Goal: Task Accomplishment & Management: Complete application form

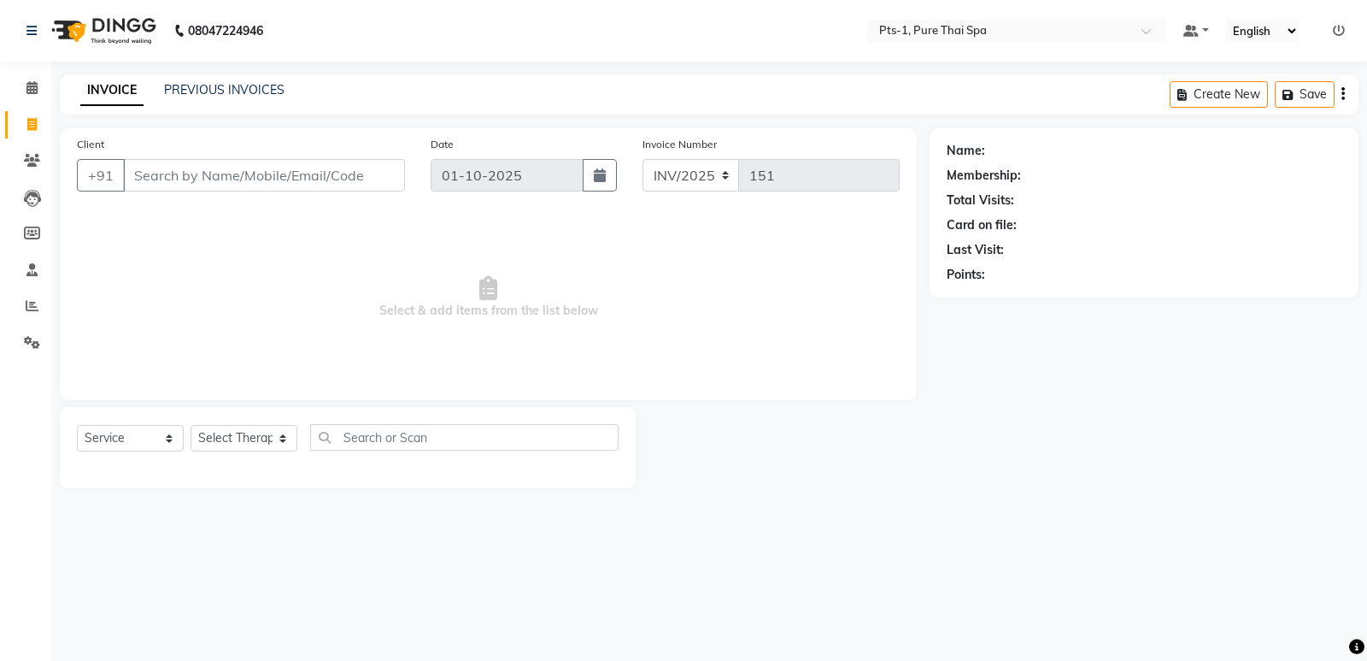
select select "service"
click at [194, 81] on div "PREVIOUS INVOICES" at bounding box center [224, 90] width 120 height 18
click at [180, 84] on link "PREVIOUS INVOICES" at bounding box center [224, 89] width 120 height 15
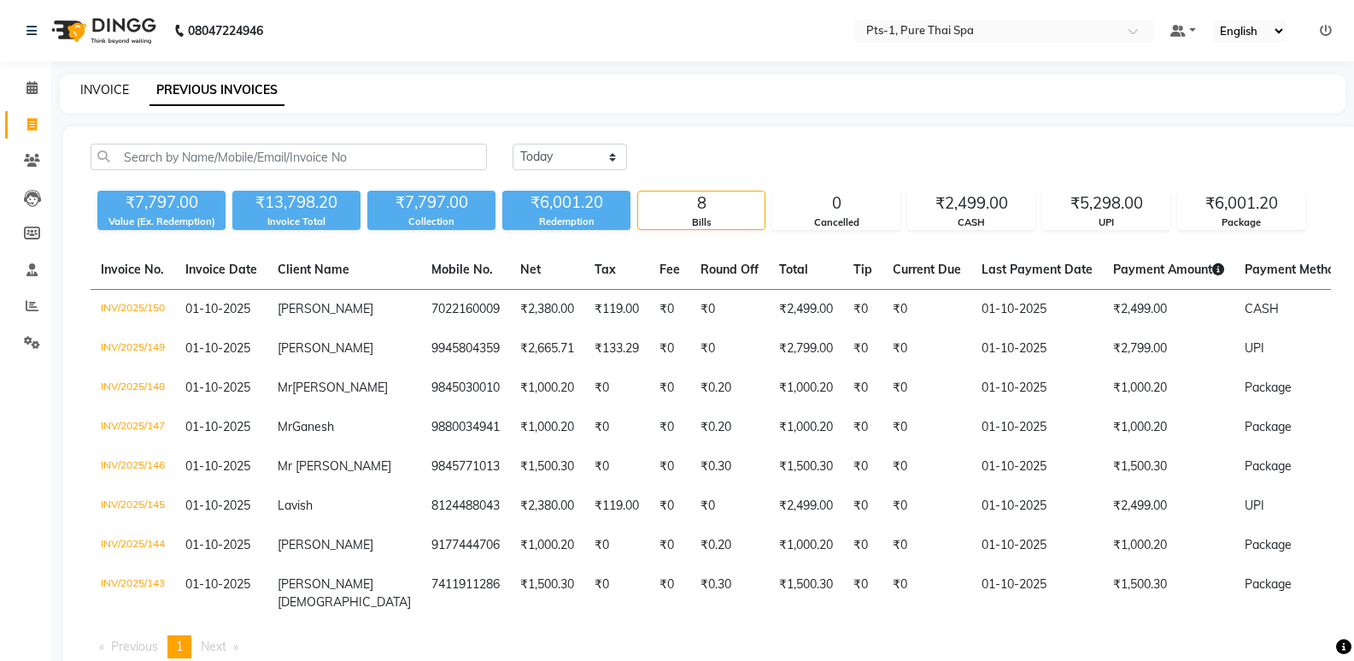
click at [106, 87] on link "INVOICE" at bounding box center [104, 89] width 49 height 15
select select "service"
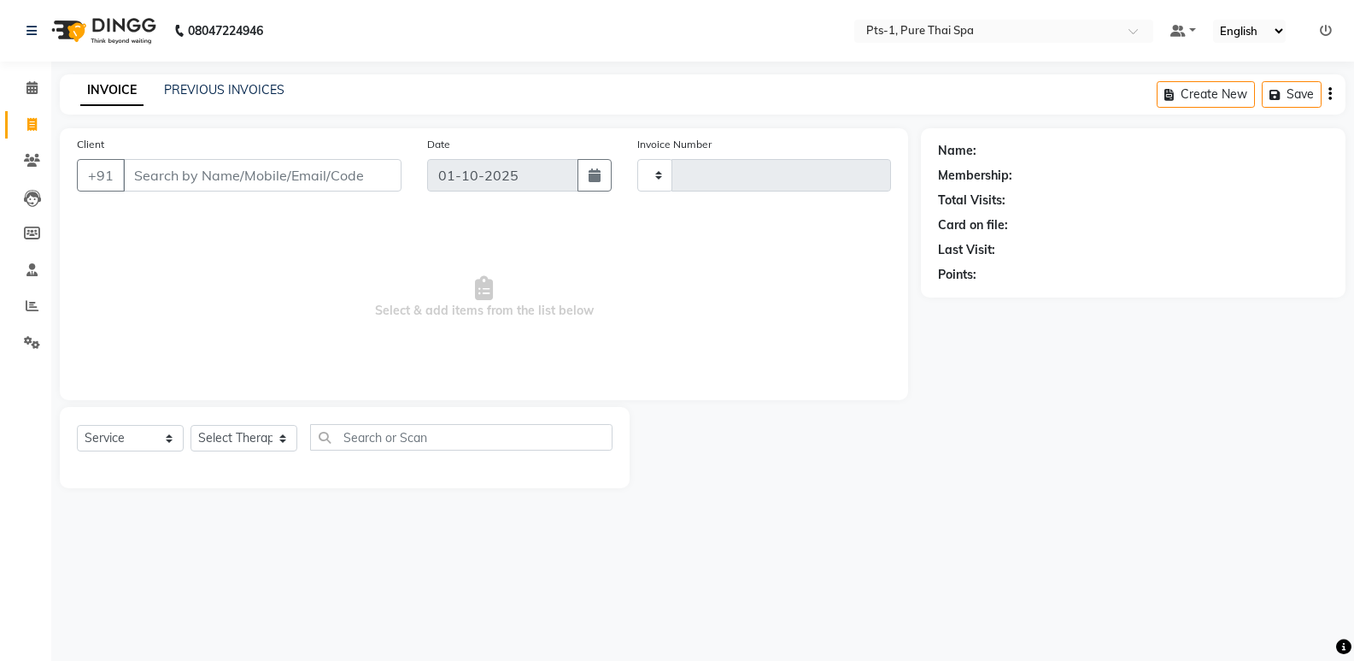
type input "151"
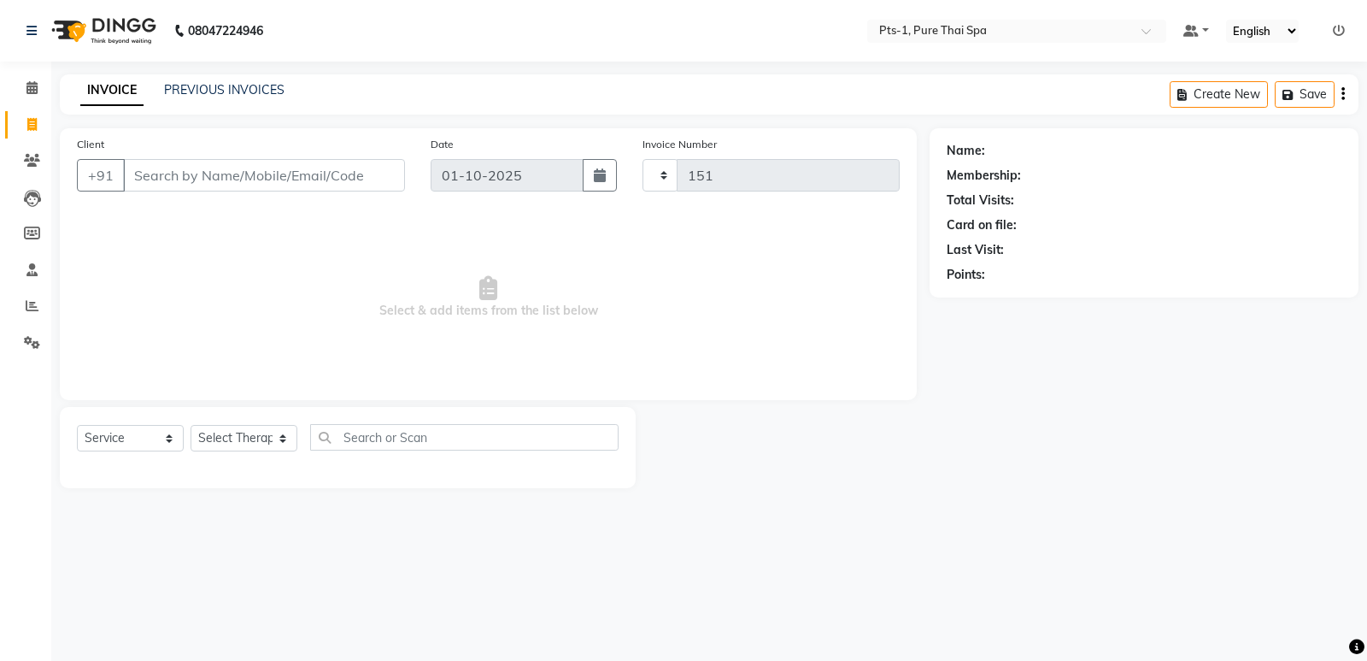
select select "9048"
click at [172, 188] on input "Client" at bounding box center [264, 175] width 282 height 32
type input "9758967895"
click at [360, 181] on span "Add Client" at bounding box center [361, 175] width 68 height 17
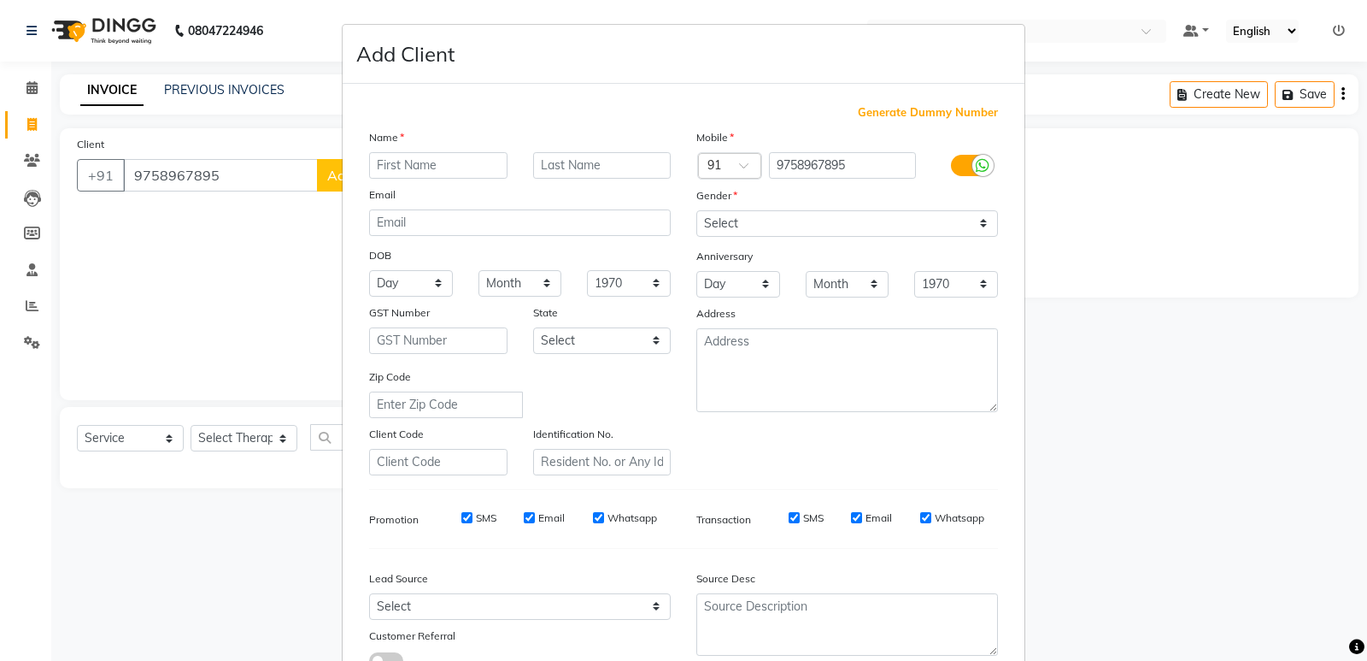
click at [446, 169] on input "text" at bounding box center [438, 165] width 138 height 26
type input "[PERSON_NAME]"
click at [746, 232] on select "Select [DEMOGRAPHIC_DATA] [DEMOGRAPHIC_DATA] Other Prefer Not To Say" at bounding box center [847, 223] width 302 height 26
select select "[DEMOGRAPHIC_DATA]"
click at [696, 210] on select "Select [DEMOGRAPHIC_DATA] [DEMOGRAPHIC_DATA] Other Prefer Not To Say" at bounding box center [847, 223] width 302 height 26
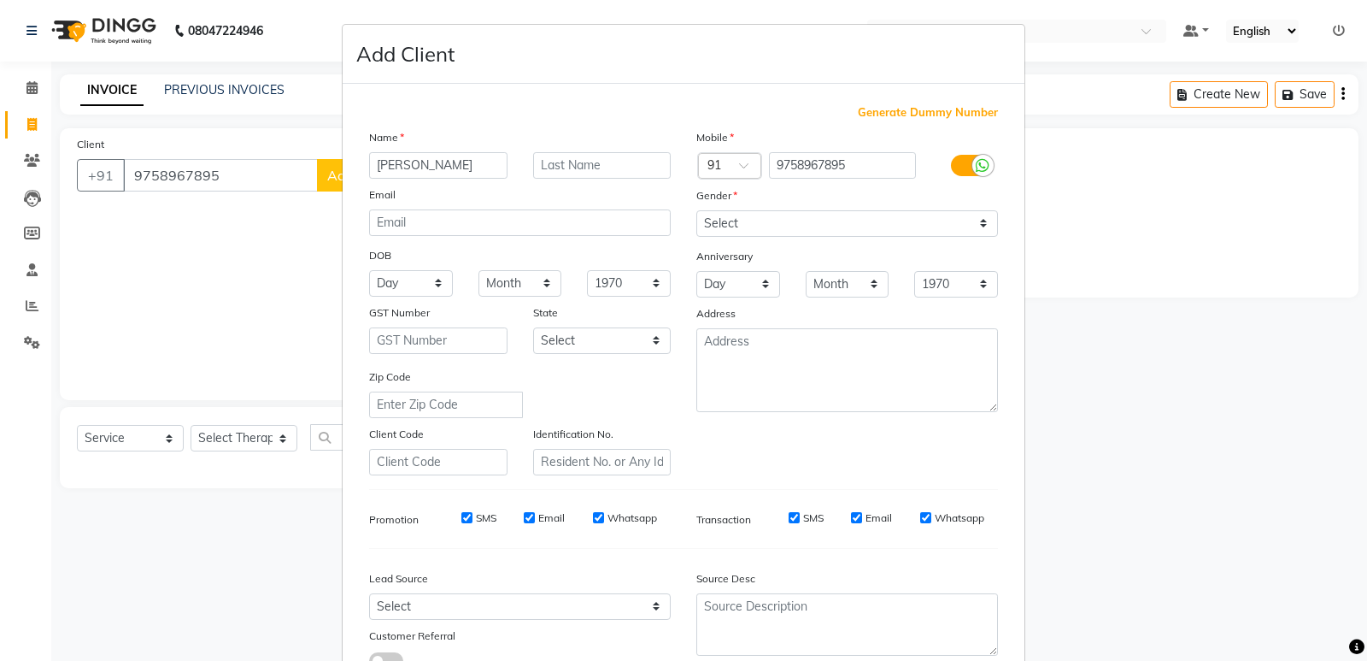
click at [461, 515] on input "SMS" at bounding box center [466, 517] width 11 height 11
checkbox input "false"
click at [524, 516] on input "Email" at bounding box center [529, 517] width 11 height 11
checkbox input "false"
click at [593, 516] on input "Whatsapp" at bounding box center [598, 517] width 11 height 11
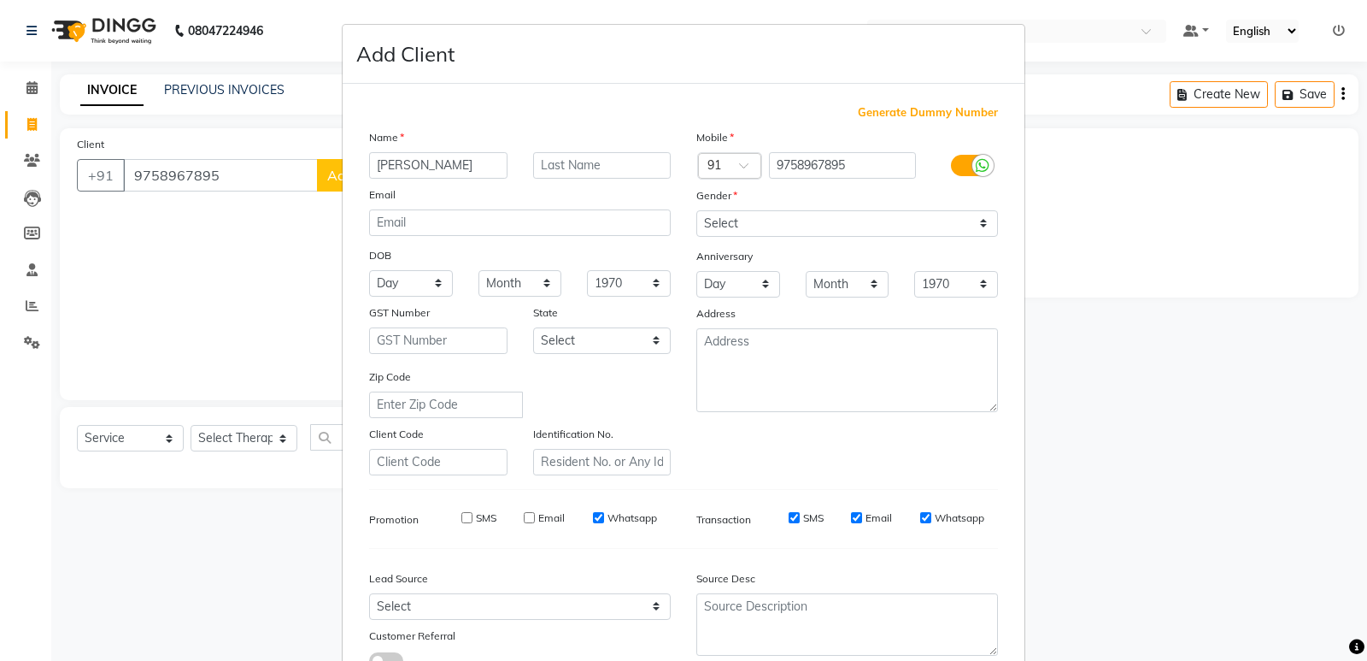
checkbox input "false"
drag, startPoint x: 781, startPoint y: 517, endPoint x: 795, endPoint y: 521, distance: 14.3
click at [781, 519] on div "SMS" at bounding box center [794, 517] width 59 height 15
click at [789, 515] on input "SMS" at bounding box center [794, 517] width 11 height 11
checkbox input "false"
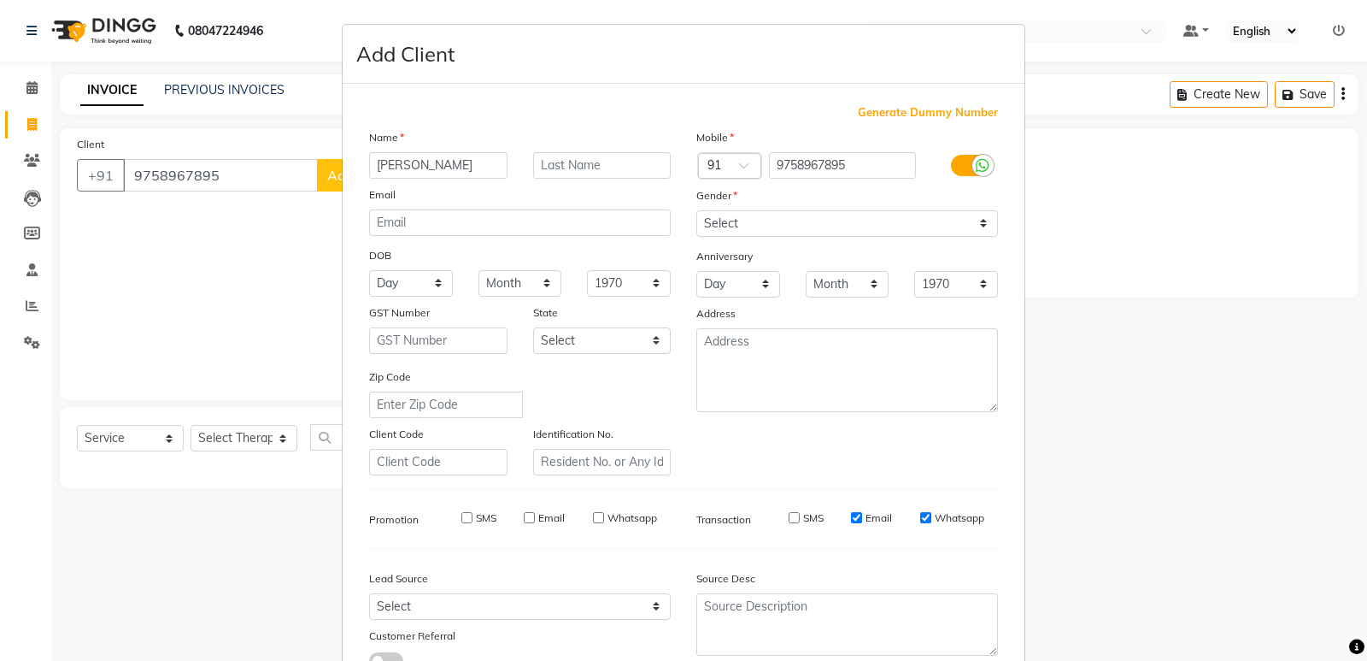
click at [851, 516] on input "Email" at bounding box center [856, 517] width 11 height 11
checkbox input "false"
click at [920, 516] on input "Whatsapp" at bounding box center [925, 517] width 11 height 11
checkbox input "false"
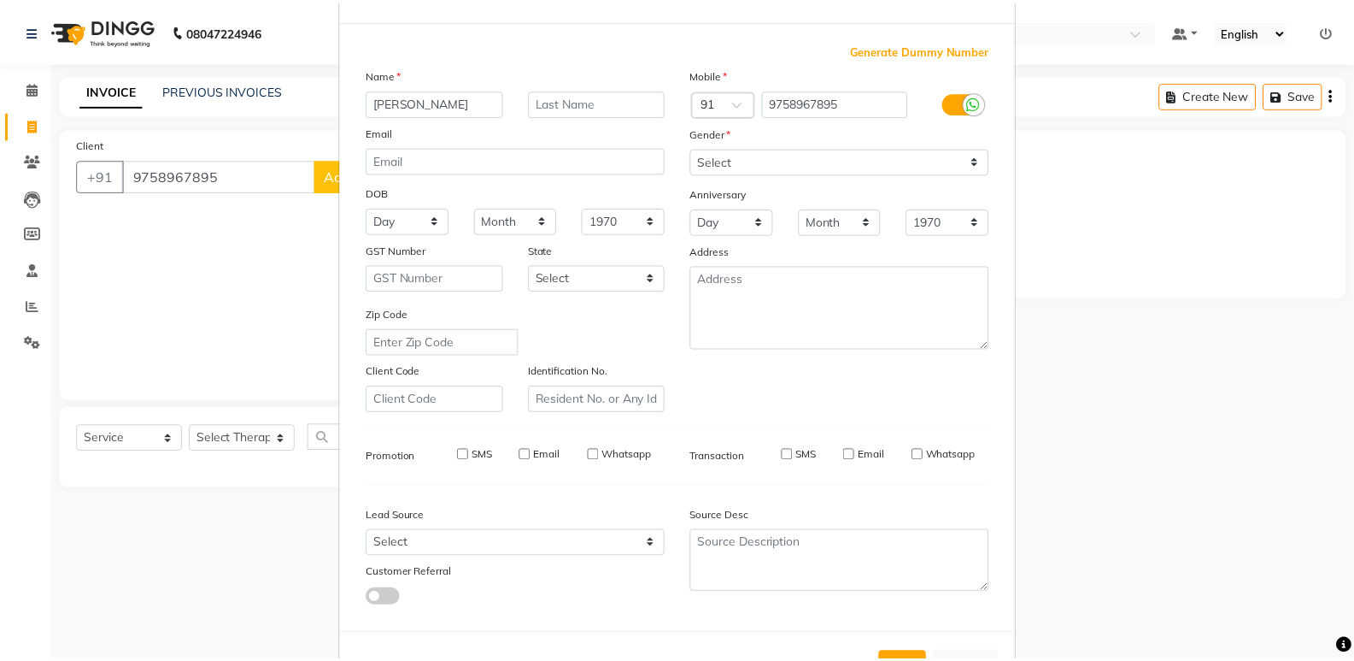
scroll to position [128, 0]
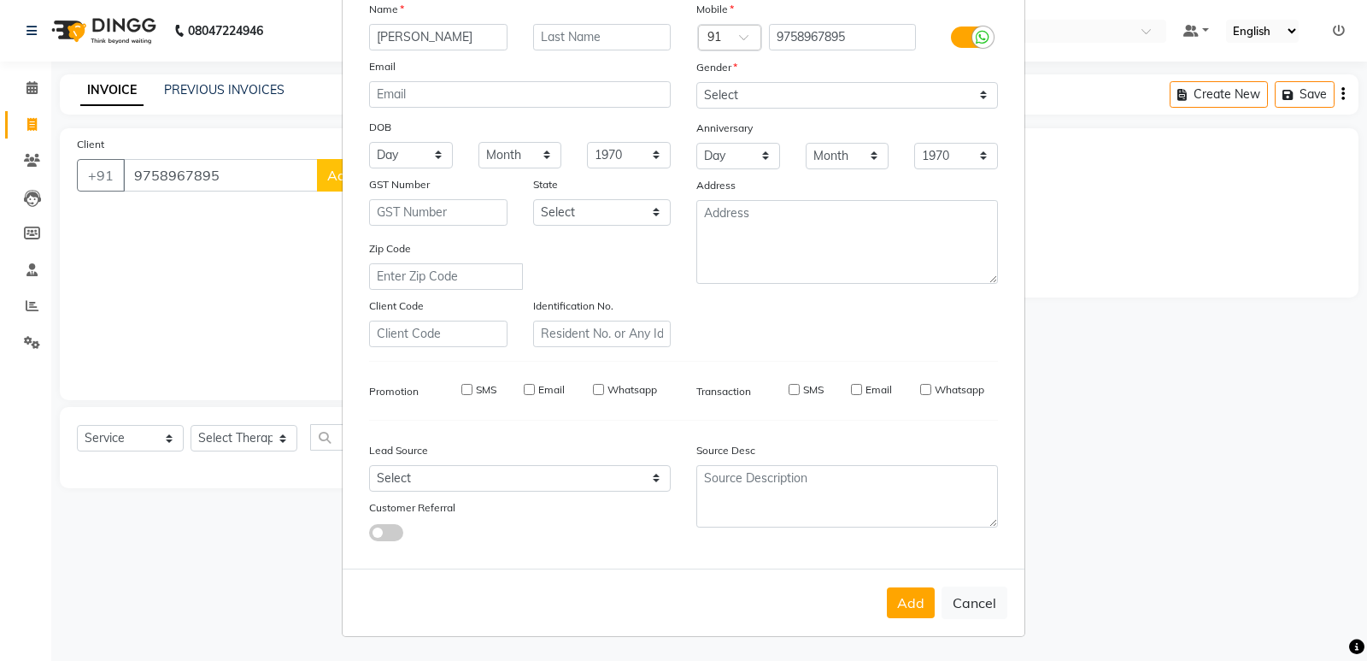
click at [897, 619] on div "Add Cancel" at bounding box center [684, 602] width 682 height 68
click at [900, 603] on button "Add" at bounding box center [911, 602] width 48 height 31
select select
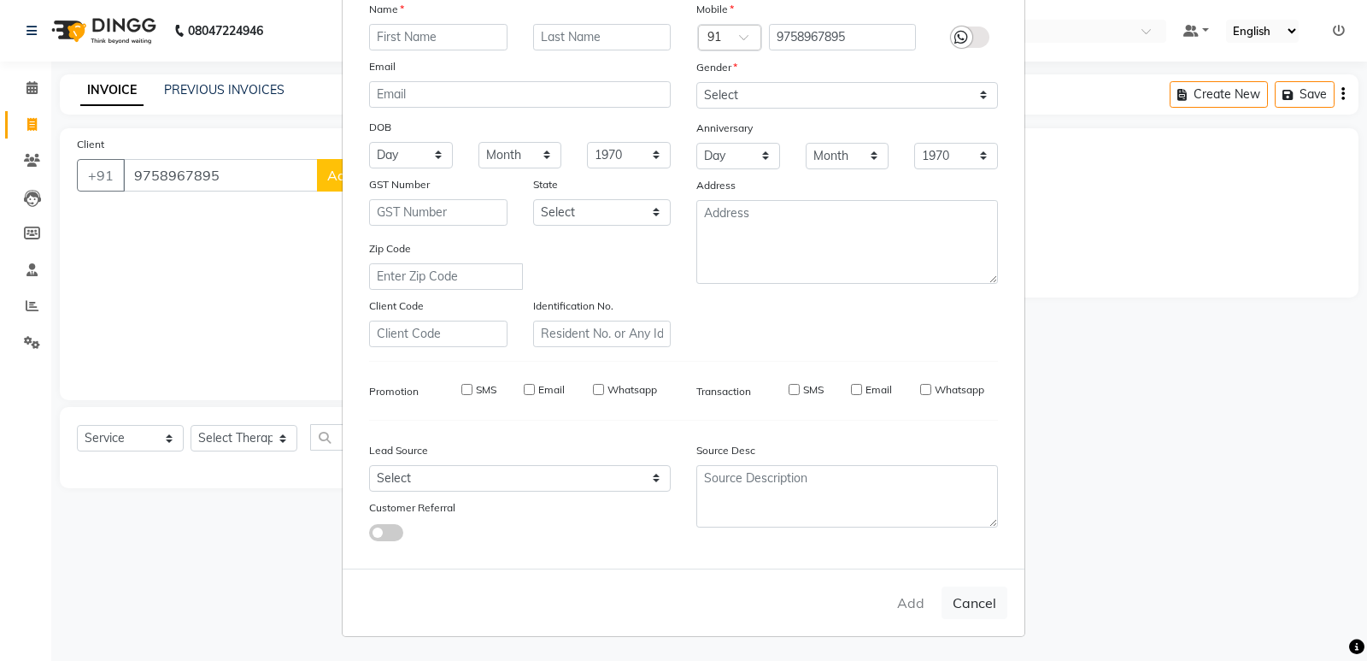
select select
checkbox input "false"
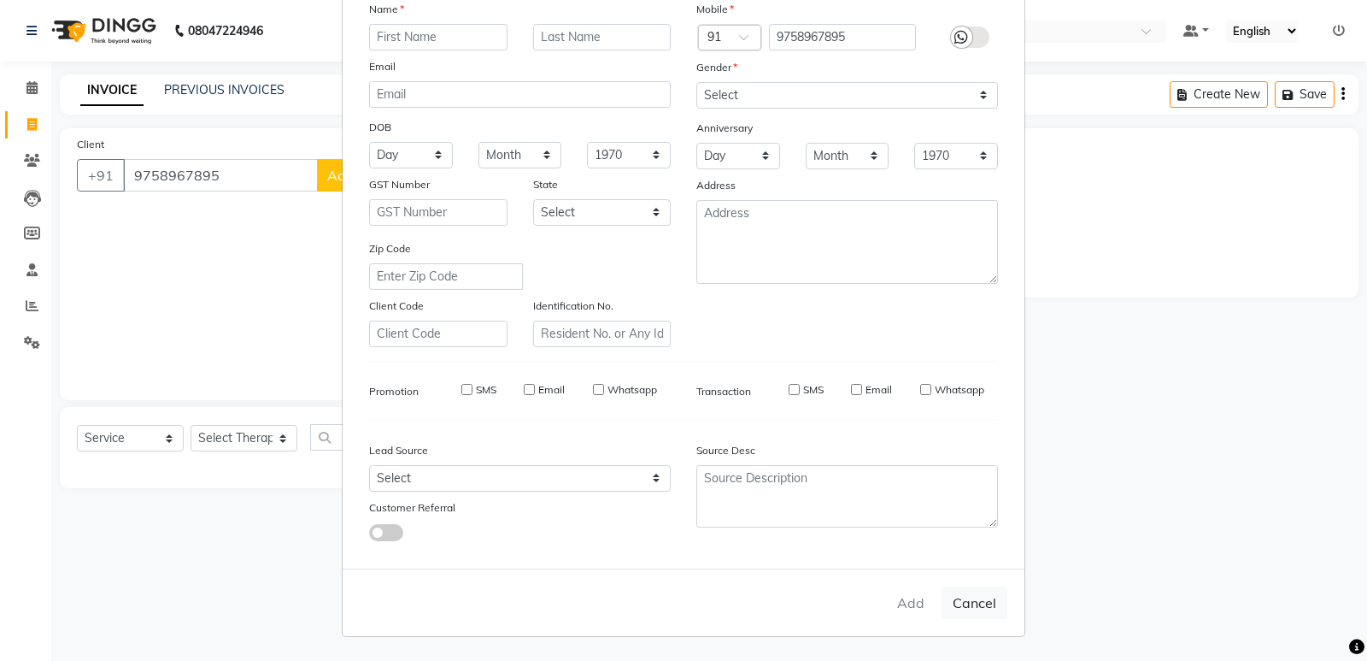
checkbox input "false"
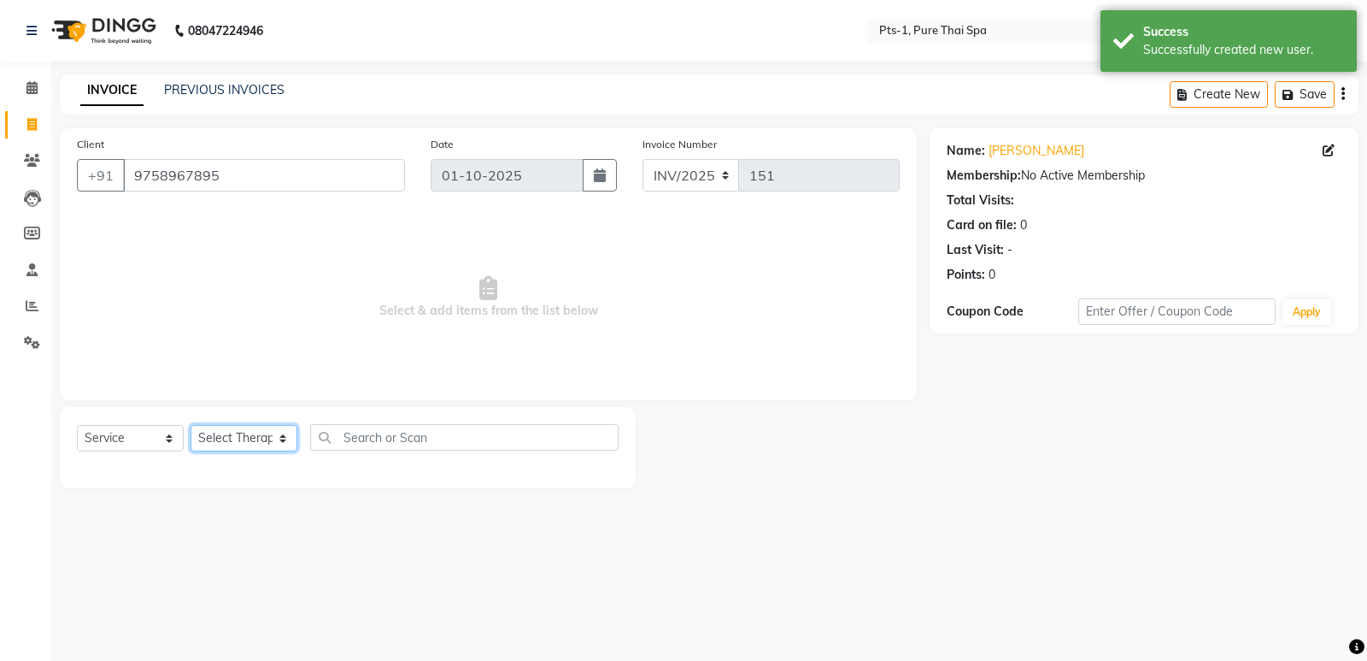
click at [220, 432] on select "Select Therapist [PERSON_NAME] anyone [PERSON_NAME] Jeje [PERSON_NAME] [PERSON_…" at bounding box center [244, 438] width 107 height 26
select select "85045"
click at [191, 425] on select "Select Therapist [PERSON_NAME] anyone [PERSON_NAME] Jeje [PERSON_NAME] [PERSON_…" at bounding box center [244, 438] width 107 height 26
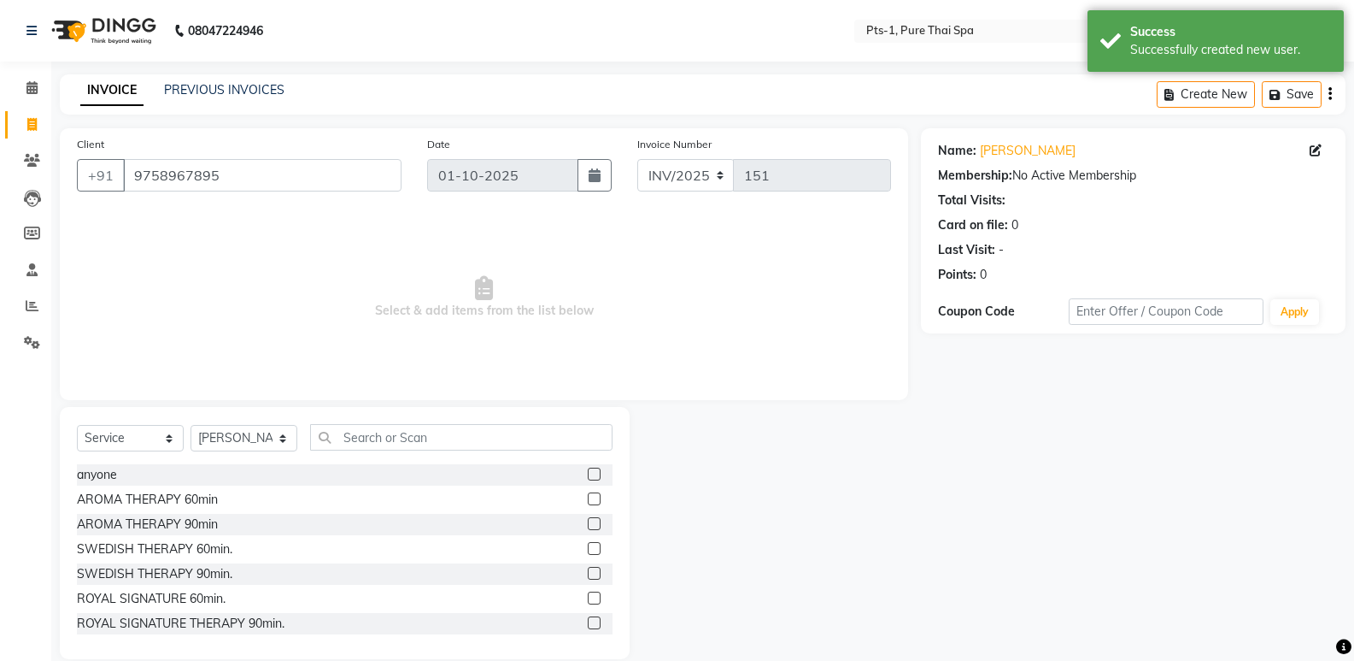
click at [588, 547] on label at bounding box center [594, 548] width 13 height 13
click at [588, 547] on input "checkbox" at bounding box center [593, 548] width 11 height 11
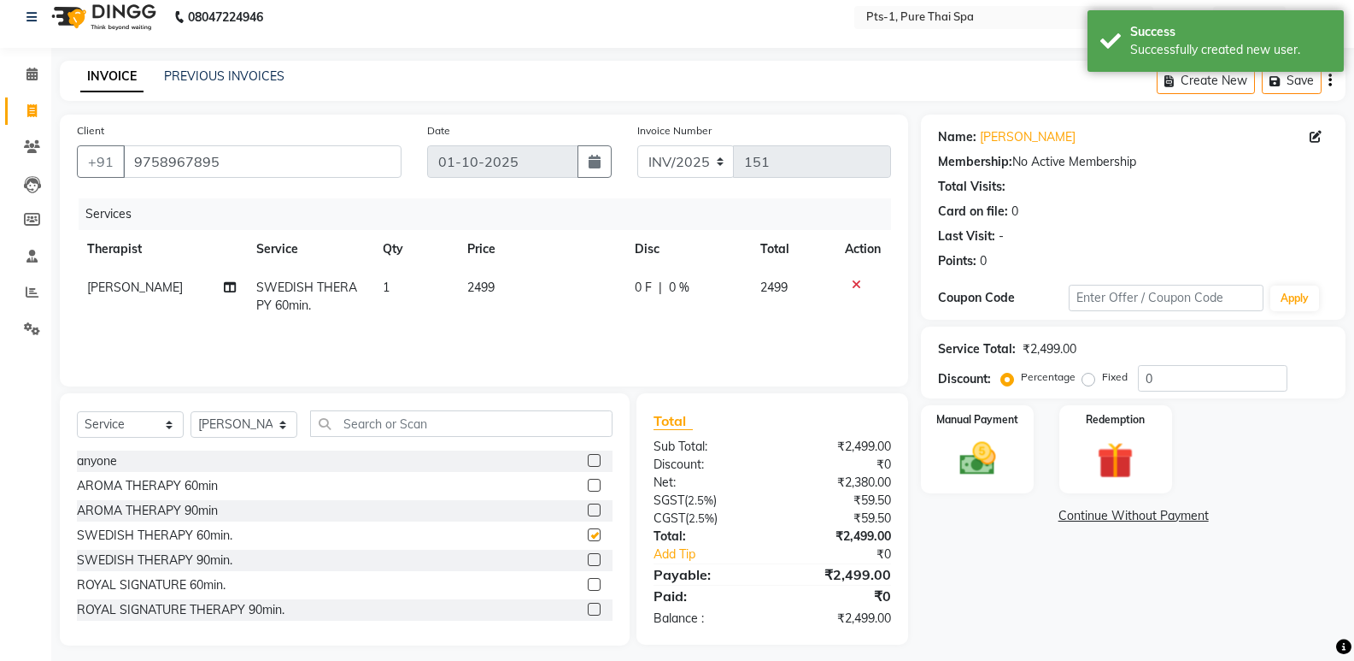
scroll to position [24, 0]
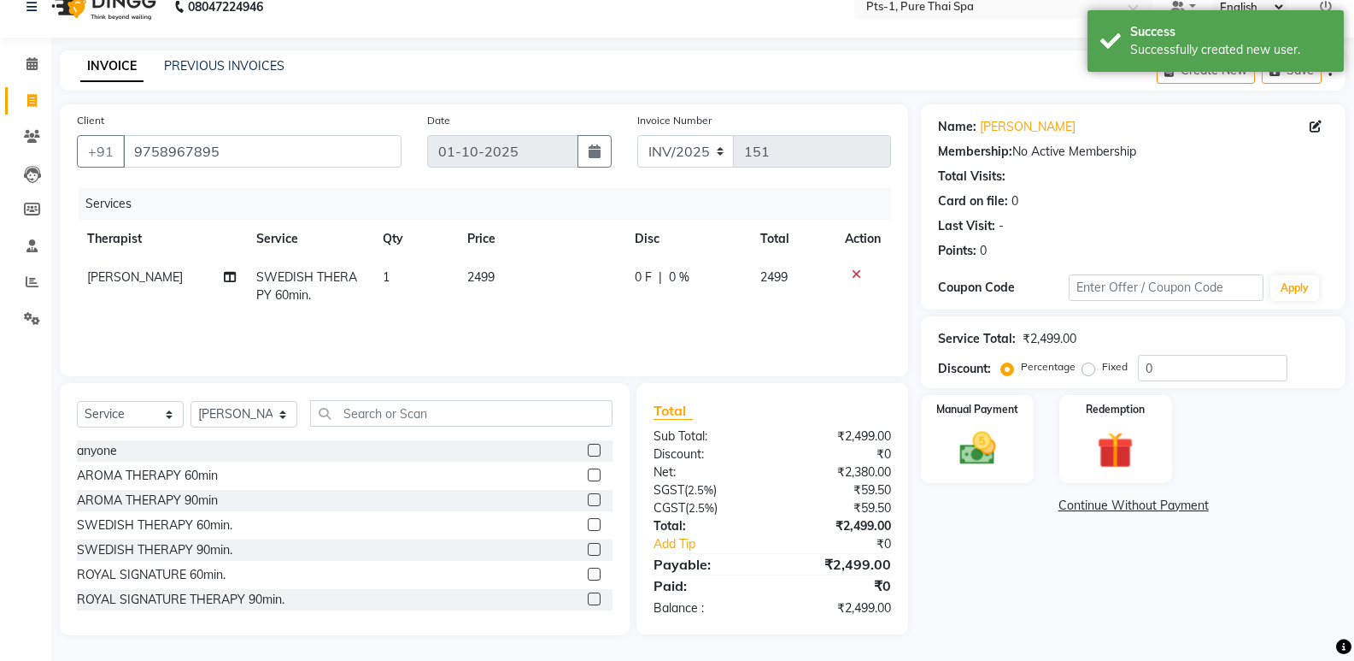
checkbox input "false"
click at [953, 433] on img at bounding box center [977, 448] width 61 height 44
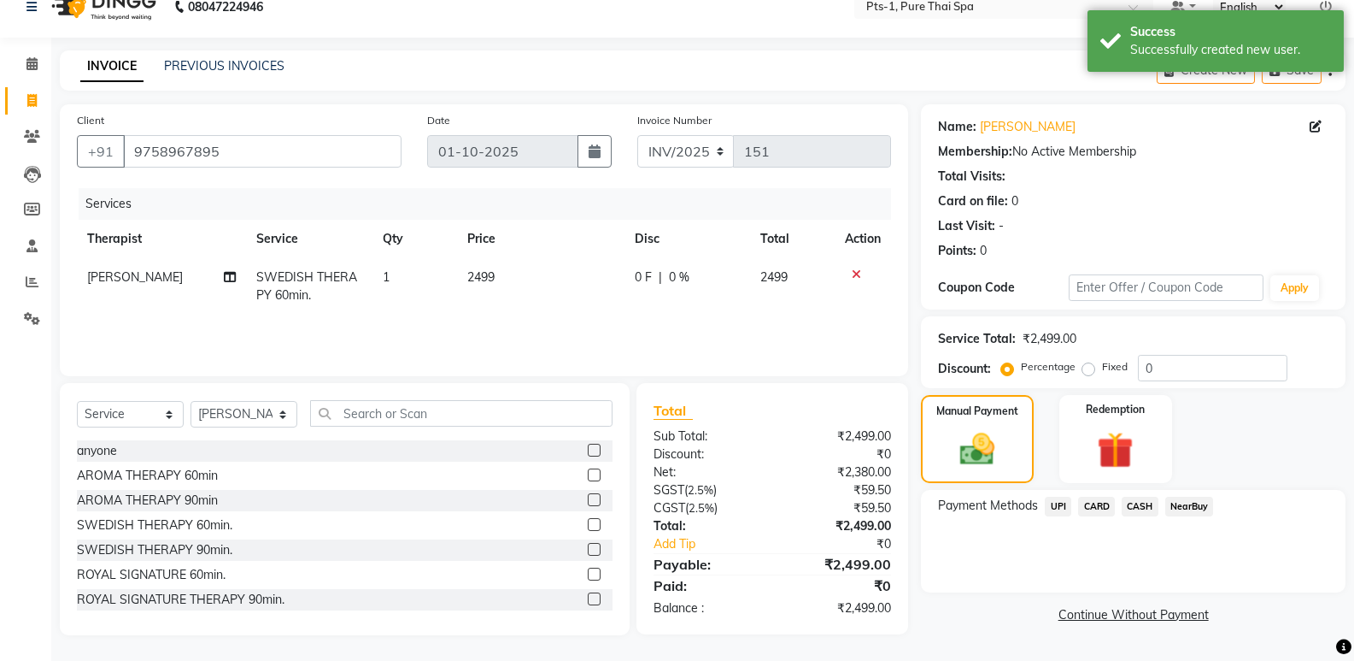
click at [1145, 507] on span "CASH" at bounding box center [1140, 506] width 37 height 20
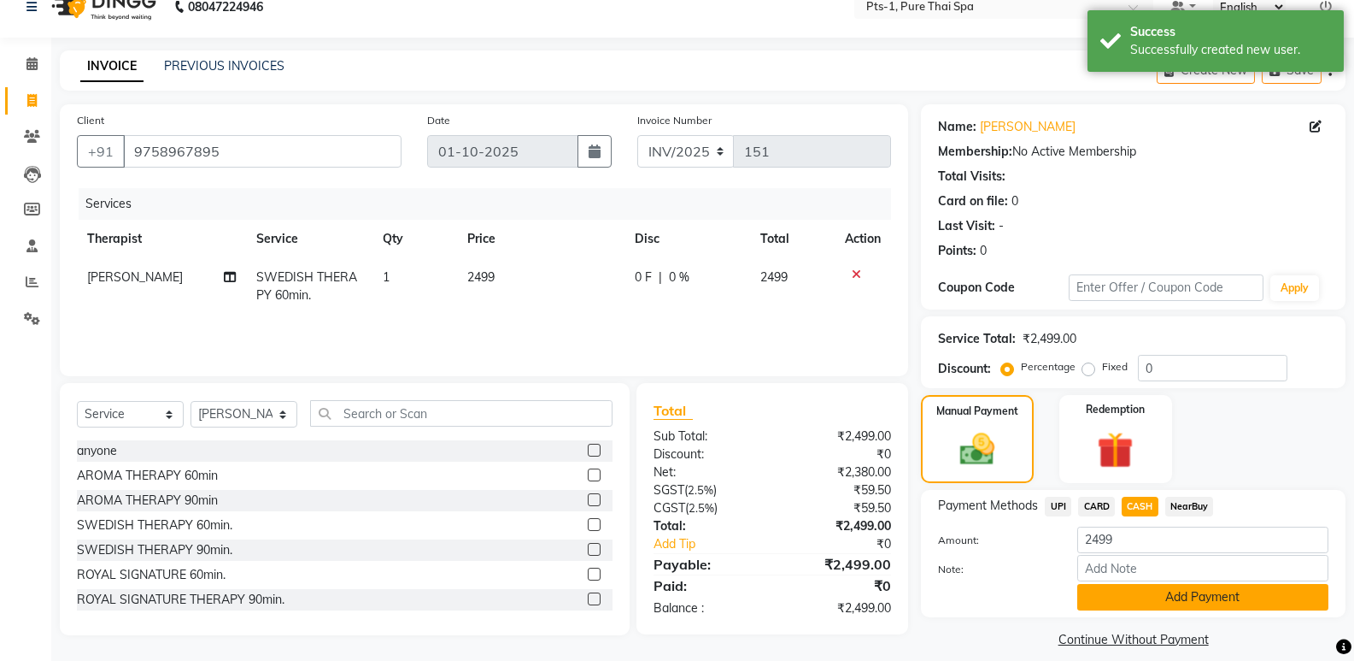
click at [1133, 596] on button "Add Payment" at bounding box center [1203, 597] width 251 height 26
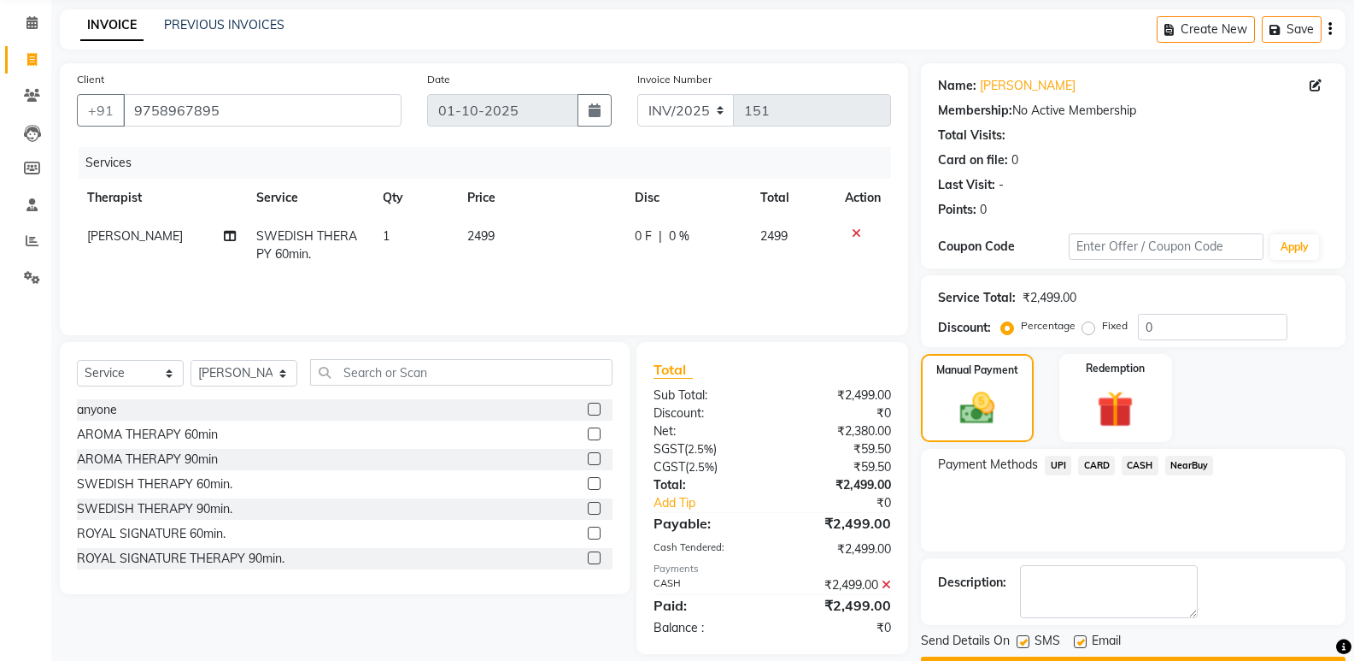
scroll to position [113, 0]
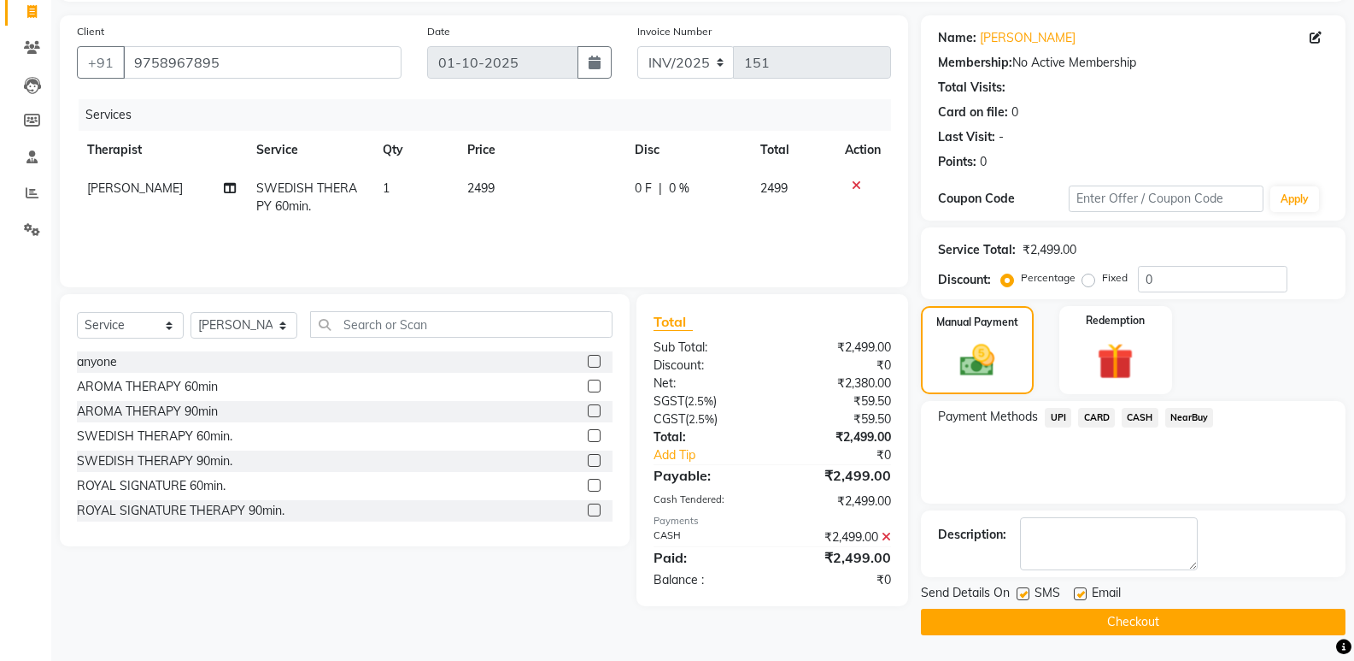
click at [1020, 589] on label at bounding box center [1023, 593] width 13 height 13
click at [1020, 589] on input "checkbox" at bounding box center [1022, 594] width 11 height 11
checkbox input "false"
drag, startPoint x: 1079, startPoint y: 593, endPoint x: 1076, endPoint y: 605, distance: 12.4
click at [1079, 592] on label at bounding box center [1080, 593] width 13 height 13
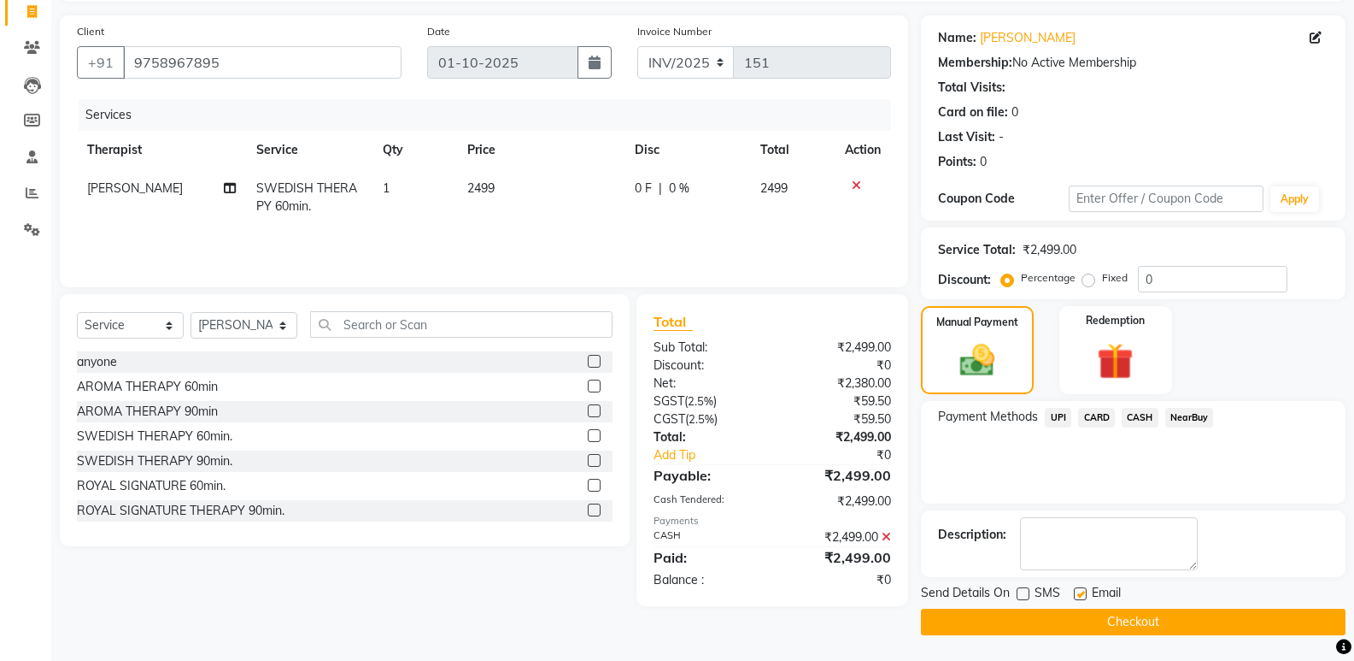
click at [1079, 592] on input "checkbox" at bounding box center [1079, 594] width 11 height 11
checkbox input "false"
click at [1022, 620] on button "Checkout" at bounding box center [1133, 621] width 425 height 26
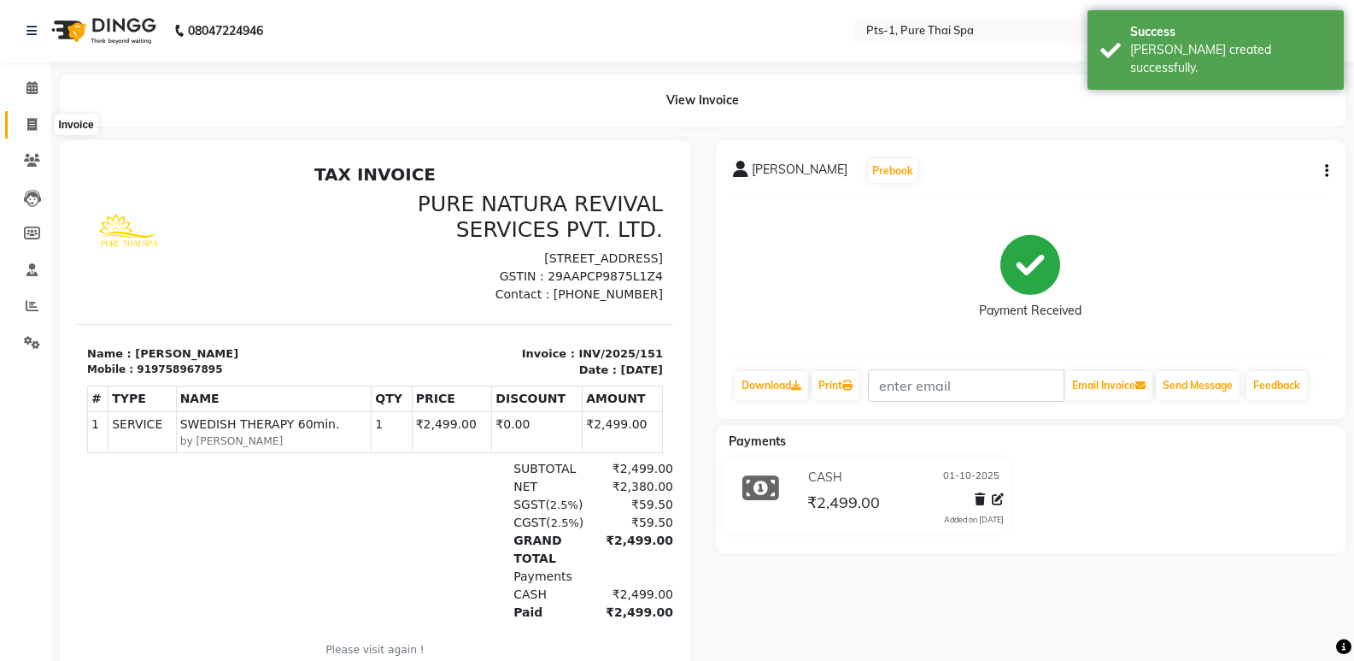
click at [34, 126] on icon at bounding box center [31, 124] width 9 height 13
select select "service"
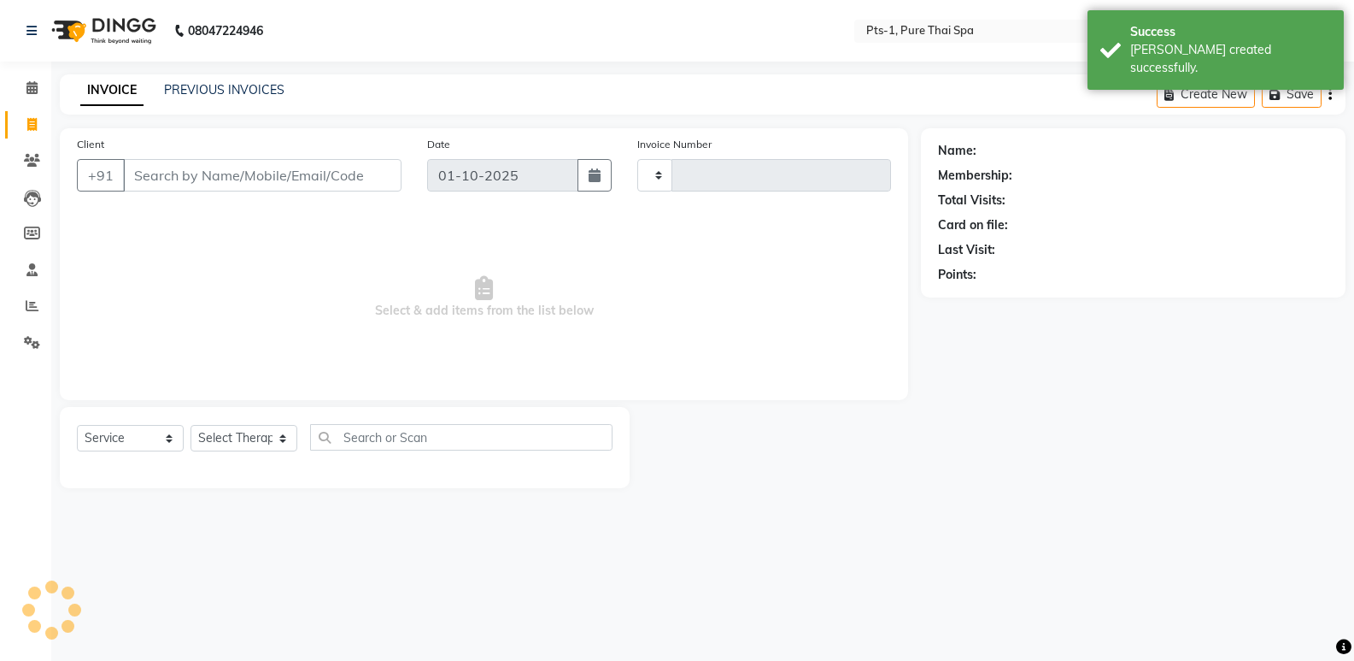
type input "152"
select select "9048"
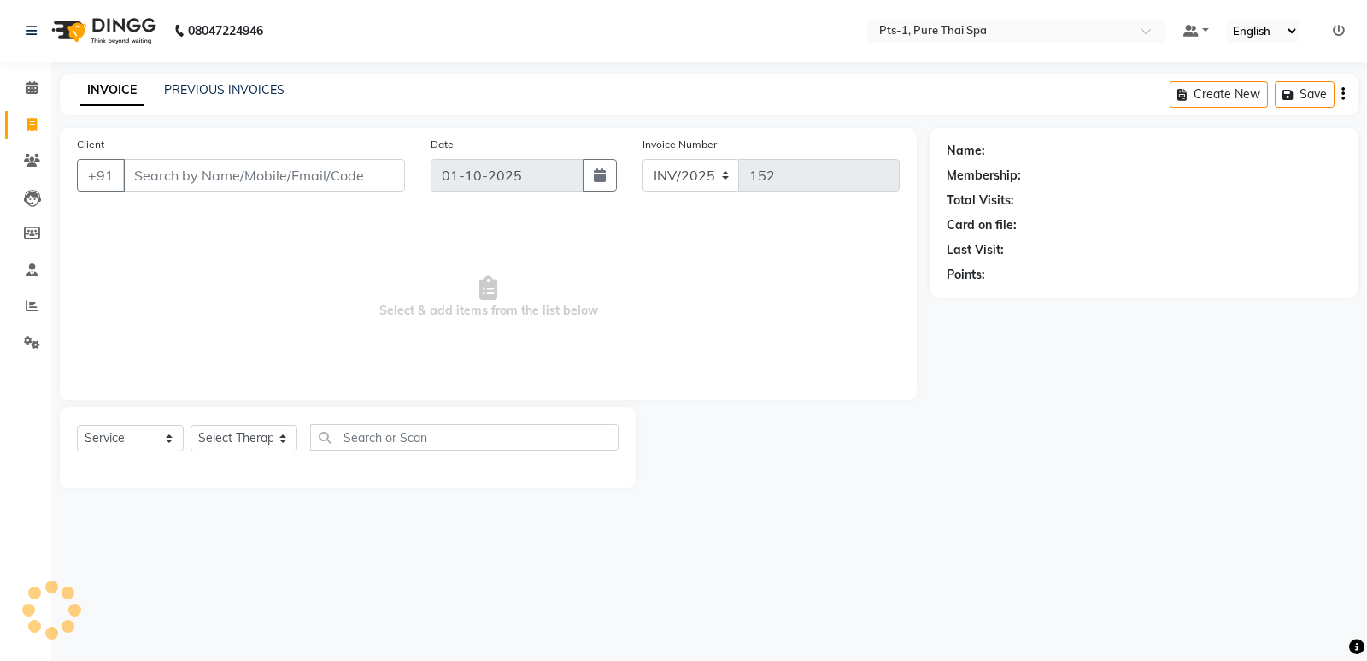
click at [128, 173] on input "Client" at bounding box center [264, 175] width 282 height 32
click at [23, 162] on span at bounding box center [32, 161] width 30 height 20
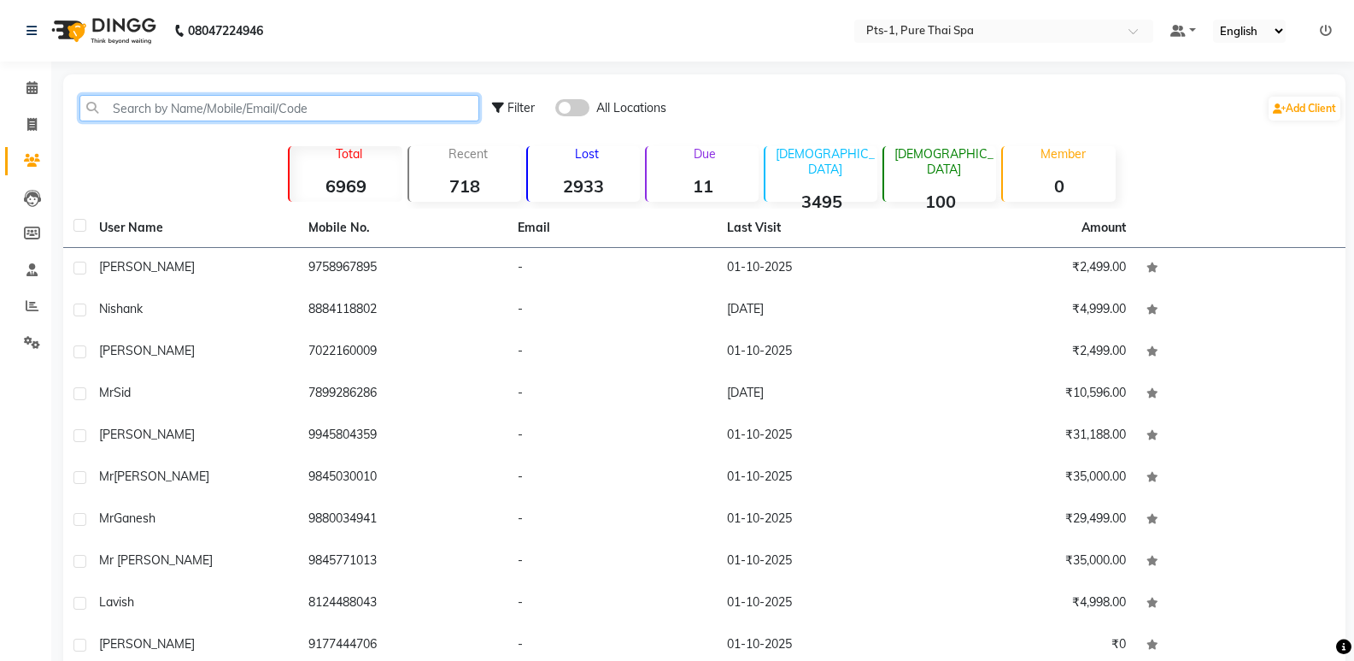
click at [164, 113] on input "text" at bounding box center [279, 108] width 400 height 26
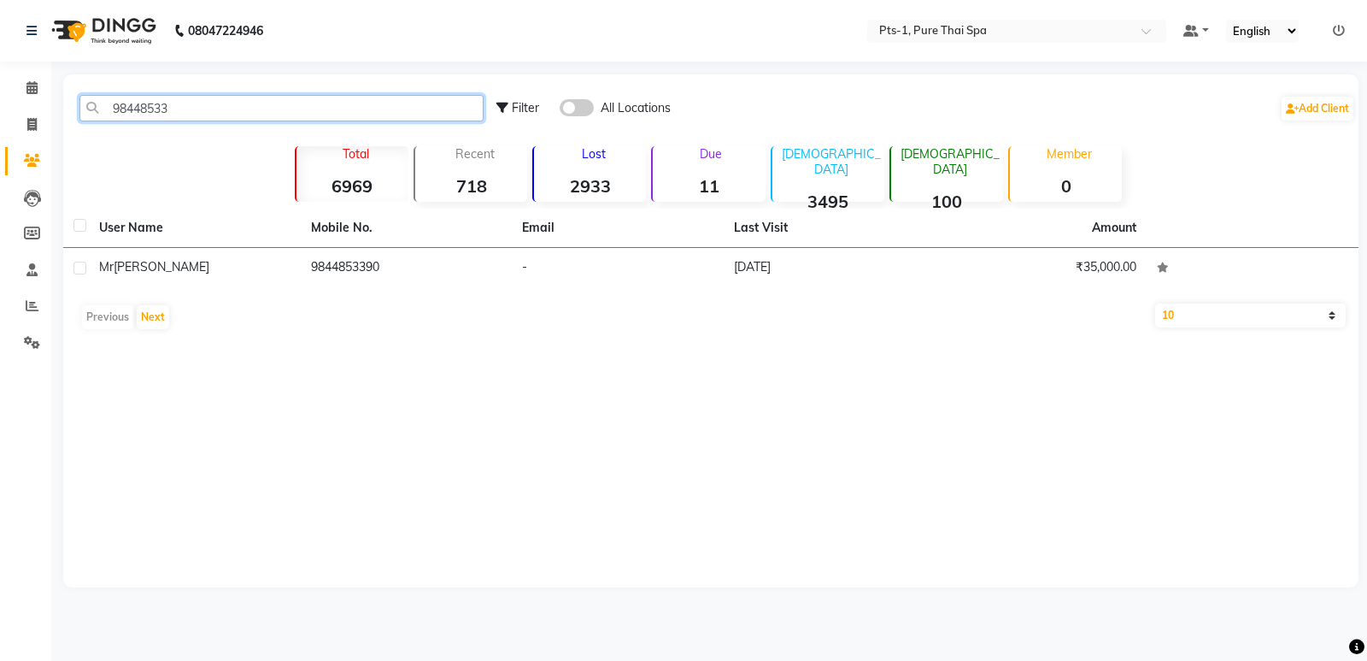
type input "98448533"
click at [297, 292] on div "User Name Mobile No. Email Last Visit Amount Mr [PERSON_NAME] 9844853390 - [DAT…" at bounding box center [710, 273] width 1295 height 129
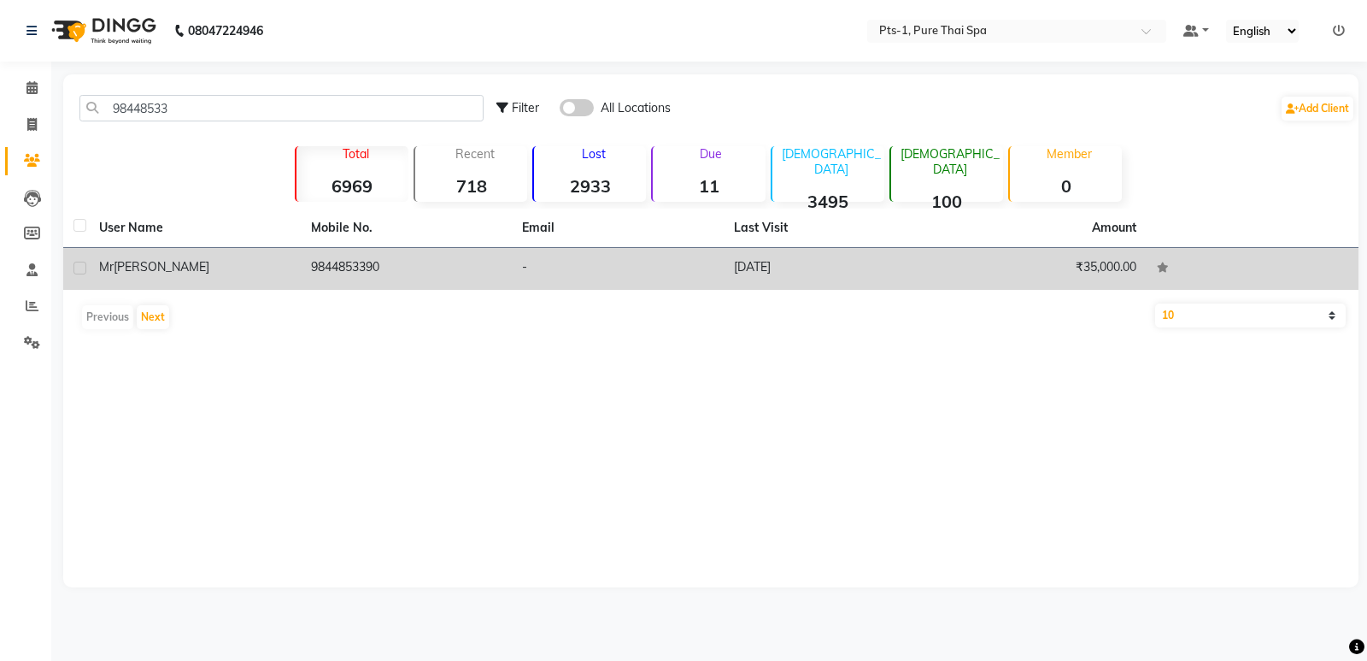
click at [605, 275] on td "-" at bounding box center [618, 269] width 212 height 42
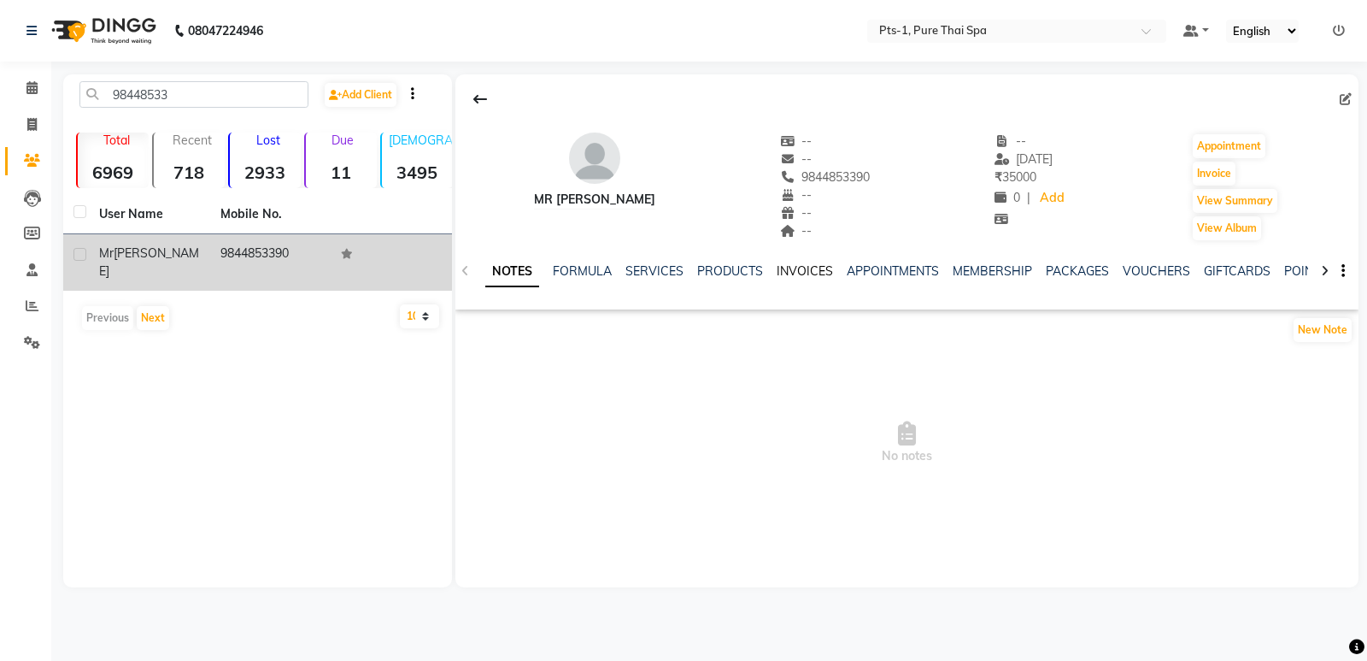
drag, startPoint x: 798, startPoint y: 264, endPoint x: 806, endPoint y: 269, distance: 9.2
click at [797, 264] on link "INVOICES" at bounding box center [805, 270] width 56 height 15
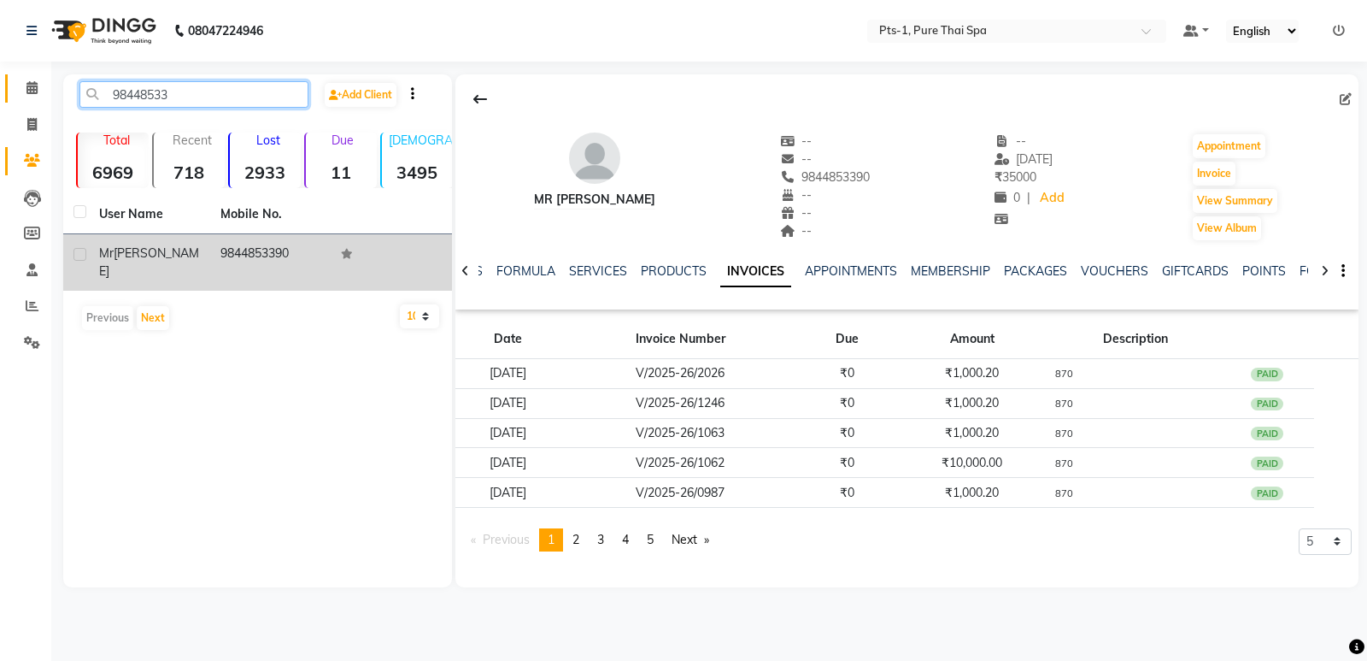
drag, startPoint x: 180, startPoint y: 95, endPoint x: 43, endPoint y: 91, distance: 137.6
click at [0, 91] on app-home "08047224946 Select Location × Pts-1, Pure Thai Spa Default Panel My Panel Engli…" at bounding box center [683, 306] width 1367 height 613
click at [24, 118] on span at bounding box center [32, 125] width 30 height 20
select select "service"
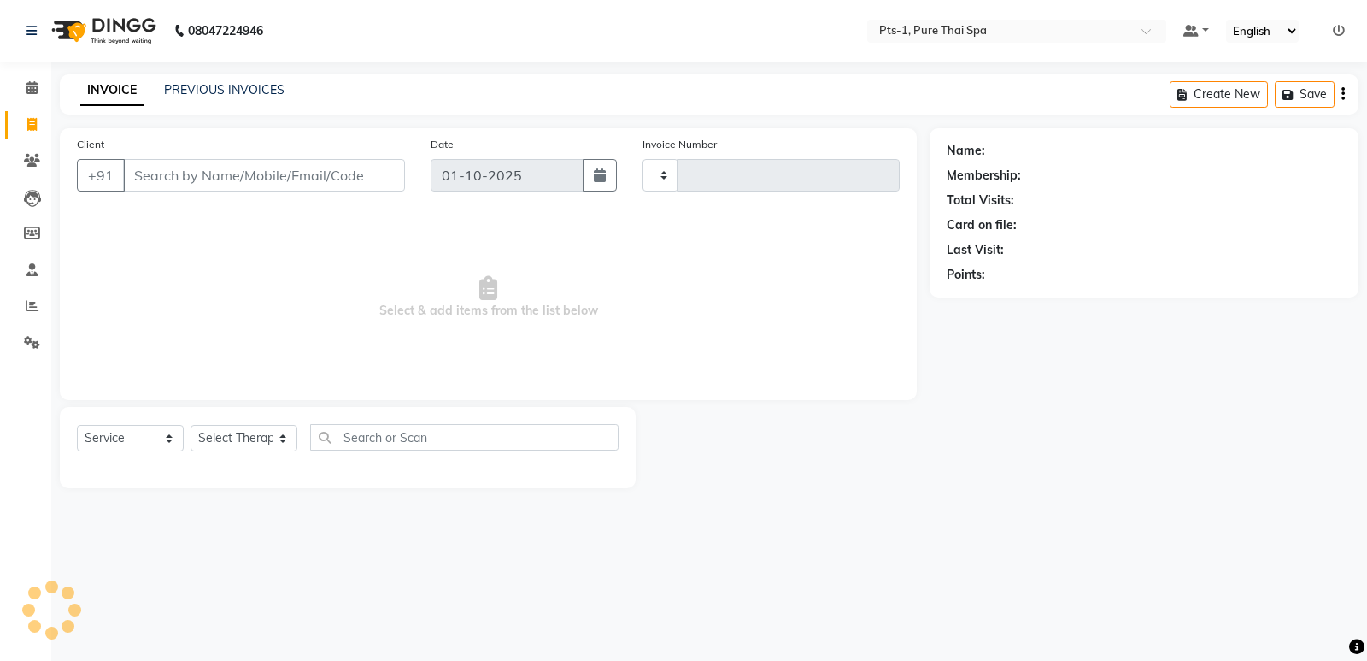
type input "152"
select select "9048"
click at [163, 171] on input "Client" at bounding box center [264, 175] width 282 height 32
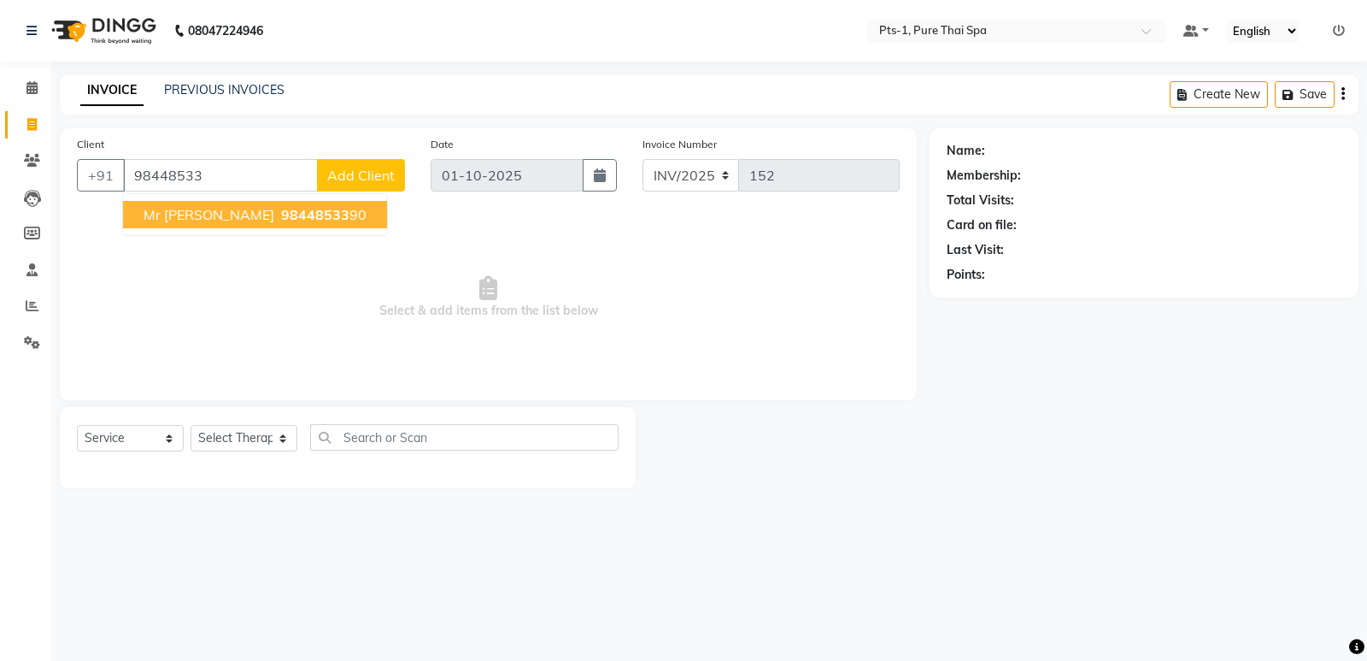
click at [200, 215] on span "Mr [PERSON_NAME]" at bounding box center [209, 214] width 131 height 17
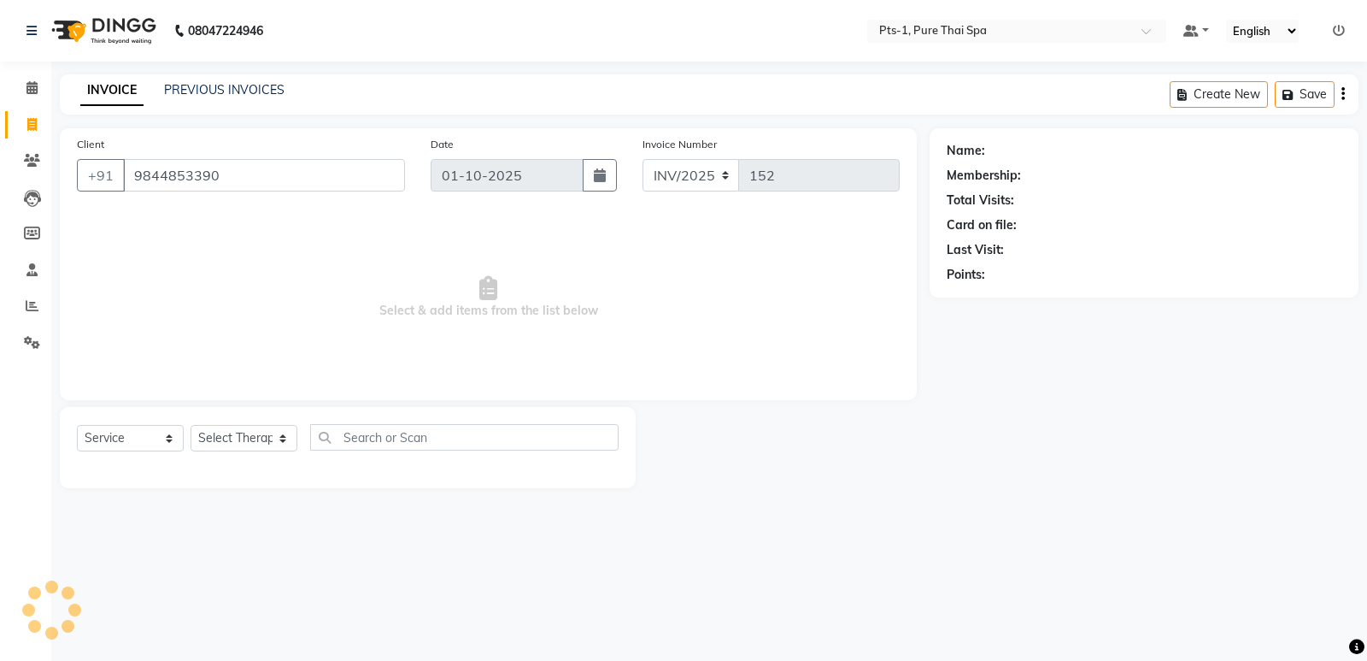
type input "9844853390"
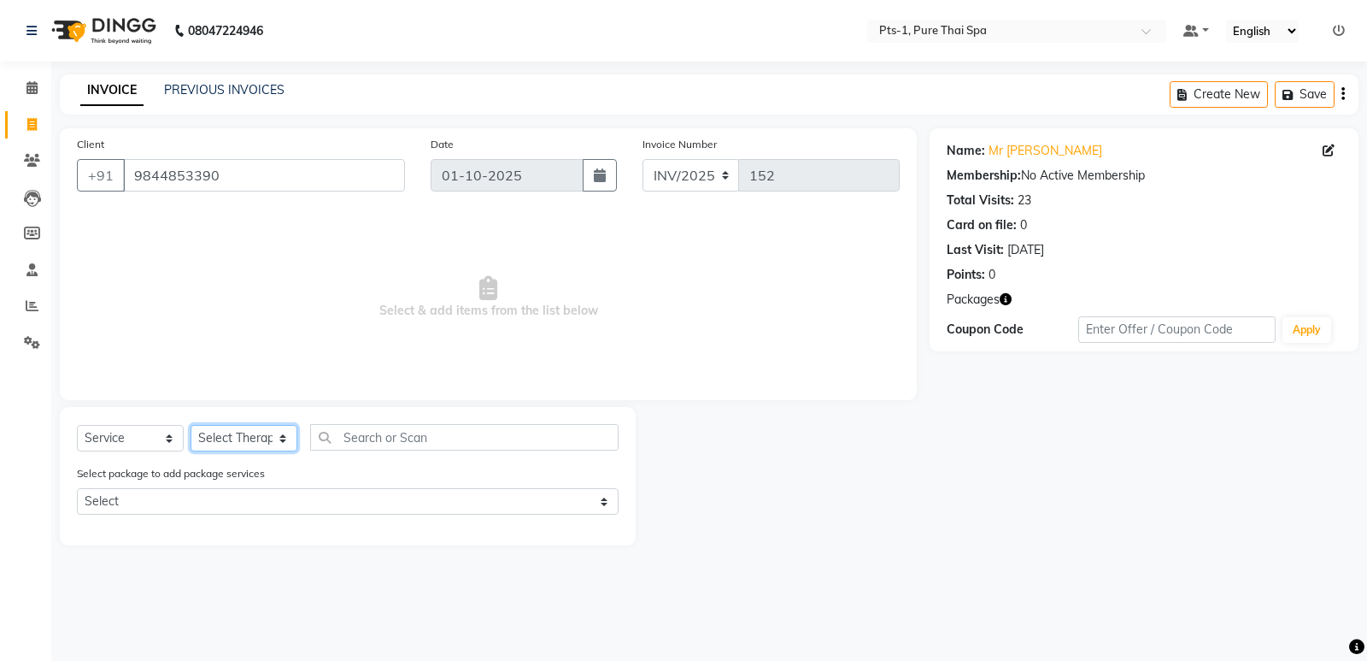
click at [261, 436] on select "Select Therapist [PERSON_NAME] anyone [PERSON_NAME] Jeje [PERSON_NAME] [PERSON_…" at bounding box center [244, 438] width 107 height 26
select select "34866"
click at [191, 425] on select "Select Therapist [PERSON_NAME] anyone [PERSON_NAME] Jeje [PERSON_NAME] [PERSON_…" at bounding box center [244, 438] width 107 height 26
click at [117, 430] on select "Select Service Product Membership Package Voucher Prepaid Gift Card" at bounding box center [130, 438] width 107 height 26
select select "package"
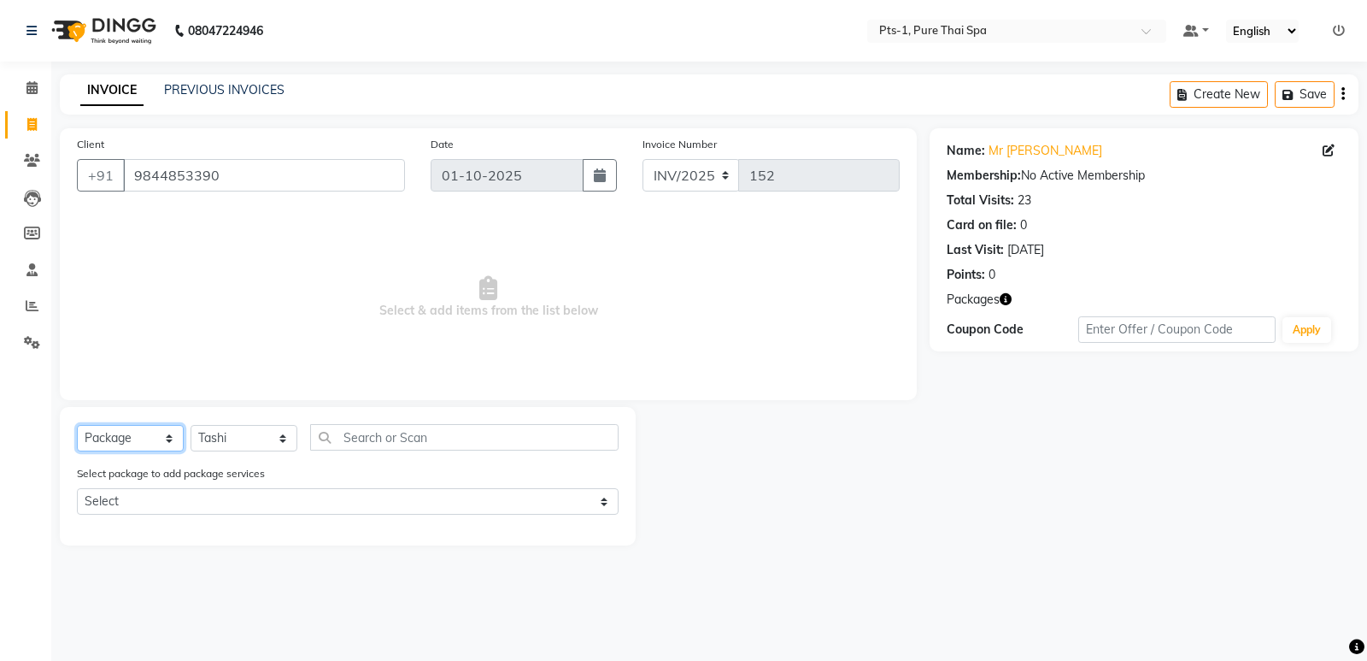
click at [77, 425] on select "Select Service Product Membership Package Voucher Prepaid Gift Card" at bounding box center [130, 438] width 107 height 26
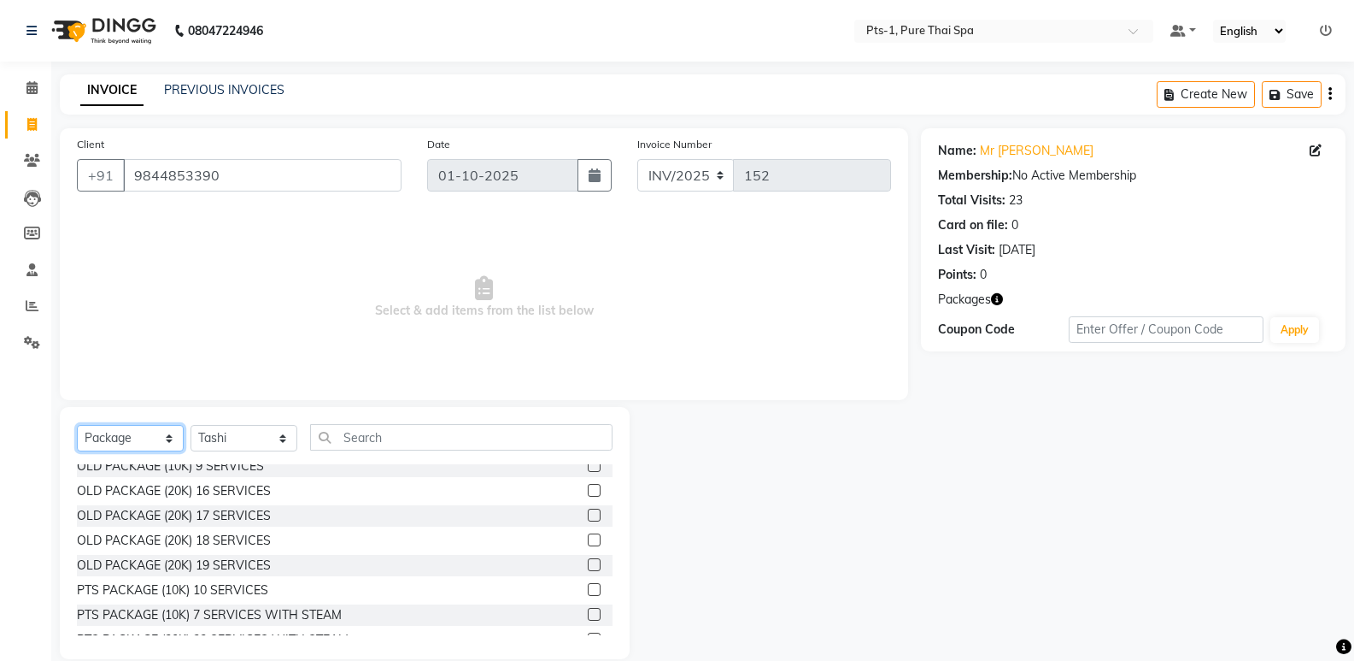
scroll to position [30, 0]
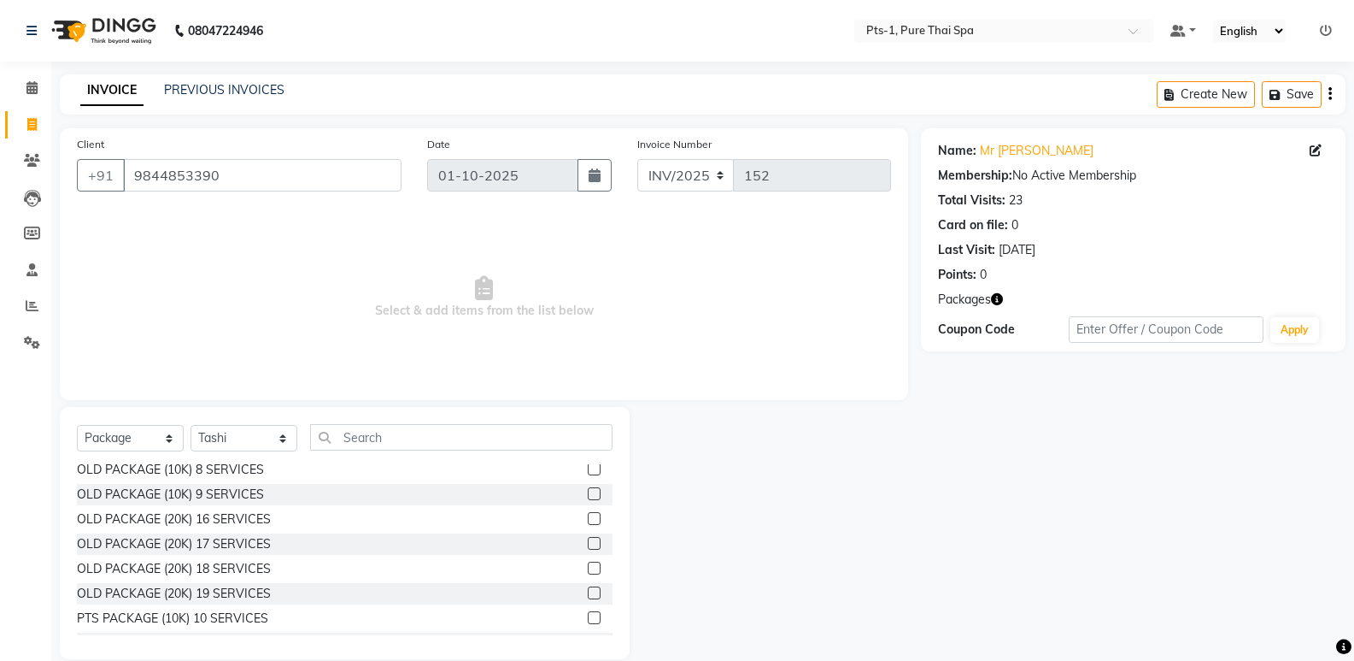
click at [588, 615] on label at bounding box center [594, 617] width 13 height 13
click at [588, 615] on input "checkbox" at bounding box center [593, 618] width 11 height 11
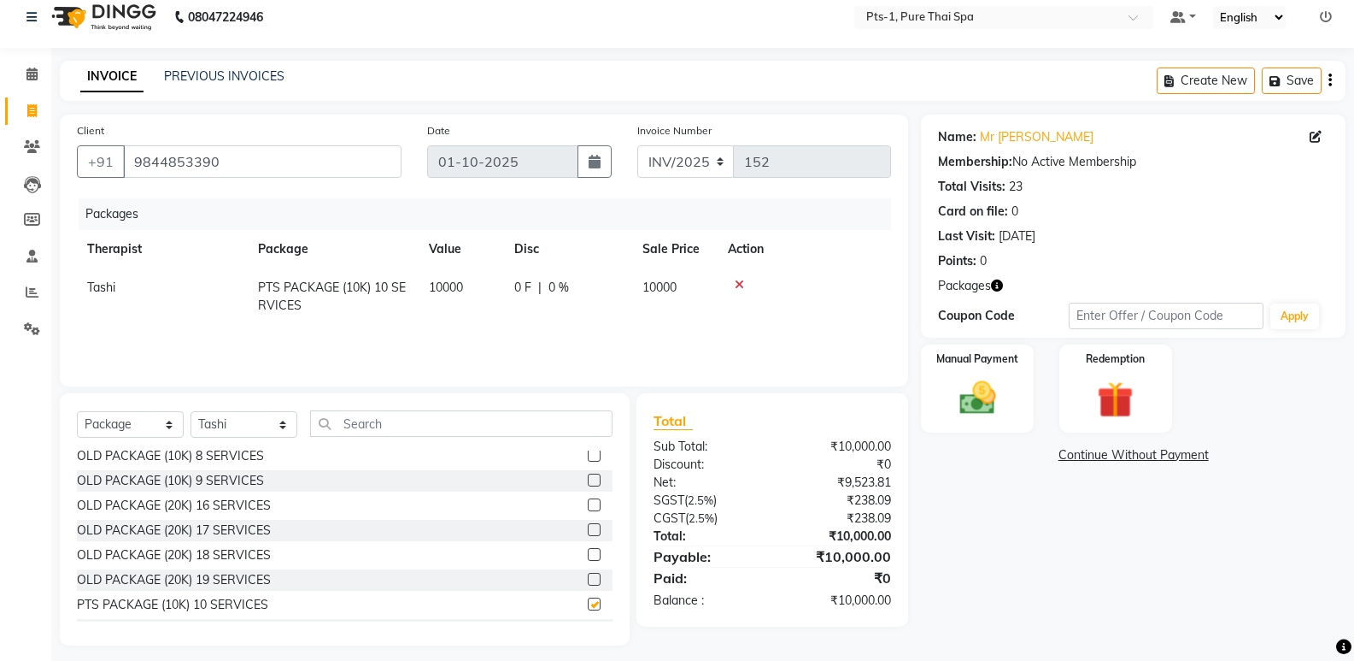
checkbox input "false"
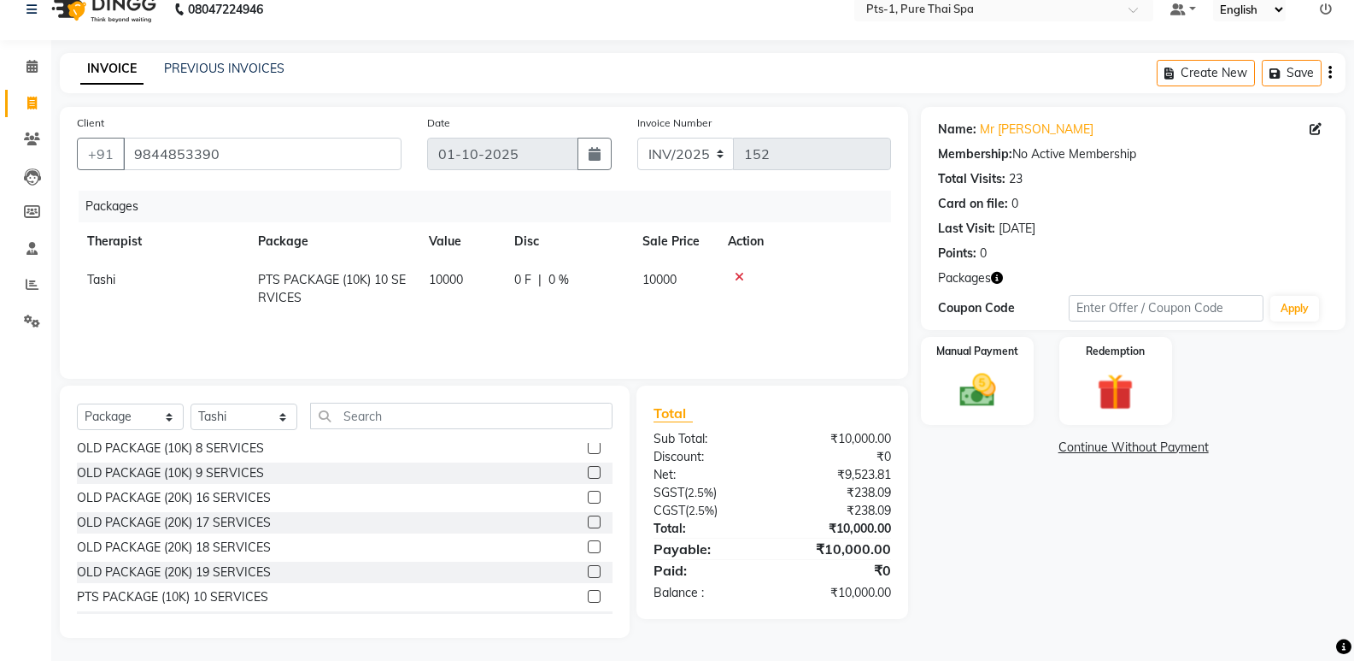
scroll to position [24, 0]
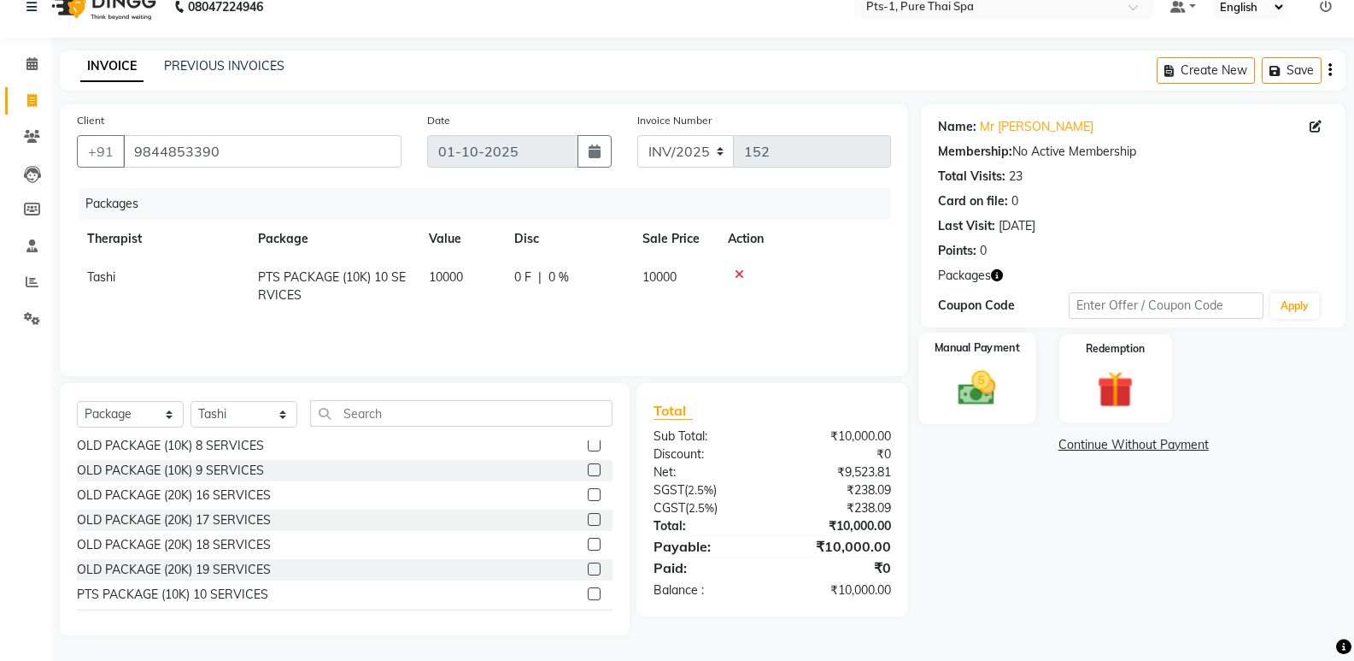
click at [981, 379] on img at bounding box center [977, 388] width 61 height 44
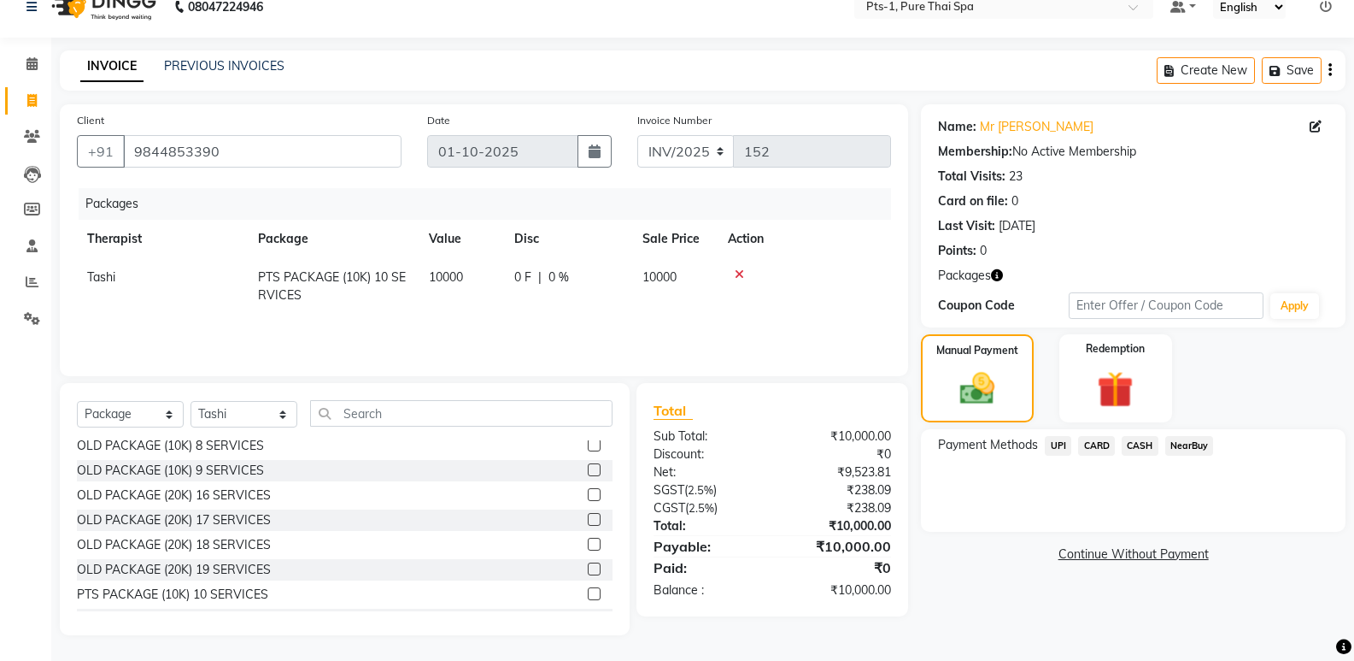
click at [1098, 447] on span "CARD" at bounding box center [1096, 446] width 37 height 20
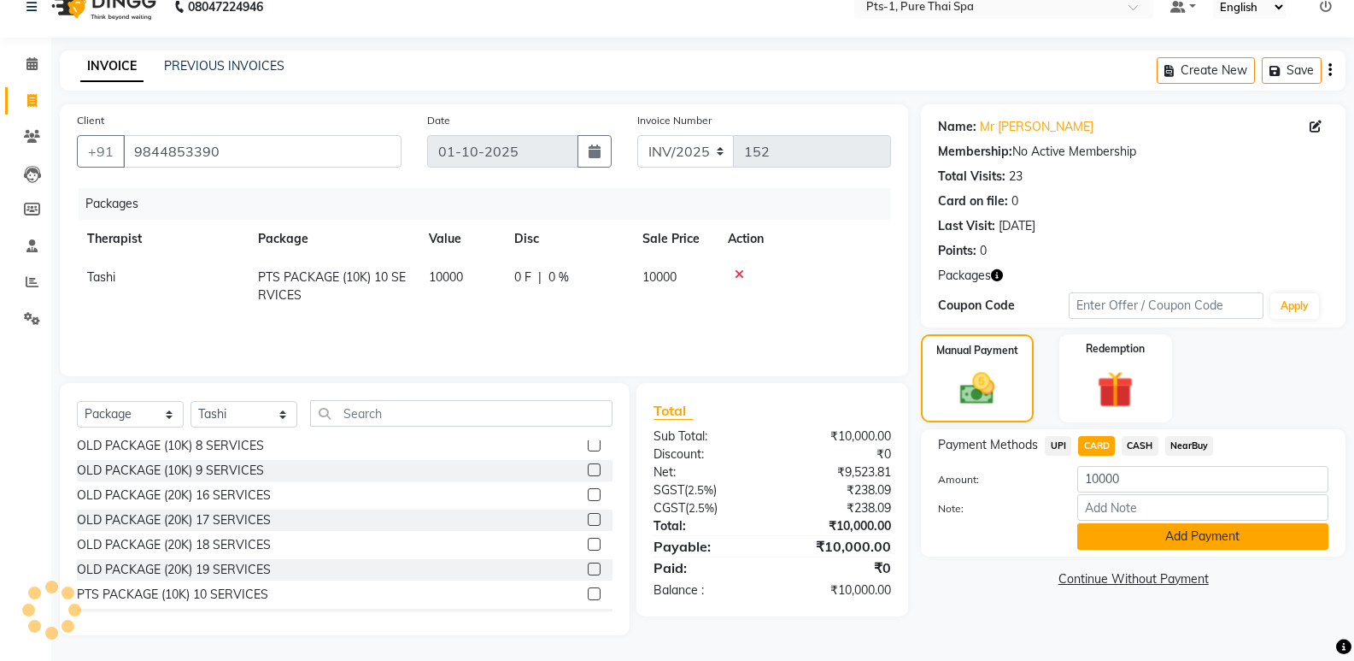
click at [1115, 538] on button "Add Payment" at bounding box center [1203, 536] width 251 height 26
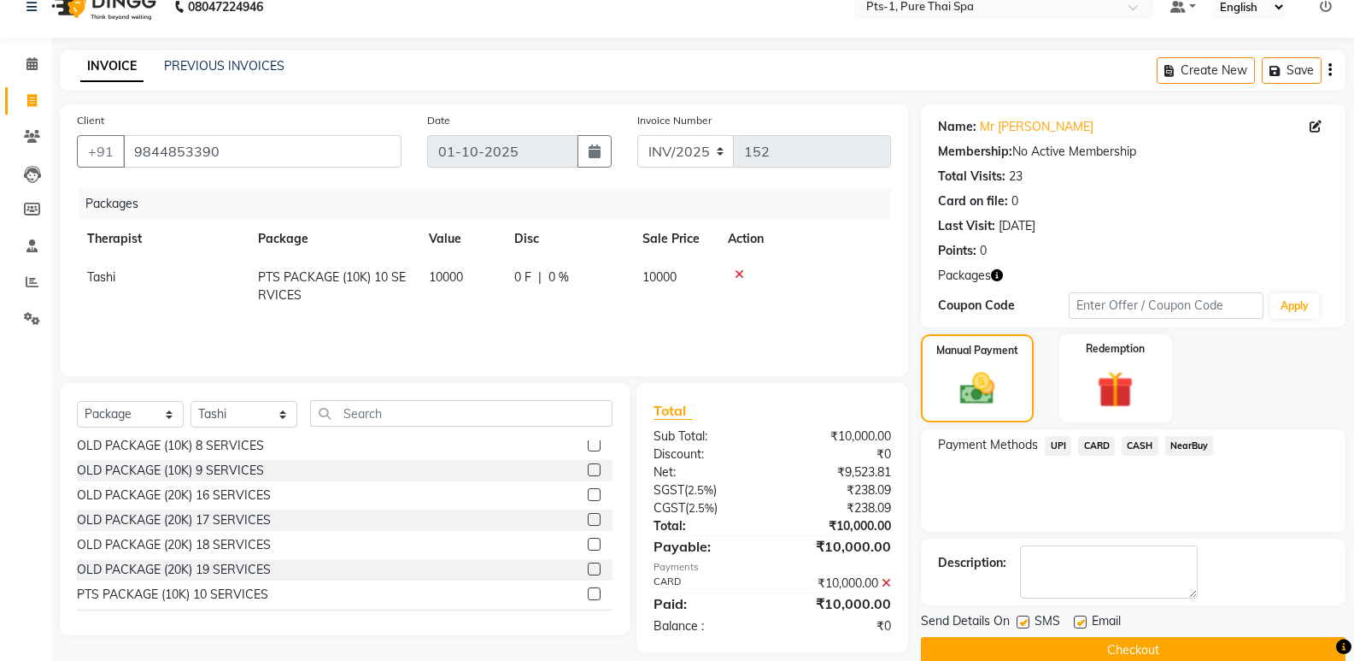
scroll to position [52, 0]
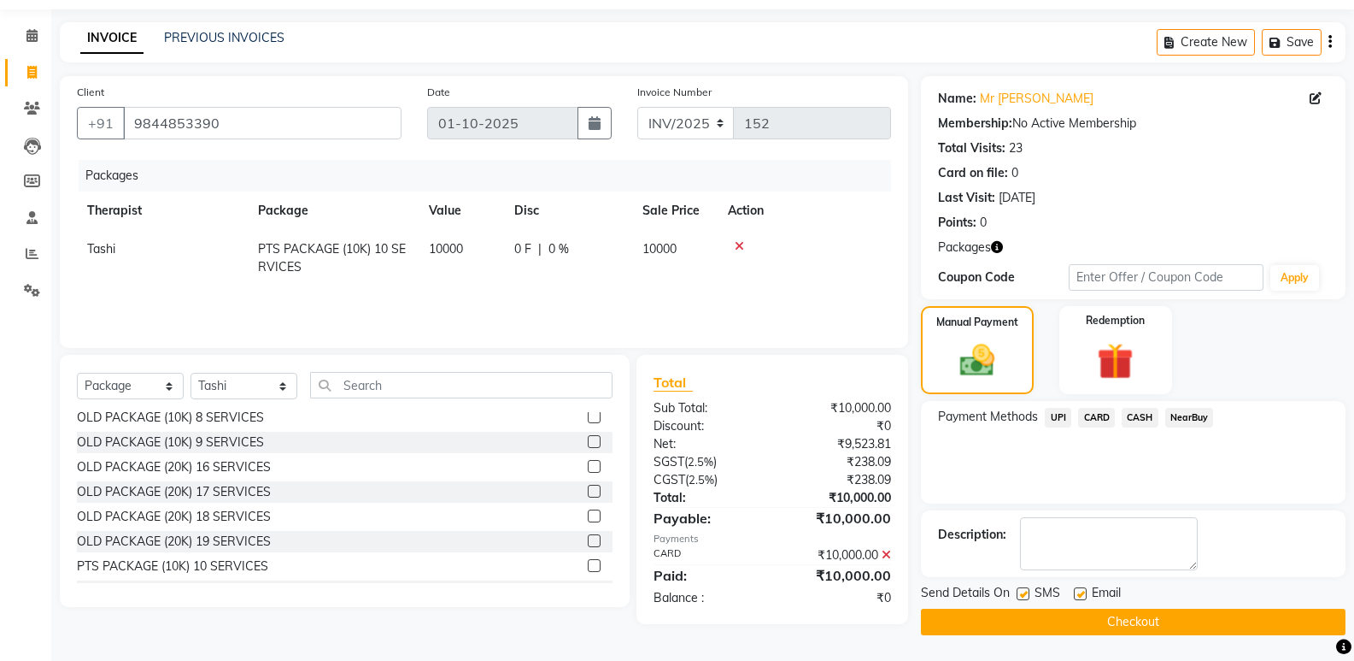
click at [1023, 595] on label at bounding box center [1023, 593] width 13 height 13
click at [1023, 595] on input "checkbox" at bounding box center [1022, 594] width 11 height 11
checkbox input "false"
click at [1082, 590] on label at bounding box center [1080, 593] width 13 height 13
click at [1082, 590] on input "checkbox" at bounding box center [1079, 594] width 11 height 11
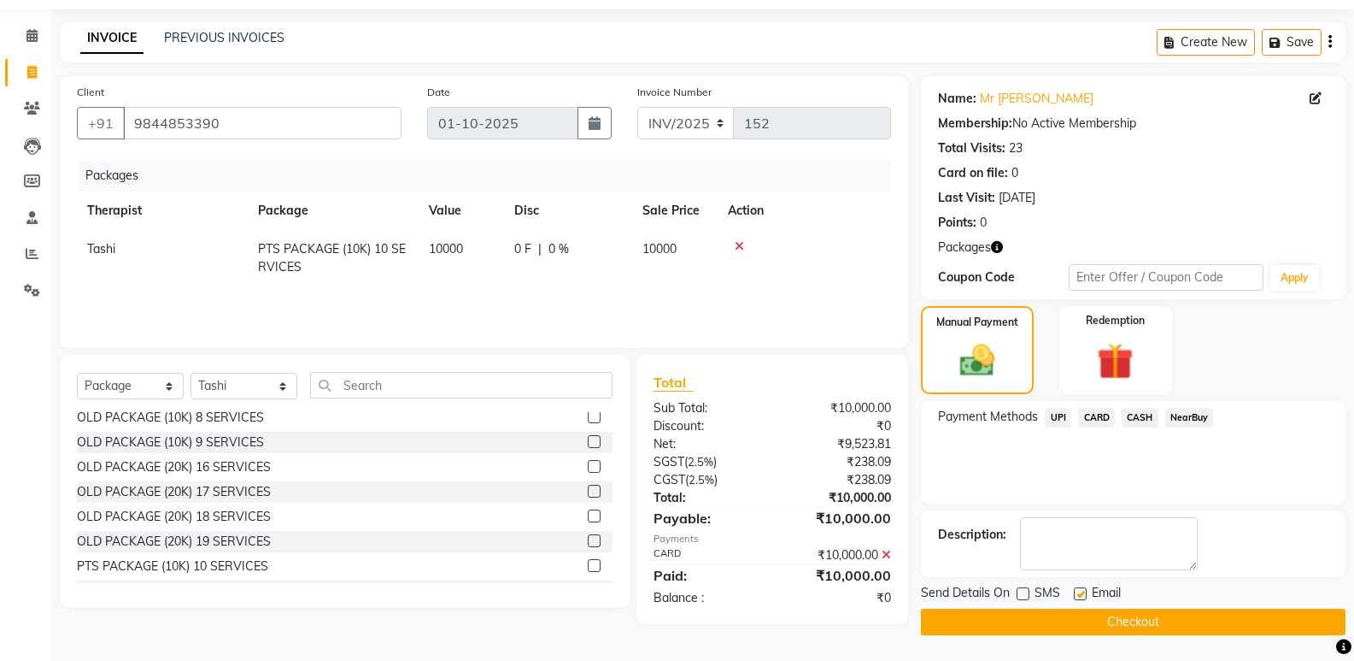
checkbox input "false"
click at [1075, 550] on textarea at bounding box center [1109, 543] width 178 height 53
type textarea "870"
click at [1001, 626] on button "Checkout" at bounding box center [1133, 621] width 425 height 26
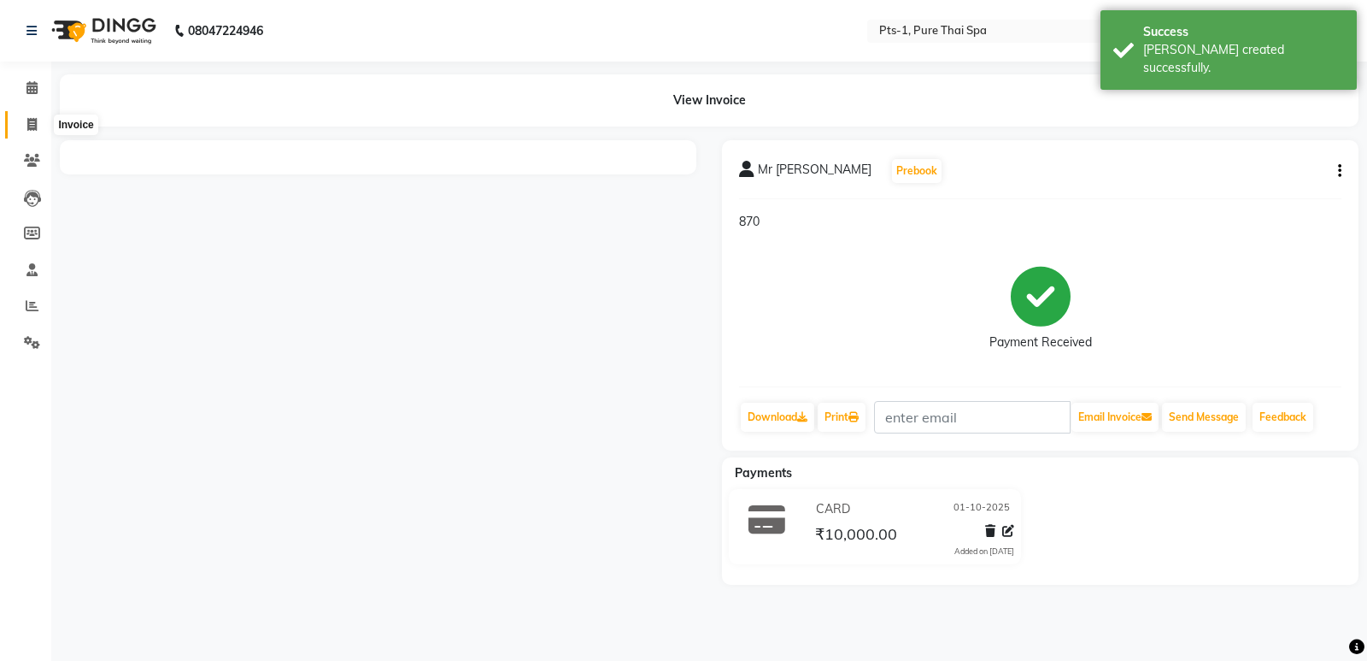
click at [35, 118] on icon at bounding box center [31, 124] width 9 height 13
select select "service"
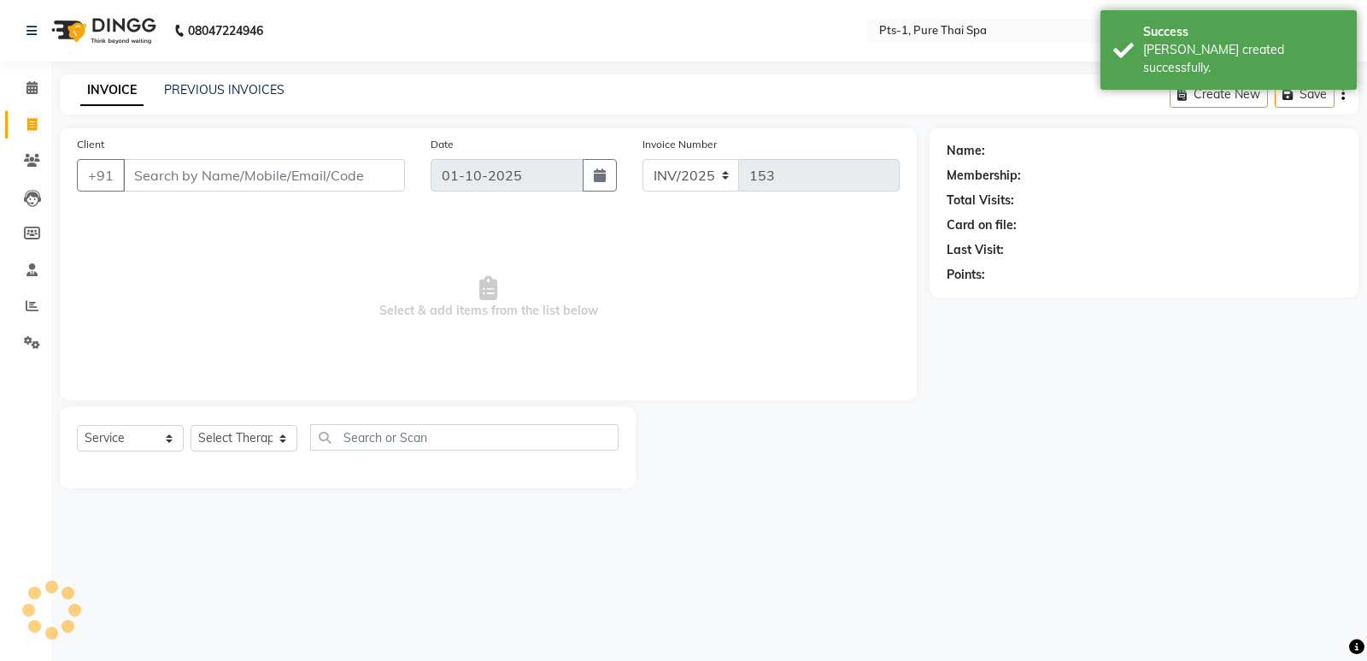
click at [125, 172] on input "Client" at bounding box center [264, 175] width 282 height 32
click at [203, 158] on div "Client +91" at bounding box center [241, 170] width 354 height 70
click at [191, 175] on input "Client" at bounding box center [264, 175] width 282 height 32
paste input "98448533"
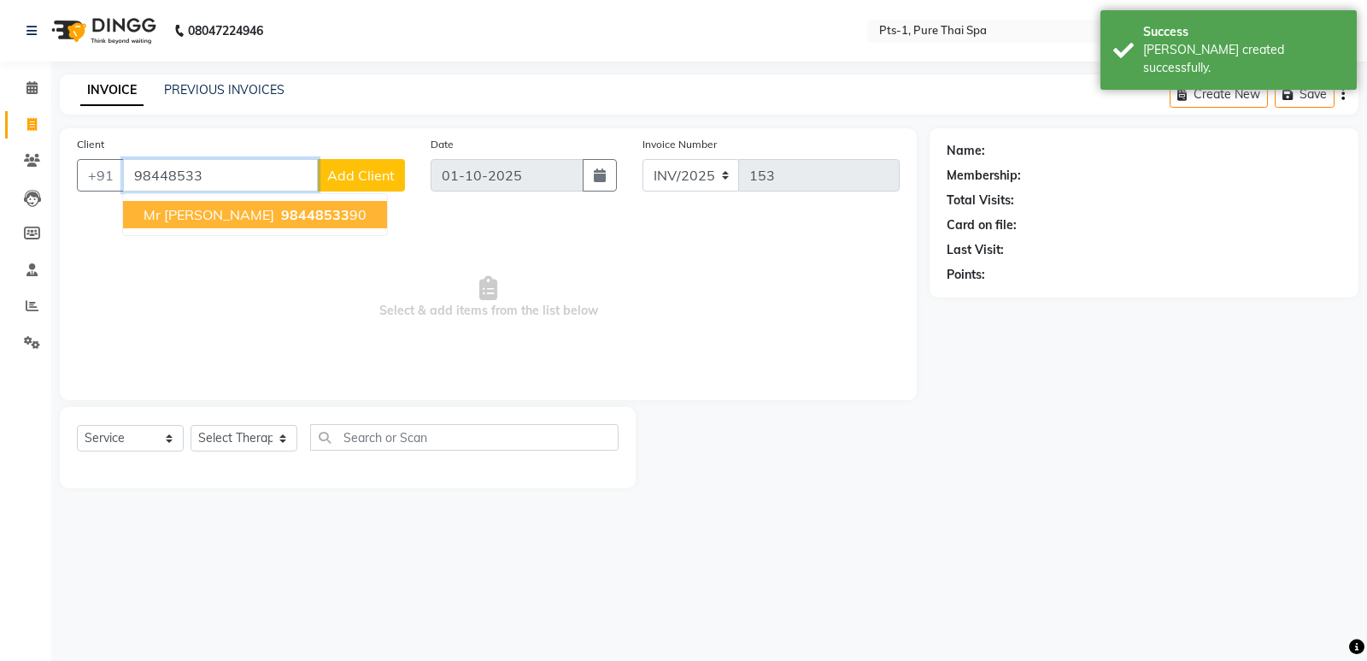
click at [192, 219] on span "Mr [PERSON_NAME]" at bounding box center [209, 214] width 131 height 17
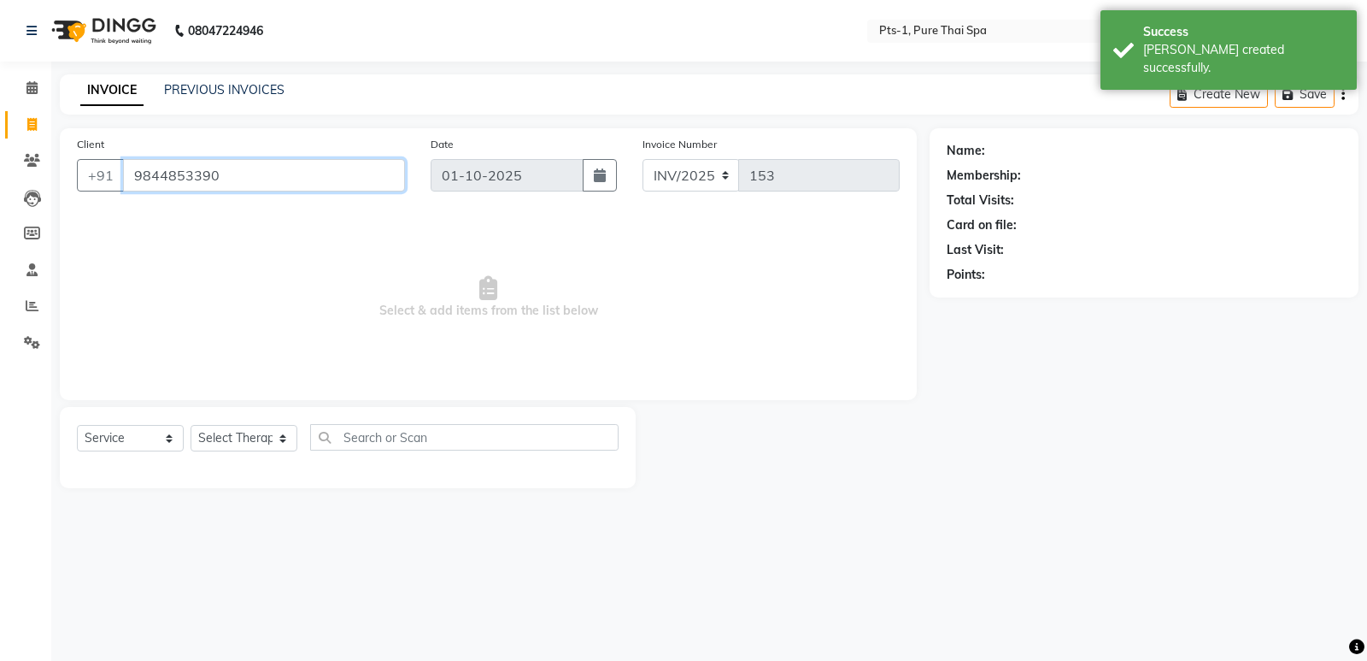
type input "9844853390"
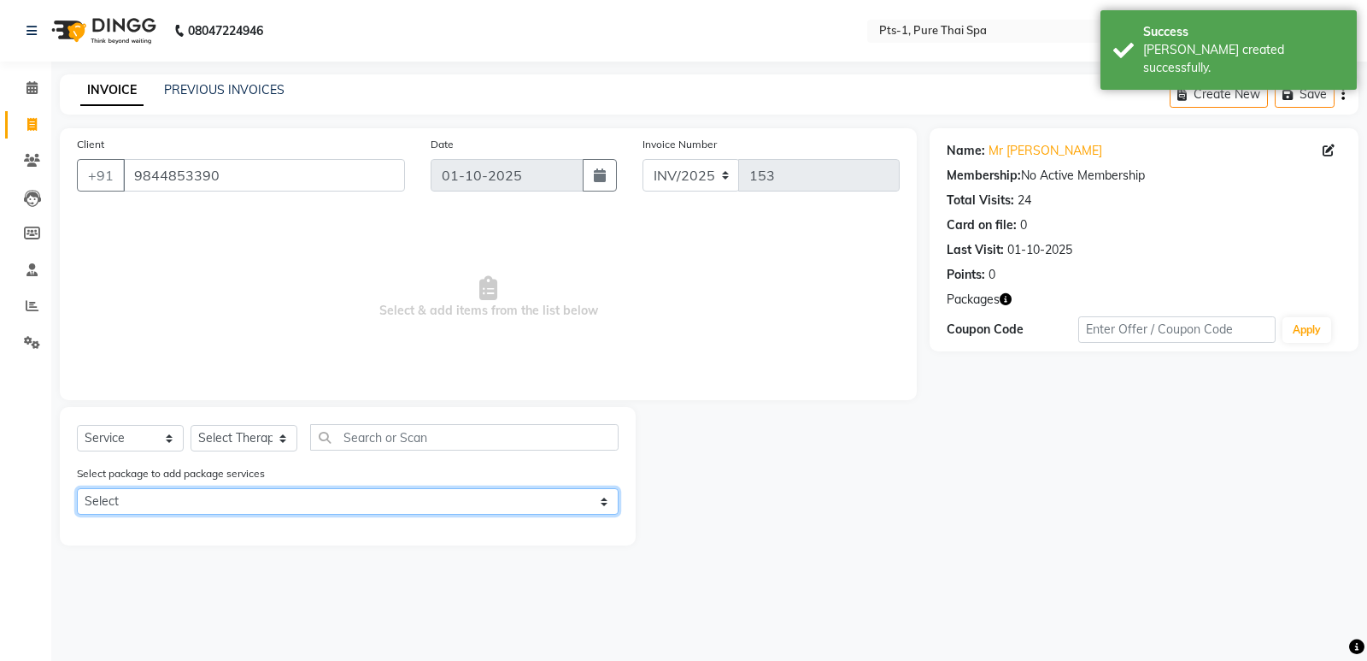
drag, startPoint x: 234, startPoint y: 496, endPoint x: 244, endPoint y: 514, distance: 19.9
click at [234, 498] on select "Select PTS PACKAGE (10K) 10 SERVICES PTS PACKAGE (10K) 10 SERVICES PTS PACKAGE …" at bounding box center [348, 501] width 542 height 26
select select "1: Object"
click at [77, 488] on select "Select PTS PACKAGE (10K) 10 SERVICES PTS PACKAGE (10K) 10 SERVICES PTS PACKAGE …" at bounding box center [348, 501] width 542 height 26
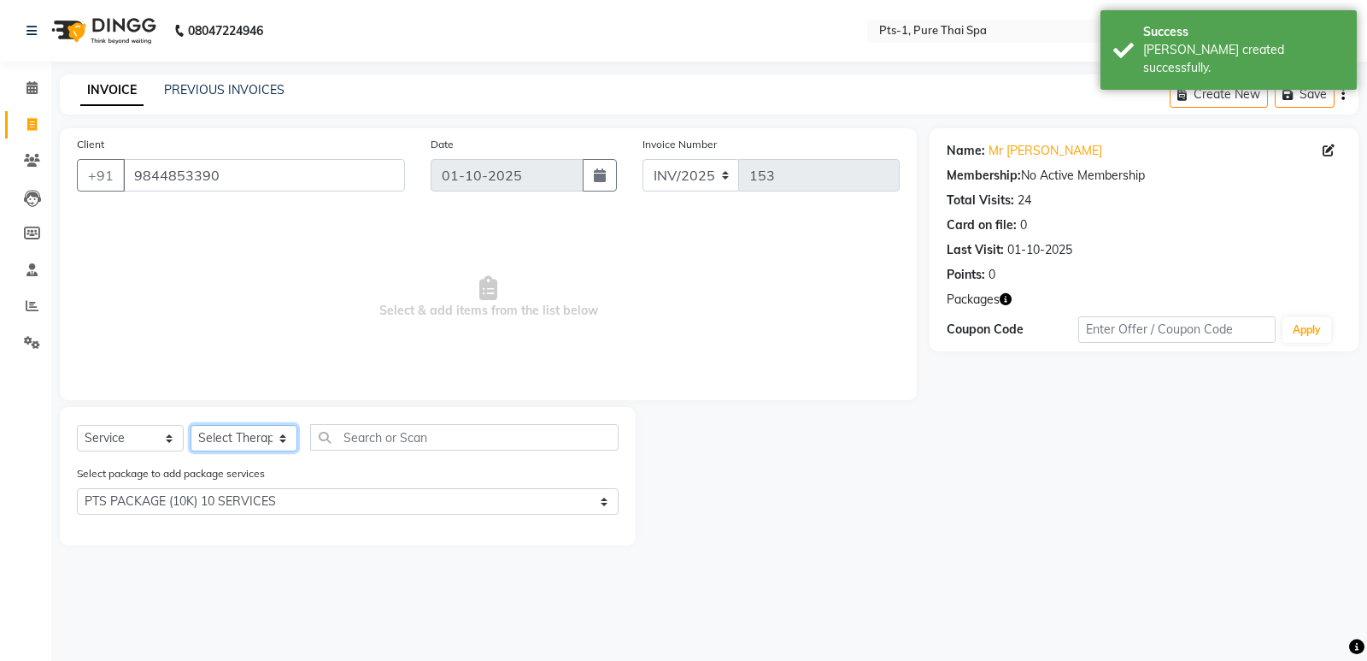
click at [248, 441] on select "Select Therapist [PERSON_NAME] anyone [PERSON_NAME] Jeje [PERSON_NAME] [PERSON_…" at bounding box center [244, 438] width 107 height 26
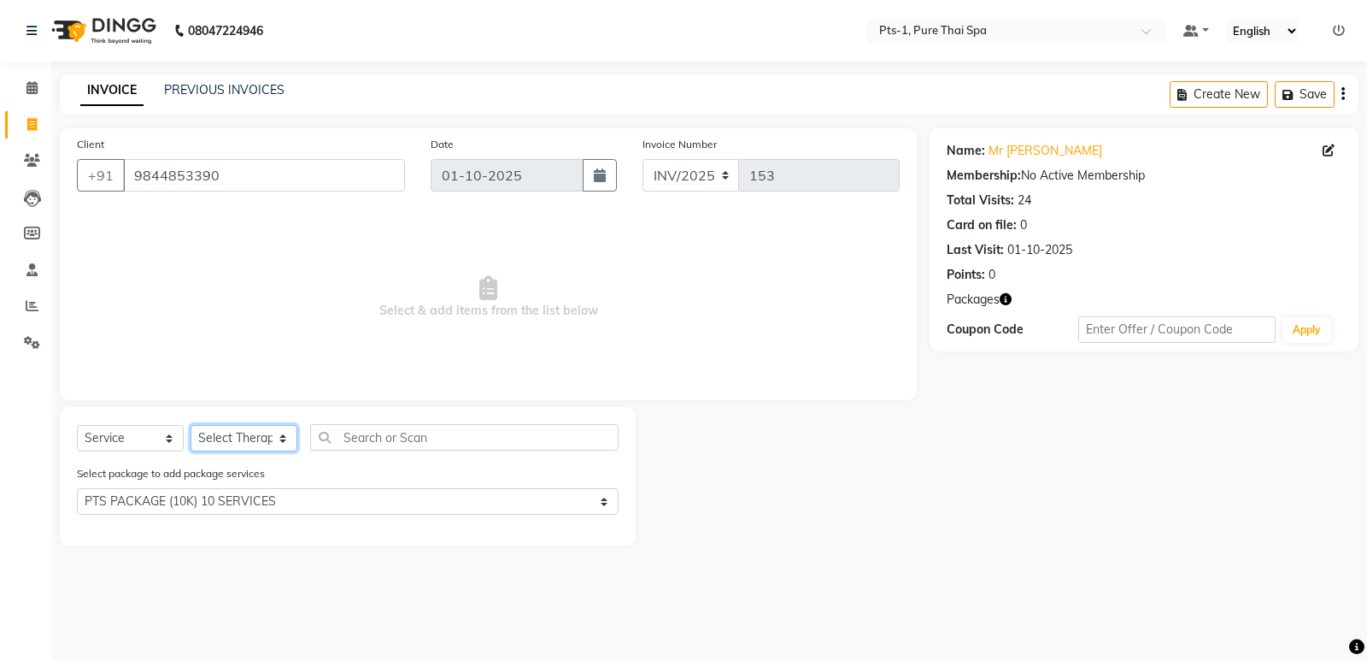
select select "80827"
click at [191, 425] on select "Select Therapist [PERSON_NAME] anyone [PERSON_NAME] Jeje [PERSON_NAME] [PERSON_…" at bounding box center [244, 438] width 107 height 26
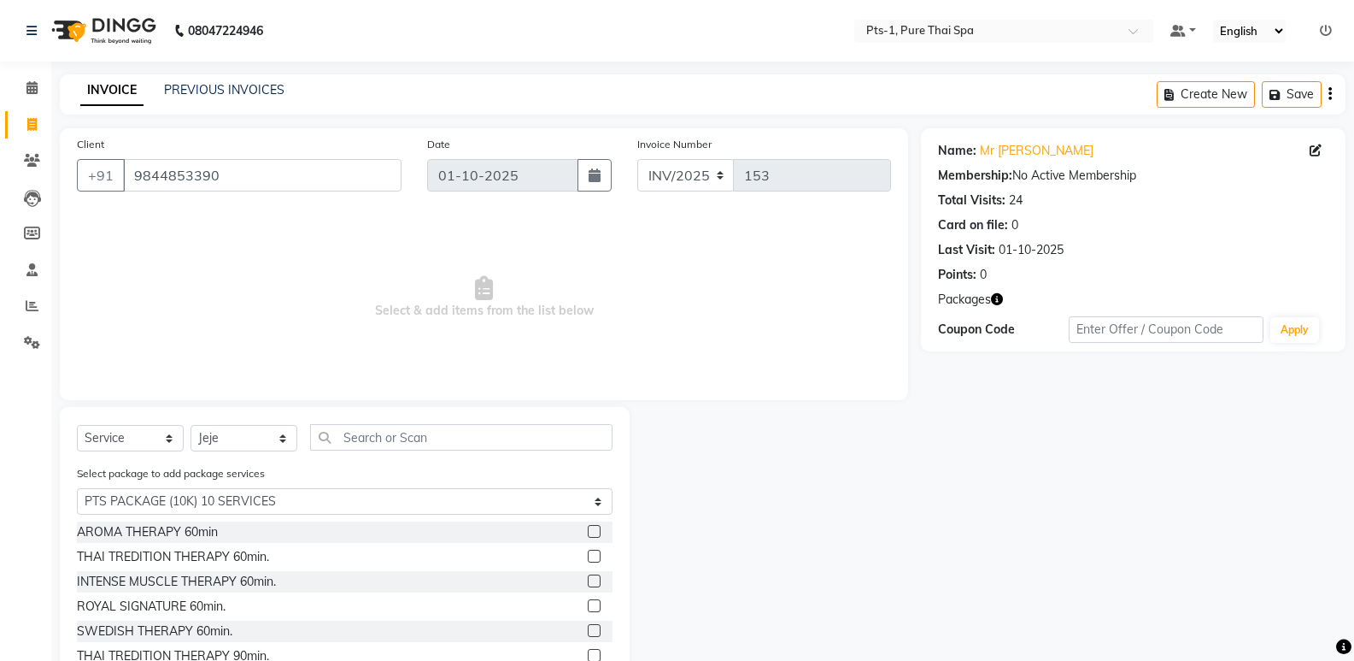
click at [588, 606] on label at bounding box center [594, 605] width 13 height 13
click at [588, 606] on input "checkbox" at bounding box center [593, 606] width 11 height 11
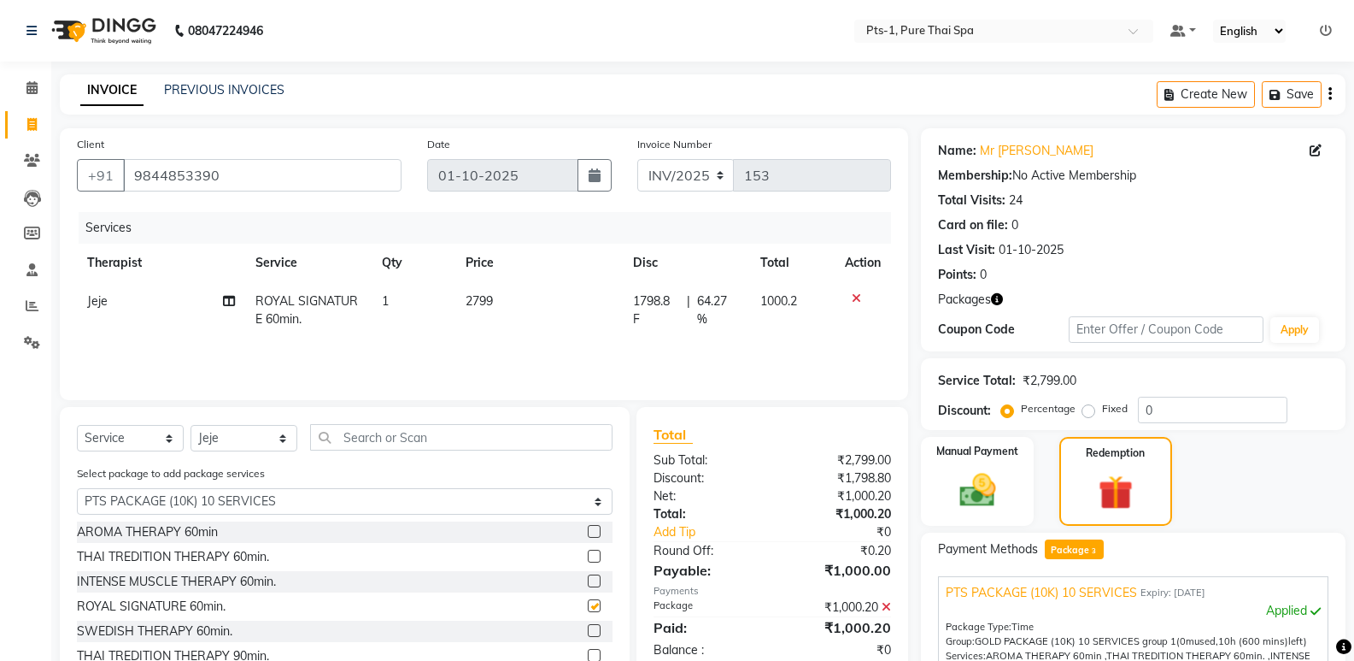
checkbox input "false"
click at [246, 438] on select "Select Therapist [PERSON_NAME] anyone [PERSON_NAME] Jeje [PERSON_NAME] [PERSON_…" at bounding box center [244, 438] width 107 height 26
select select "91269"
click at [191, 425] on select "Select Therapist [PERSON_NAME] anyone [PERSON_NAME] Jeje [PERSON_NAME] [PERSON_…" at bounding box center [244, 438] width 107 height 26
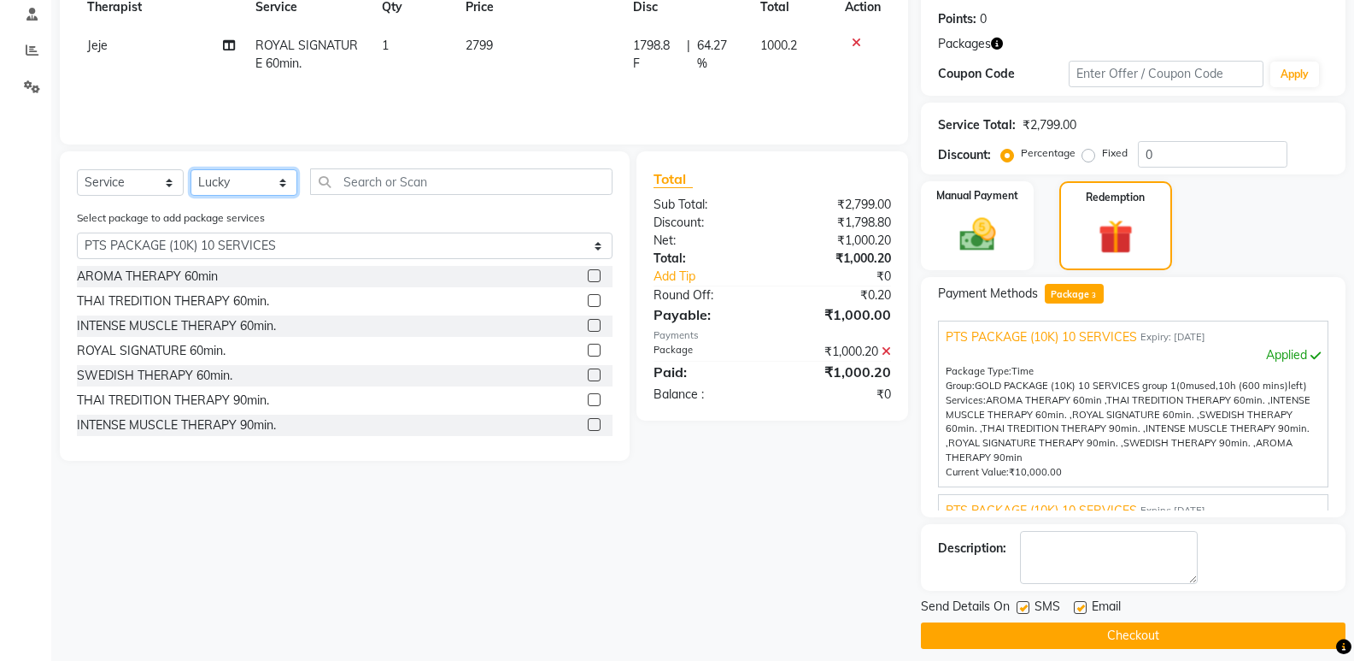
scroll to position [256, 0]
click at [588, 347] on label at bounding box center [594, 349] width 13 height 13
click at [588, 347] on input "checkbox" at bounding box center [593, 349] width 11 height 11
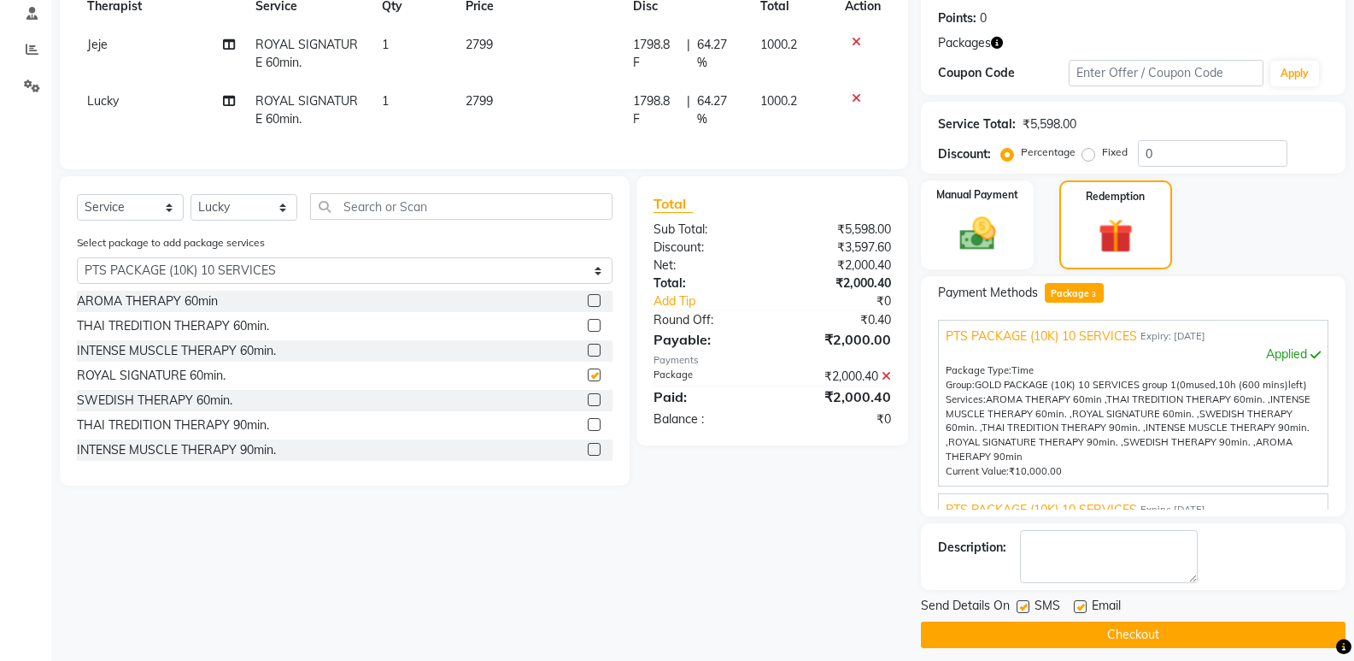
scroll to position [269, 0]
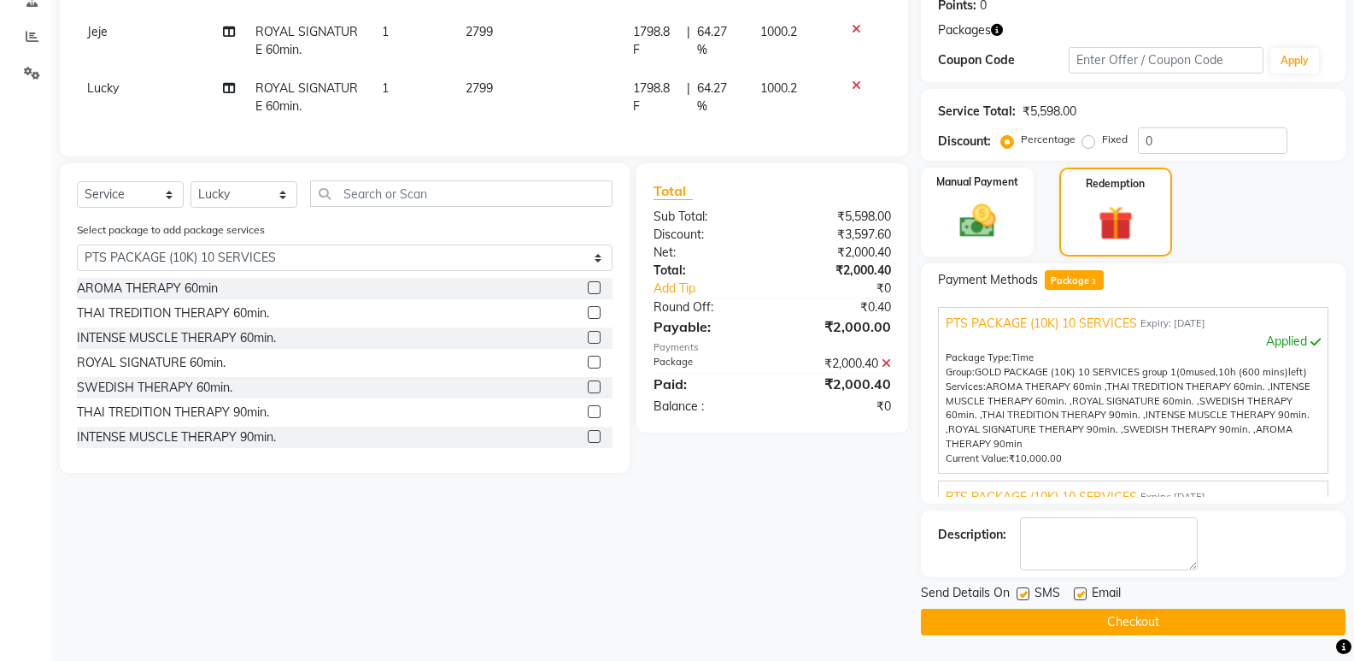
checkbox input "false"
click at [1020, 596] on label at bounding box center [1023, 593] width 13 height 13
click at [1020, 596] on input "checkbox" at bounding box center [1022, 594] width 11 height 11
checkbox input "false"
drag, startPoint x: 1071, startPoint y: 591, endPoint x: 1082, endPoint y: 588, distance: 11.6
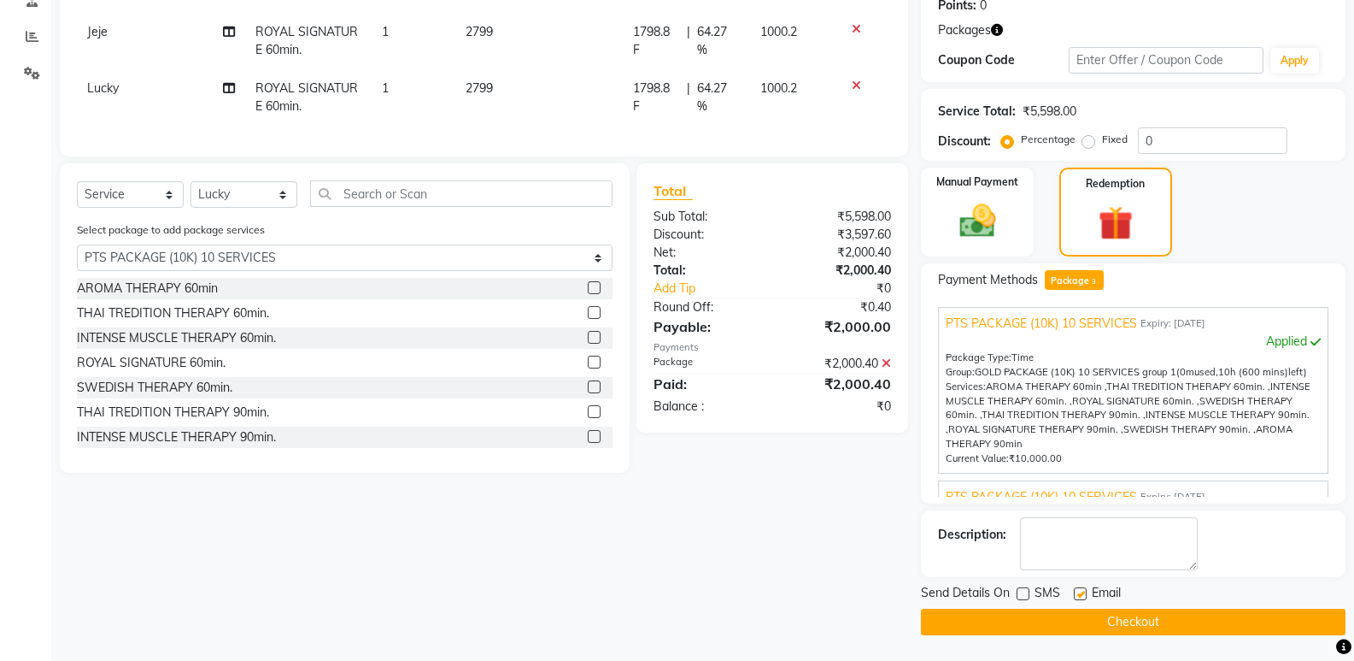
click at [1071, 590] on div "SMS" at bounding box center [1045, 594] width 57 height 21
click at [1082, 587] on label at bounding box center [1080, 593] width 13 height 13
click at [1082, 589] on input "checkbox" at bounding box center [1079, 594] width 11 height 11
checkbox input "false"
click at [1080, 555] on textarea at bounding box center [1109, 543] width 178 height 53
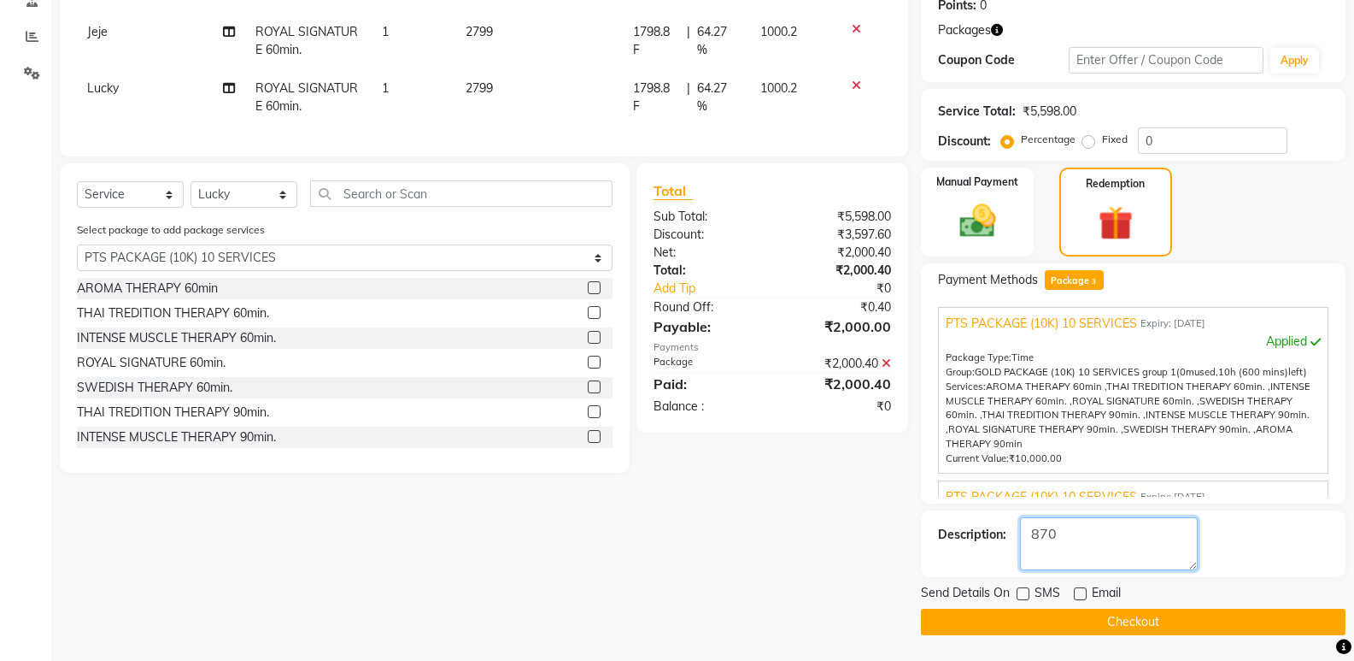
type textarea "870"
click at [1036, 620] on button "Checkout" at bounding box center [1133, 621] width 425 height 26
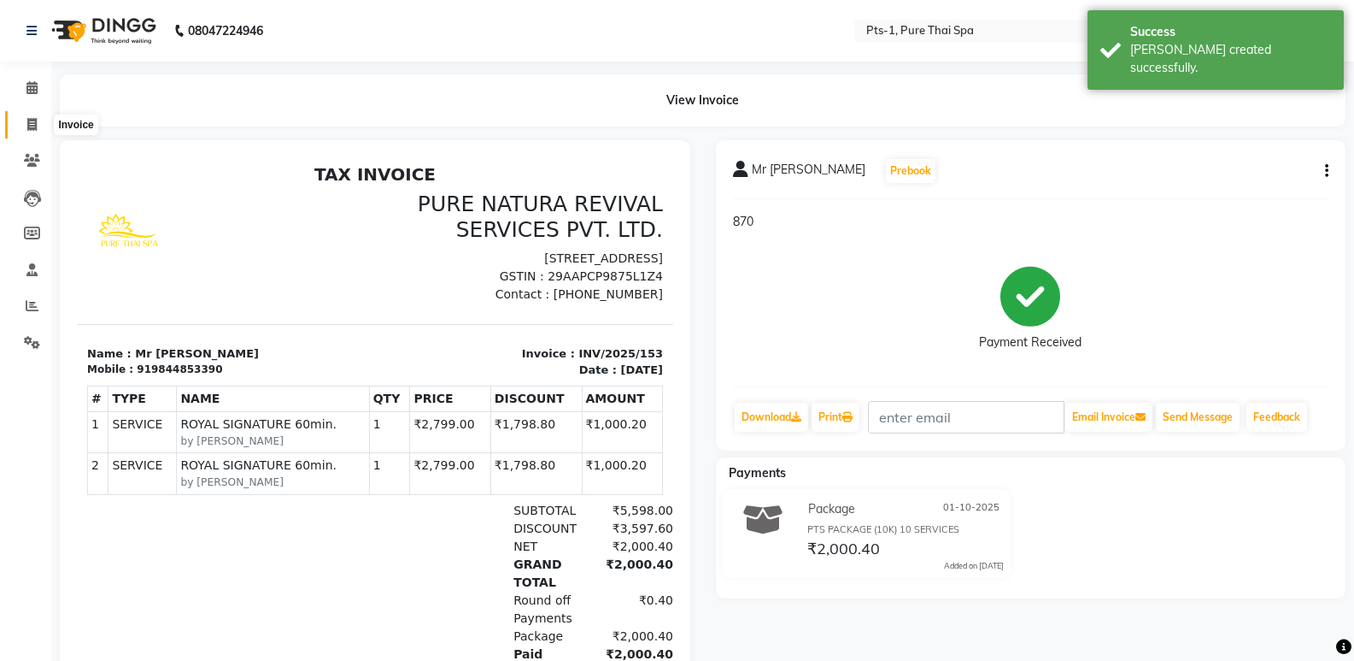
click at [34, 126] on icon at bounding box center [31, 124] width 9 height 13
select select "service"
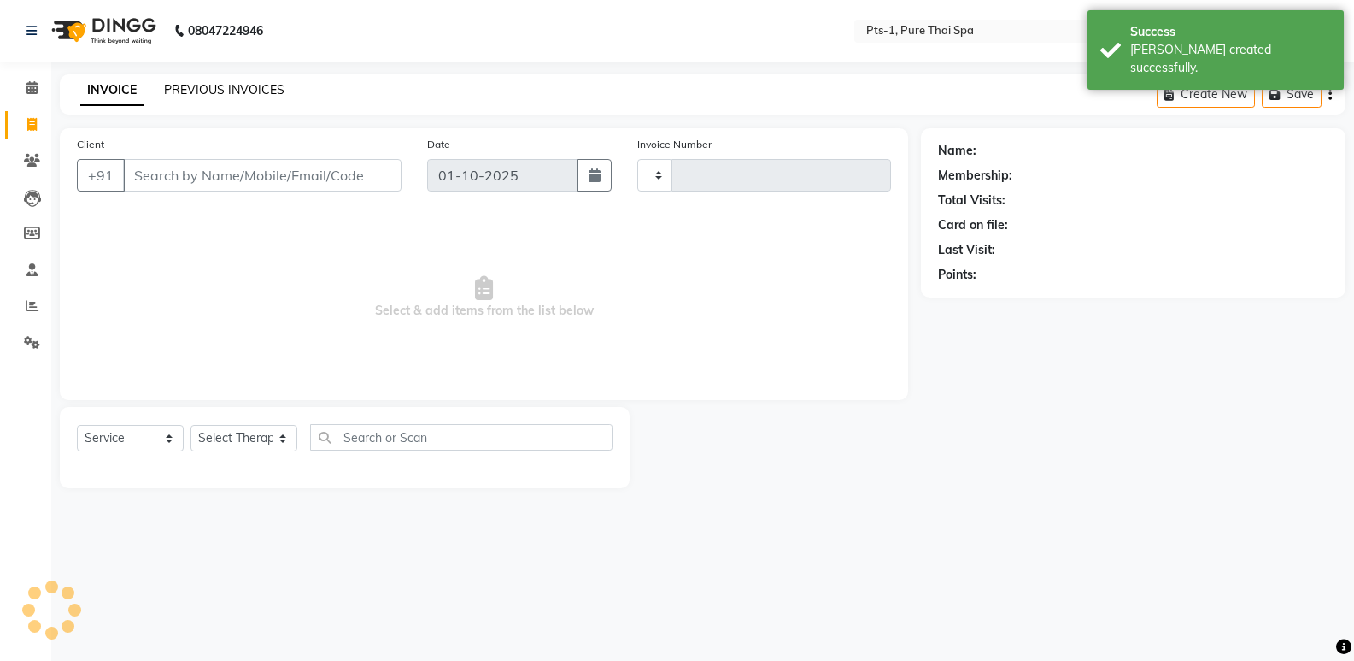
type input "154"
select select "9048"
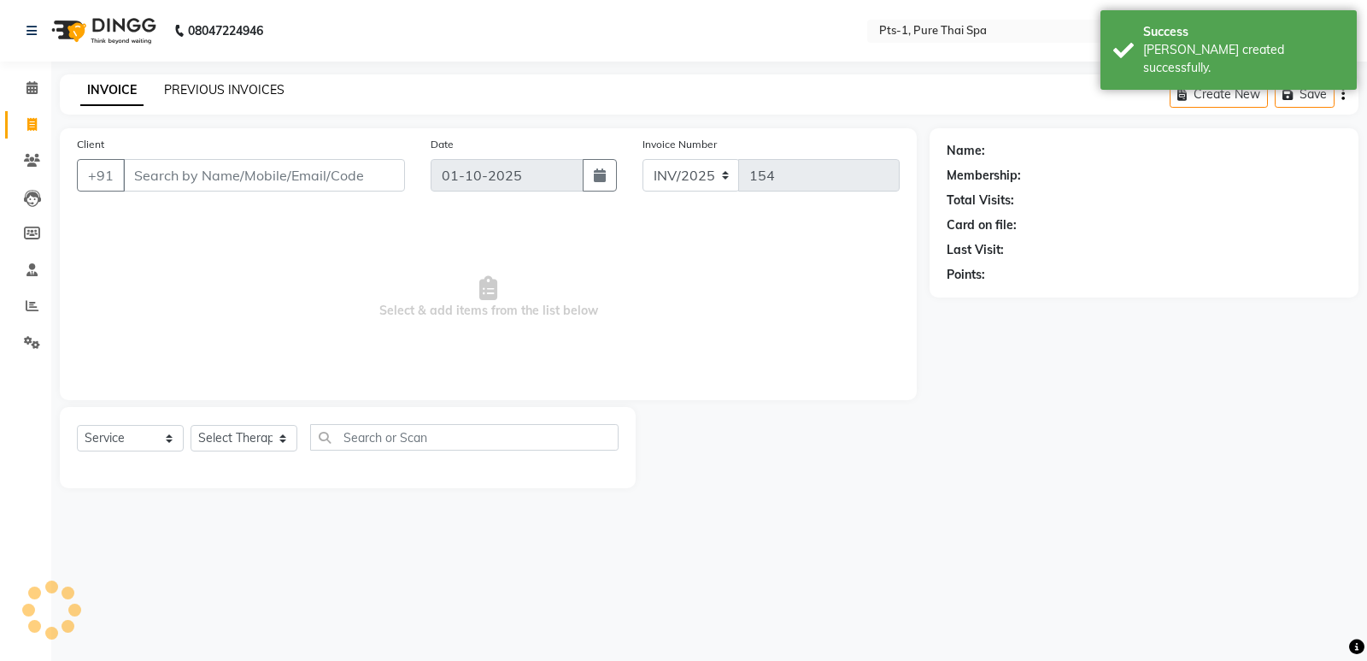
click at [181, 83] on link "PREVIOUS INVOICES" at bounding box center [224, 89] width 120 height 15
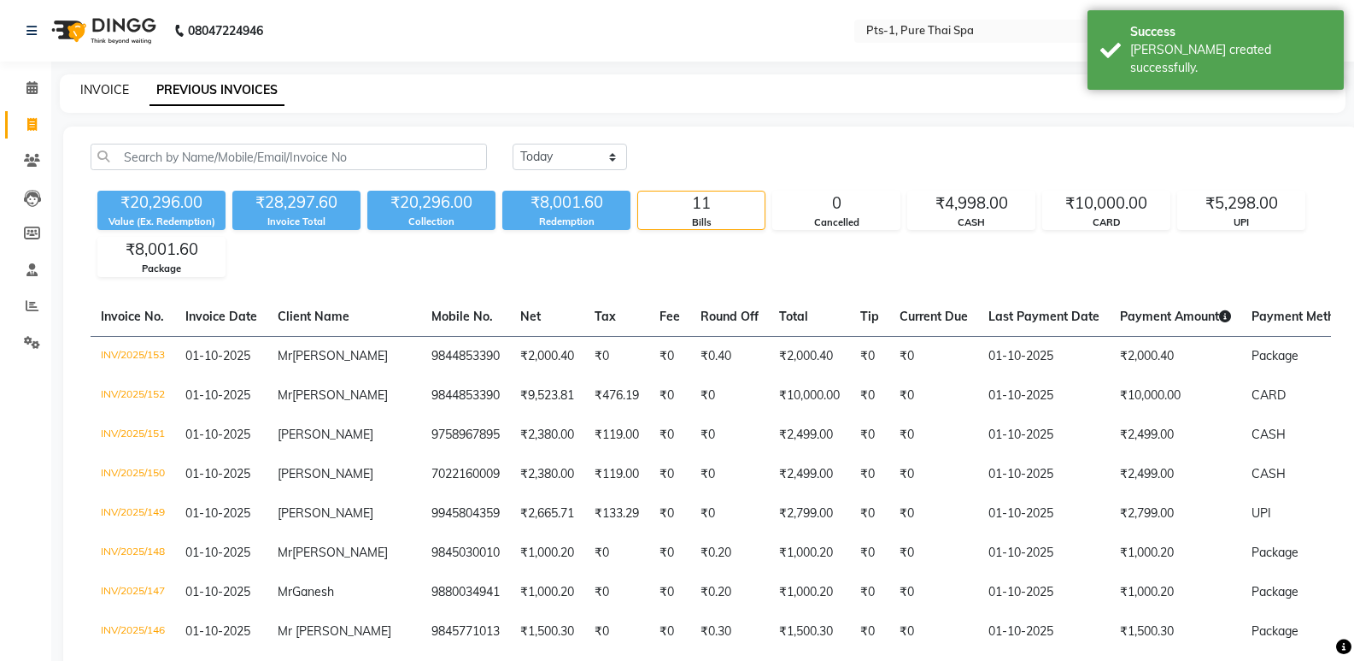
click at [96, 94] on link "INVOICE" at bounding box center [104, 89] width 49 height 15
select select "service"
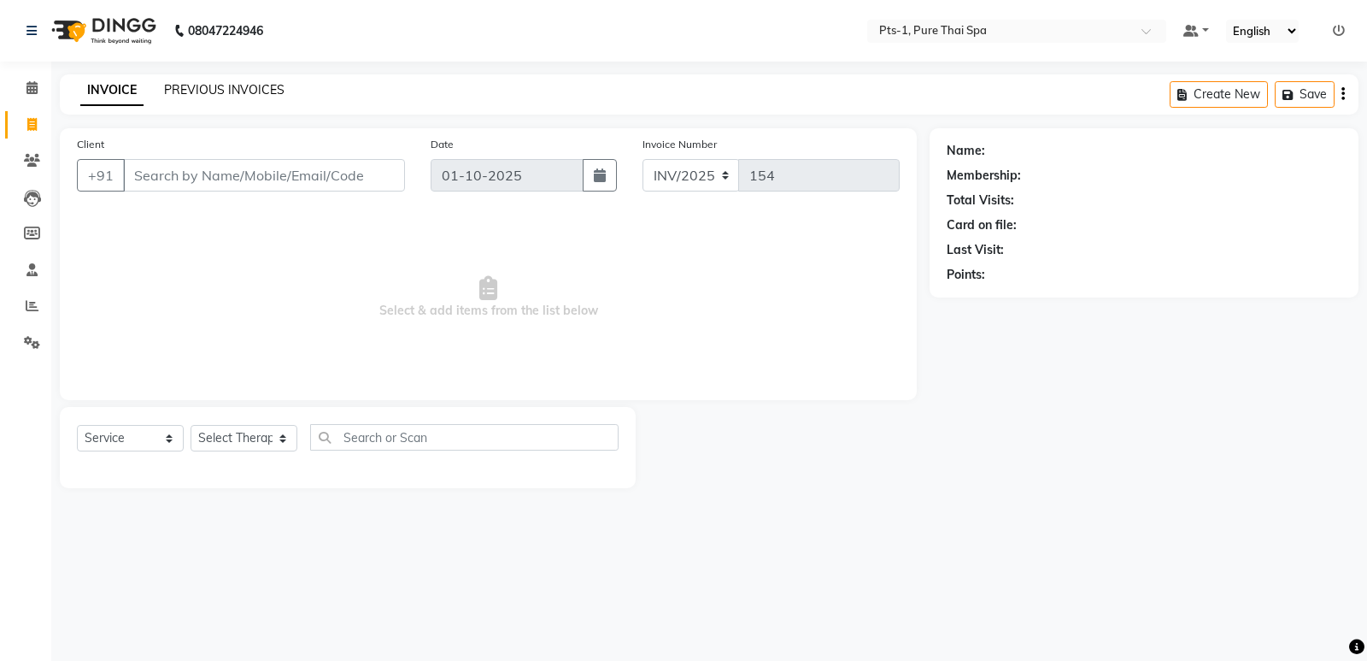
click at [206, 91] on link "PREVIOUS INVOICES" at bounding box center [224, 89] width 120 height 15
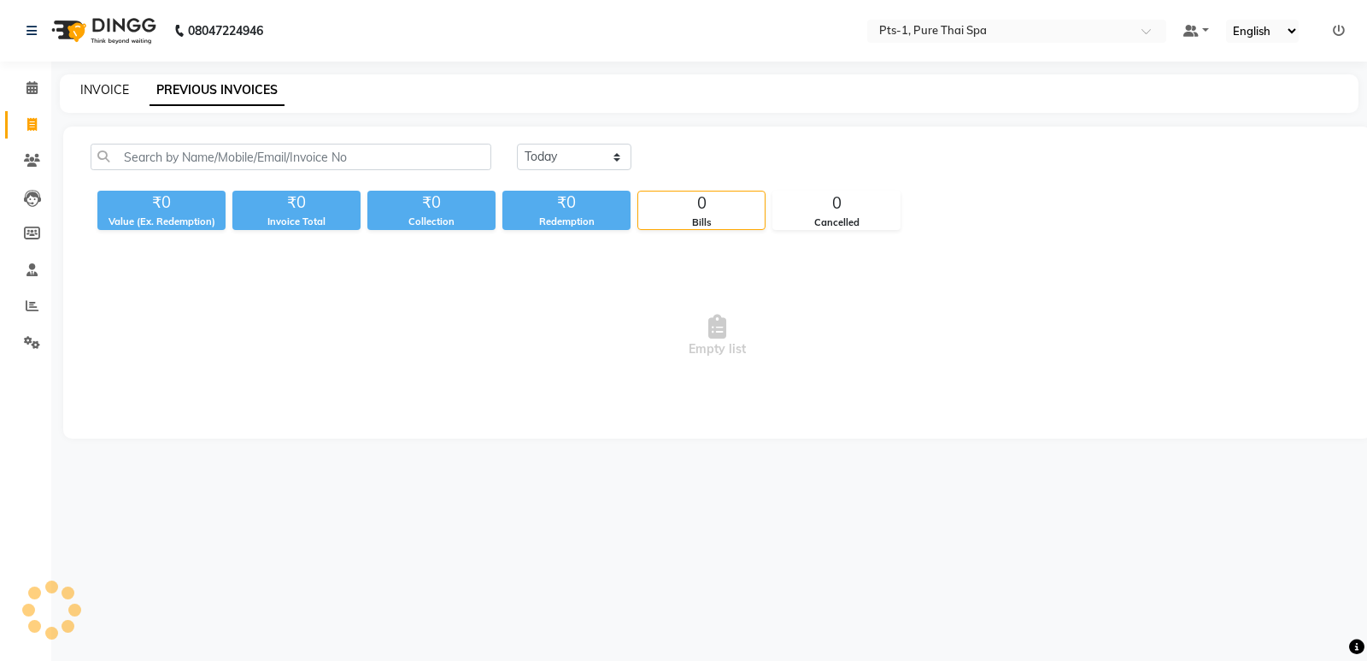
click at [100, 91] on link "INVOICE" at bounding box center [104, 89] width 49 height 15
select select "service"
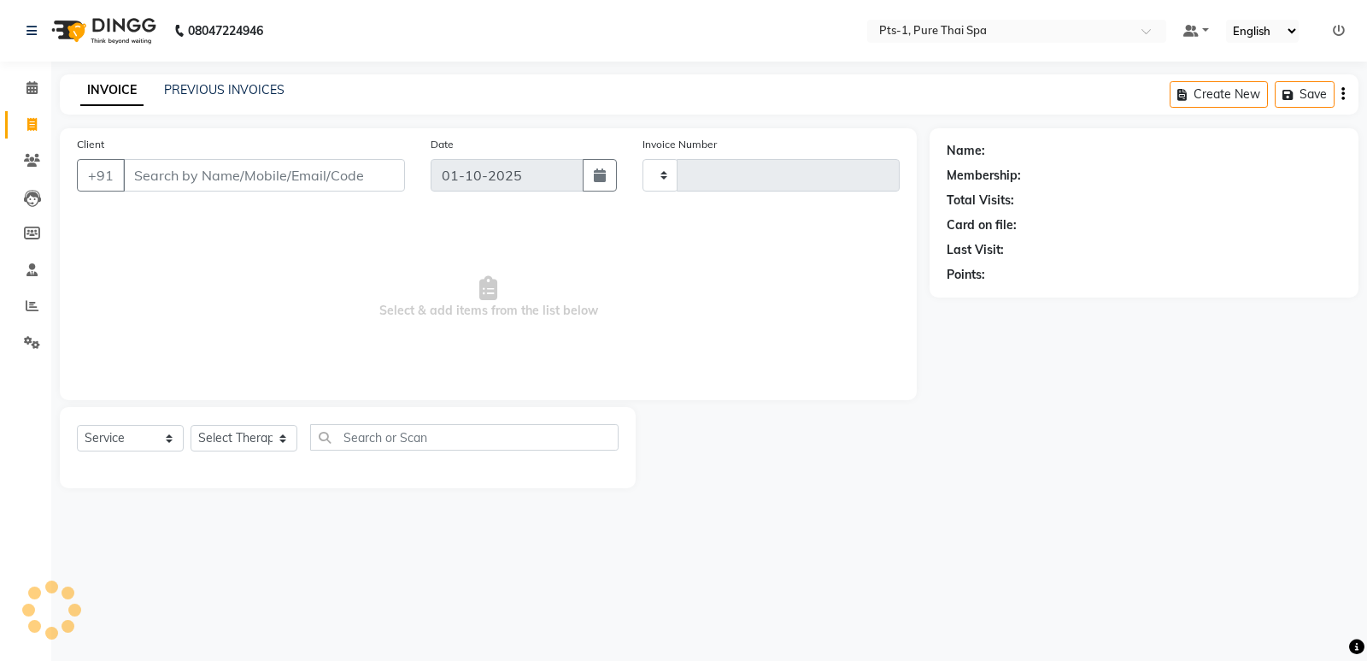
type input "154"
select select "9048"
click at [191, 187] on input "Client" at bounding box center [264, 175] width 282 height 32
click at [169, 165] on input "Client" at bounding box center [264, 175] width 282 height 32
type input "9008444650"
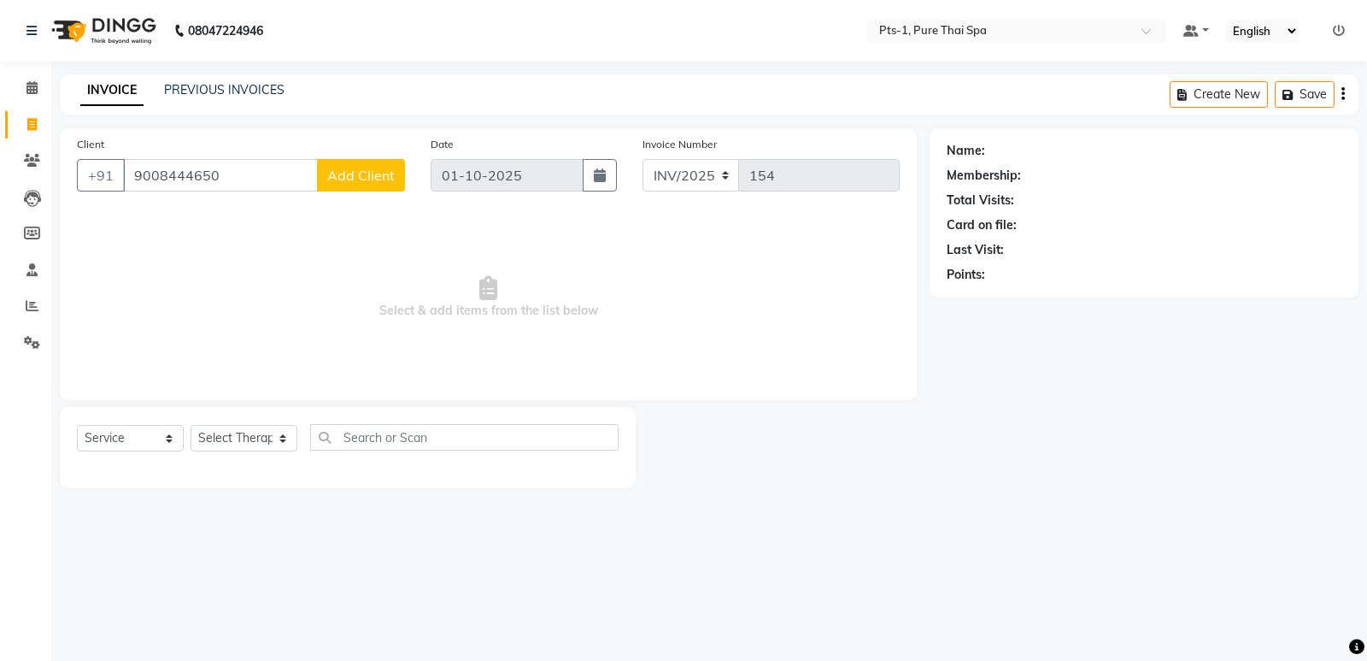
click at [367, 182] on span "Add Client" at bounding box center [361, 175] width 68 height 17
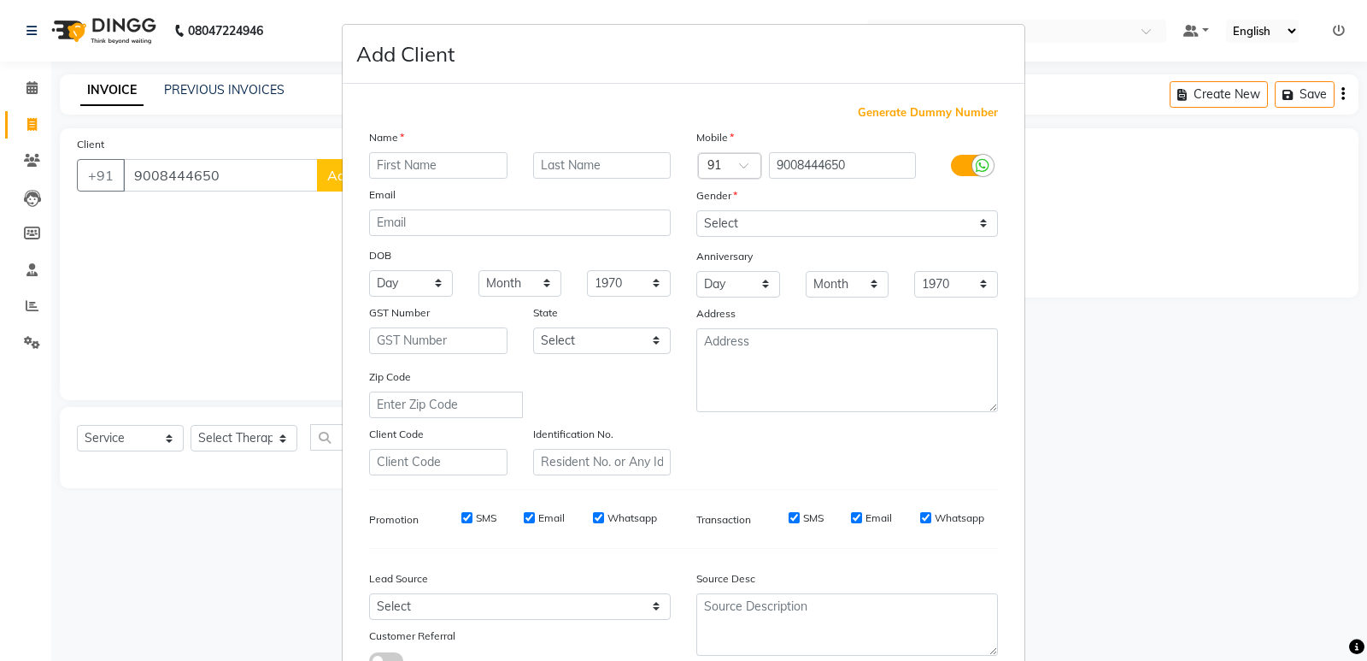
click at [425, 169] on input "text" at bounding box center [438, 165] width 138 height 26
click at [381, 169] on input "mahesh" at bounding box center [438, 165] width 138 height 26
type input "Mahesh"
click at [738, 223] on select "Select [DEMOGRAPHIC_DATA] [DEMOGRAPHIC_DATA] Other Prefer Not To Say" at bounding box center [847, 223] width 302 height 26
select select "[DEMOGRAPHIC_DATA]"
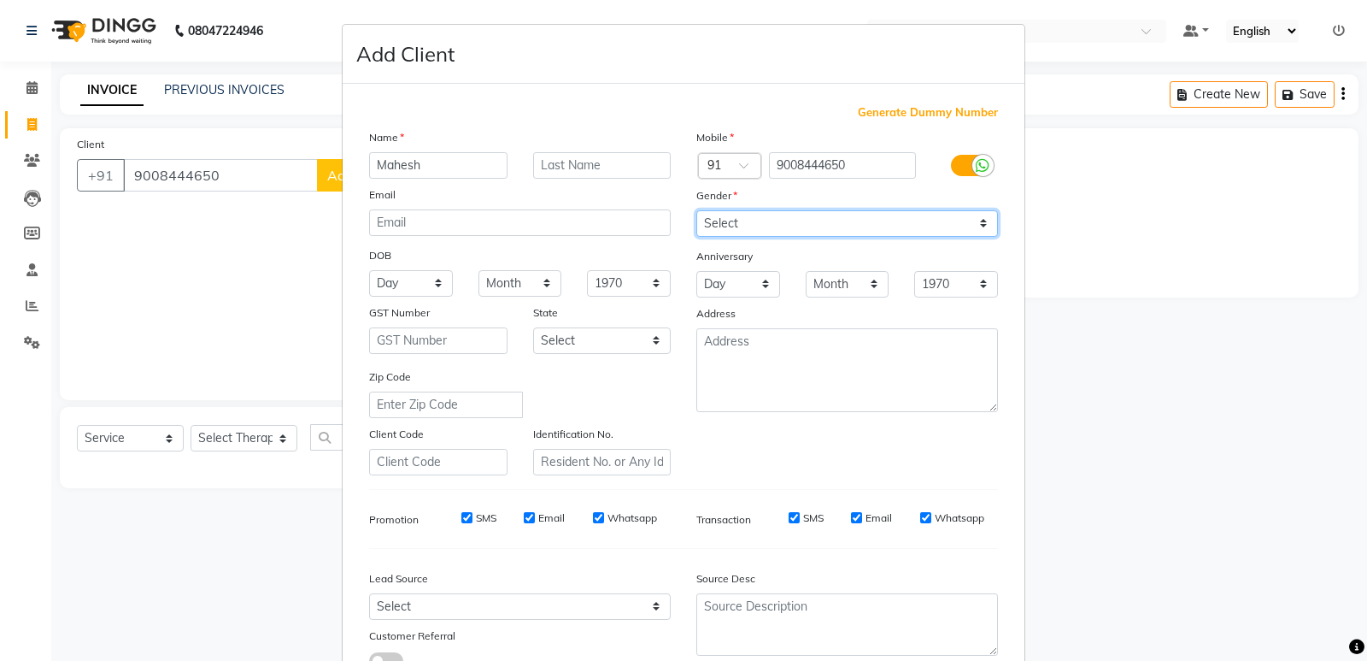
click at [696, 210] on select "Select [DEMOGRAPHIC_DATA] [DEMOGRAPHIC_DATA] Other Prefer Not To Say" at bounding box center [847, 223] width 302 height 26
click at [465, 516] on input "SMS" at bounding box center [466, 517] width 11 height 11
checkbox input "false"
drag, startPoint x: 520, startPoint y: 514, endPoint x: 549, endPoint y: 525, distance: 31.6
click at [524, 514] on input "Email" at bounding box center [529, 517] width 11 height 11
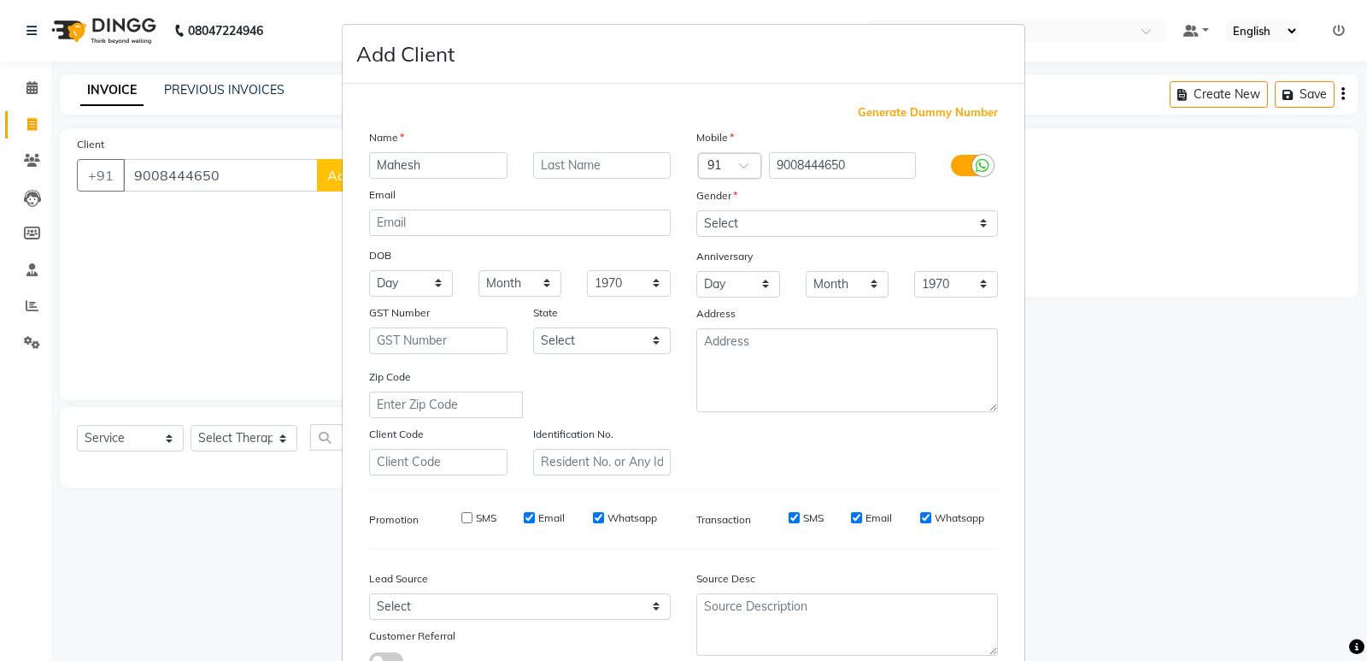
checkbox input "false"
click at [585, 515] on div "SMS Email Whatsapp" at bounding box center [547, 517] width 247 height 15
click at [593, 514] on input "Whatsapp" at bounding box center [598, 517] width 11 height 11
checkbox input "false"
click at [789, 514] on input "SMS" at bounding box center [794, 517] width 11 height 11
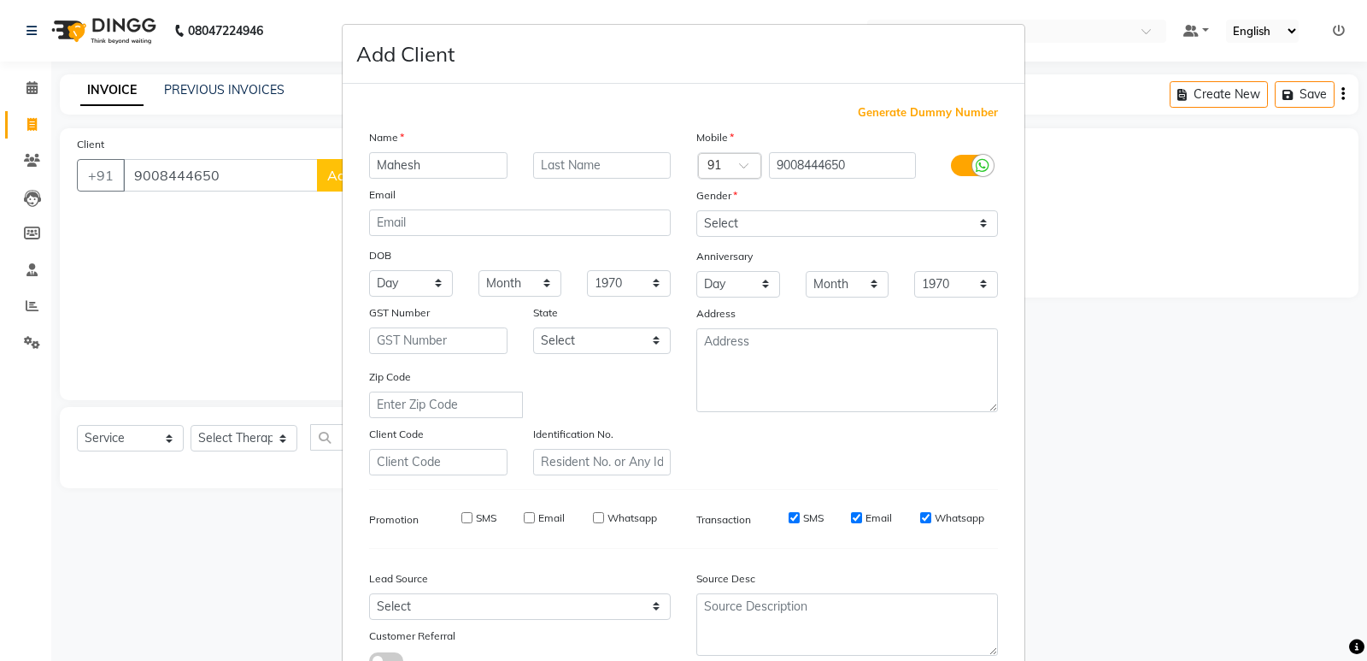
checkbox input "false"
click at [852, 516] on input "Email" at bounding box center [856, 517] width 11 height 11
checkbox input "false"
click at [920, 513] on input "Whatsapp" at bounding box center [925, 517] width 11 height 11
checkbox input "false"
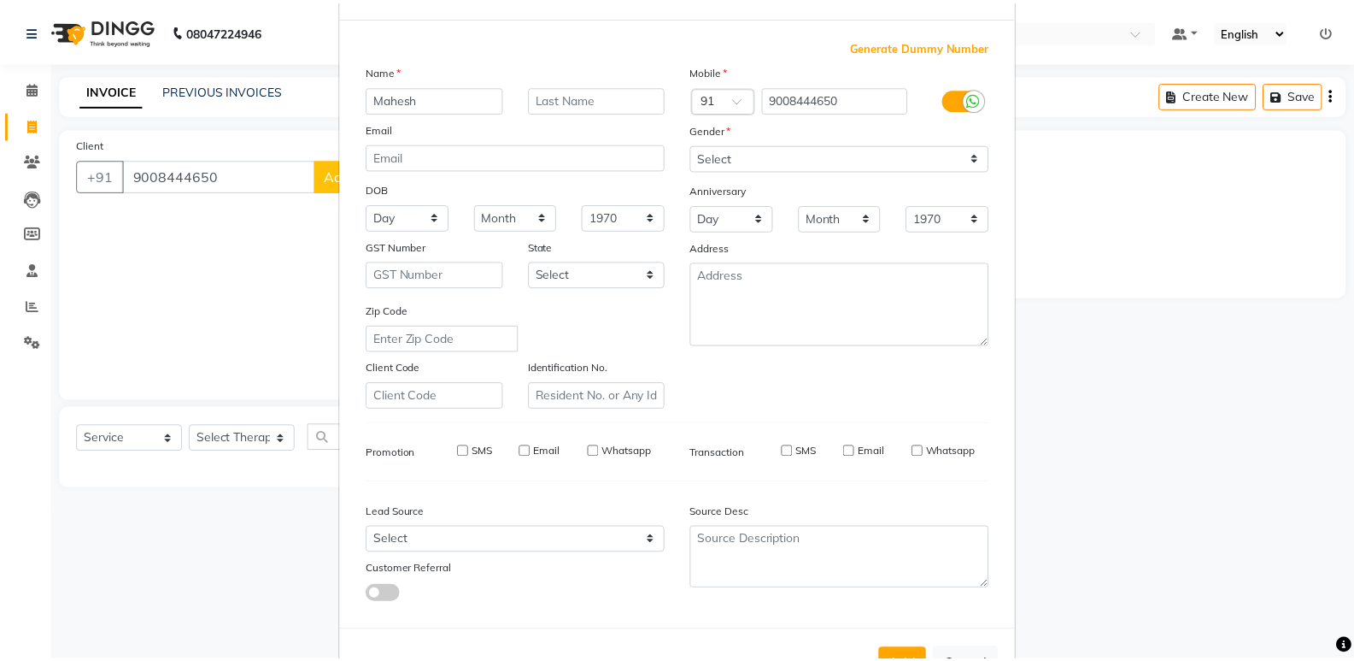
scroll to position [128, 0]
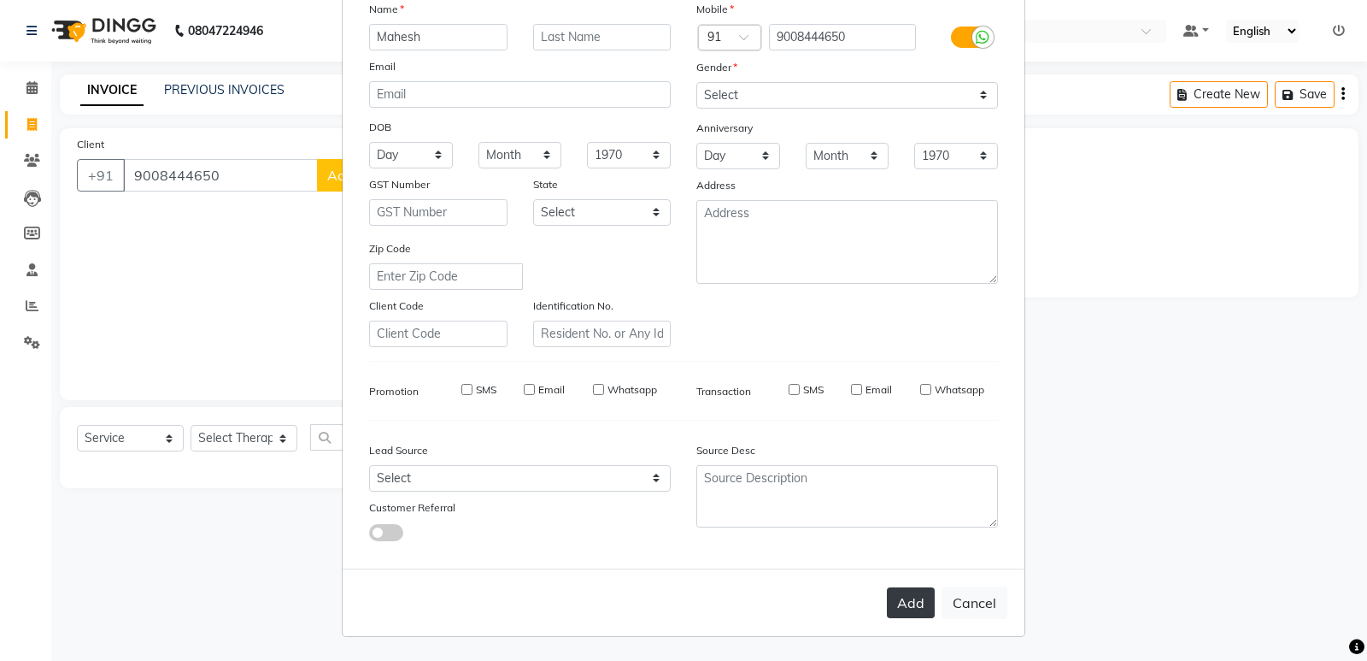
click at [902, 606] on button "Add" at bounding box center [911, 602] width 48 height 31
select select
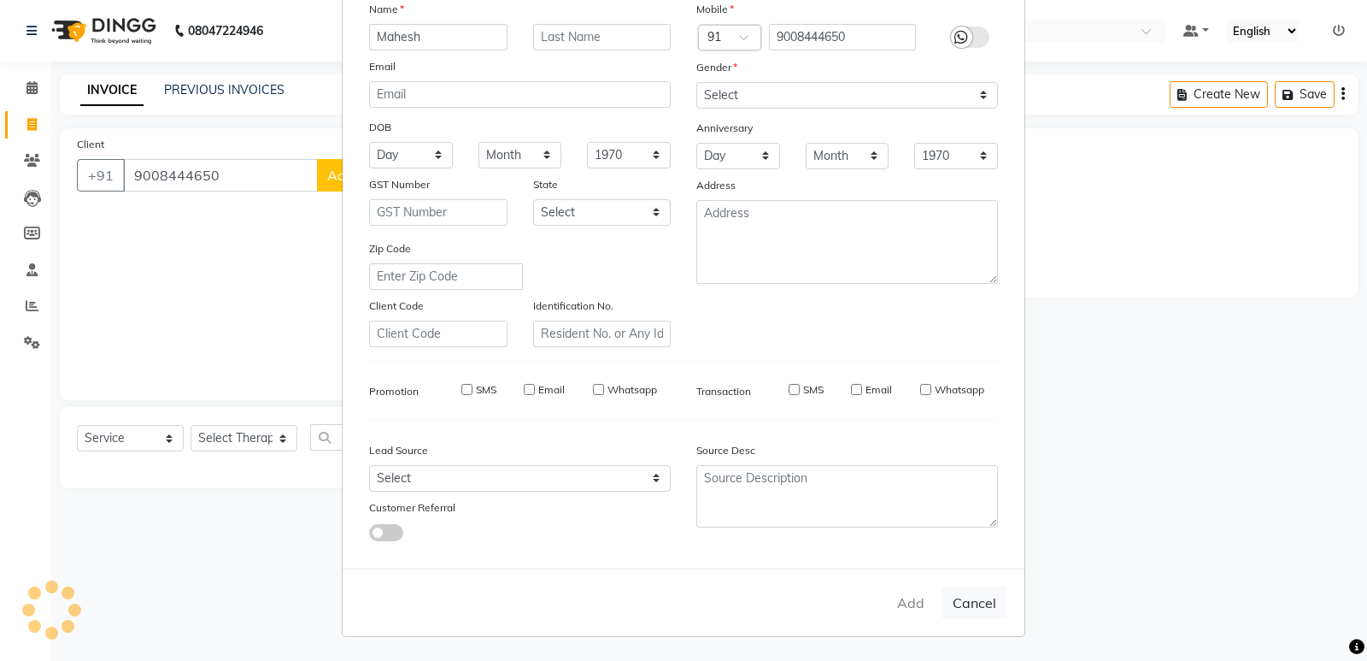
select select
checkbox input "false"
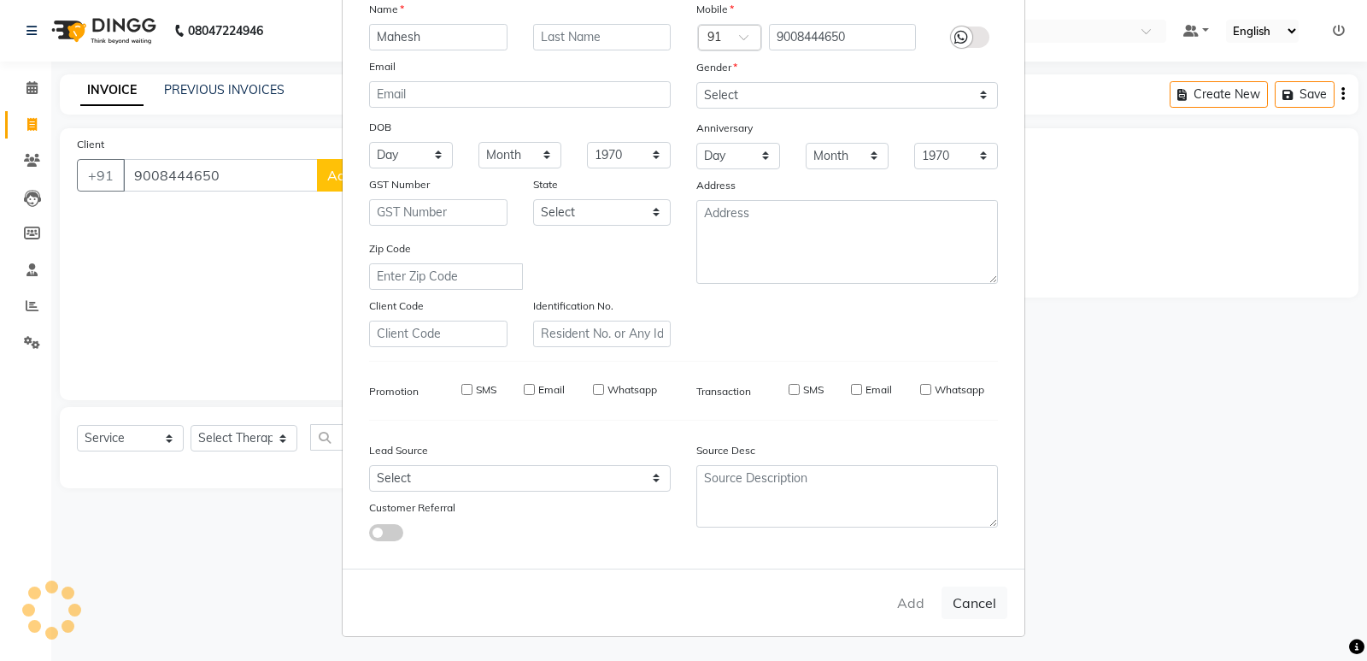
checkbox input "false"
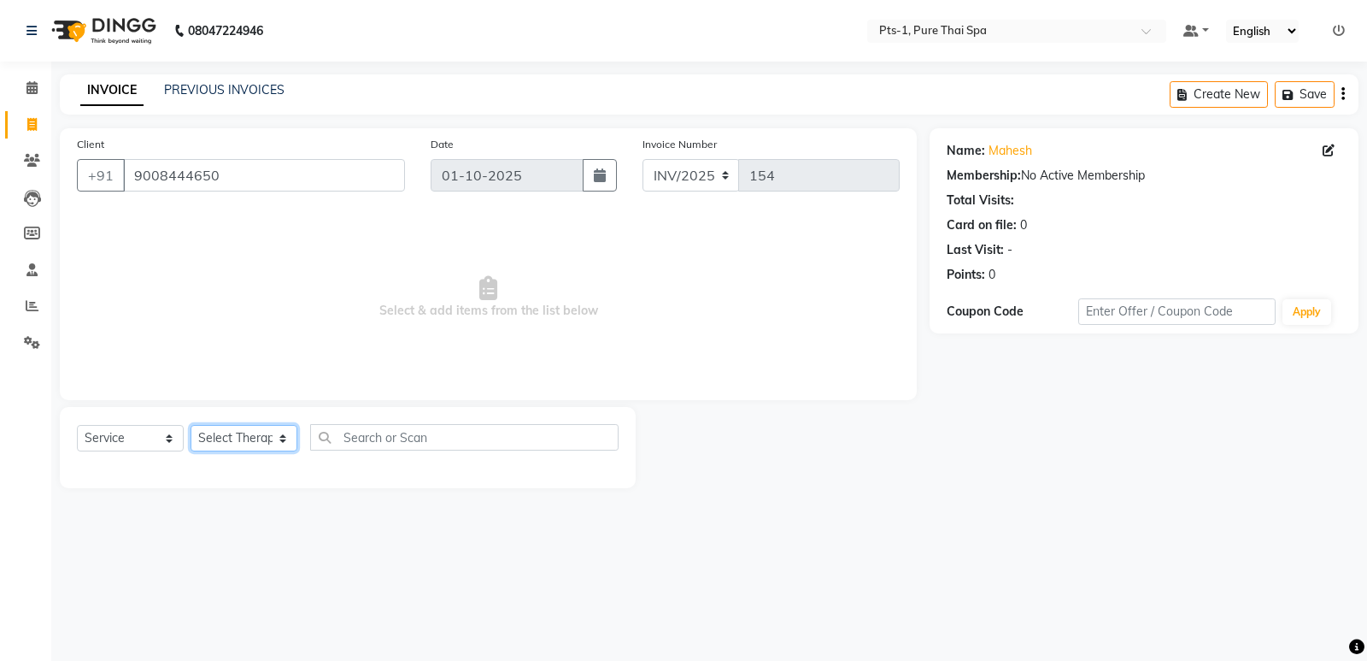
click at [220, 438] on select "Select Therapist [PERSON_NAME] anyone [PERSON_NAME] Jeje [PERSON_NAME] [PERSON_…" at bounding box center [244, 438] width 107 height 26
select select "88349"
click at [191, 425] on select "Select Therapist [PERSON_NAME] anyone [PERSON_NAME] Jeje [PERSON_NAME] [PERSON_…" at bounding box center [244, 438] width 107 height 26
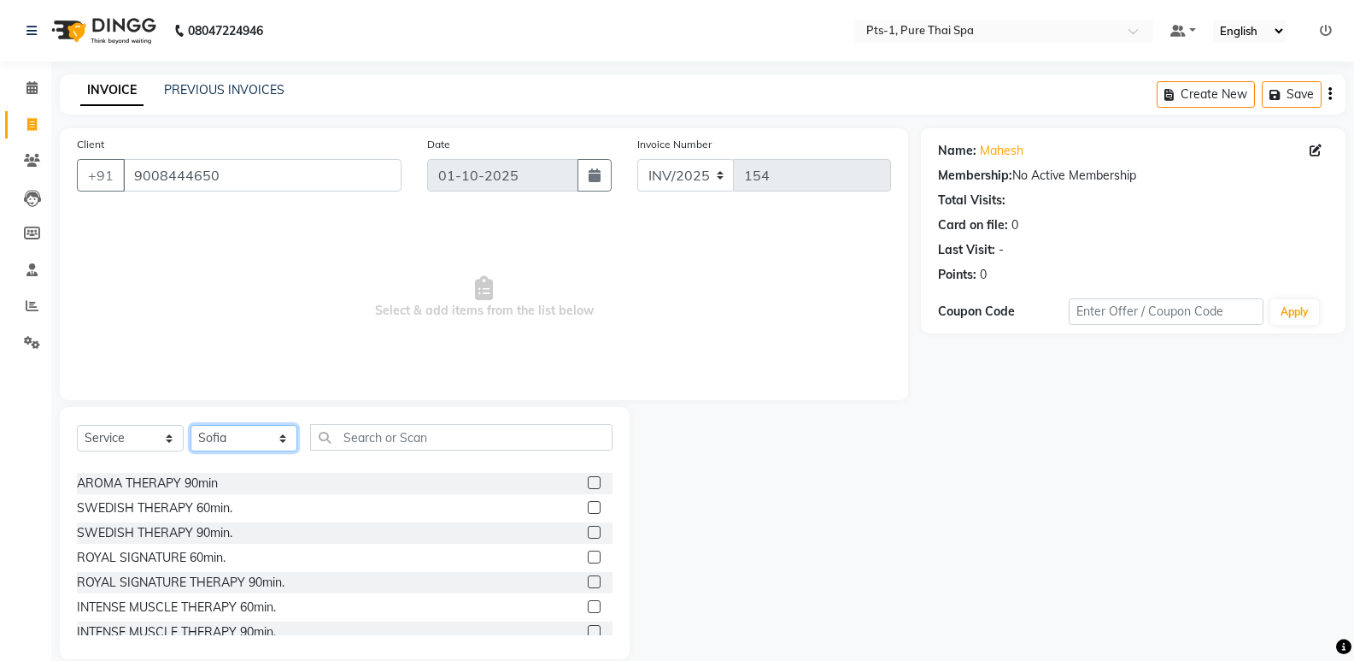
scroll to position [85, 0]
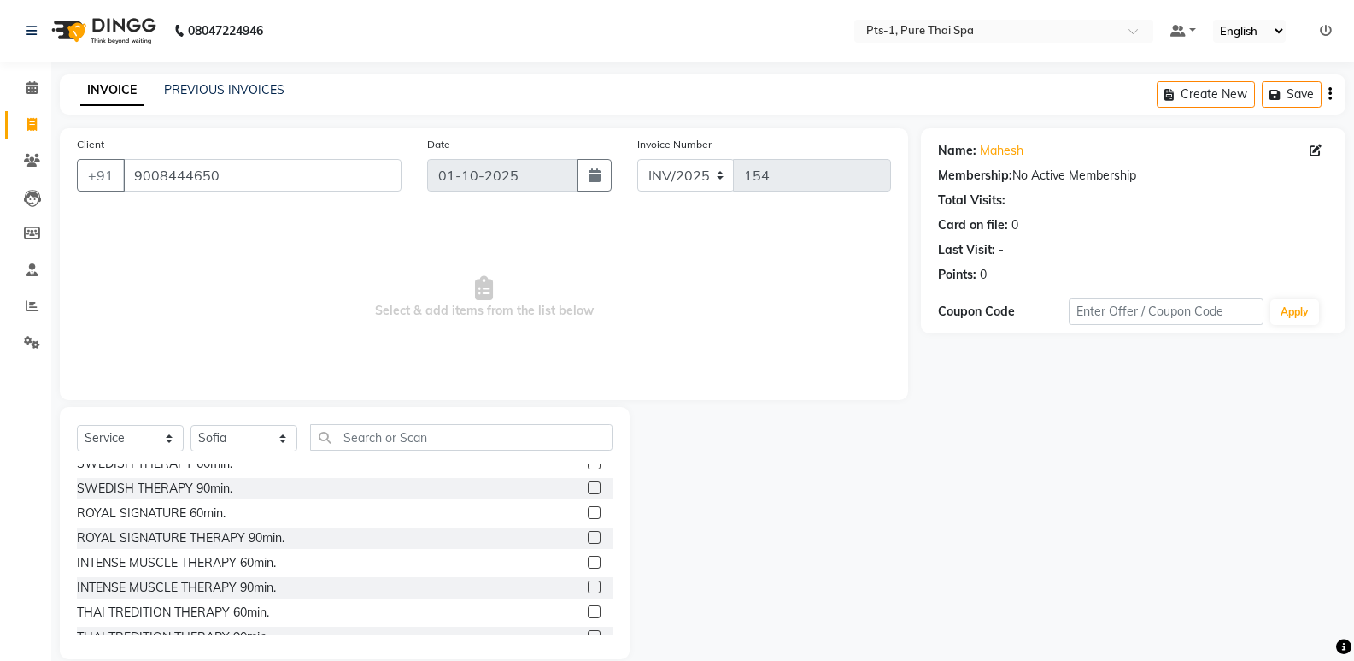
click at [588, 561] on label at bounding box center [594, 561] width 13 height 13
click at [588, 561] on input "checkbox" at bounding box center [593, 562] width 11 height 11
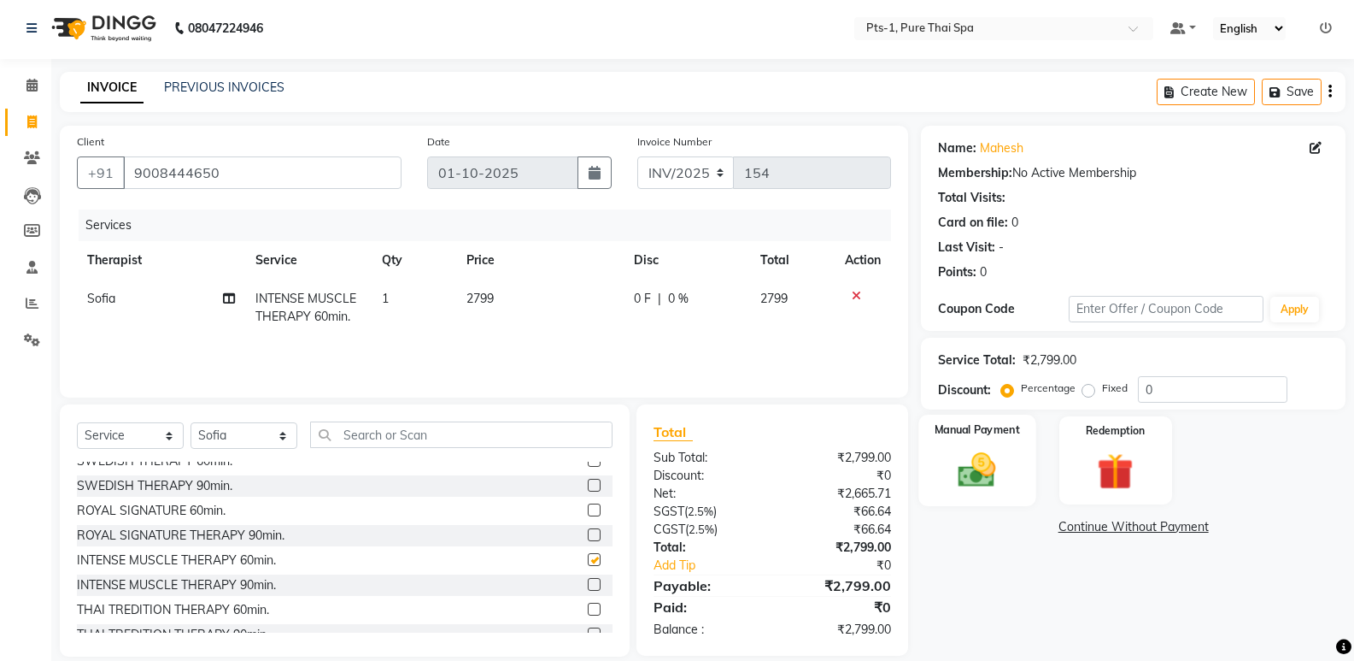
scroll to position [24, 0]
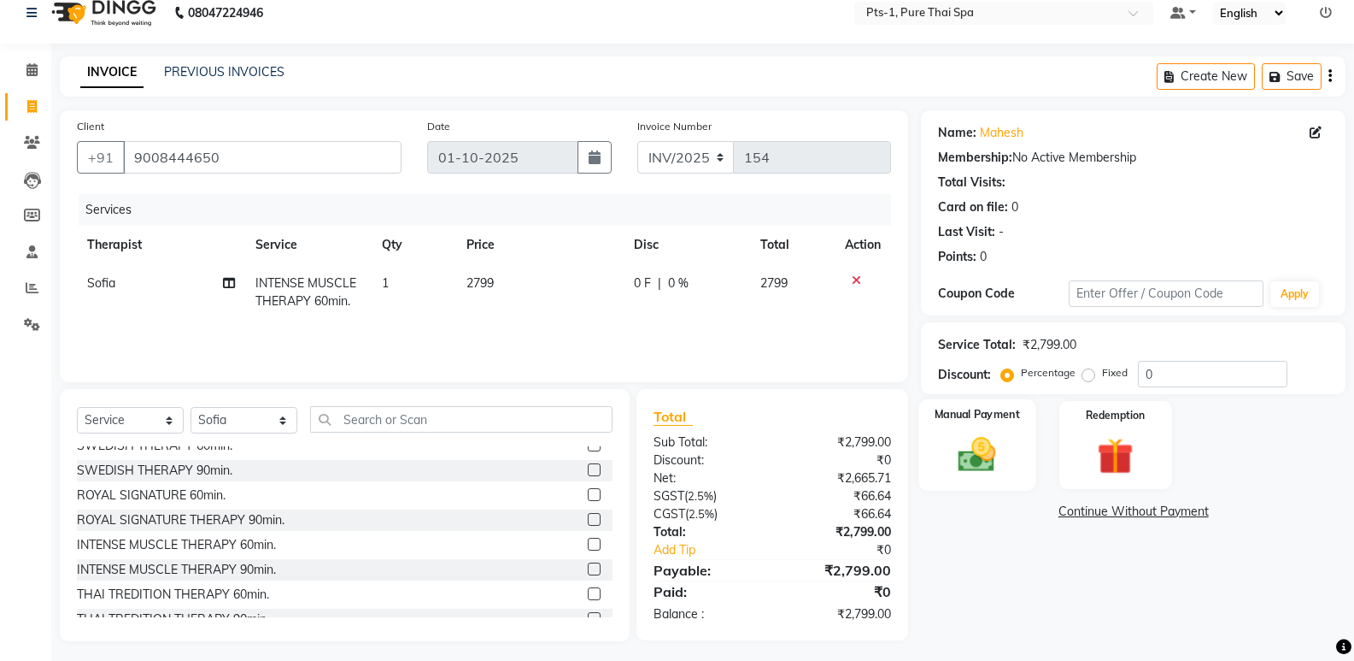
checkbox input "false"
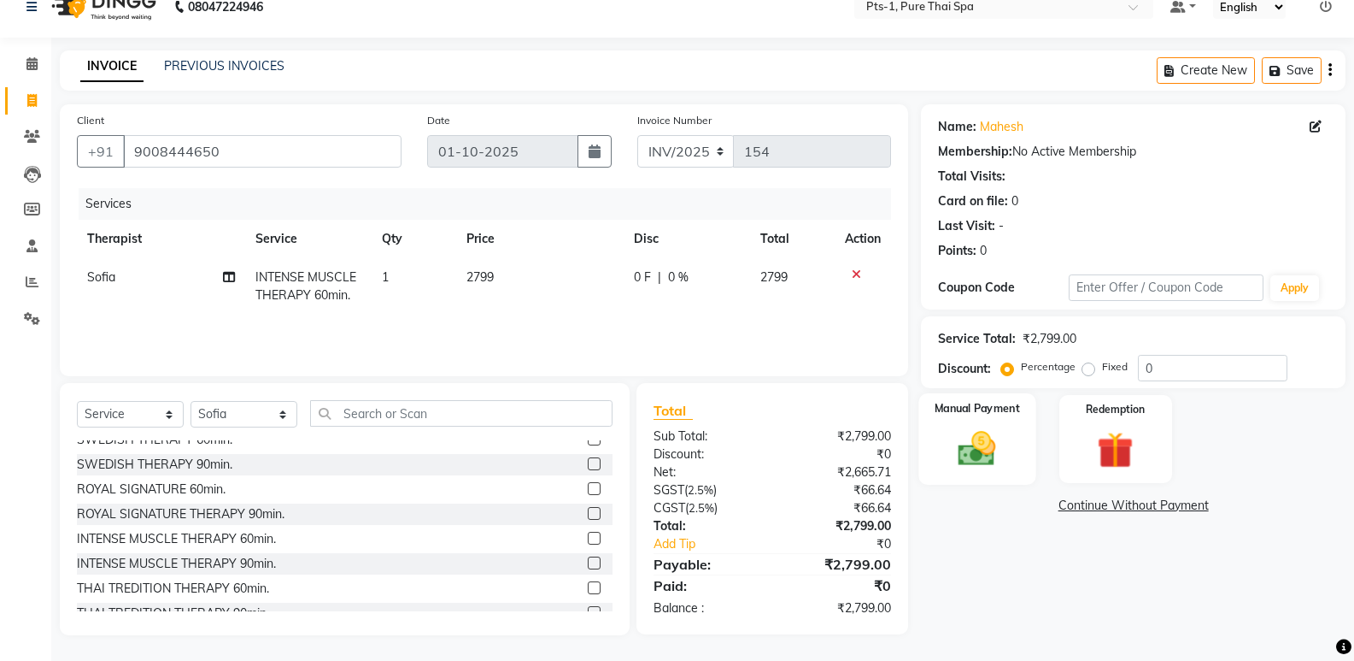
click at [981, 432] on img at bounding box center [977, 448] width 61 height 44
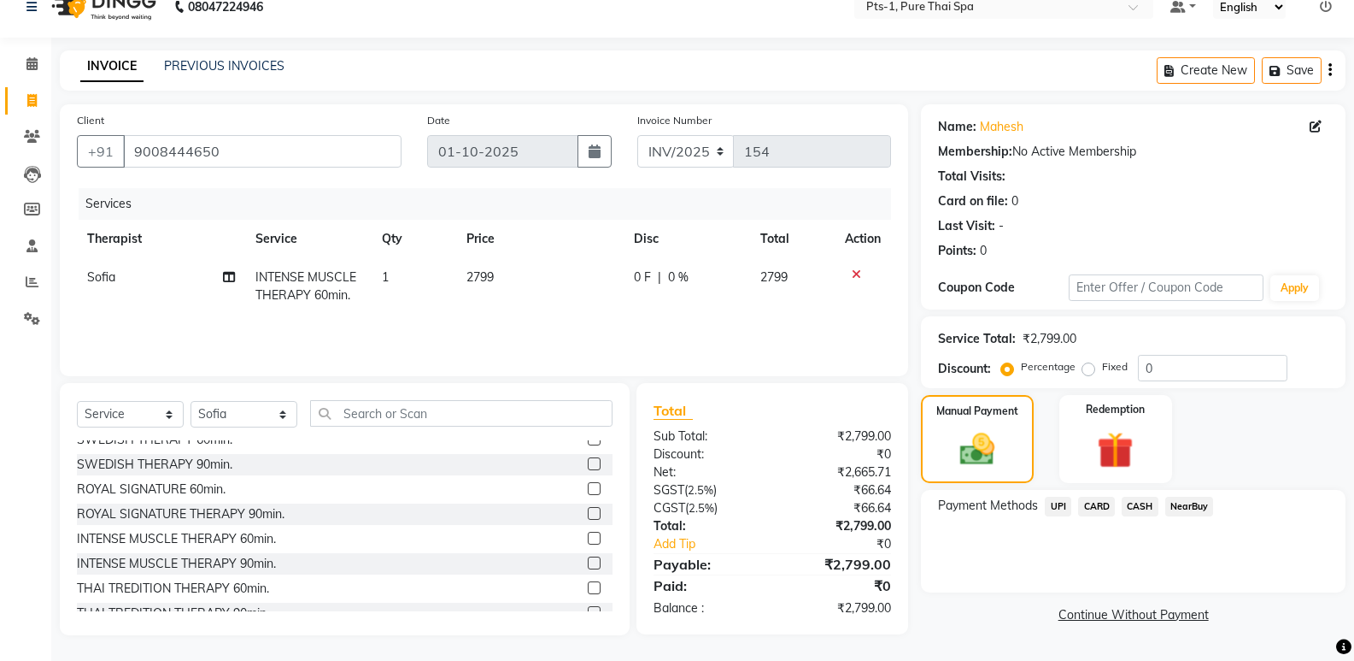
drag, startPoint x: 1132, startPoint y: 506, endPoint x: 1141, endPoint y: 520, distance: 16.1
click at [1133, 506] on span "CASH" at bounding box center [1140, 506] width 37 height 20
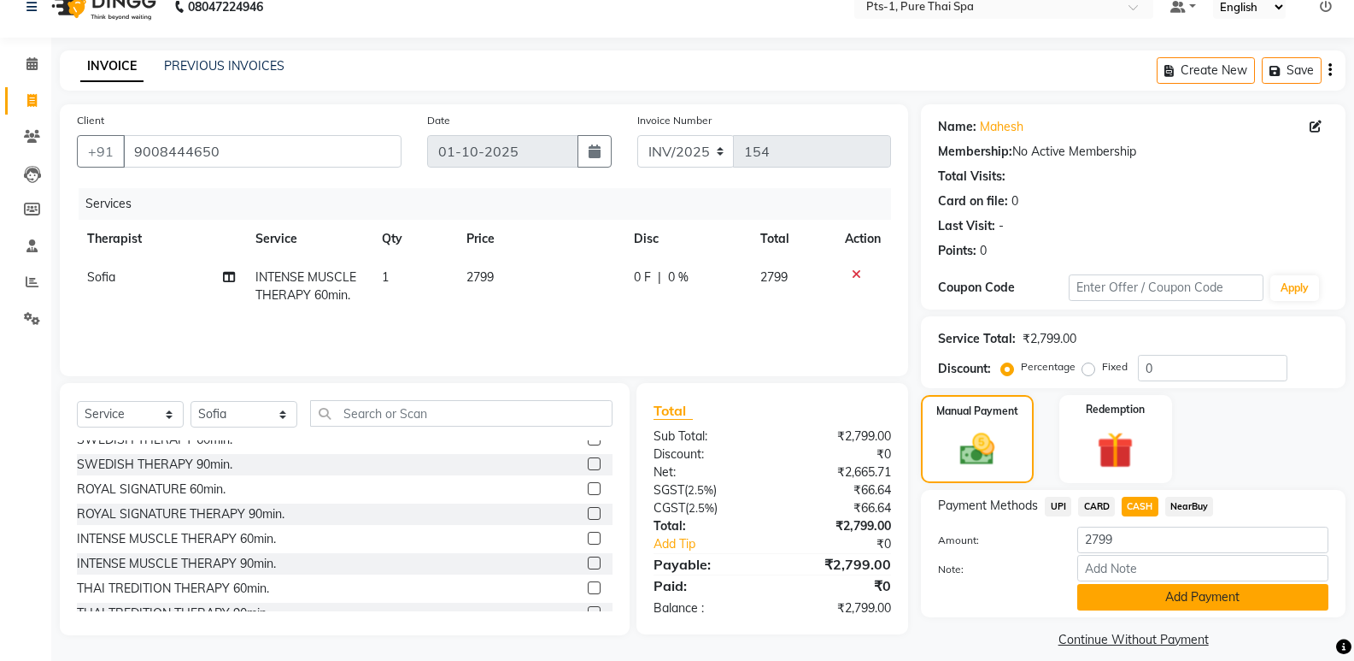
click at [1123, 602] on button "Add Payment" at bounding box center [1203, 597] width 251 height 26
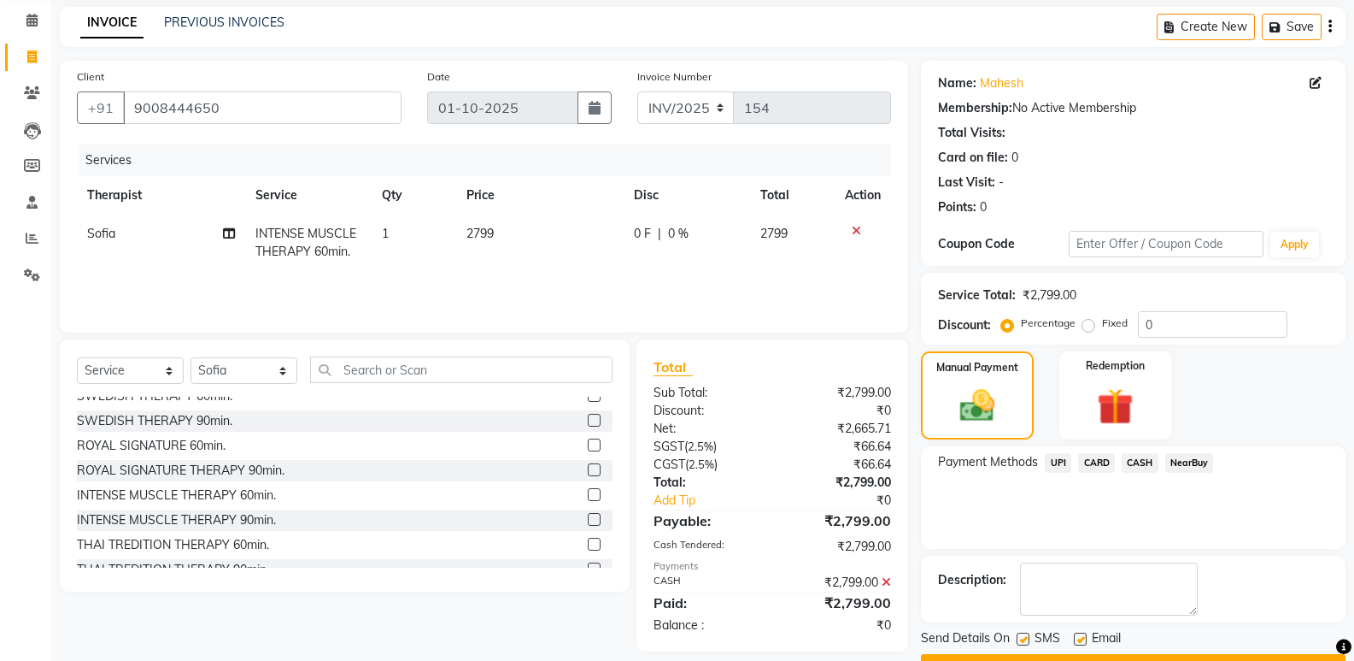
scroll to position [113, 0]
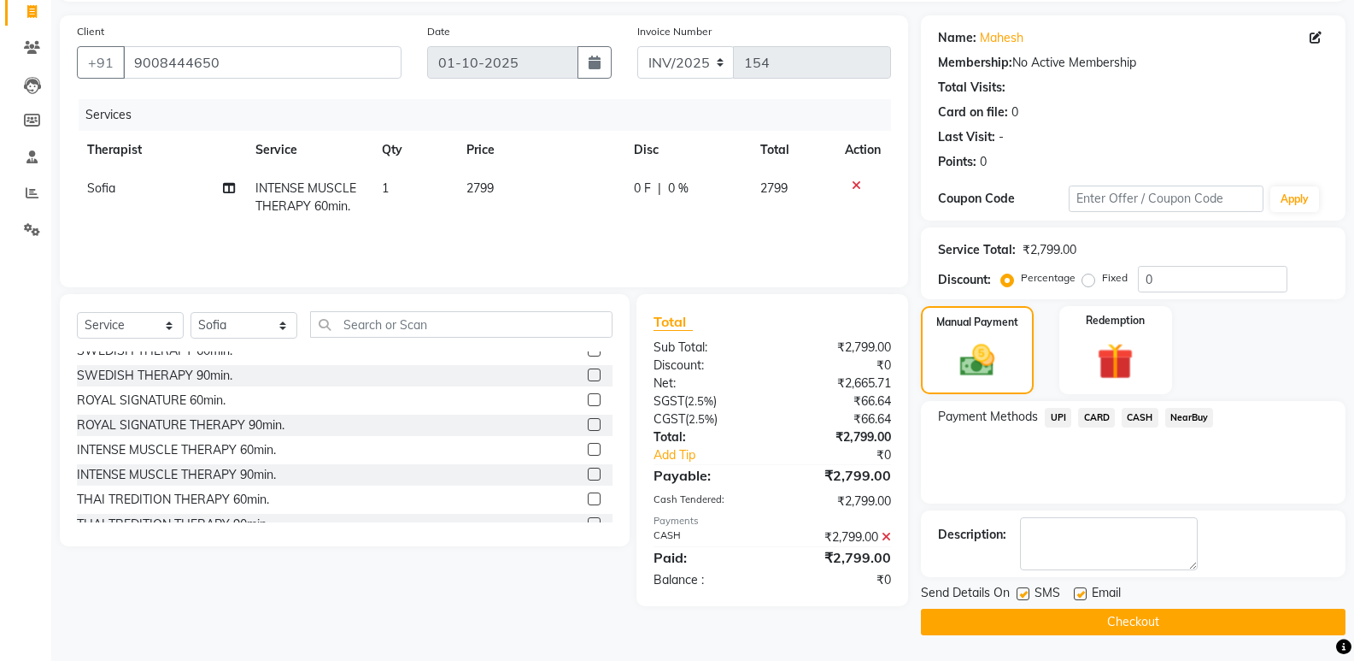
click at [1022, 594] on label at bounding box center [1023, 593] width 13 height 13
click at [1022, 594] on input "checkbox" at bounding box center [1022, 594] width 11 height 11
checkbox input "false"
click at [1078, 591] on label at bounding box center [1080, 593] width 13 height 13
click at [1078, 591] on input "checkbox" at bounding box center [1079, 594] width 11 height 11
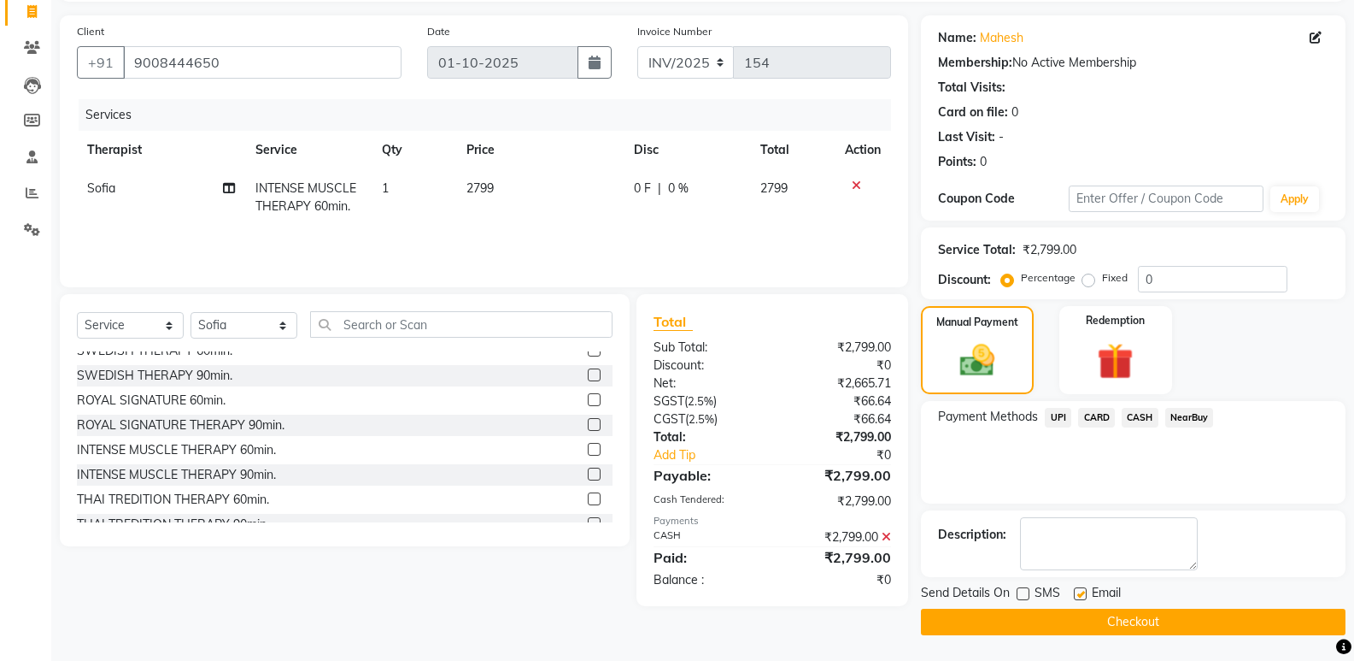
checkbox input "false"
click at [1064, 622] on button "Checkout" at bounding box center [1133, 621] width 425 height 26
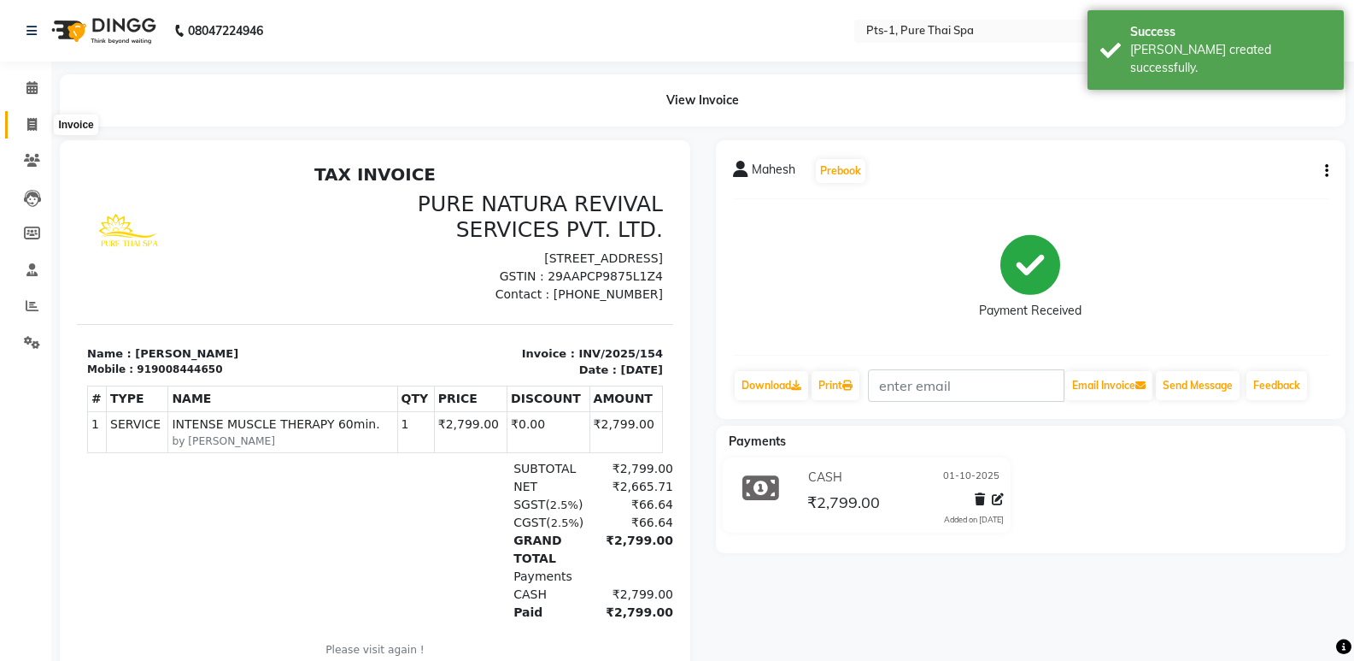
drag, startPoint x: 30, startPoint y: 129, endPoint x: 102, endPoint y: 115, distance: 73.1
click at [29, 128] on icon at bounding box center [31, 124] width 9 height 13
select select "service"
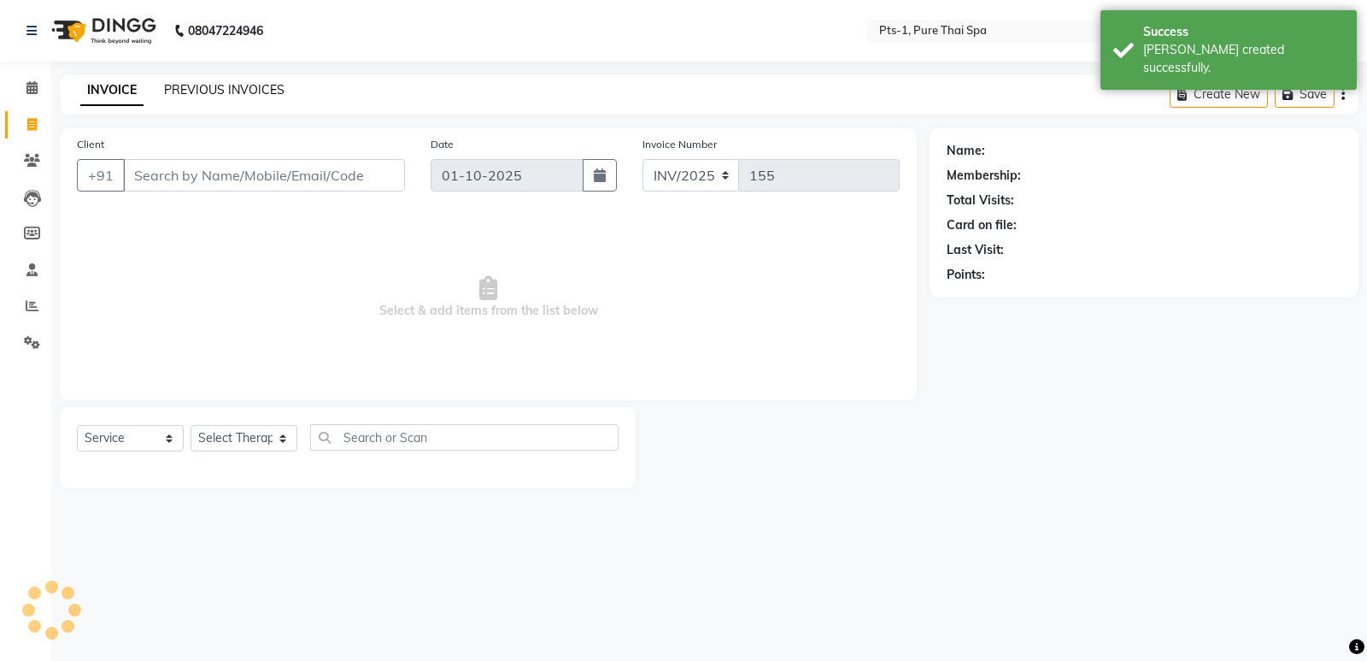
click at [201, 87] on link "PREVIOUS INVOICES" at bounding box center [224, 89] width 120 height 15
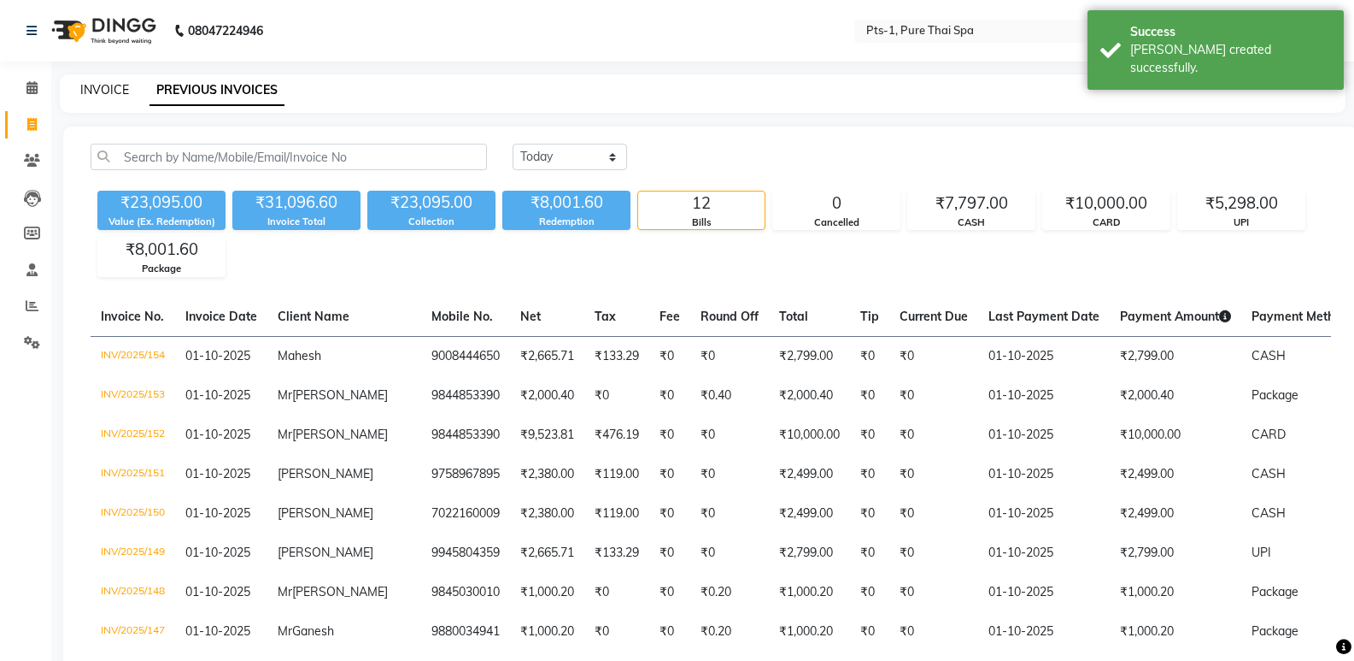
click at [103, 87] on link "INVOICE" at bounding box center [104, 89] width 49 height 15
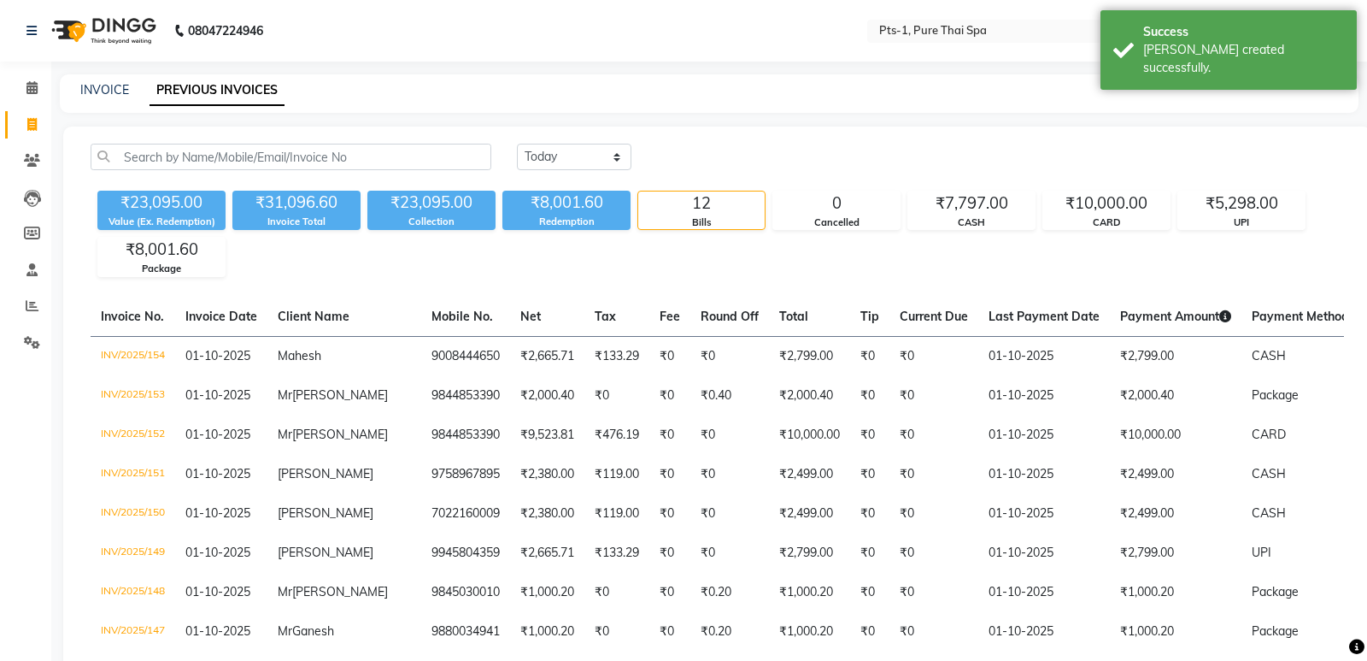
select select "service"
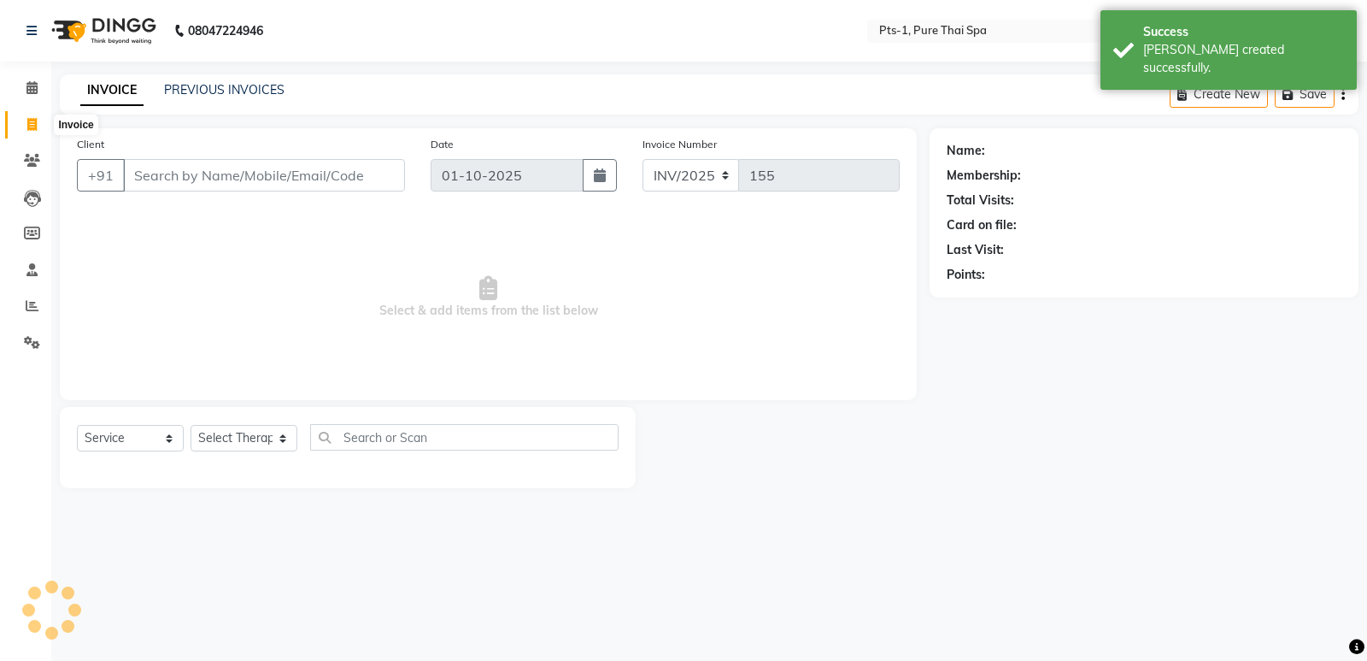
click at [32, 124] on icon at bounding box center [31, 124] width 9 height 13
select select "service"
click at [172, 173] on input "Client" at bounding box center [264, 175] width 282 height 32
click at [31, 165] on icon at bounding box center [32, 160] width 16 height 13
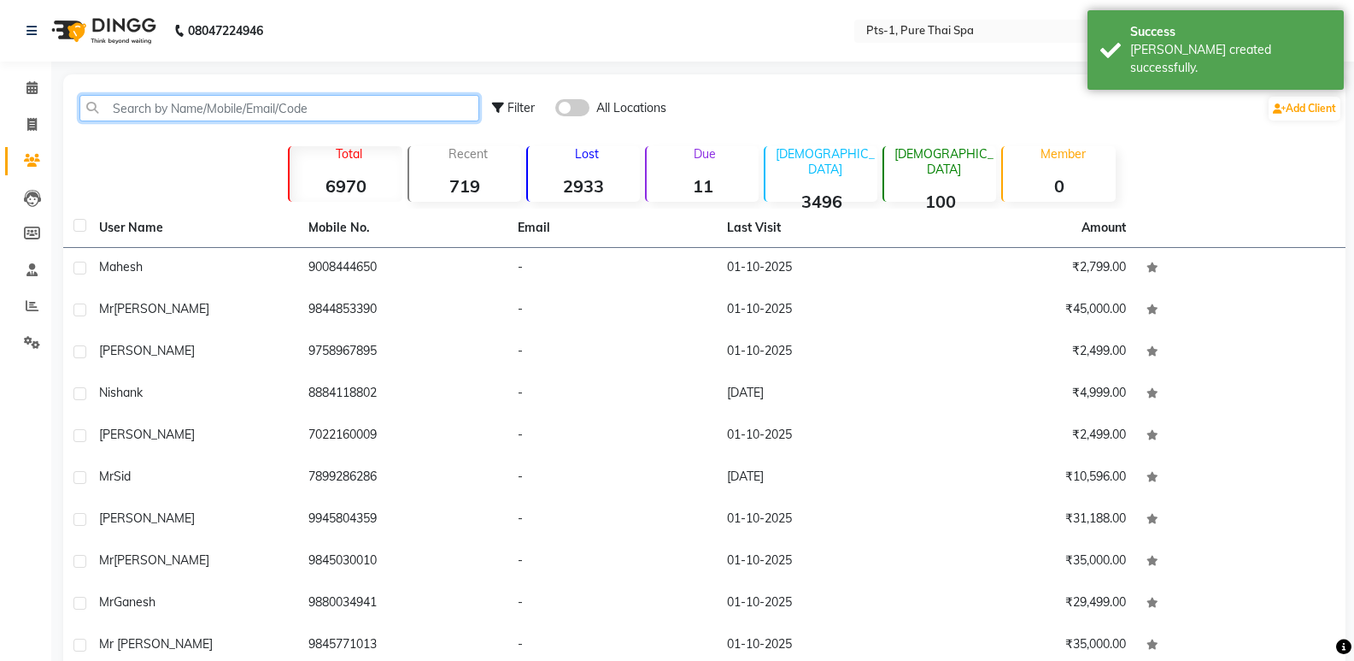
click at [122, 115] on input "text" at bounding box center [279, 108] width 400 height 26
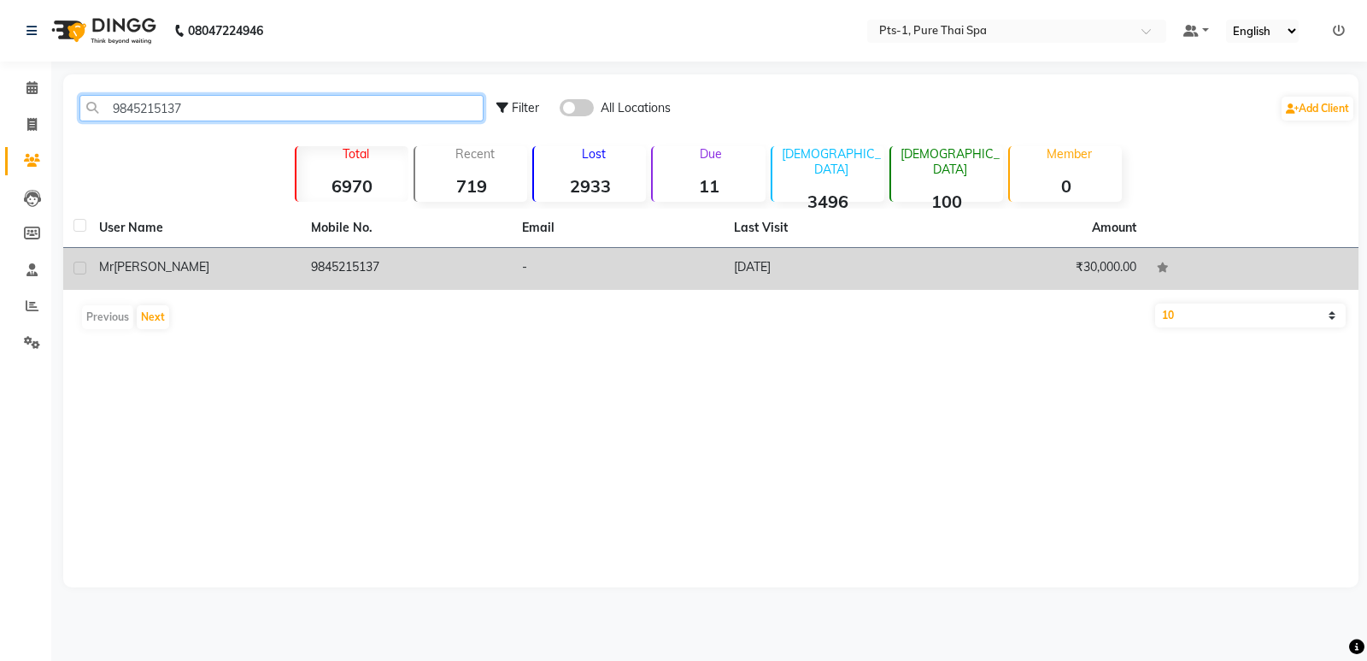
type input "9845215137"
drag, startPoint x: 304, startPoint y: 257, endPoint x: 369, endPoint y: 267, distance: 65.6
click at [304, 257] on td "9845215137" at bounding box center [407, 269] width 212 height 42
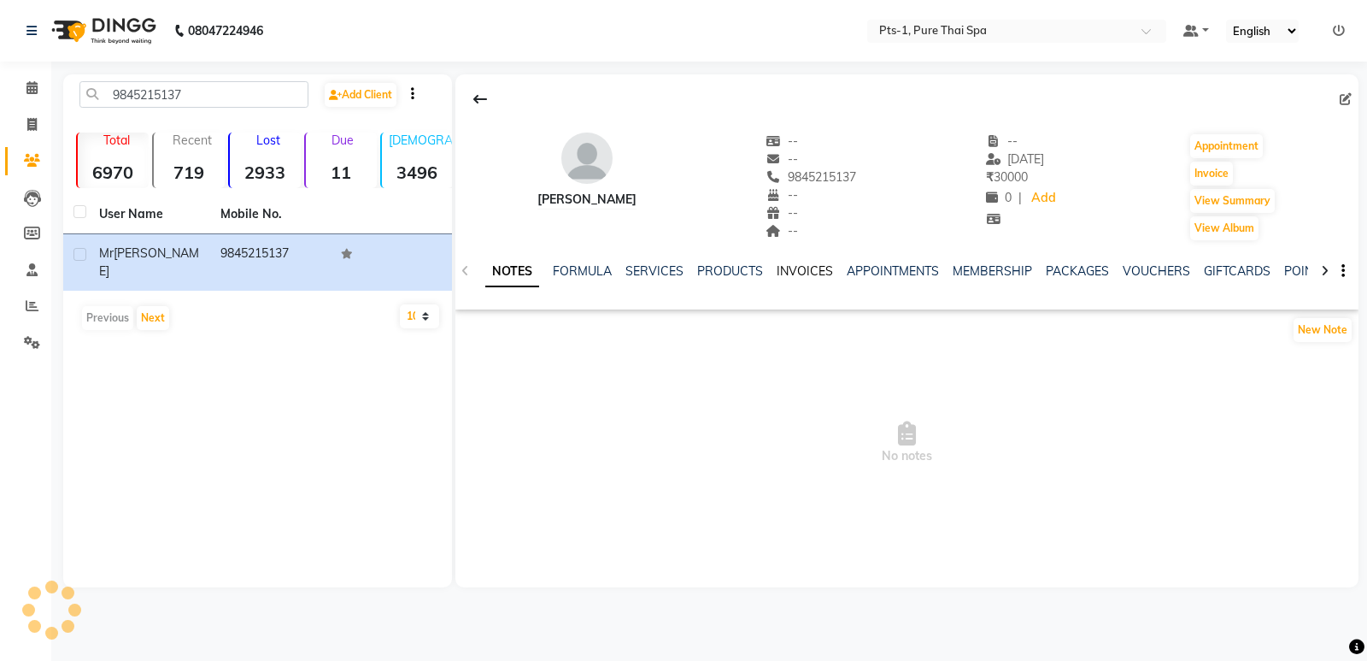
click at [798, 266] on link "INVOICES" at bounding box center [805, 270] width 56 height 15
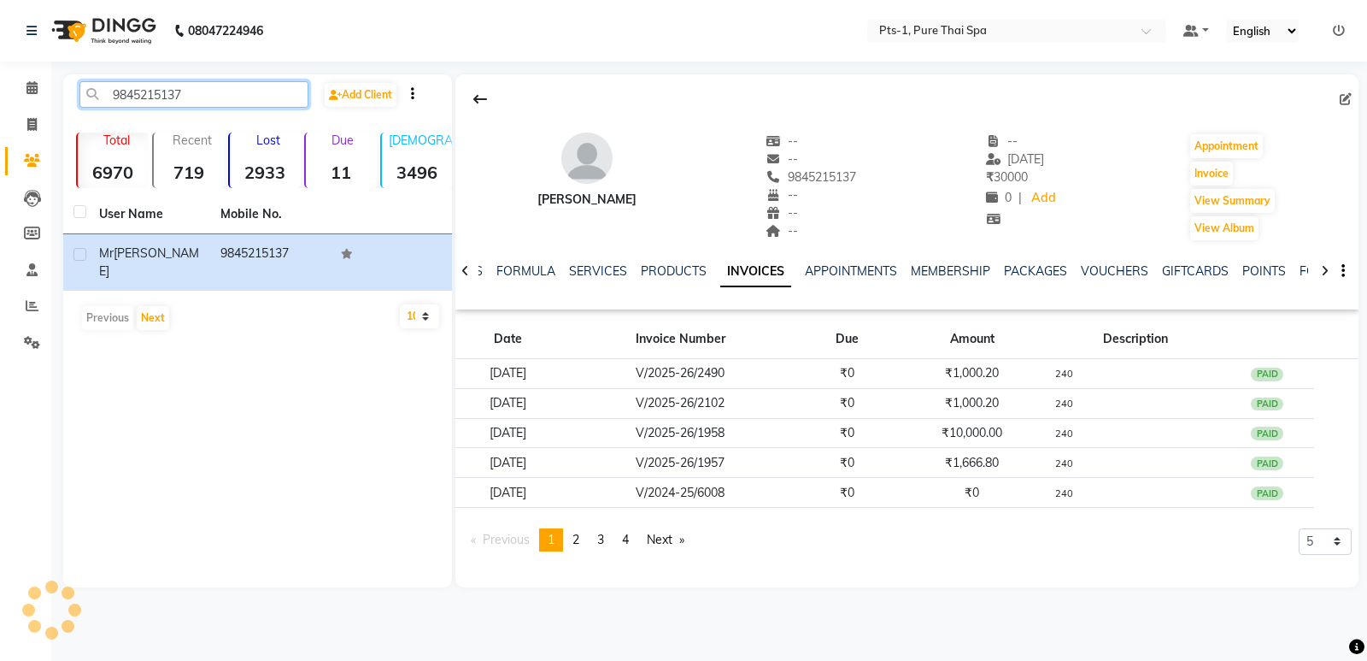
drag, startPoint x: 94, startPoint y: 90, endPoint x: 47, endPoint y: 100, distance: 48.1
click at [7, 92] on app-home "08047224946 Select Location × Pts-1, Pure Thai Spa Default Panel My Panel Engli…" at bounding box center [683, 306] width 1367 height 613
click at [26, 126] on span at bounding box center [32, 125] width 30 height 20
select select "service"
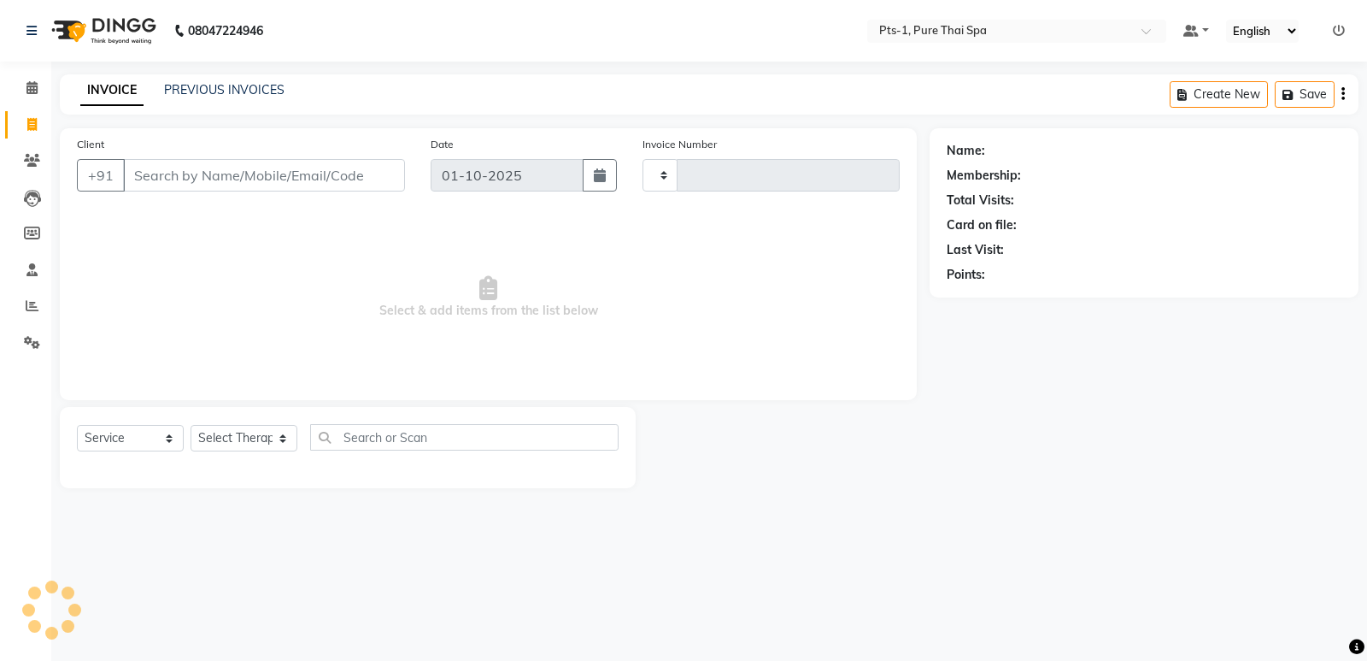
type input "155"
select select "9048"
click at [184, 176] on input "Client" at bounding box center [264, 175] width 282 height 32
type input "9845215137"
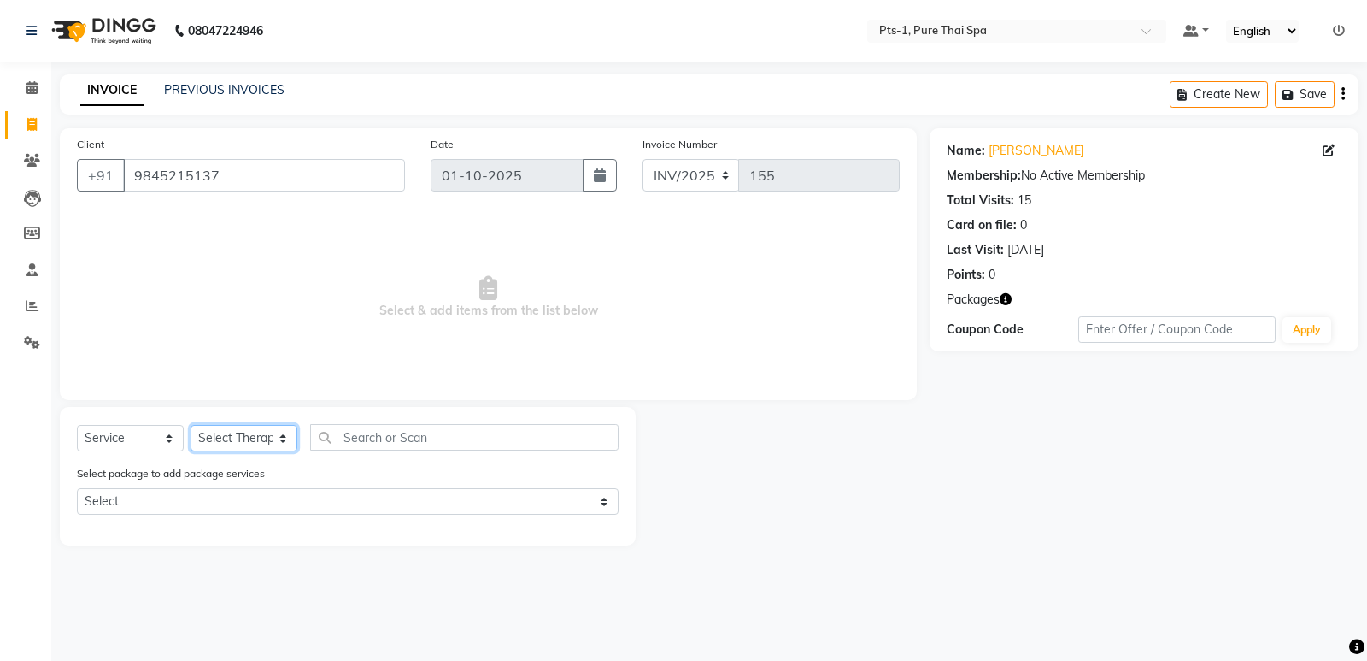
click at [221, 438] on select "Select Therapist [PERSON_NAME] anyone [PERSON_NAME] Jeje [PERSON_NAME] [PERSON_…" at bounding box center [244, 438] width 107 height 26
select select "51729"
click at [191, 425] on select "Select Therapist [PERSON_NAME] anyone [PERSON_NAME] Jeje [PERSON_NAME] [PERSON_…" at bounding box center [244, 438] width 107 height 26
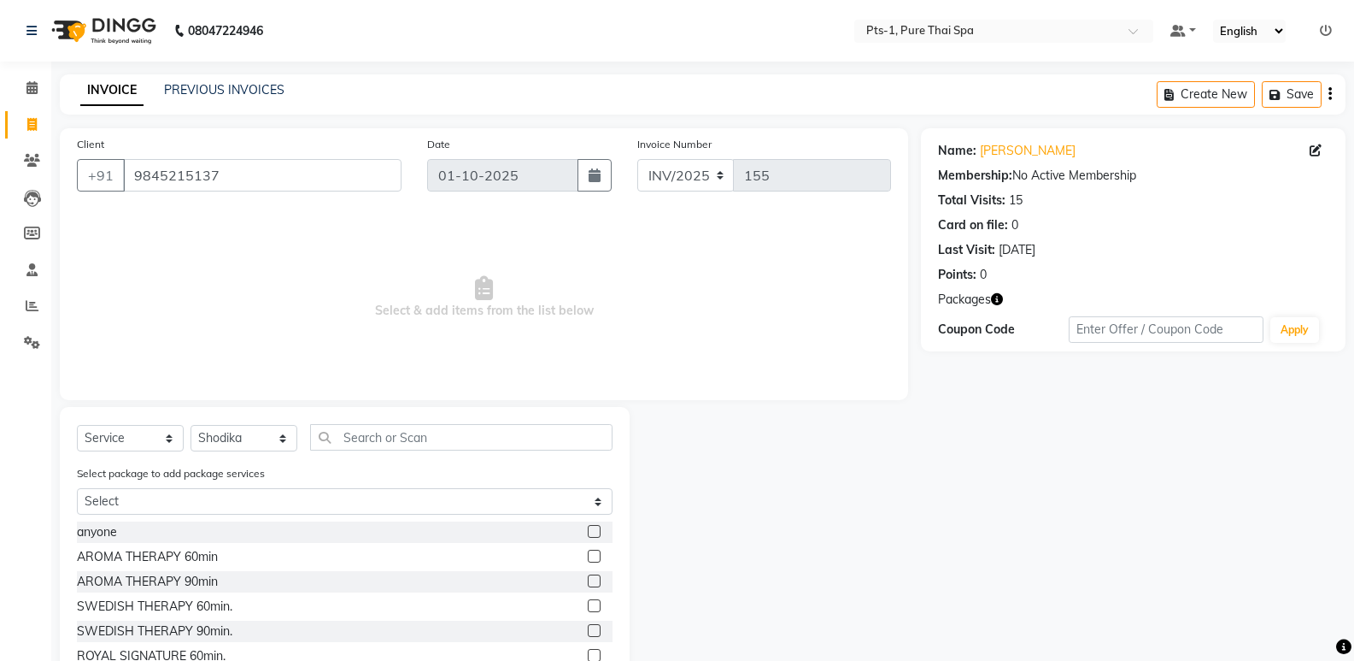
click at [588, 605] on label at bounding box center [594, 605] width 13 height 13
click at [588, 605] on input "checkbox" at bounding box center [593, 606] width 11 height 11
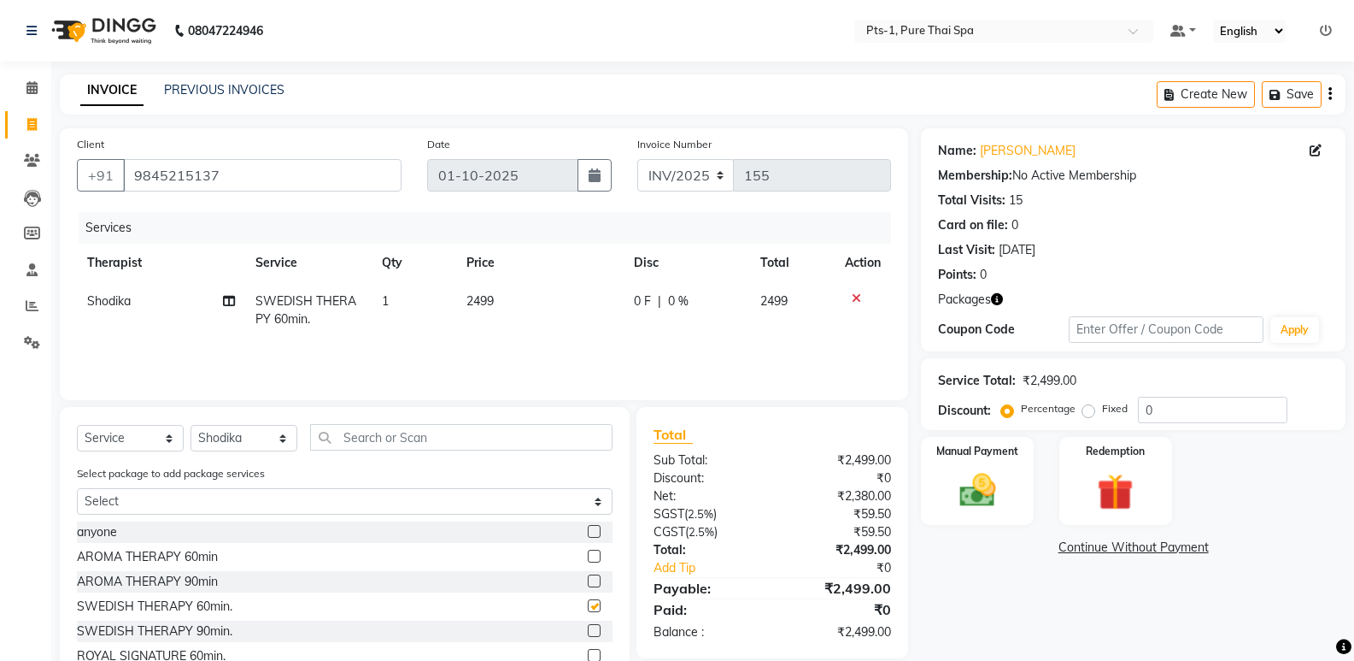
checkbox input "false"
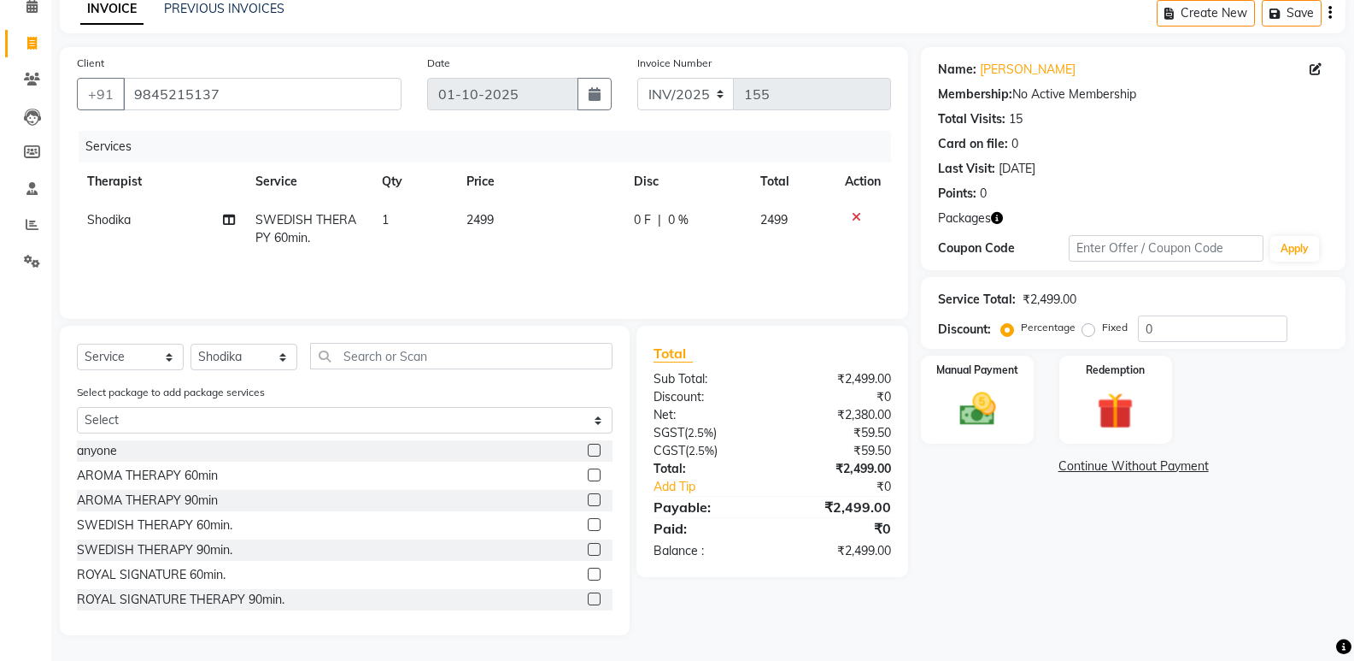
click at [856, 215] on icon at bounding box center [856, 217] width 9 height 12
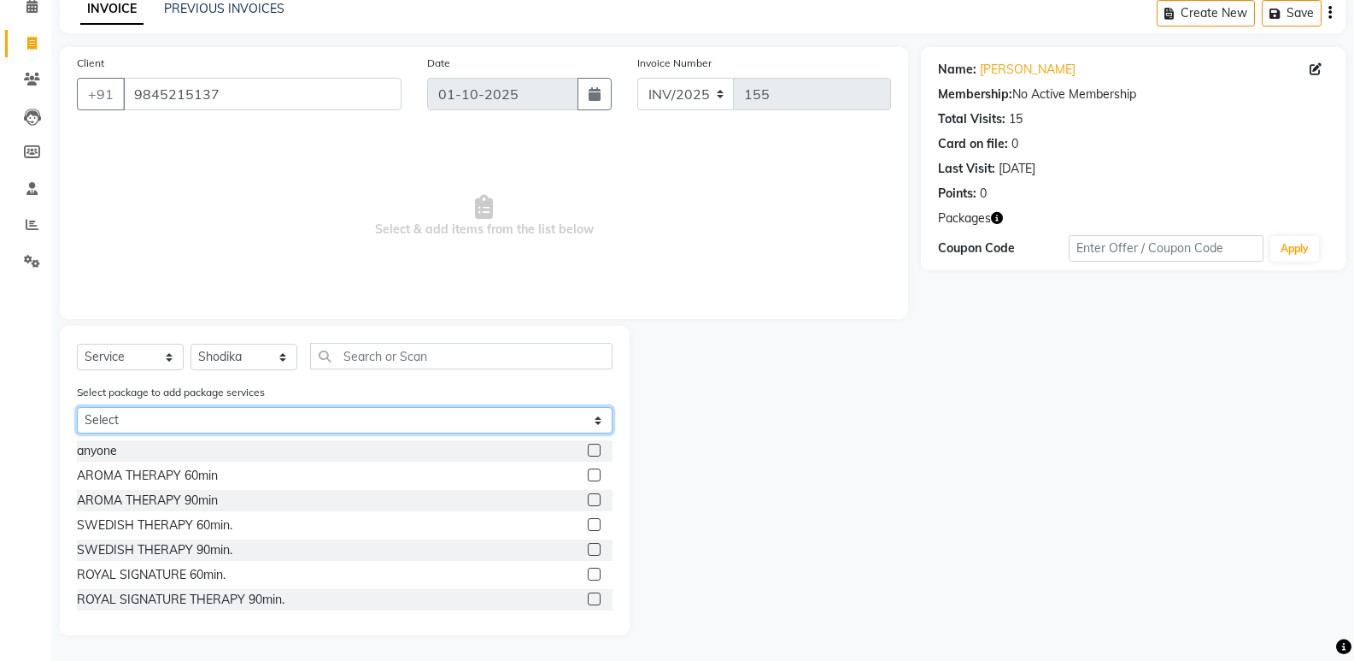
click at [338, 417] on select "Select PTS PACKAGE (10K) 10 SERVICES" at bounding box center [345, 420] width 536 height 26
select select "1: Object"
click at [77, 407] on select "Select PTS PACKAGE (10K) 10 SERVICES" at bounding box center [345, 420] width 536 height 26
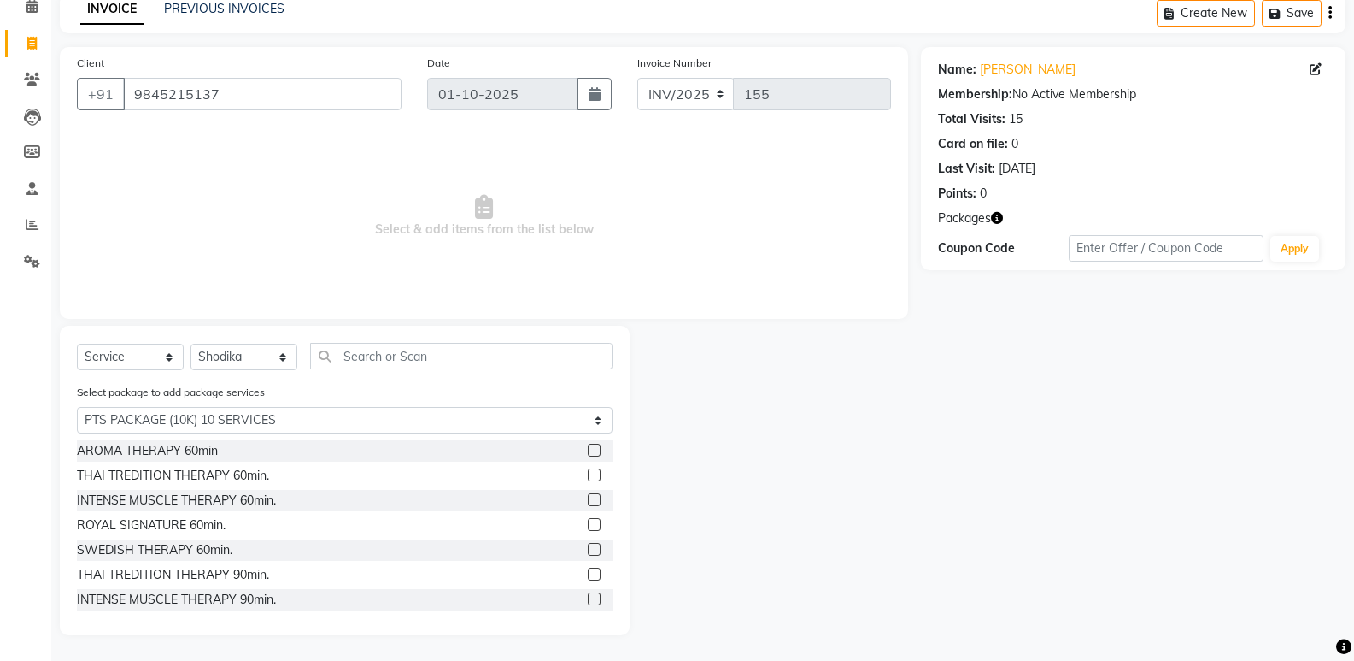
click at [588, 546] on label at bounding box center [594, 549] width 13 height 13
click at [588, 546] on input "checkbox" at bounding box center [593, 549] width 11 height 11
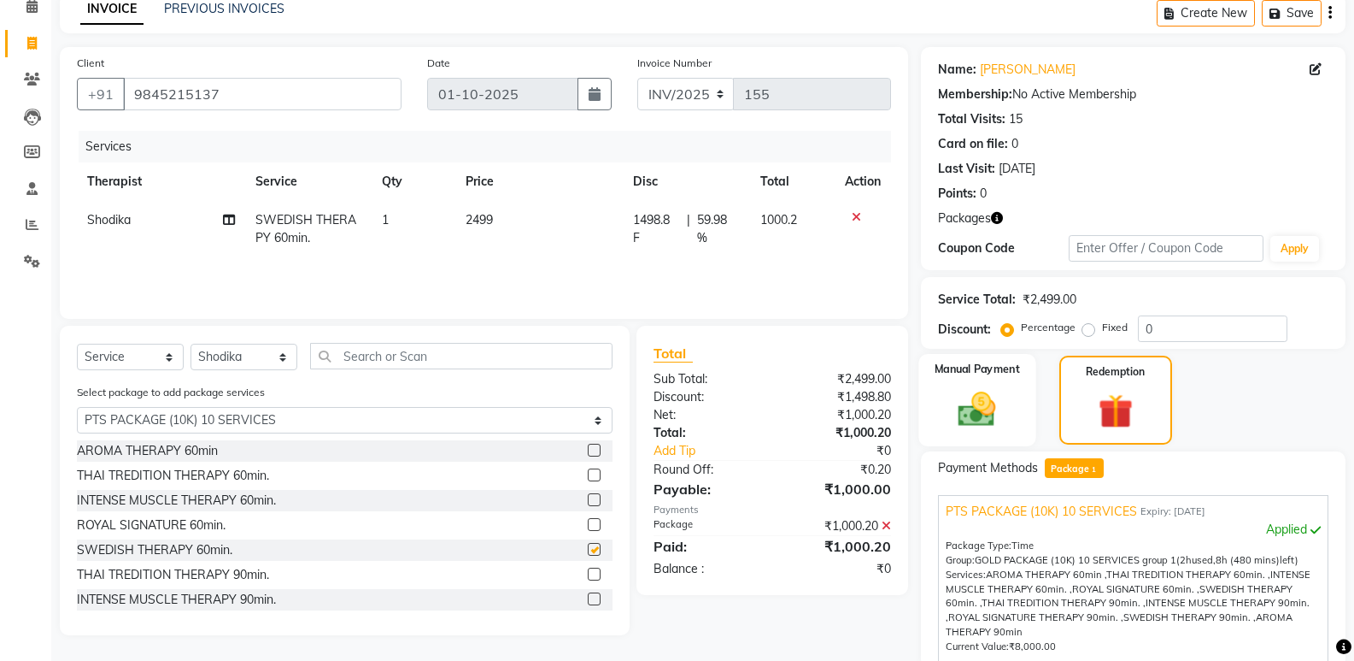
checkbox input "false"
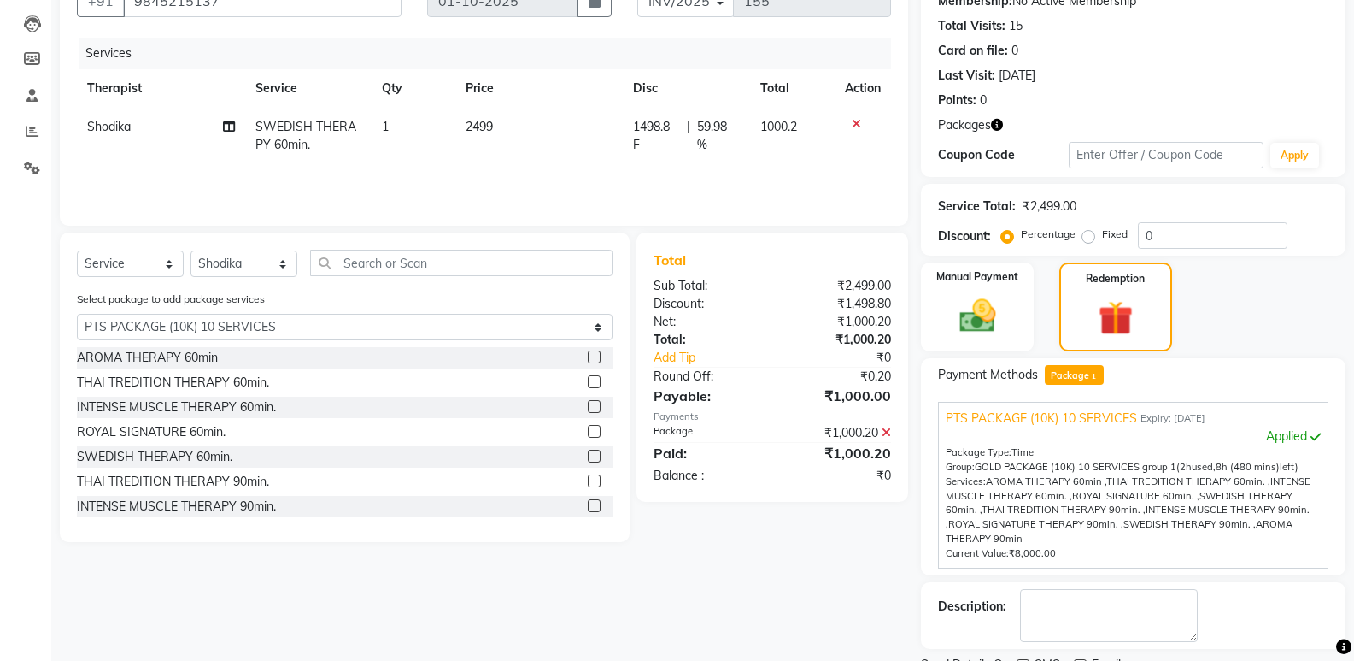
scroll to position [246, 0]
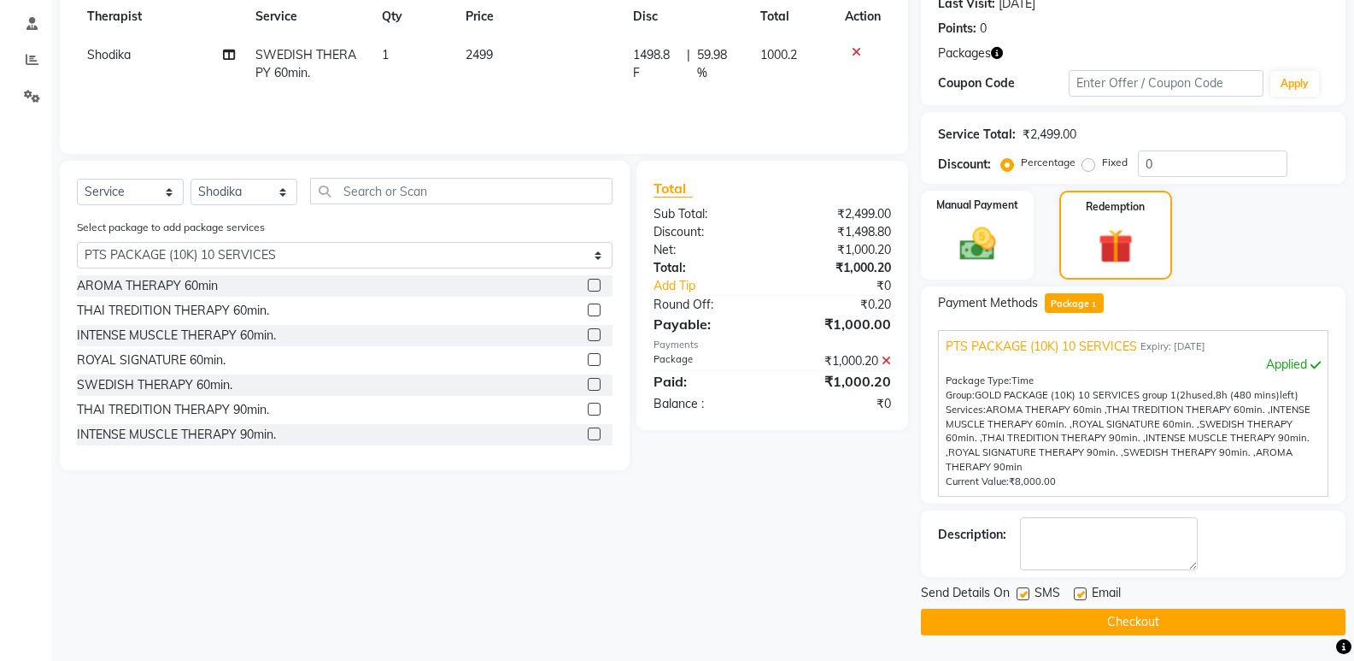
click at [1025, 592] on label at bounding box center [1023, 593] width 13 height 13
click at [1025, 592] on input "checkbox" at bounding box center [1022, 594] width 11 height 11
checkbox input "false"
click at [1083, 591] on label at bounding box center [1080, 593] width 13 height 13
click at [1083, 591] on input "checkbox" at bounding box center [1079, 594] width 11 height 11
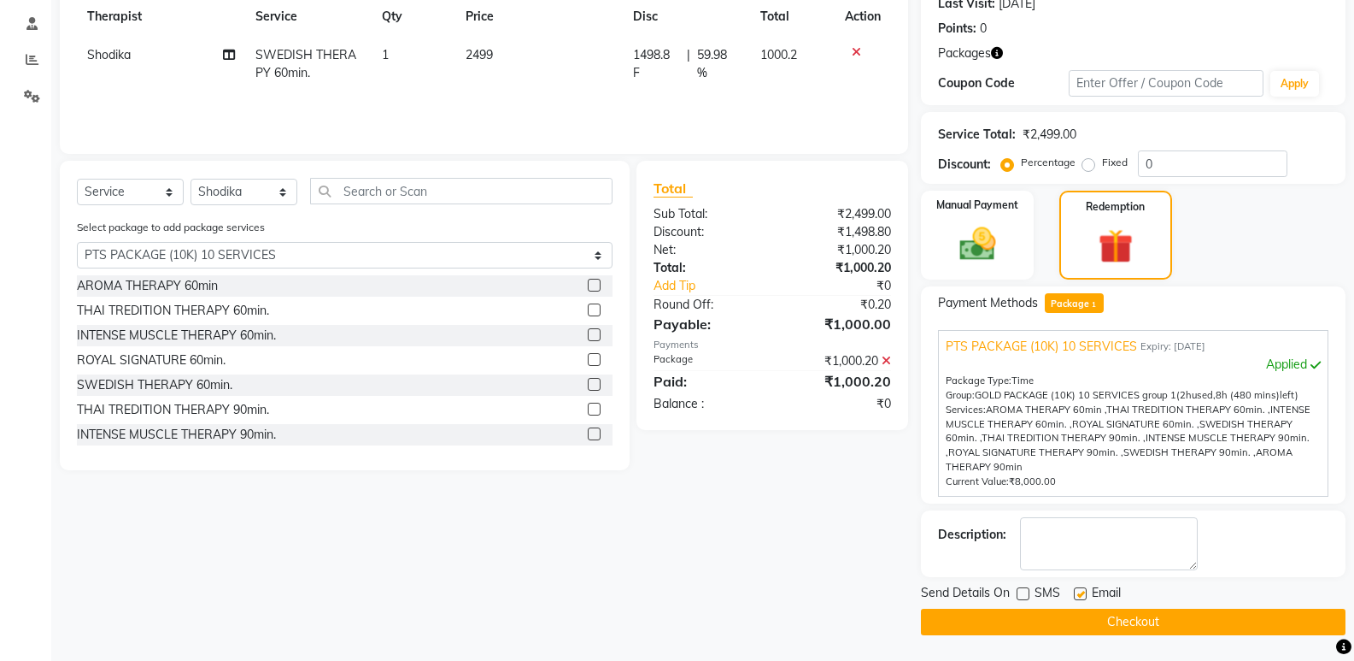
checkbox input "false"
click at [1106, 544] on textarea at bounding box center [1109, 543] width 178 height 53
type textarea "240"
click at [1061, 620] on button "Checkout" at bounding box center [1133, 621] width 425 height 26
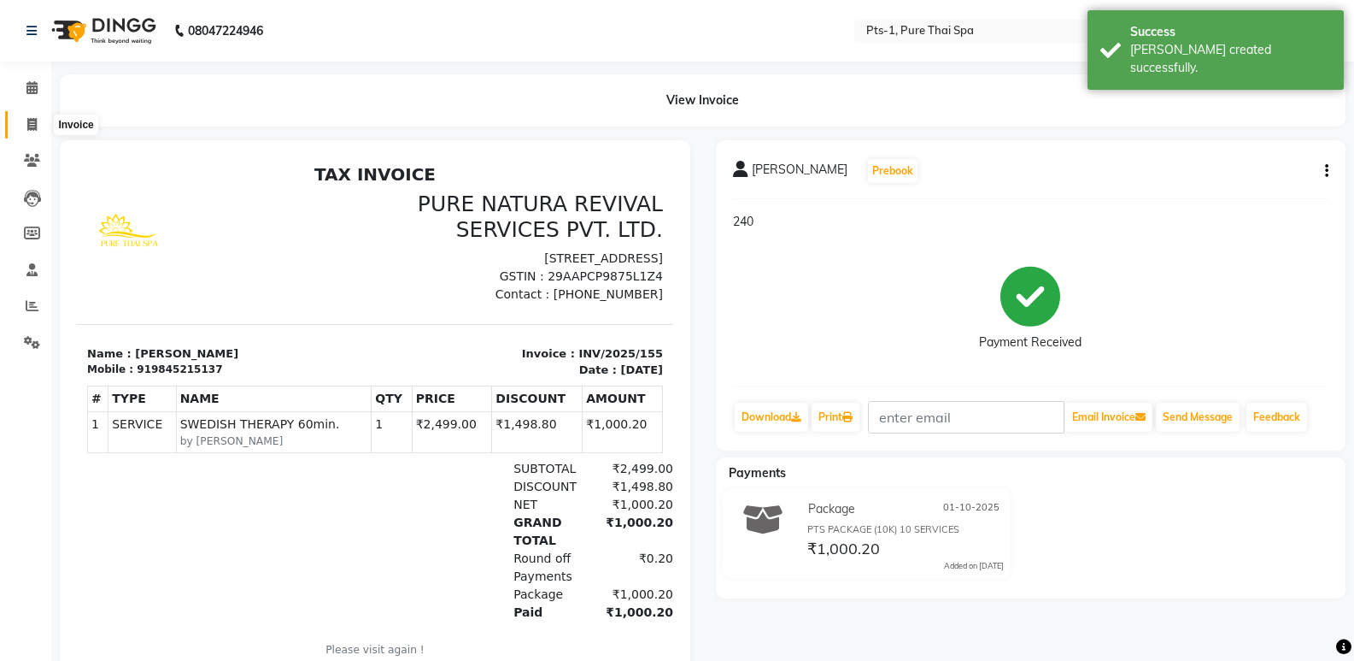
click at [31, 120] on icon at bounding box center [31, 124] width 9 height 13
select select "service"
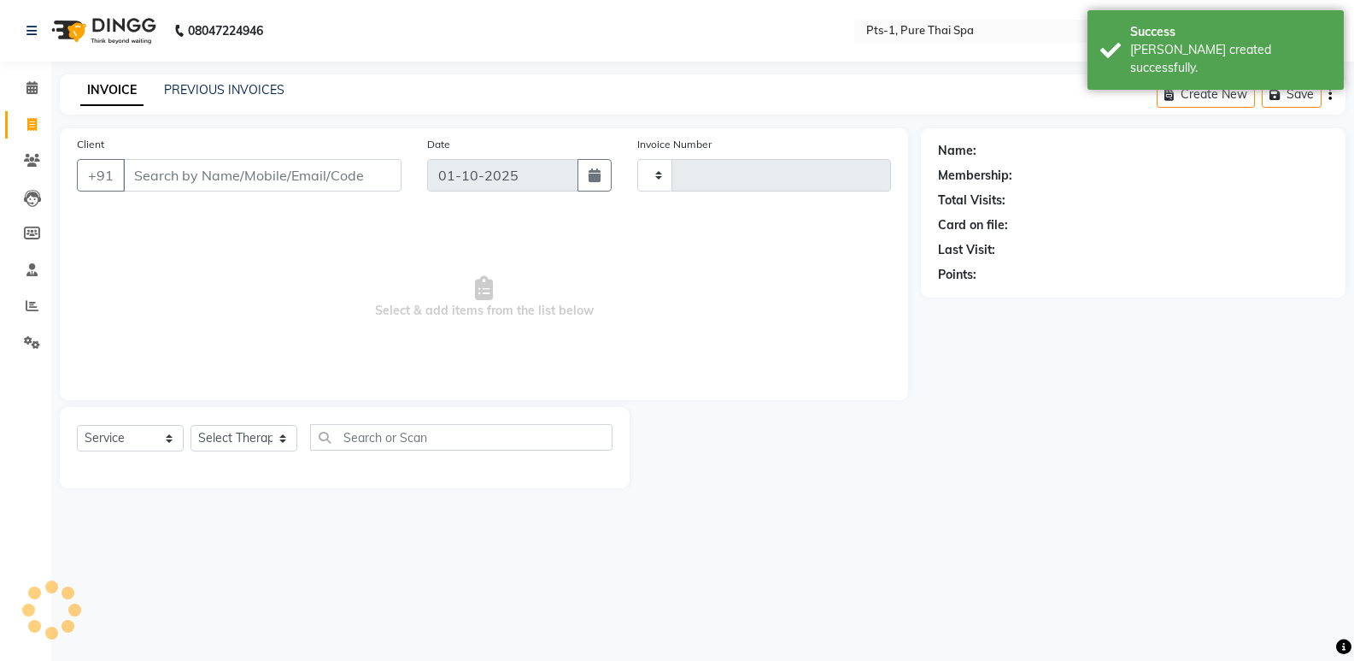
type input "156"
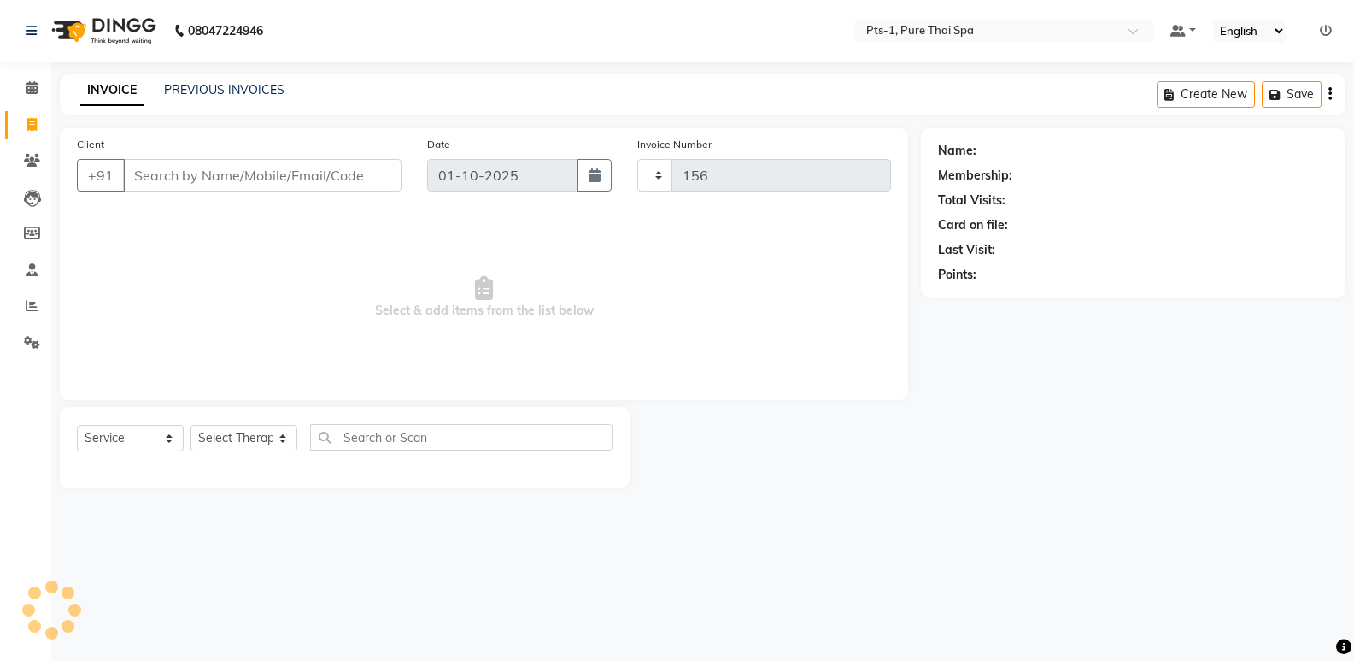
select select "9048"
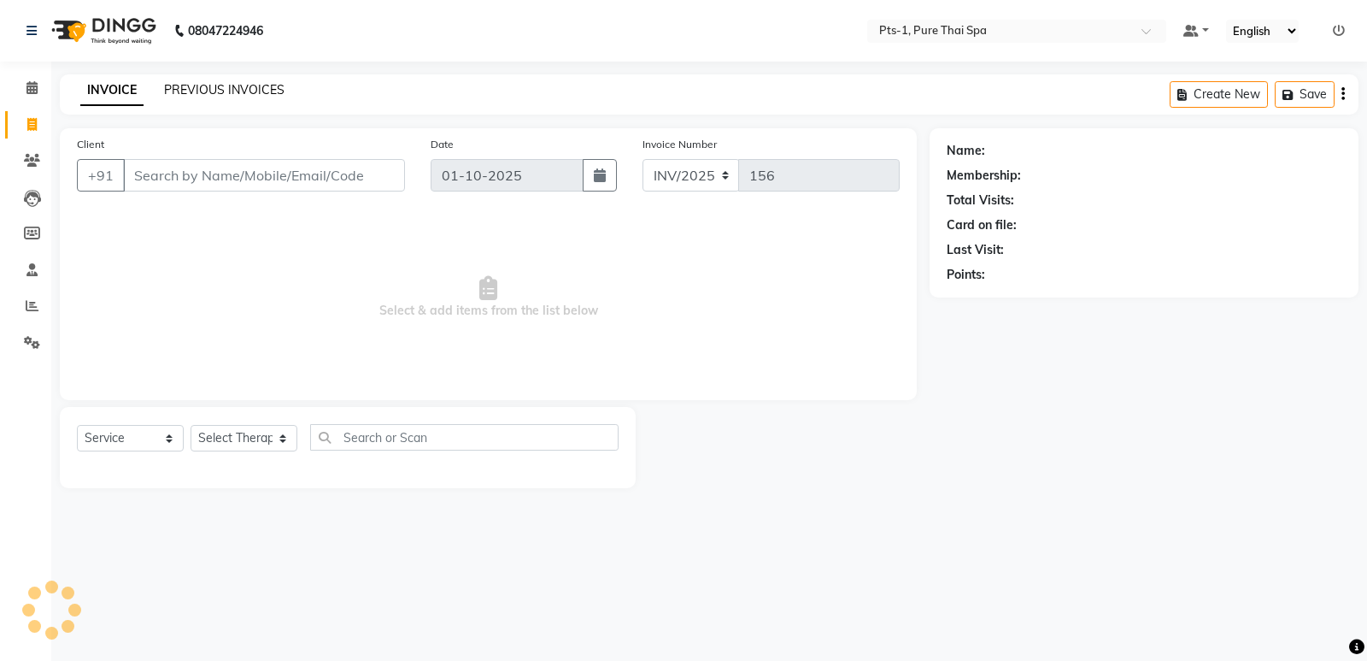
click at [179, 83] on link "PREVIOUS INVOICES" at bounding box center [224, 89] width 120 height 15
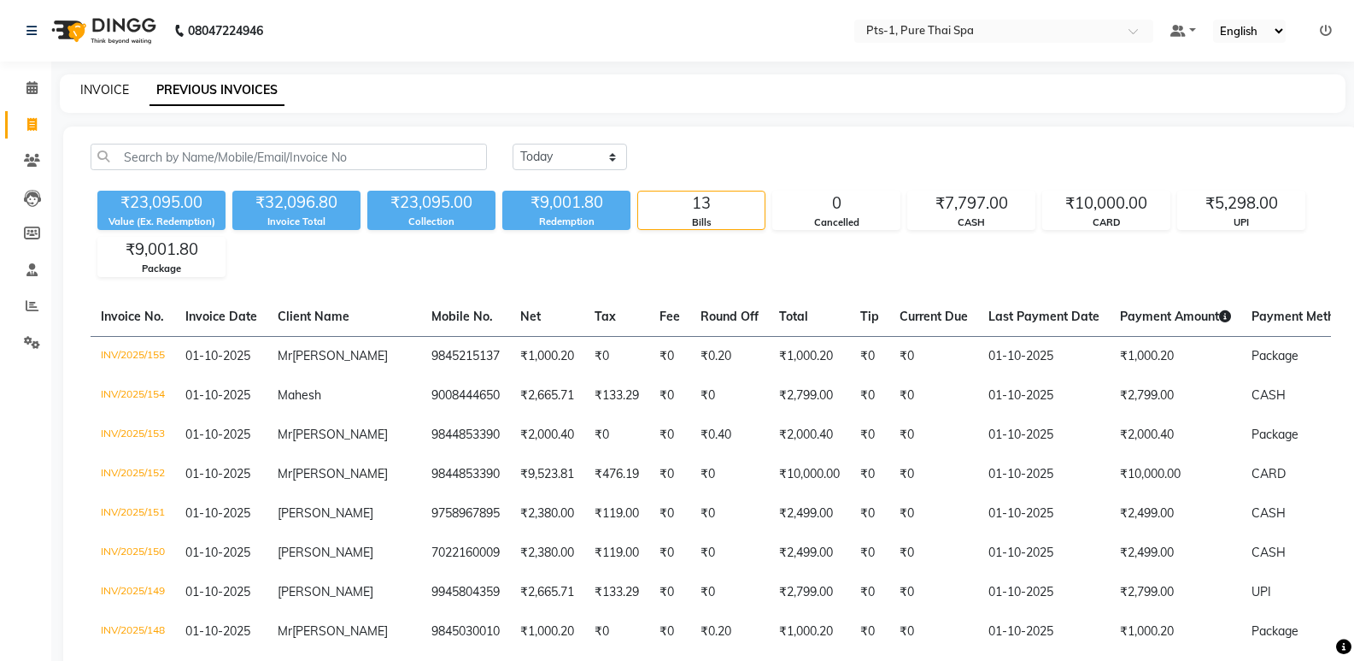
click at [103, 92] on link "INVOICE" at bounding box center [104, 89] width 49 height 15
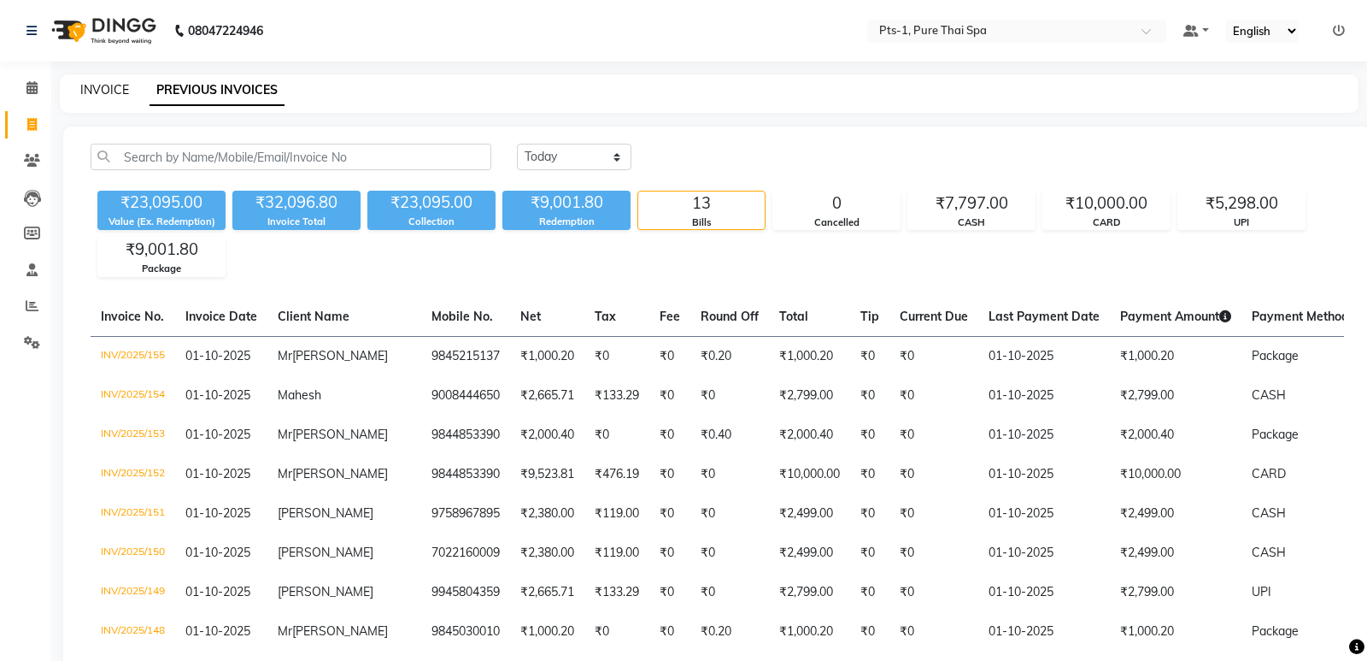
select select "service"
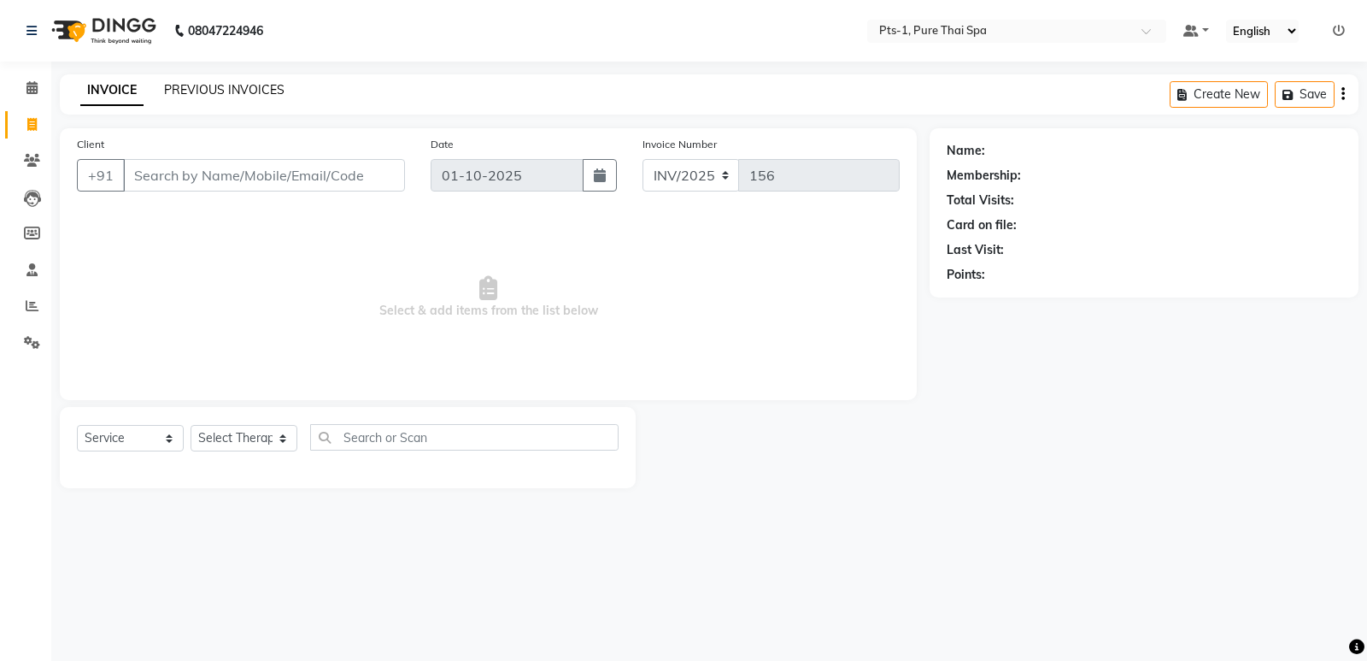
click at [210, 88] on link "PREVIOUS INVOICES" at bounding box center [224, 89] width 120 height 15
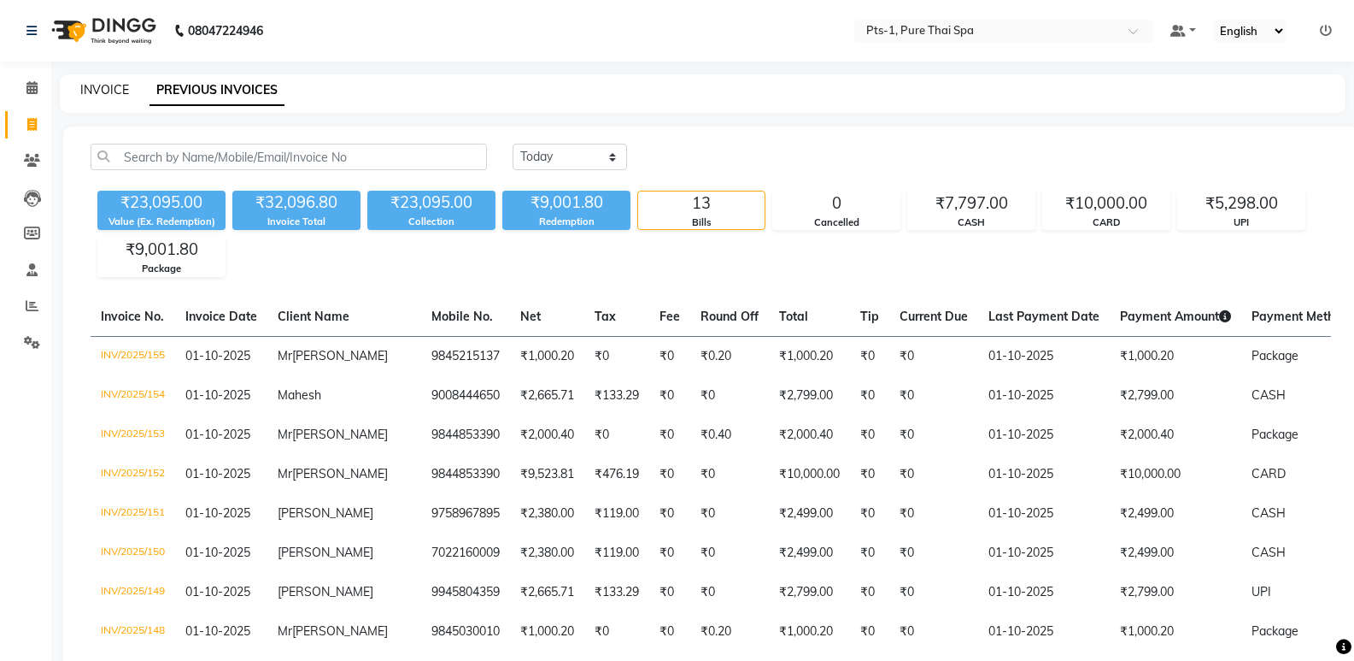
click at [110, 86] on link "INVOICE" at bounding box center [104, 89] width 49 height 15
select select "service"
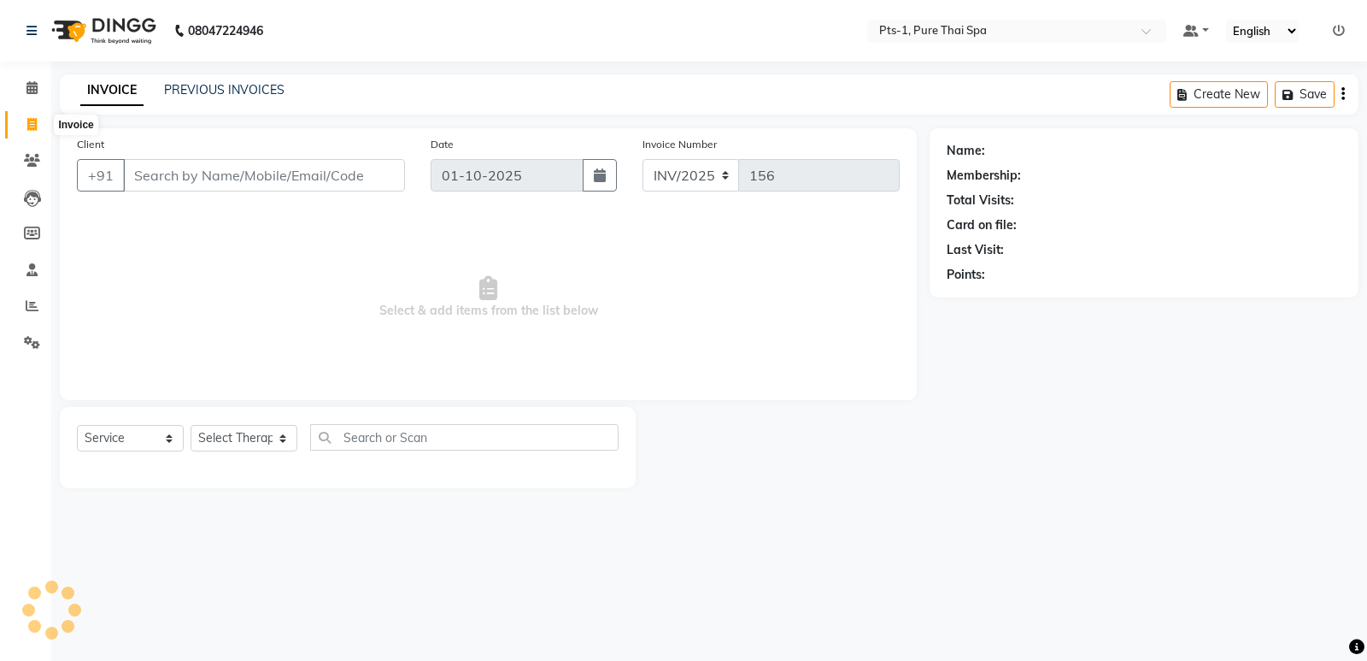
click at [33, 126] on icon at bounding box center [31, 124] width 9 height 13
select select "service"
click at [189, 84] on link "PREVIOUS INVOICES" at bounding box center [224, 89] width 120 height 15
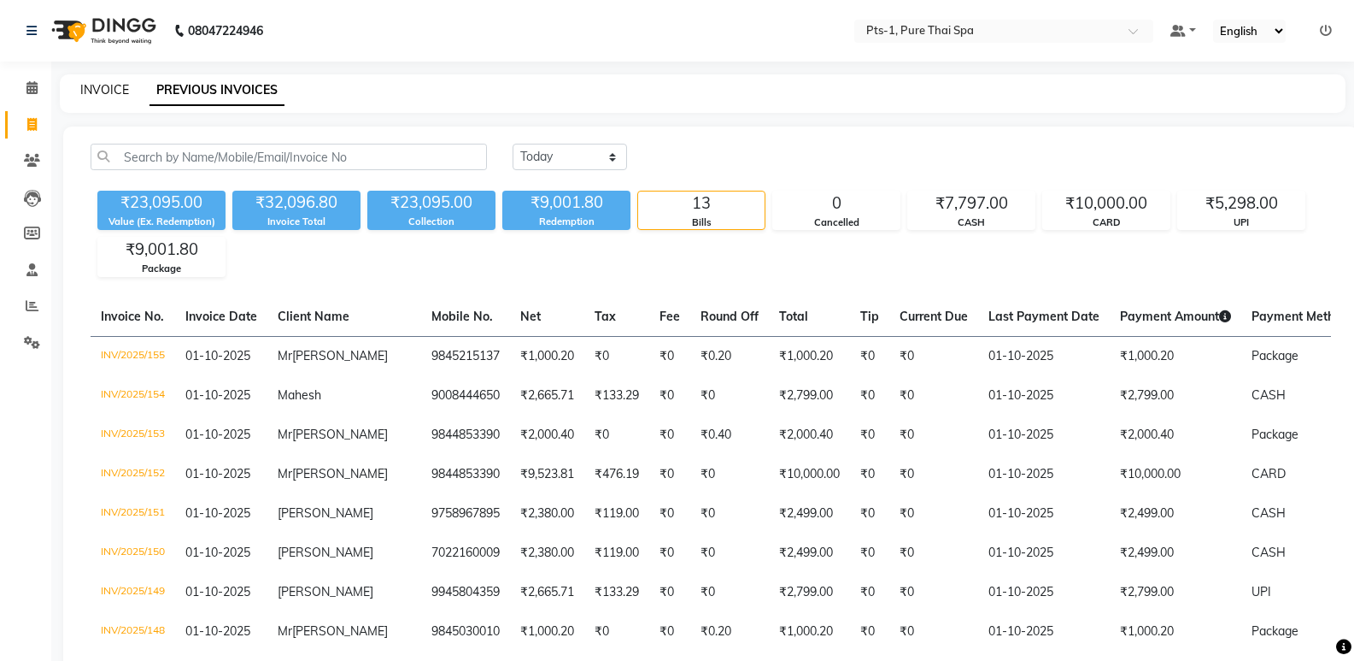
click at [109, 88] on link "INVOICE" at bounding box center [104, 89] width 49 height 15
select select "service"
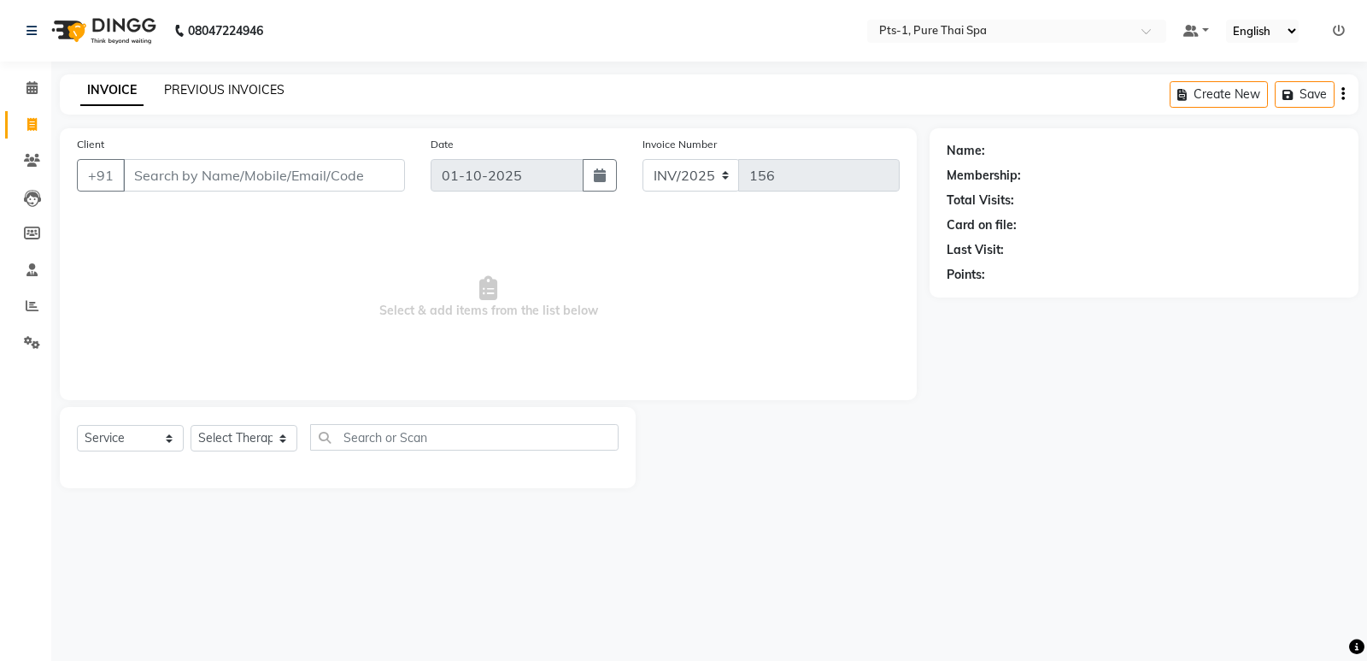
click at [202, 91] on link "PREVIOUS INVOICES" at bounding box center [224, 89] width 120 height 15
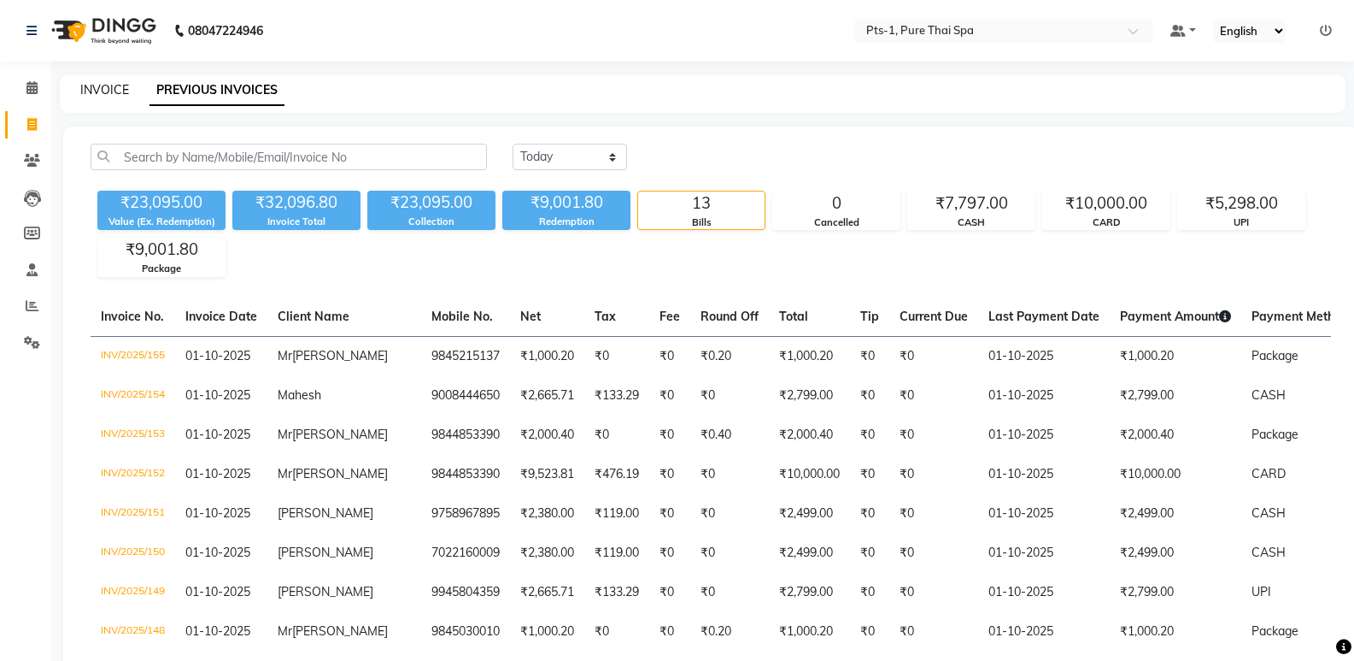
click at [91, 91] on link "INVOICE" at bounding box center [104, 89] width 49 height 15
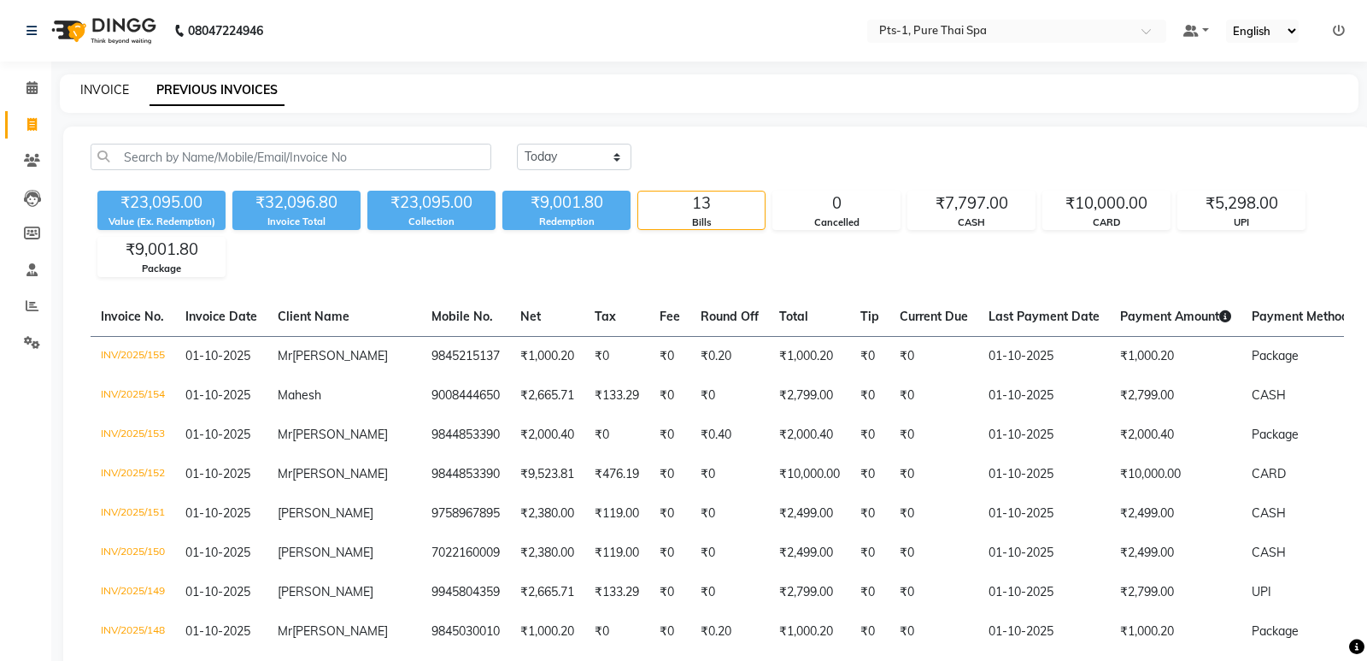
select select "service"
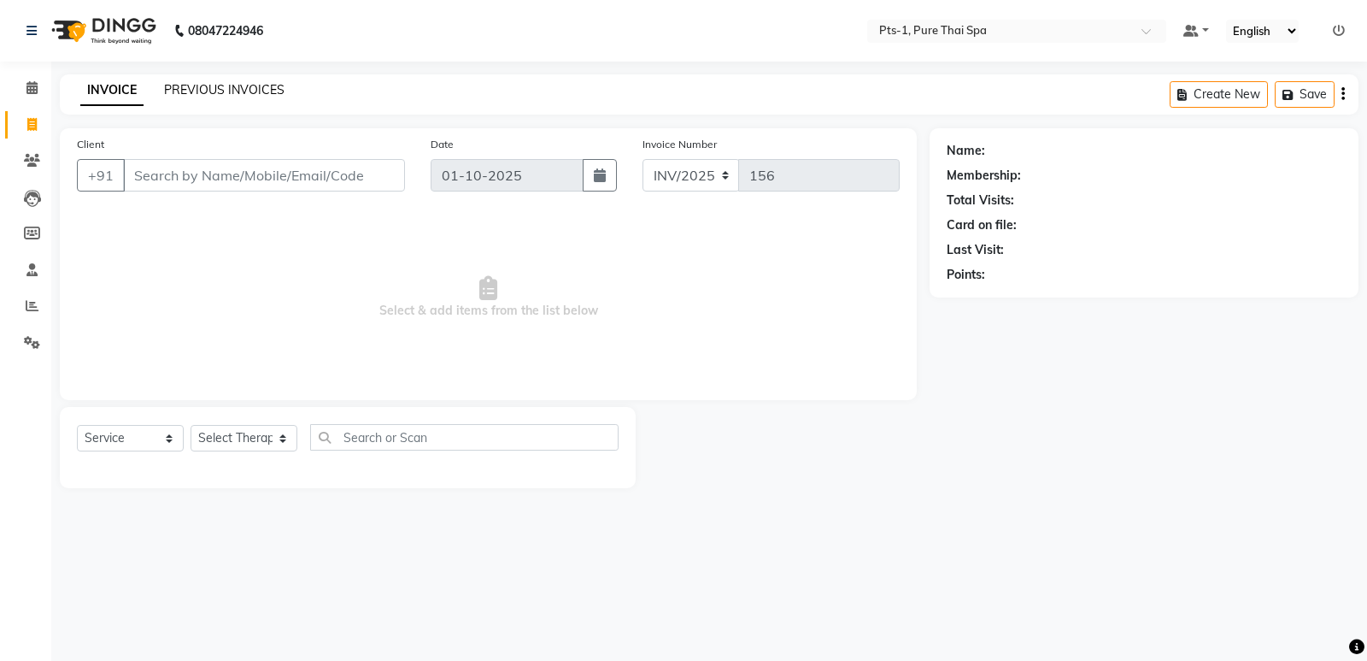
click at [238, 94] on link "PREVIOUS INVOICES" at bounding box center [224, 89] width 120 height 15
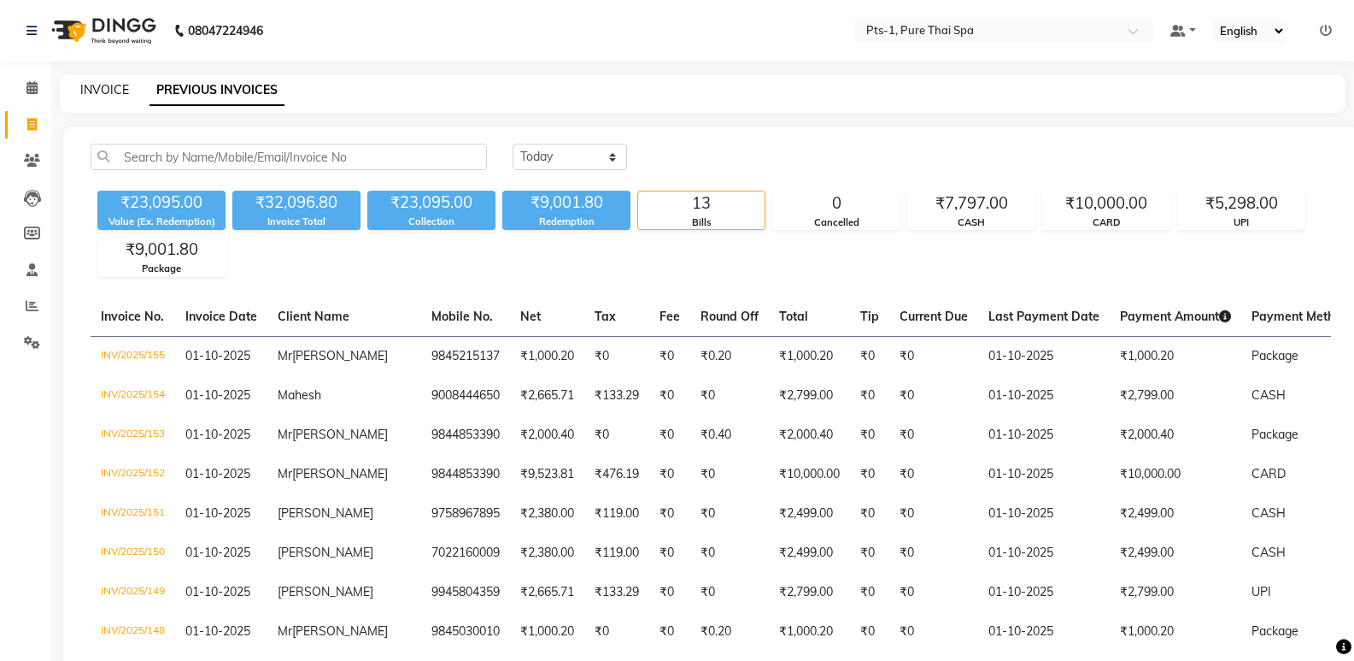
click at [115, 88] on link "INVOICE" at bounding box center [104, 89] width 49 height 15
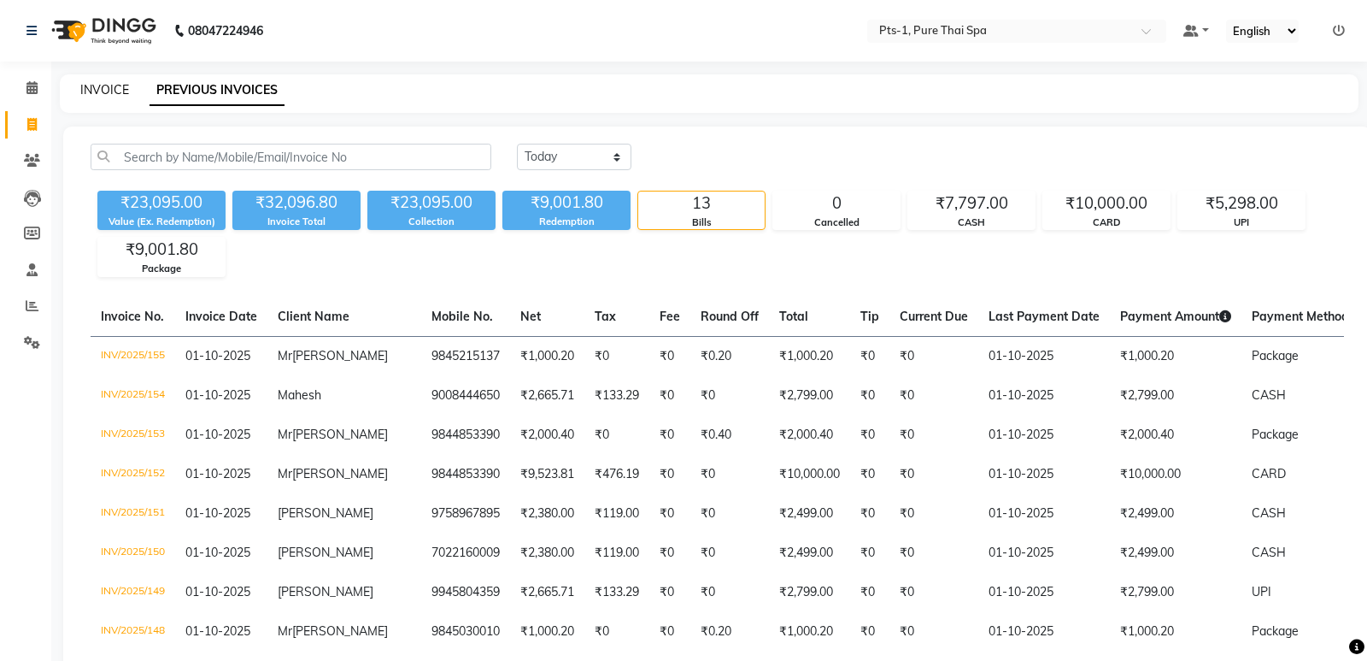
select select "service"
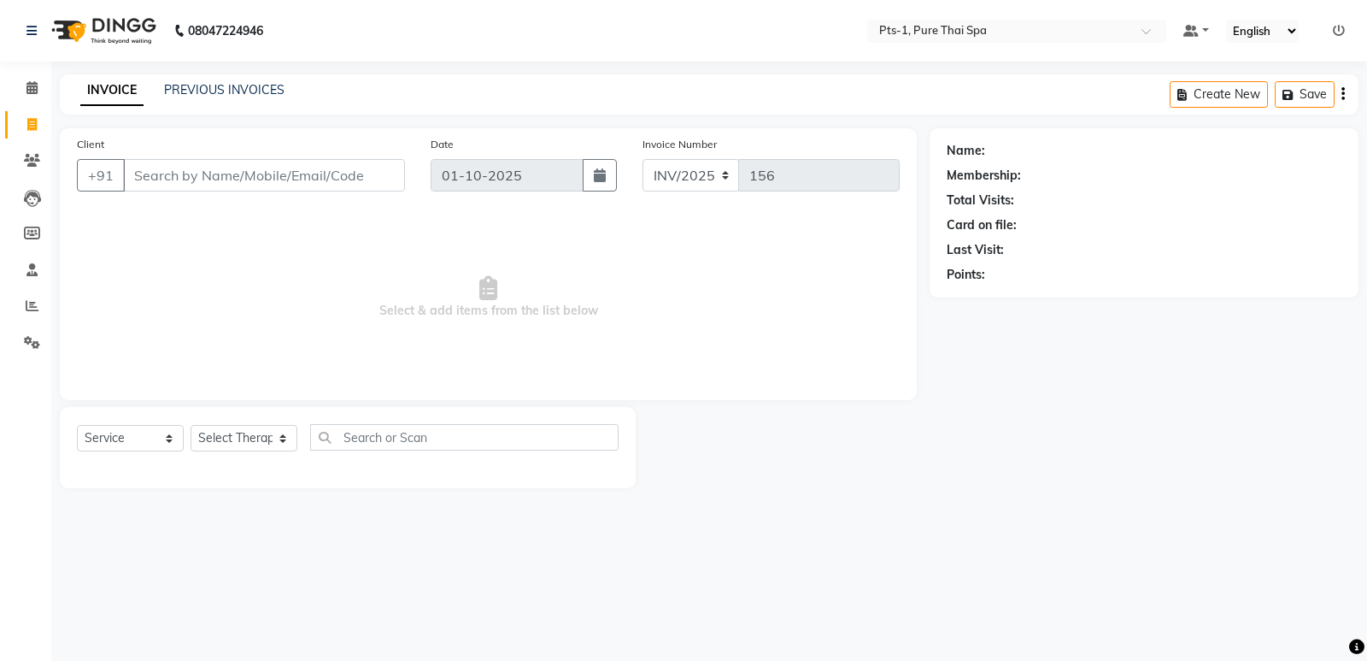
click at [192, 176] on input "Client" at bounding box center [264, 175] width 282 height 32
type input "855843328"
click at [349, 173] on span "Add Client" at bounding box center [361, 175] width 68 height 17
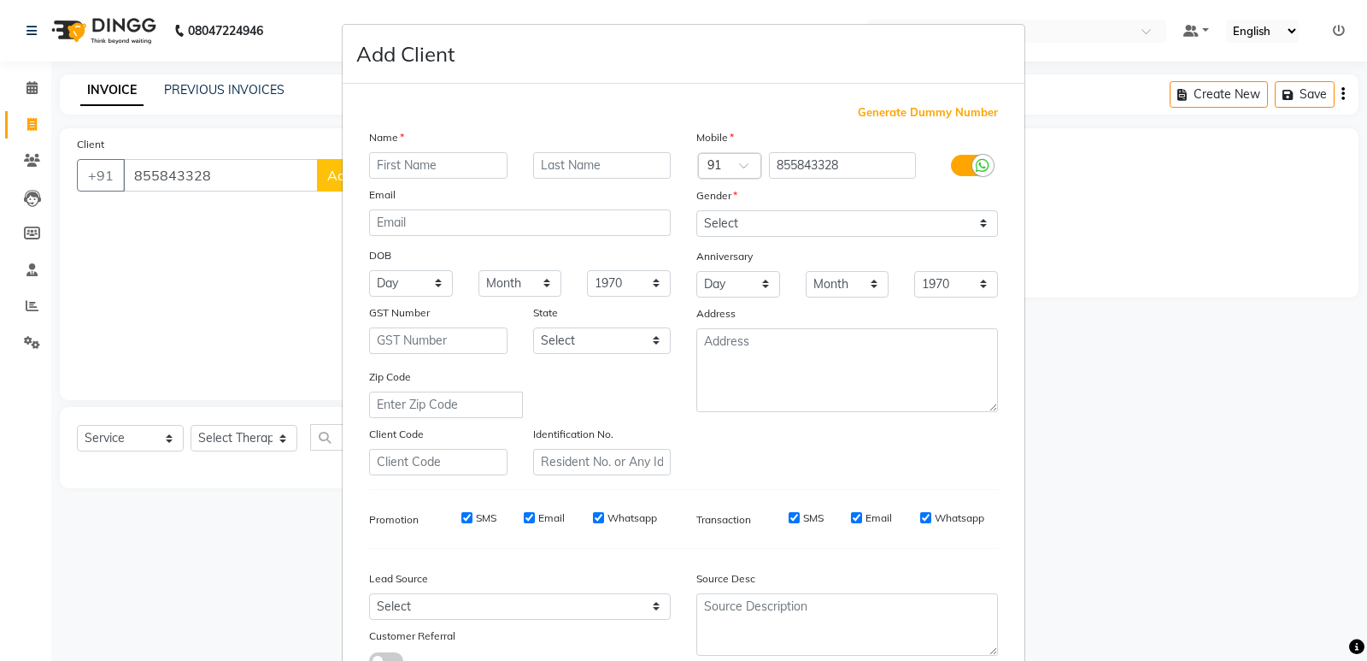
click at [408, 173] on input "text" at bounding box center [438, 165] width 138 height 26
type input "G"
type input "[PERSON_NAME]"
click at [752, 230] on select "Select [DEMOGRAPHIC_DATA] [DEMOGRAPHIC_DATA] Other Prefer Not To Say" at bounding box center [847, 223] width 302 height 26
select select "[DEMOGRAPHIC_DATA]"
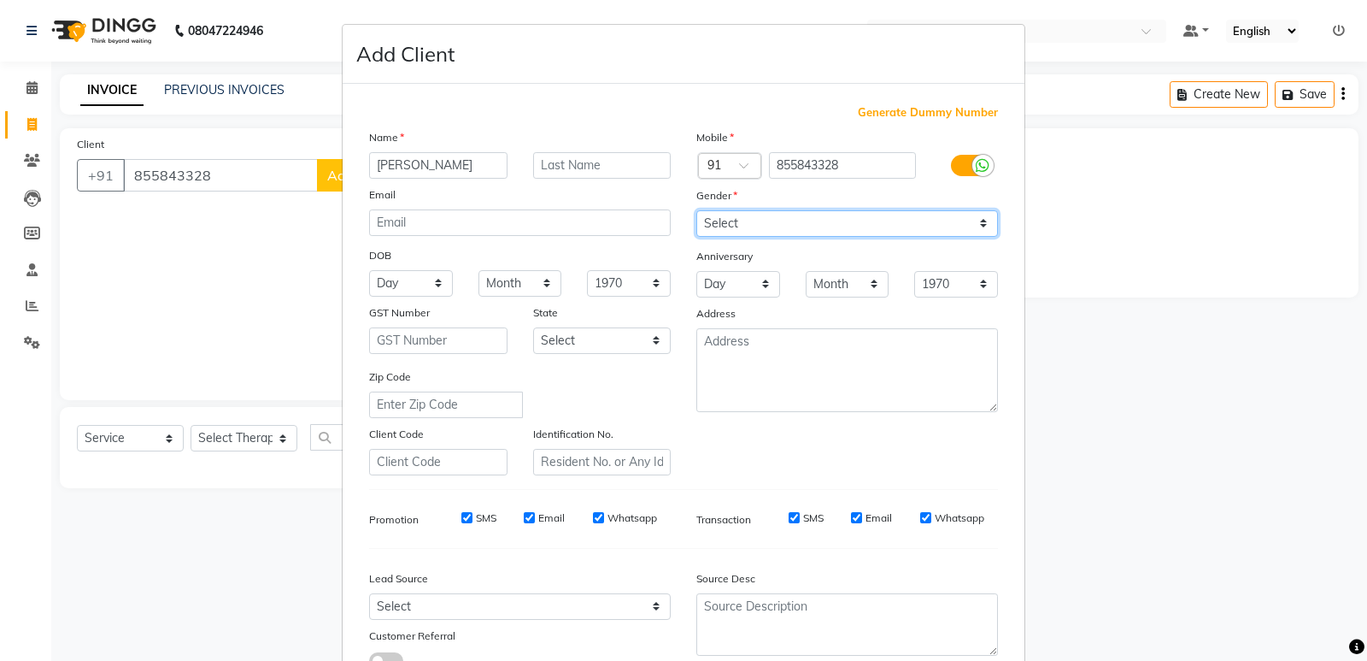
click at [696, 210] on select "Select [DEMOGRAPHIC_DATA] [DEMOGRAPHIC_DATA] Other Prefer Not To Say" at bounding box center [847, 223] width 302 height 26
drag, startPoint x: 457, startPoint y: 522, endPoint x: 475, endPoint y: 518, distance: 18.4
click at [461, 521] on input "SMS" at bounding box center [466, 517] width 11 height 11
checkbox input "false"
drag, startPoint x: 522, startPoint y: 518, endPoint x: 557, endPoint y: 510, distance: 35.9
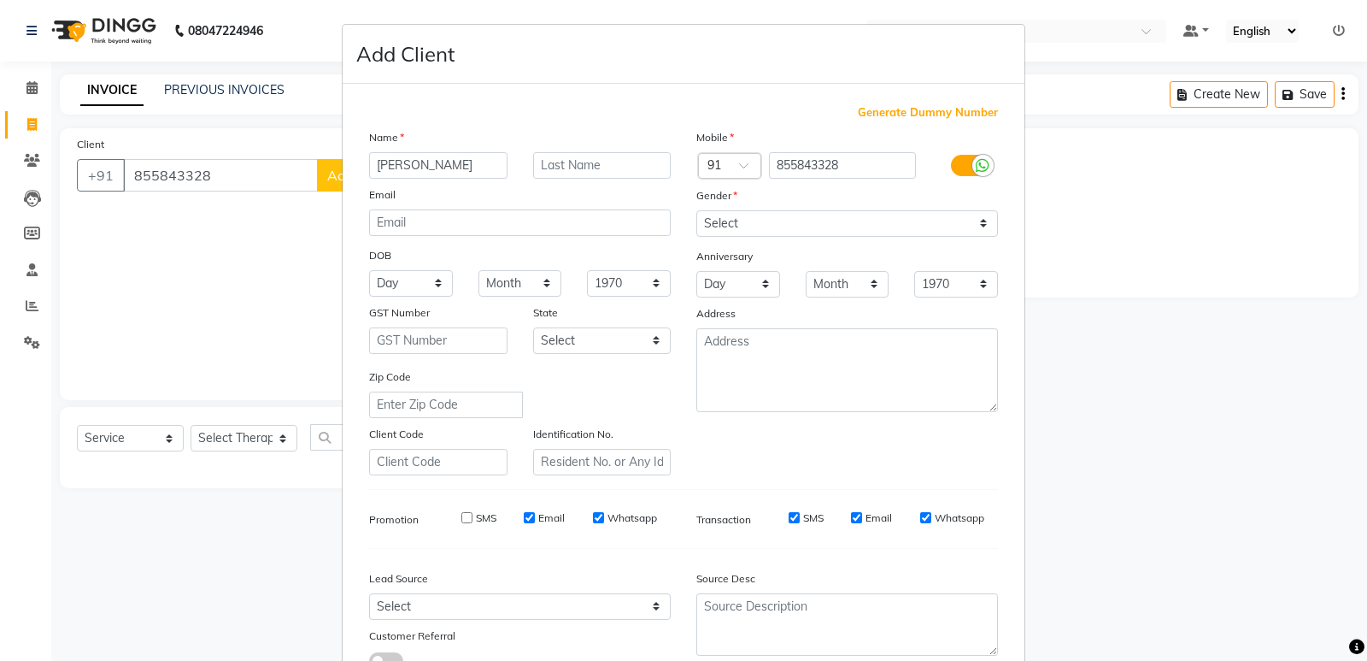
click at [524, 518] on input "Email" at bounding box center [529, 517] width 11 height 11
checkbox input "false"
click at [593, 521] on input "Whatsapp" at bounding box center [598, 517] width 11 height 11
checkbox input "false"
click at [791, 520] on input "SMS" at bounding box center [794, 517] width 11 height 11
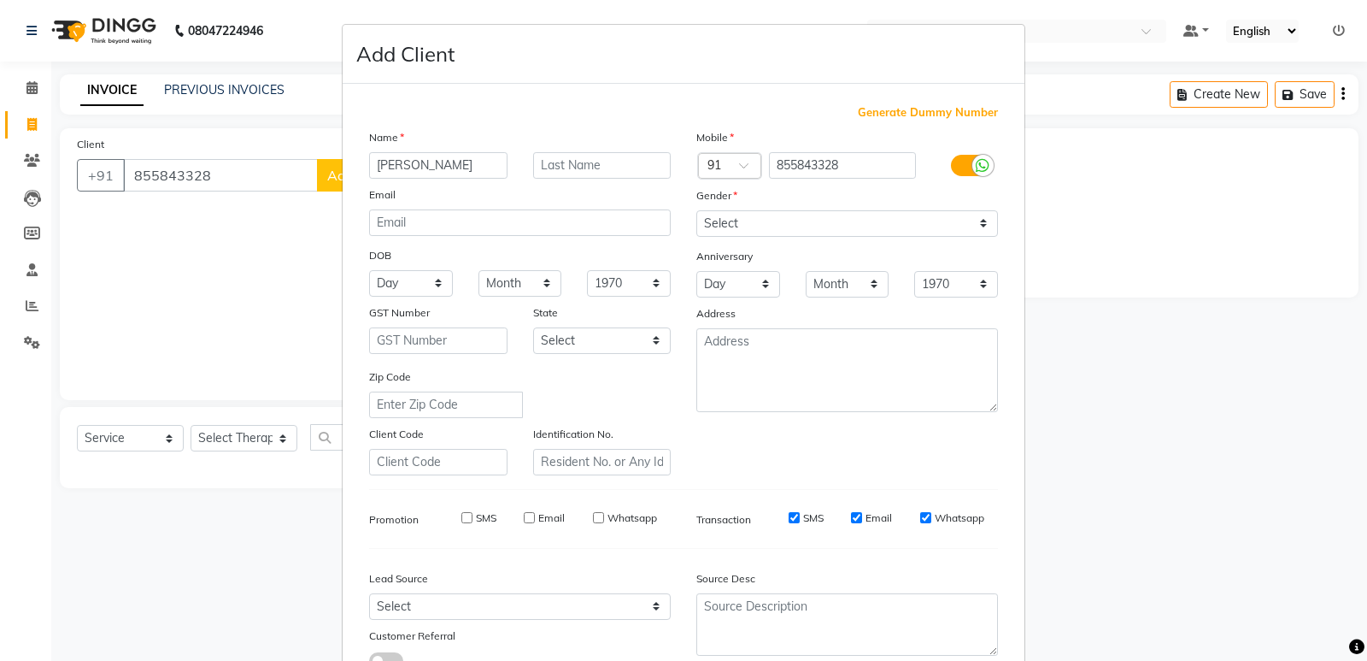
checkbox input "false"
drag, startPoint x: 852, startPoint y: 522, endPoint x: 865, endPoint y: 521, distance: 12.8
click at [853, 521] on input "Email" at bounding box center [856, 517] width 11 height 11
checkbox input "false"
click at [925, 519] on div "Whatsapp" at bounding box center [952, 517] width 64 height 15
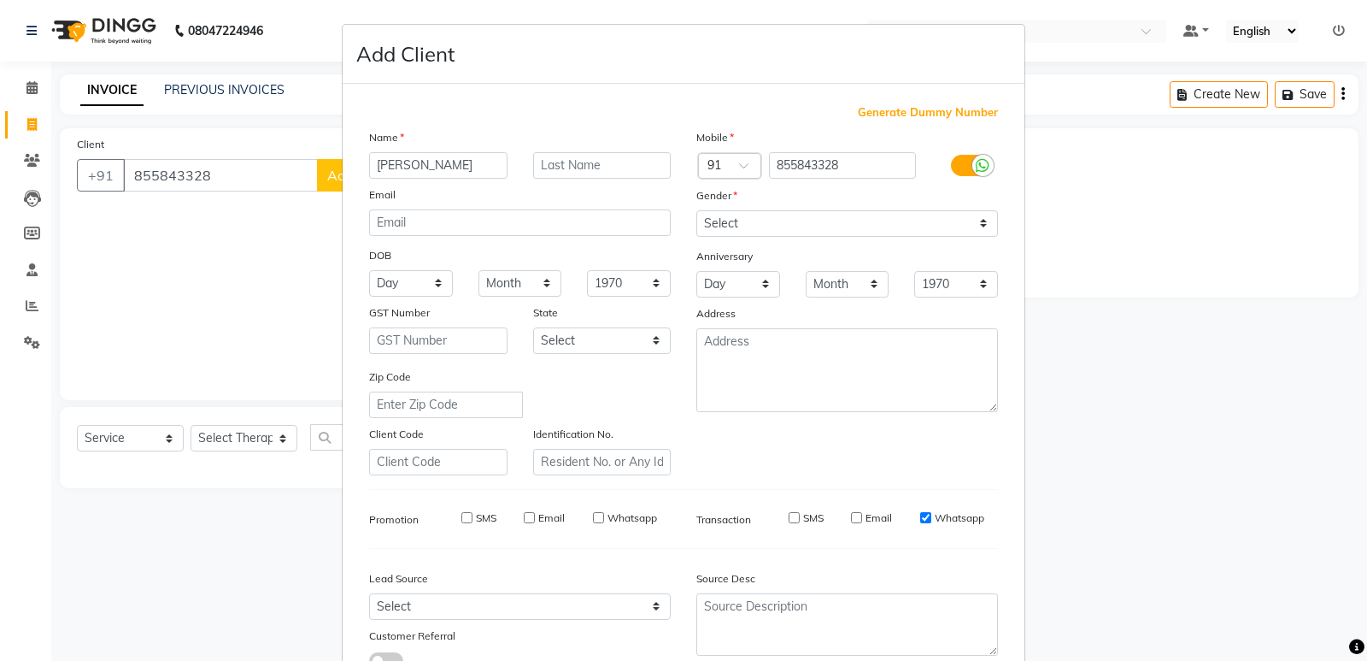
click at [921, 520] on input "Whatsapp" at bounding box center [925, 517] width 11 height 11
checkbox input "false"
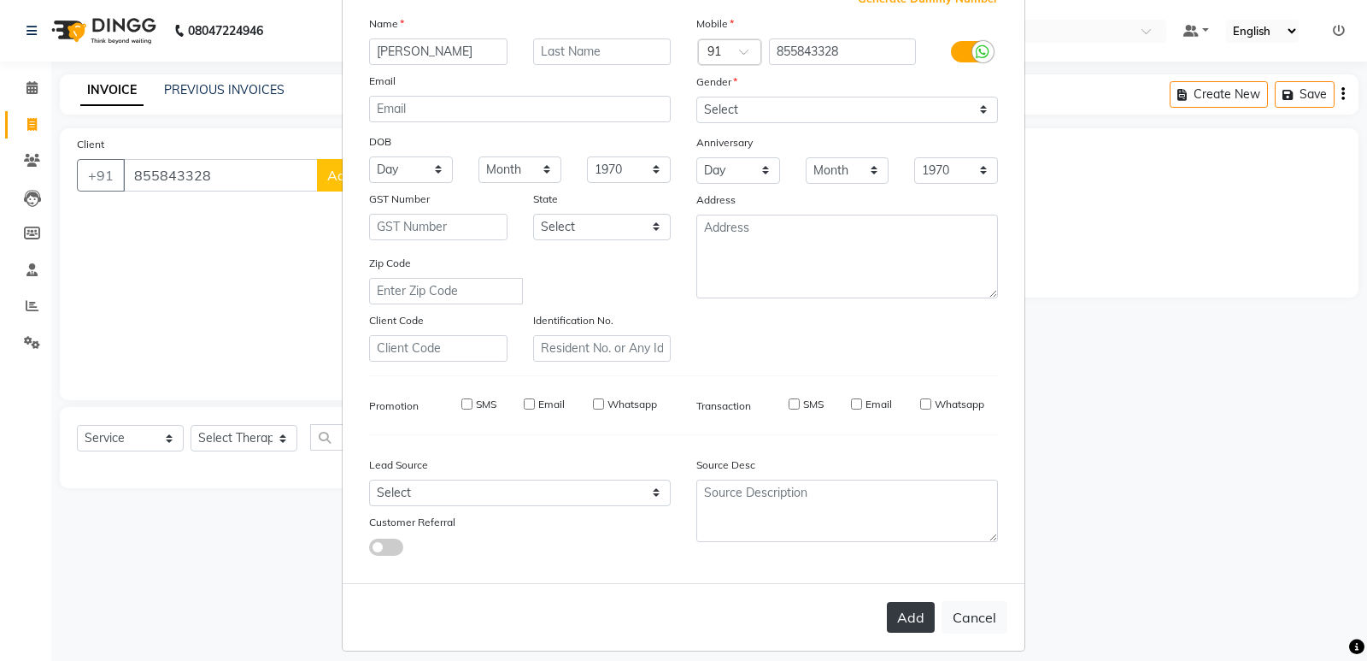
scroll to position [128, 0]
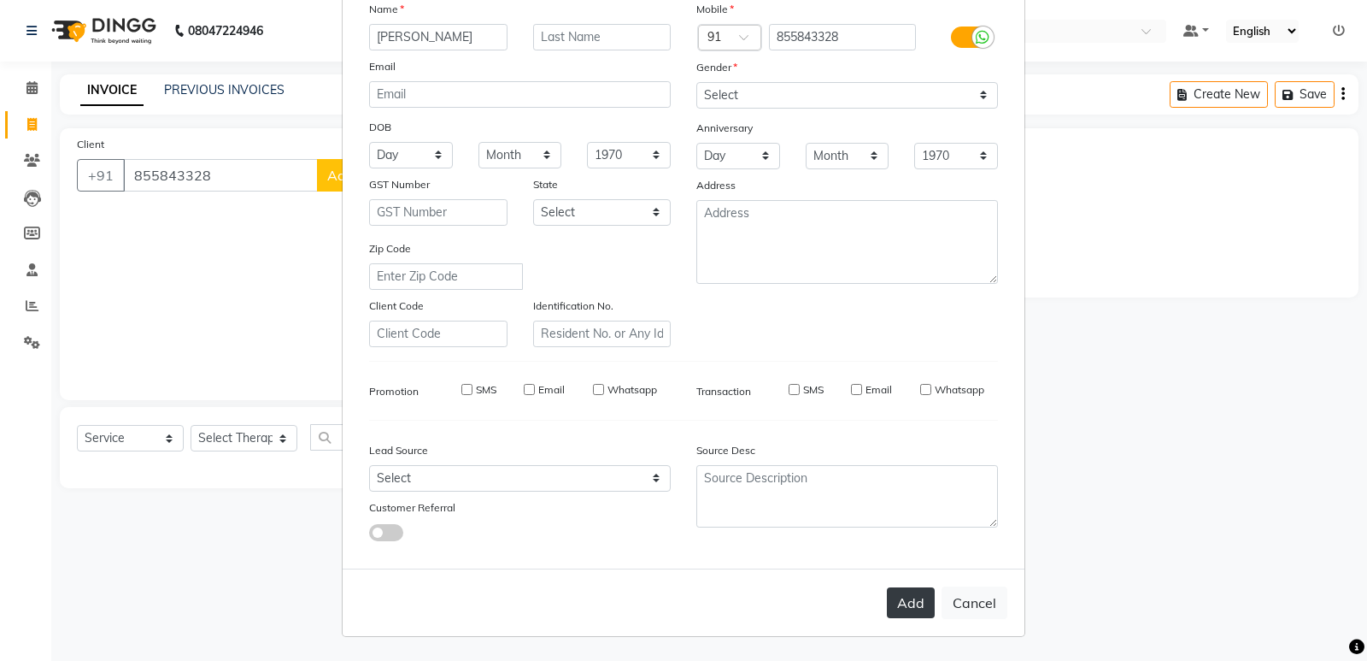
click at [910, 603] on button "Add" at bounding box center [911, 602] width 48 height 31
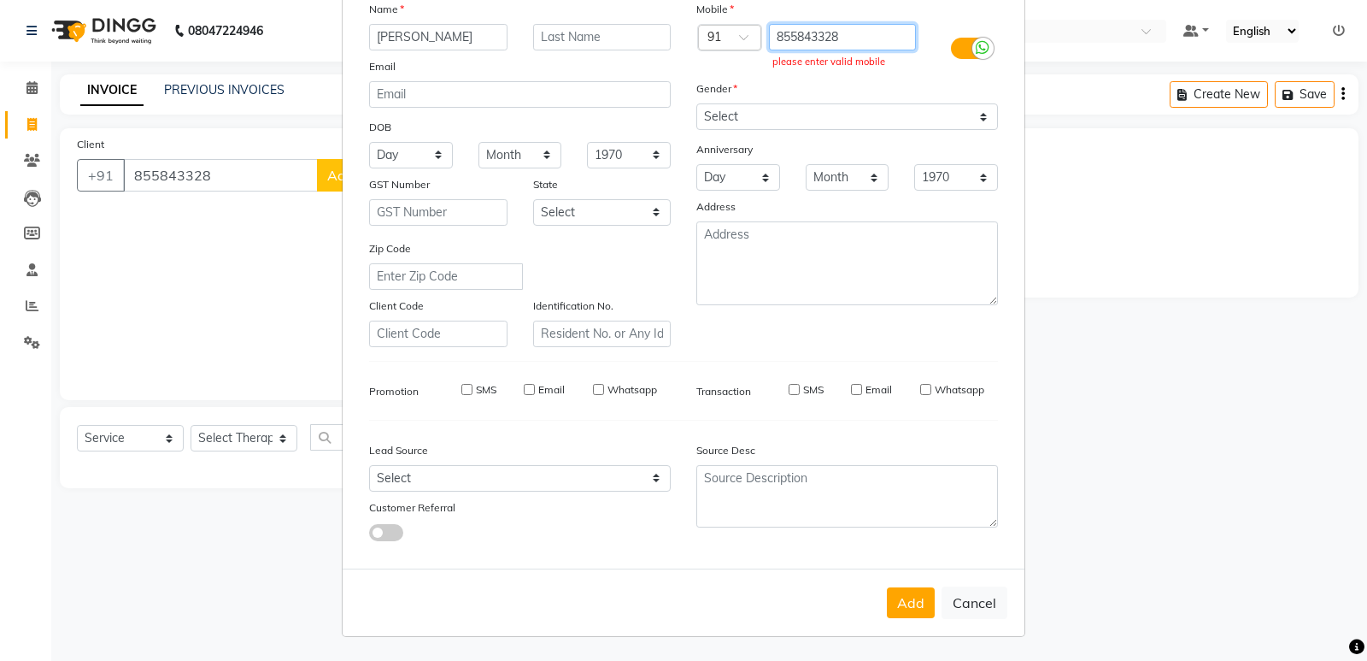
click at [856, 45] on input "855843328" at bounding box center [843, 37] width 148 height 26
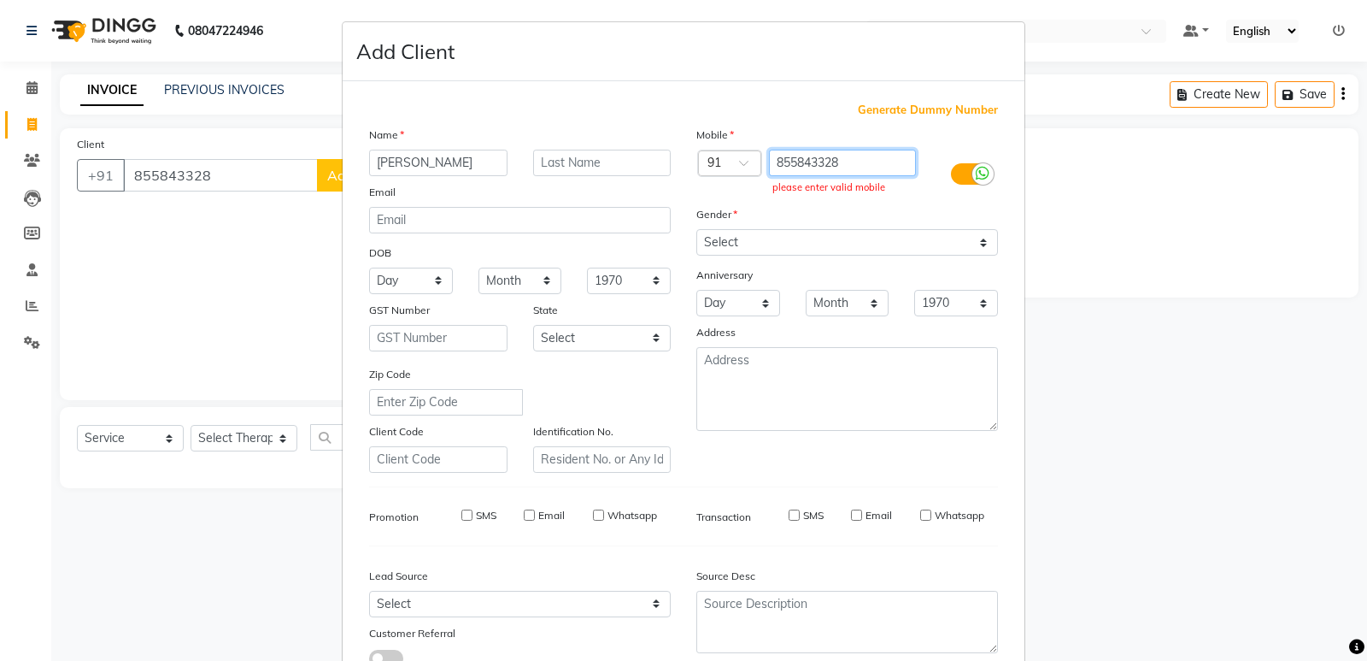
scroll to position [0, 0]
click at [842, 166] on input "855843328" at bounding box center [843, 165] width 148 height 26
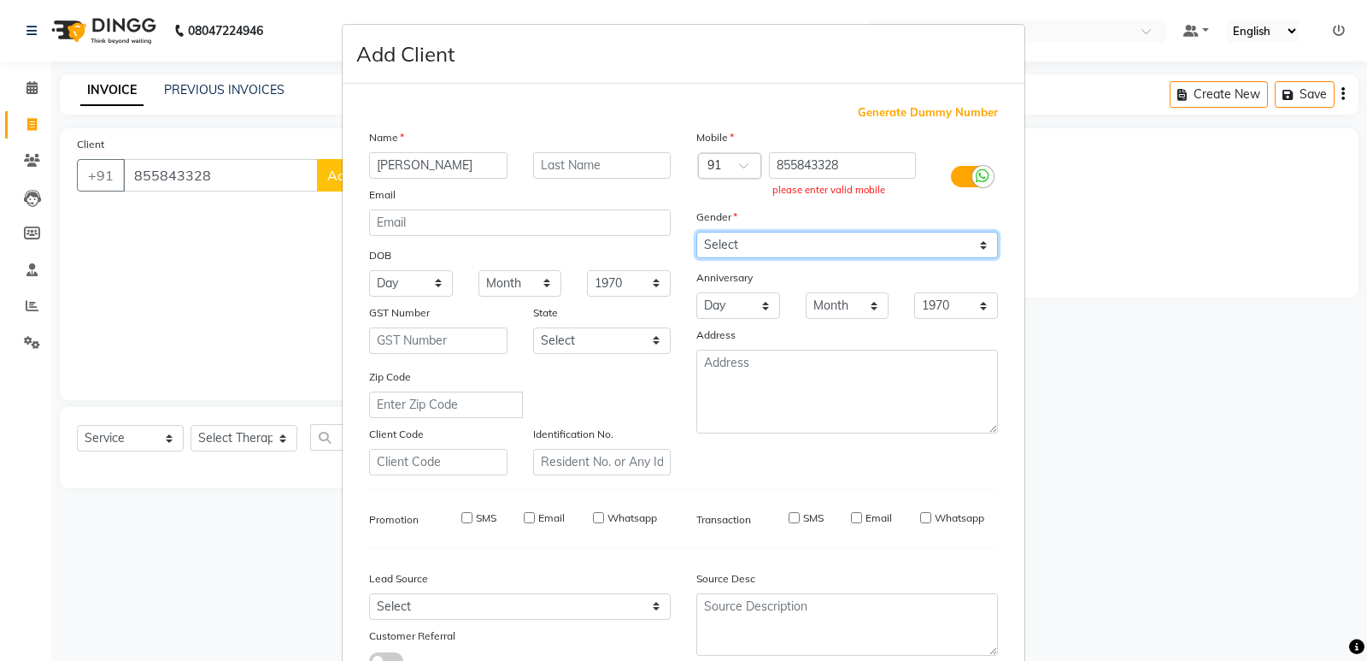
click at [778, 238] on select "Select [DEMOGRAPHIC_DATA] [DEMOGRAPHIC_DATA] Other Prefer Not To Say" at bounding box center [847, 245] width 302 height 26
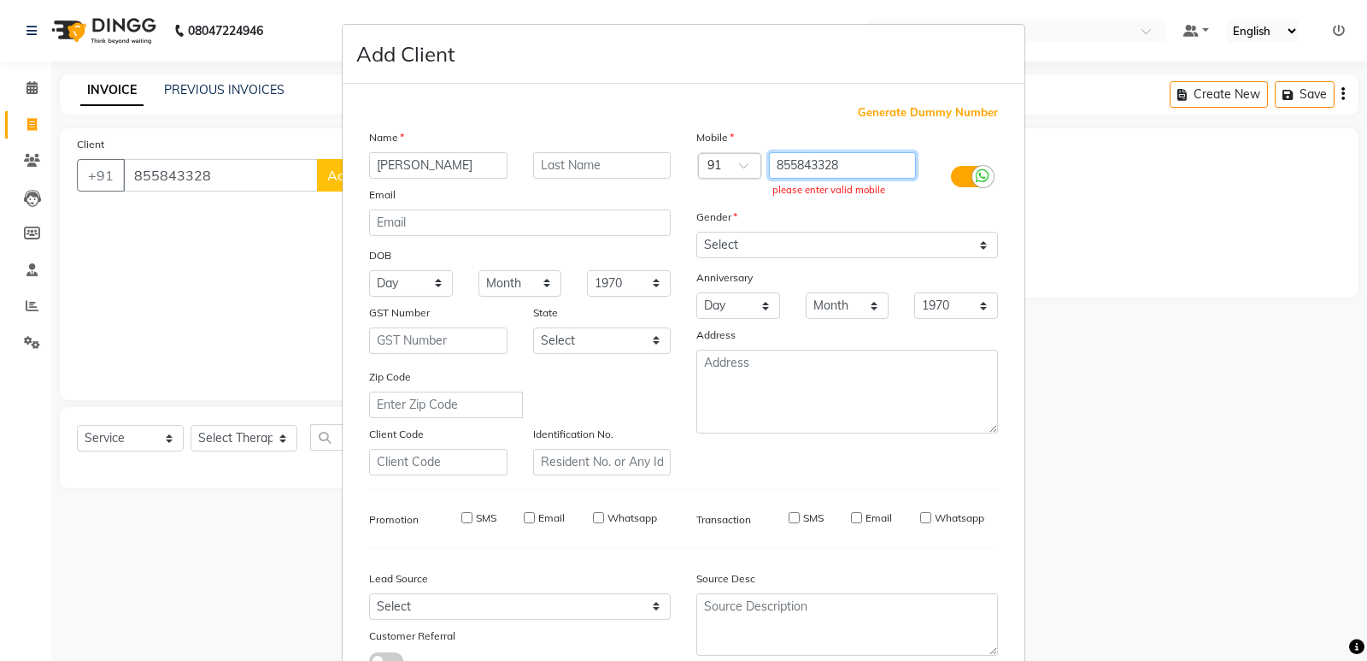
click at [862, 166] on input "855843328" at bounding box center [843, 165] width 148 height 26
click at [790, 167] on input "855843328" at bounding box center [843, 165] width 148 height 26
type input "8555843328"
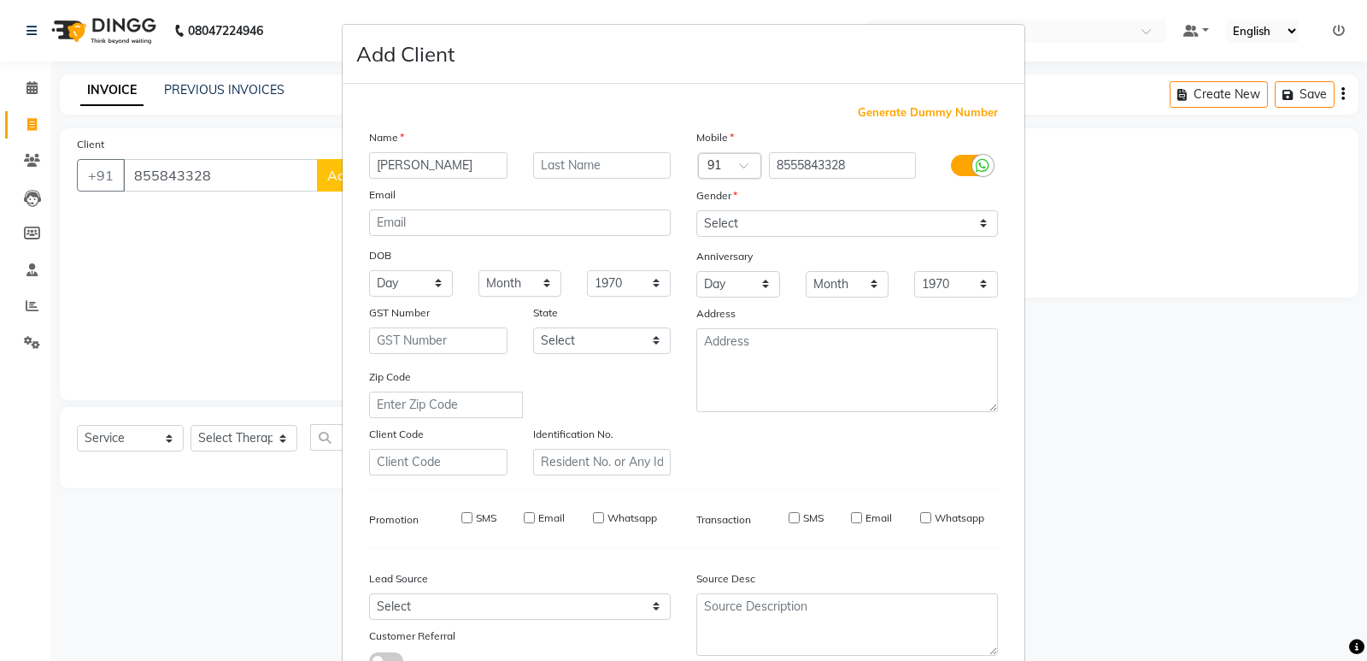
click at [144, 171] on ngb-modal-window "Add Client Generate Dummy Number Name [PERSON_NAME] Email DOB Day 01 02 03 04 0…" at bounding box center [683, 330] width 1367 height 661
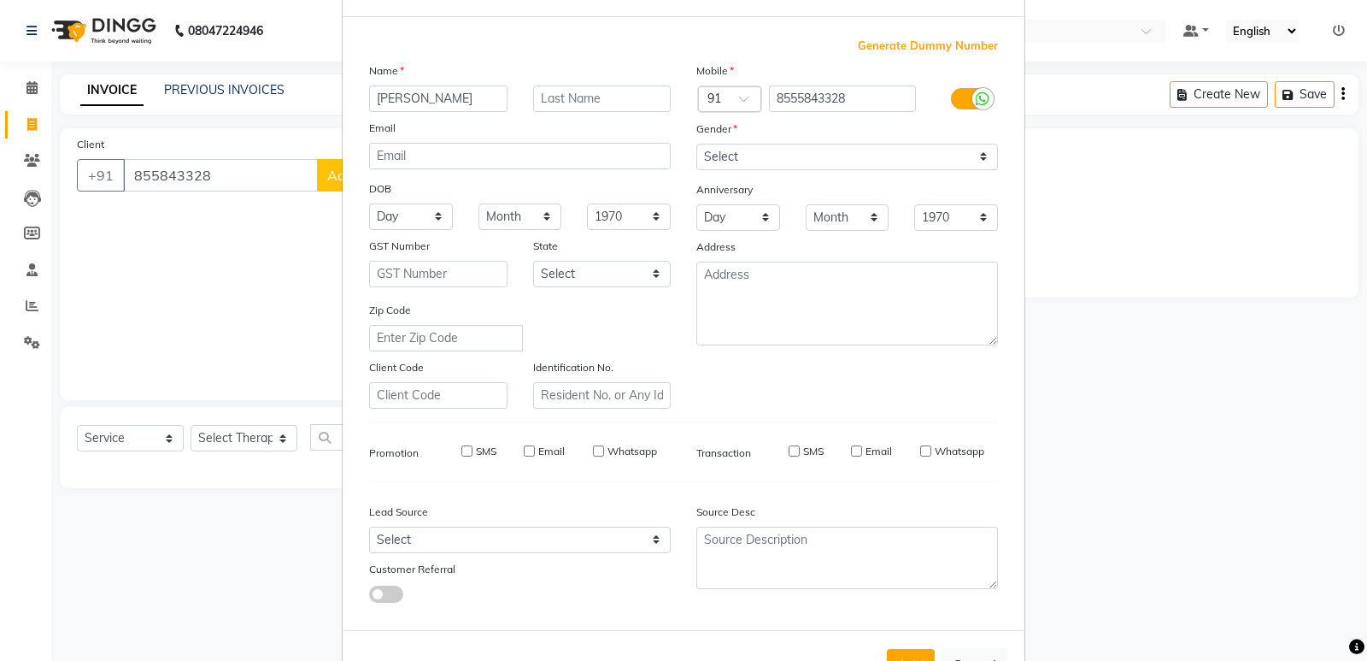
scroll to position [128, 0]
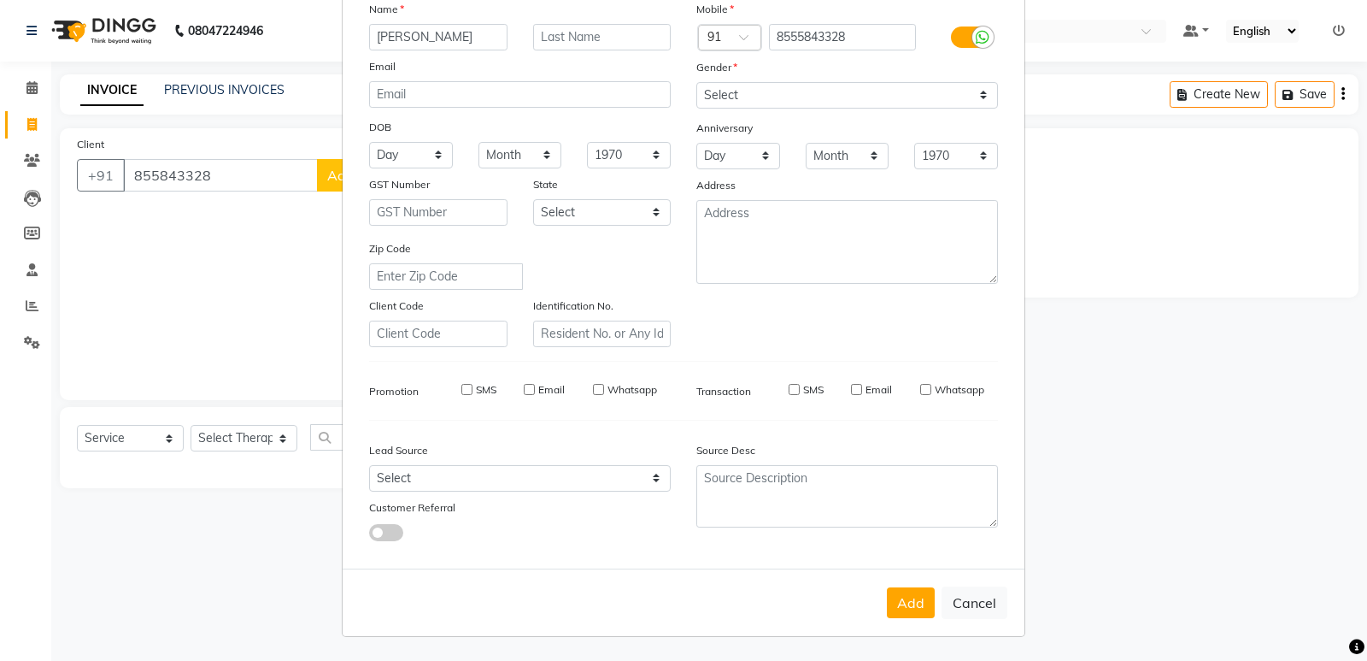
click at [959, 596] on button "Cancel" at bounding box center [975, 602] width 66 height 32
select select
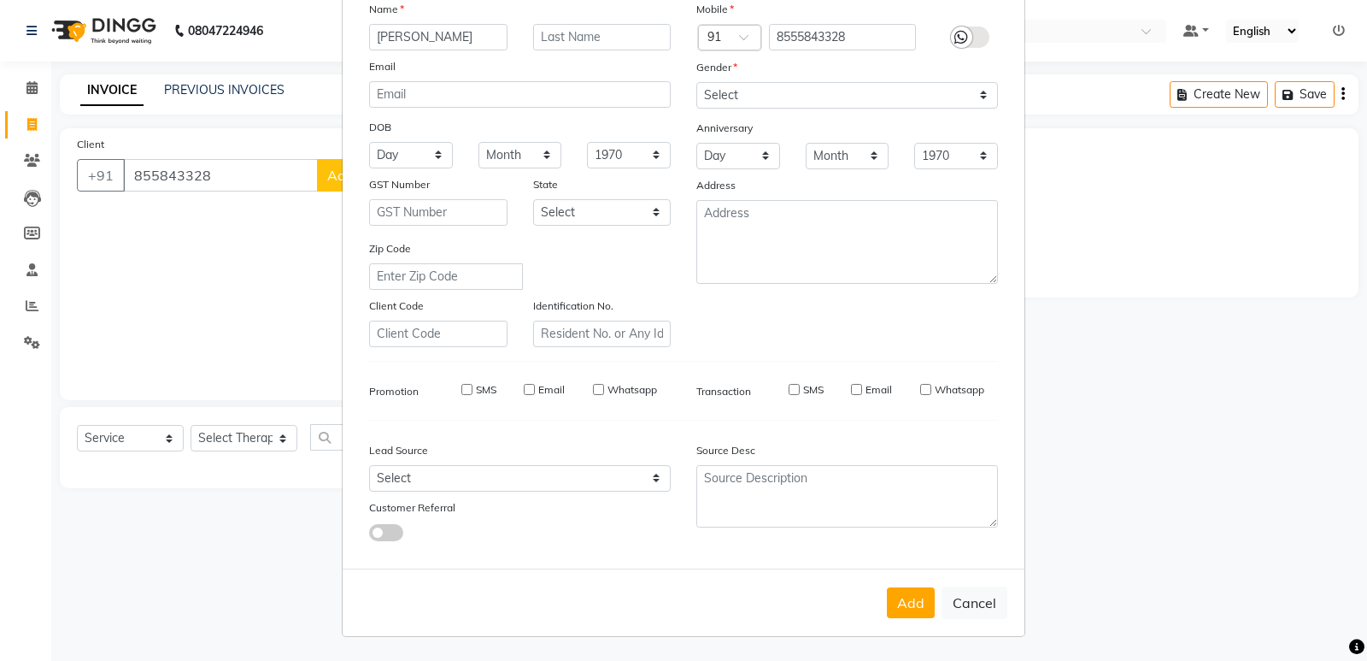
select select
checkbox input "false"
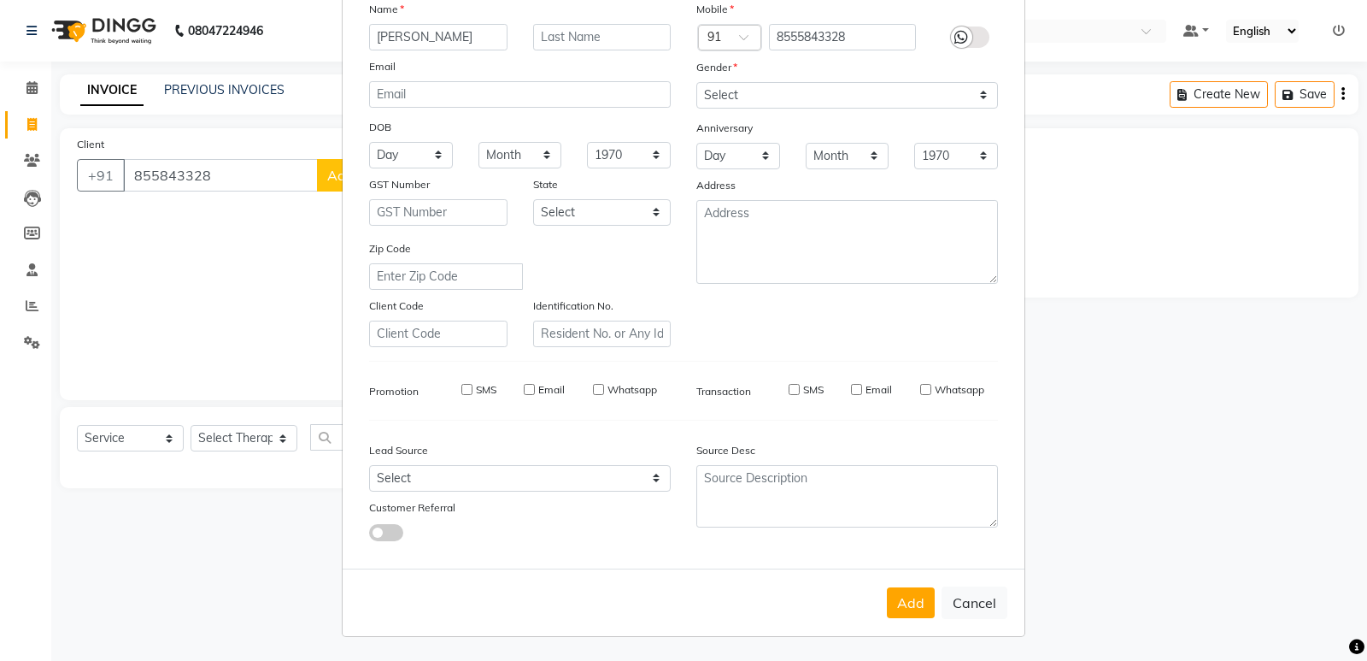
checkbox input "false"
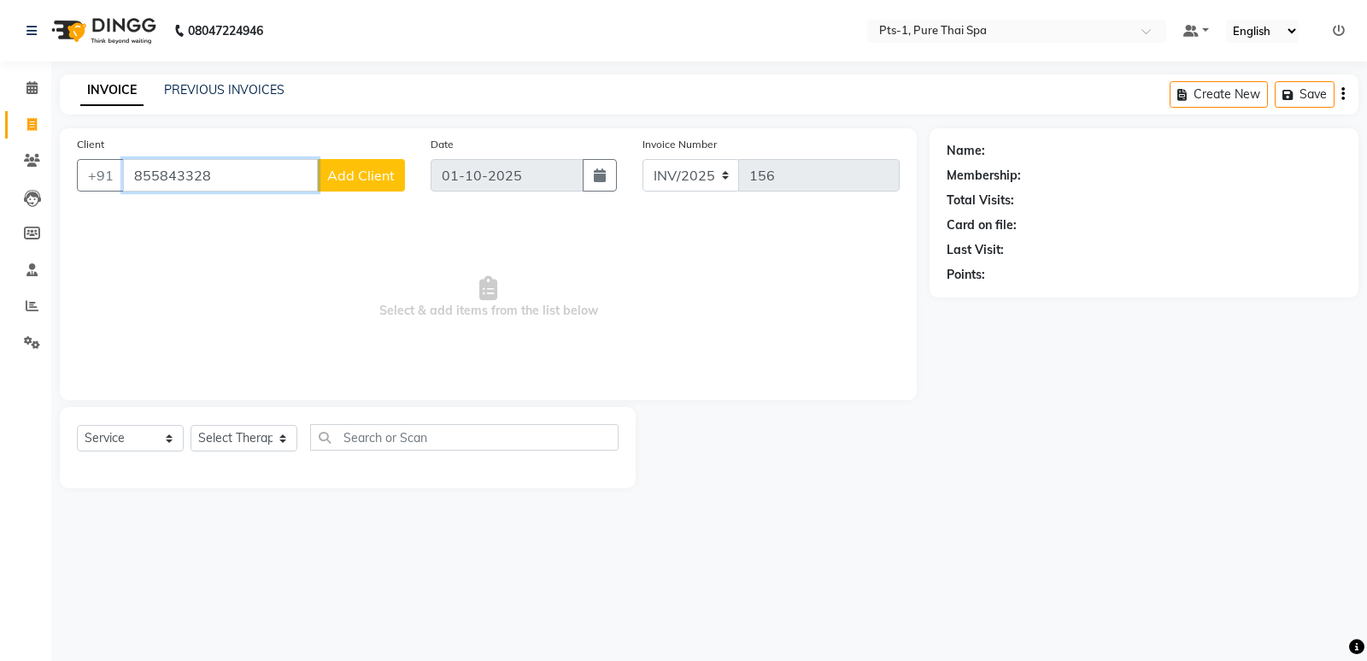
click at [144, 176] on input "855843328" at bounding box center [220, 175] width 195 height 32
click at [151, 172] on input "855843328" at bounding box center [220, 175] width 195 height 32
type input "8555843328"
click at [381, 177] on span "Add Client" at bounding box center [361, 175] width 68 height 17
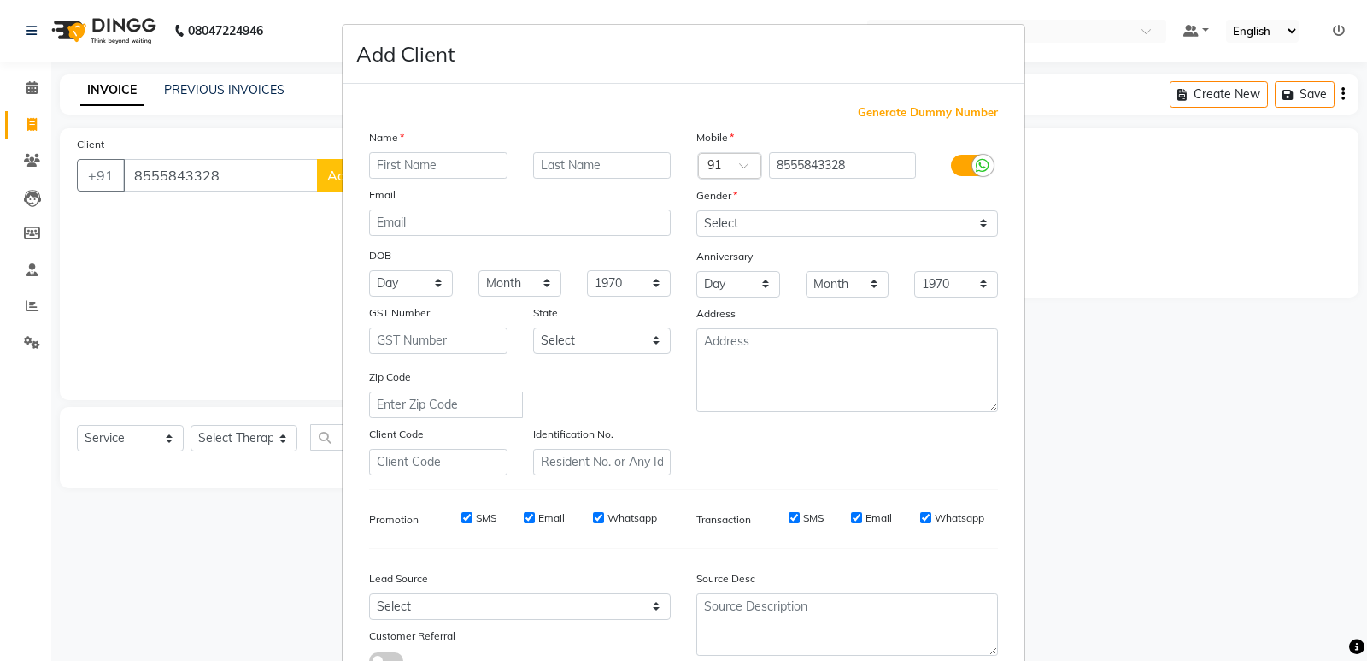
click at [423, 165] on input "text" at bounding box center [438, 165] width 138 height 26
type input "[PERSON_NAME]"
click at [755, 216] on select "Select [DEMOGRAPHIC_DATA] [DEMOGRAPHIC_DATA] Other Prefer Not To Say" at bounding box center [847, 223] width 302 height 26
select select "[DEMOGRAPHIC_DATA]"
click at [696, 210] on select "Select [DEMOGRAPHIC_DATA] [DEMOGRAPHIC_DATA] Other Prefer Not To Say" at bounding box center [847, 223] width 302 height 26
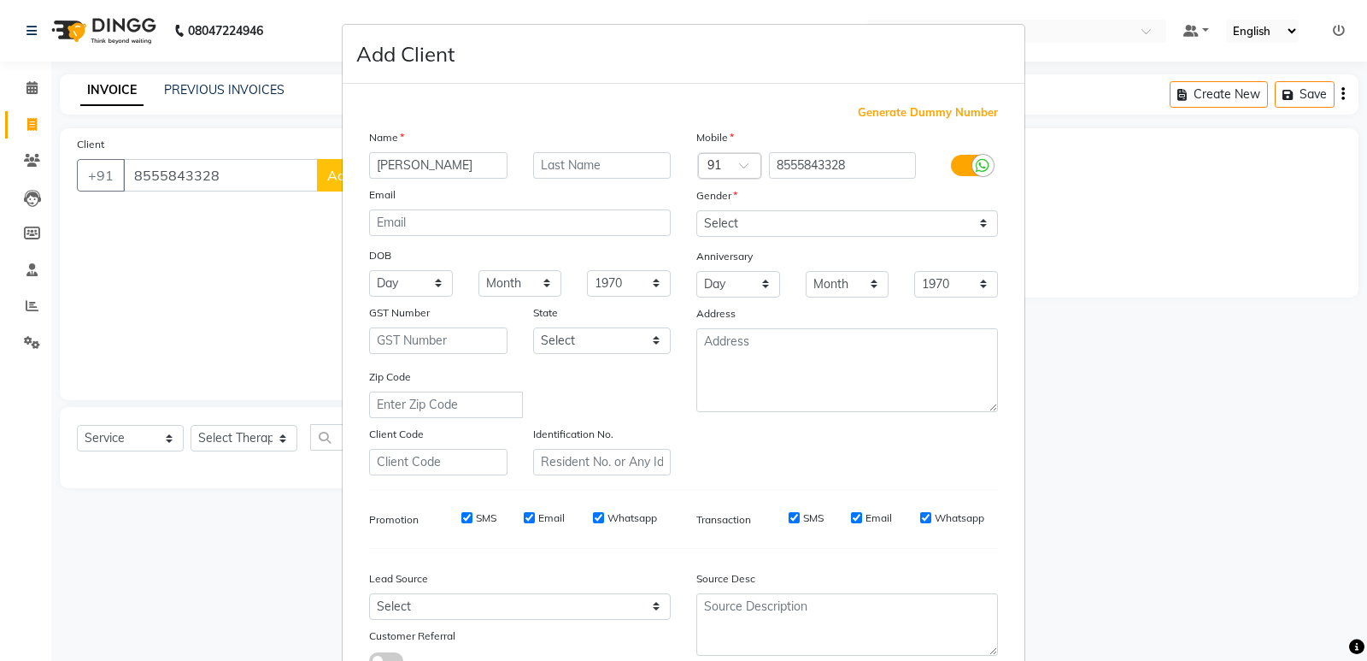
click at [461, 515] on input "SMS" at bounding box center [466, 517] width 11 height 11
checkbox input "false"
click at [524, 517] on input "Email" at bounding box center [529, 517] width 11 height 11
checkbox input "false"
click at [593, 516] on input "Whatsapp" at bounding box center [598, 517] width 11 height 11
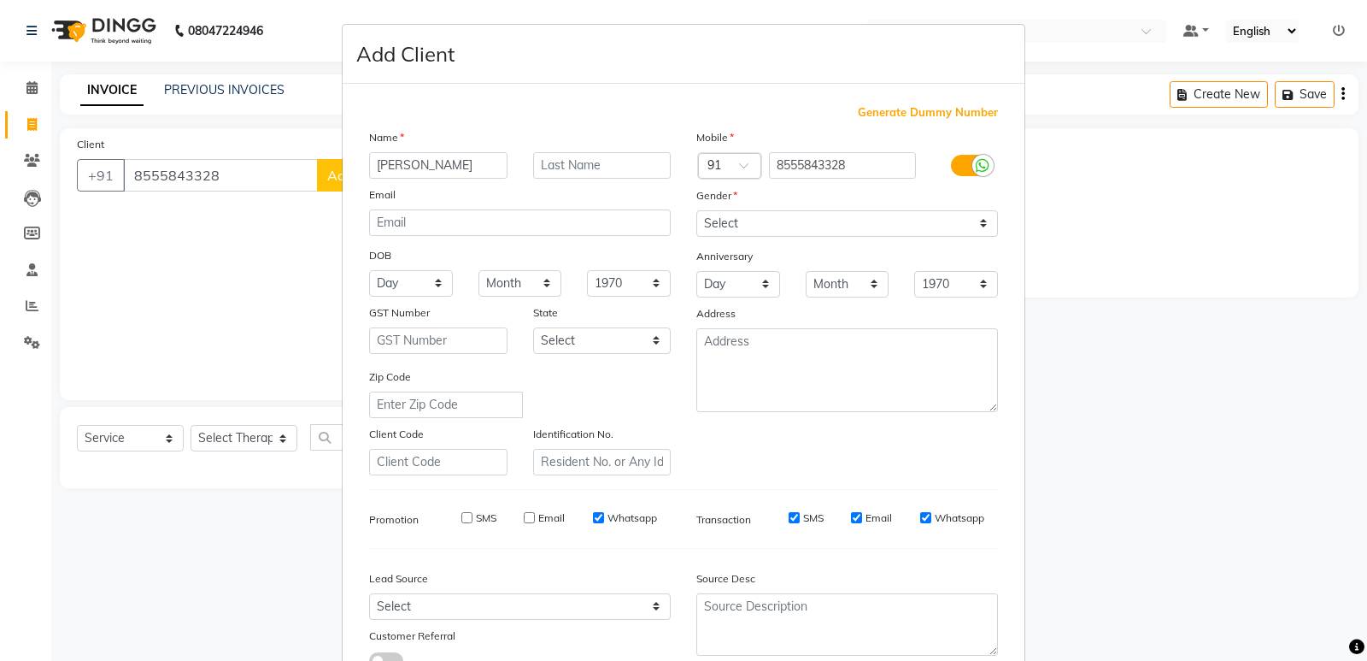
checkbox input "false"
click at [789, 519] on input "SMS" at bounding box center [794, 517] width 11 height 11
checkbox input "false"
click at [852, 515] on input "Email" at bounding box center [856, 517] width 11 height 11
checkbox input "false"
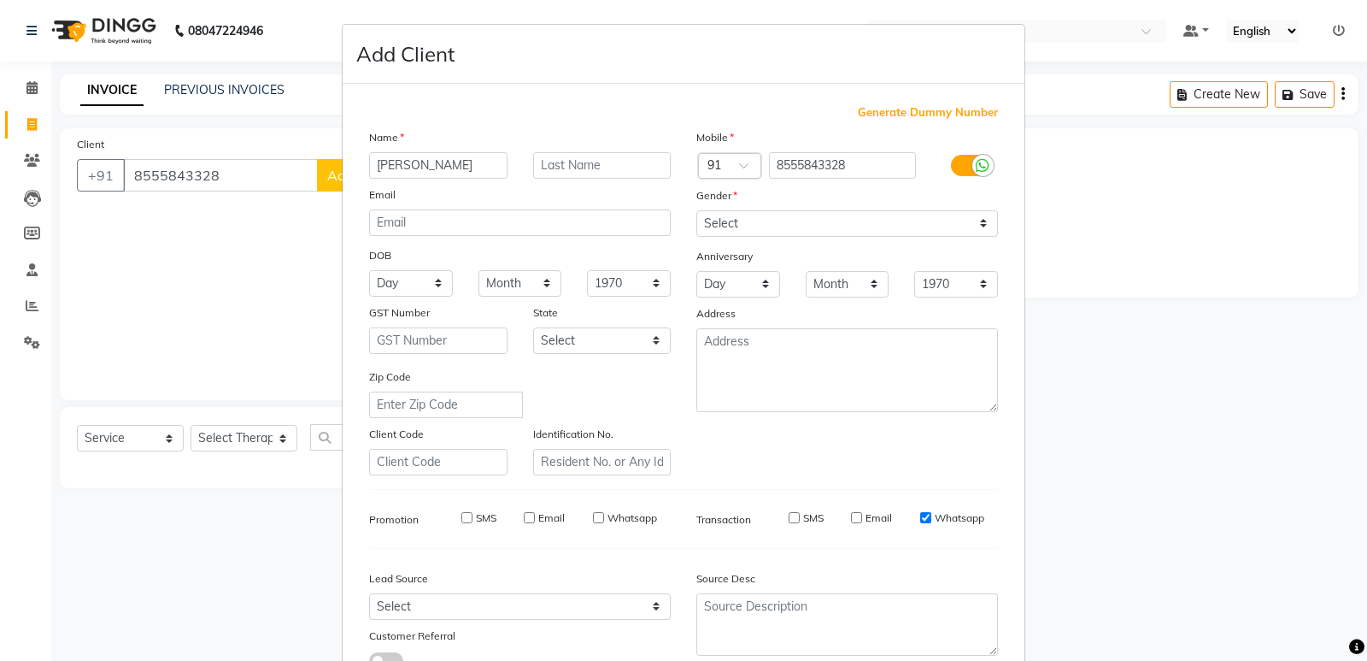
click at [920, 519] on input "Whatsapp" at bounding box center [925, 517] width 11 height 11
checkbox input "false"
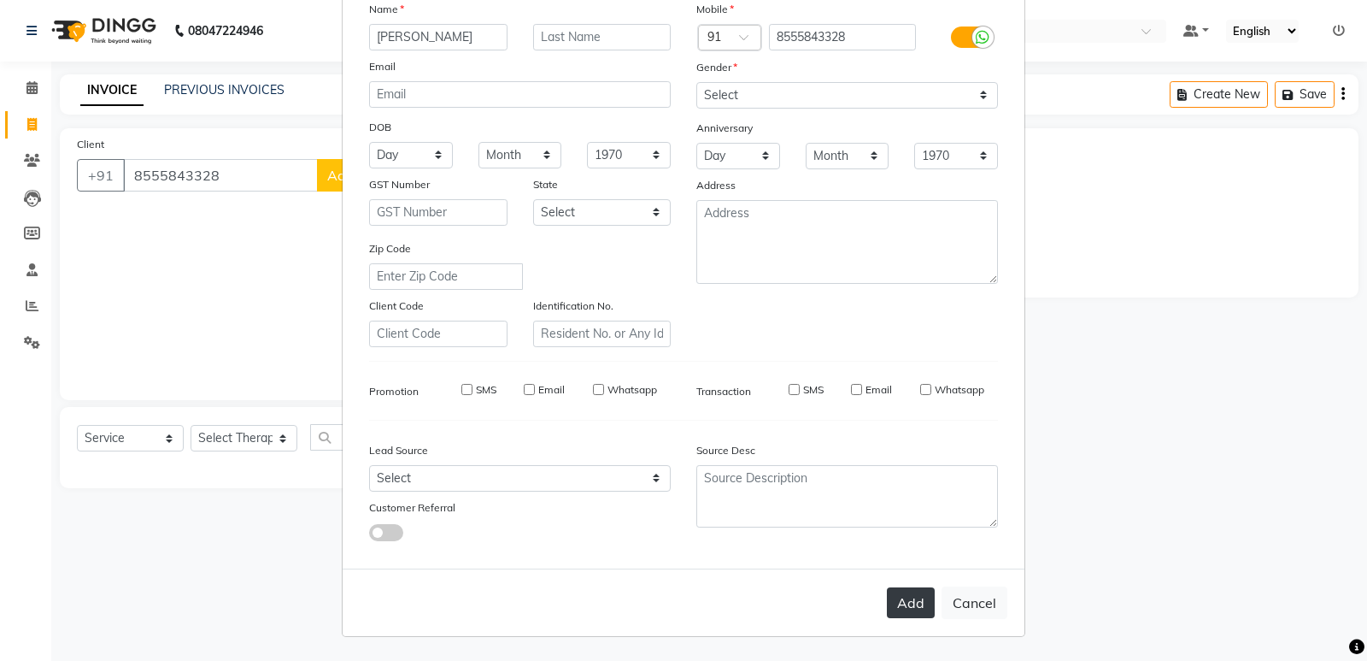
click at [895, 596] on button "Add" at bounding box center [911, 602] width 48 height 31
select select
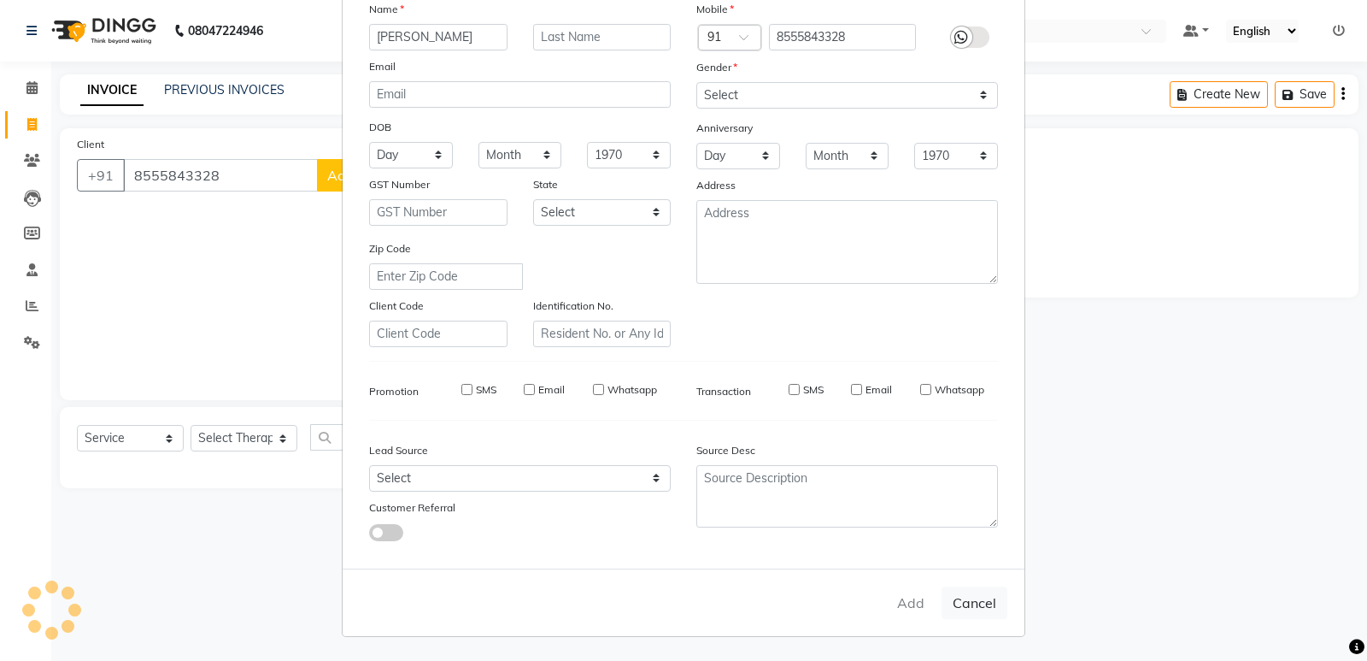
select select
checkbox input "false"
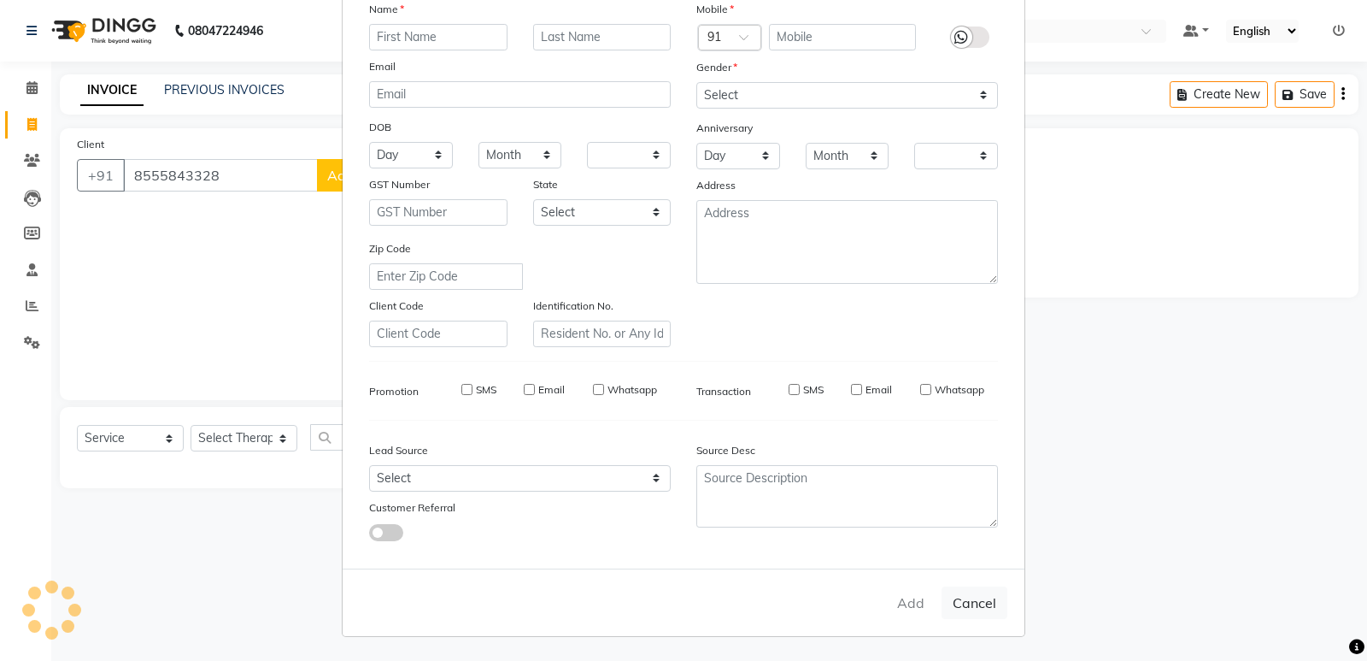
checkbox input "false"
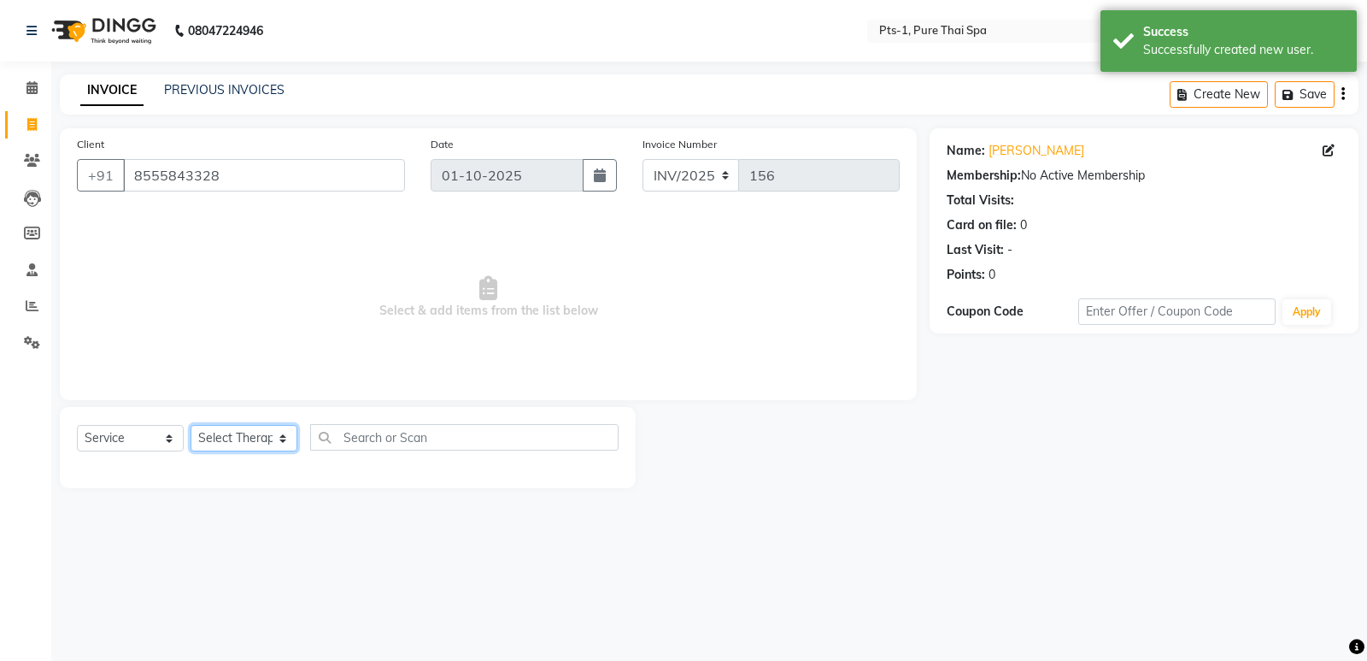
click at [241, 436] on select "Select Therapist [PERSON_NAME] anyone [PERSON_NAME] Jeje [PERSON_NAME] [PERSON_…" at bounding box center [244, 438] width 107 height 26
select select "80363"
click at [191, 425] on select "Select Therapist [PERSON_NAME] anyone [PERSON_NAME] Jeje [PERSON_NAME] [PERSON_…" at bounding box center [244, 438] width 107 height 26
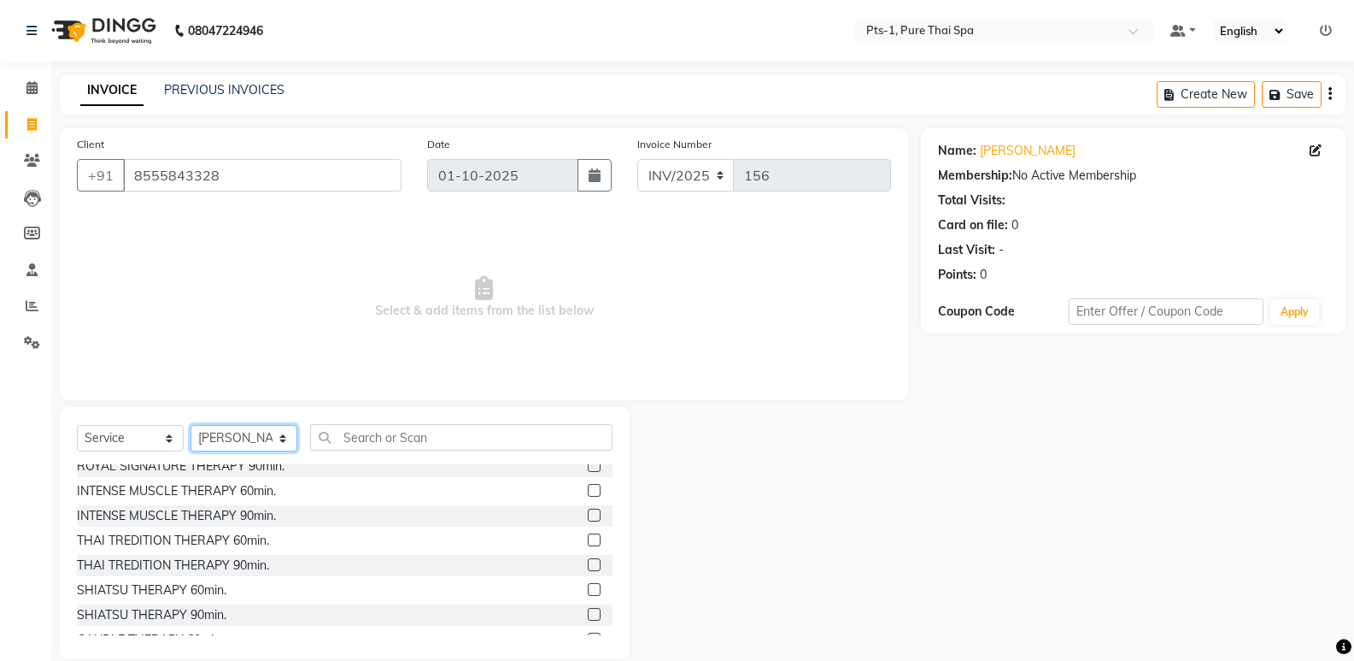
scroll to position [171, 0]
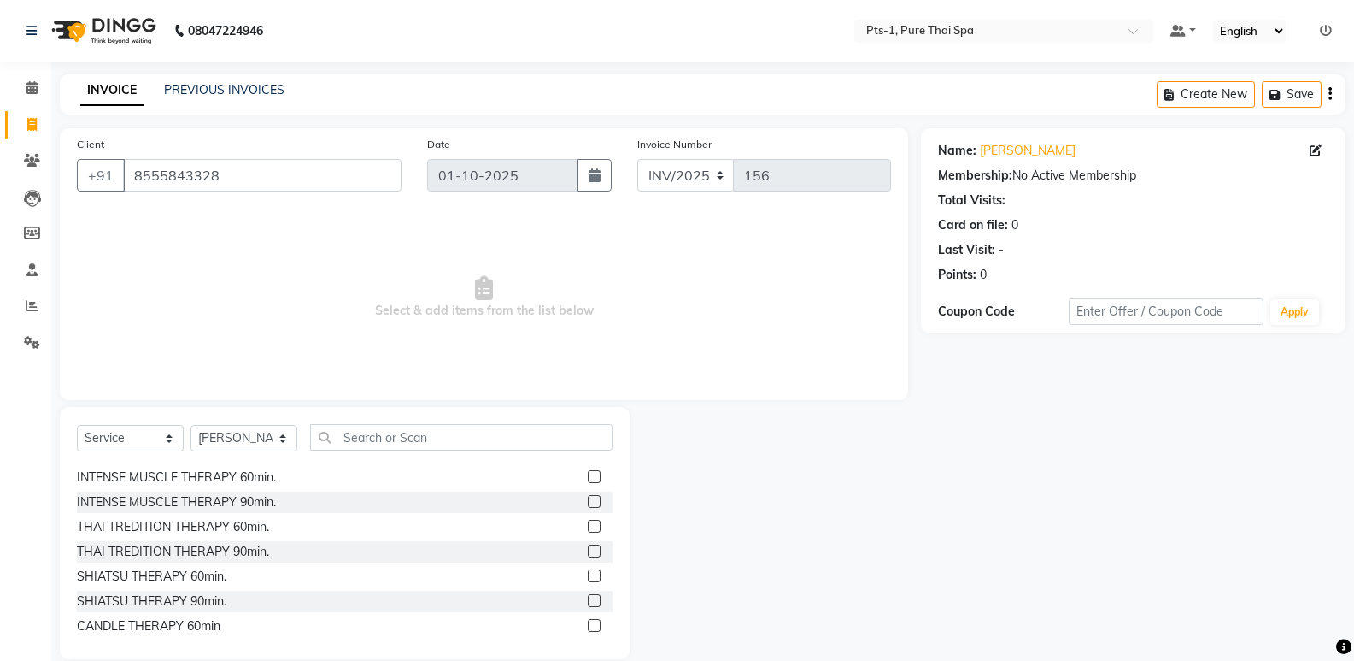
click at [588, 476] on label at bounding box center [594, 476] width 13 height 13
click at [588, 476] on input "checkbox" at bounding box center [593, 477] width 11 height 11
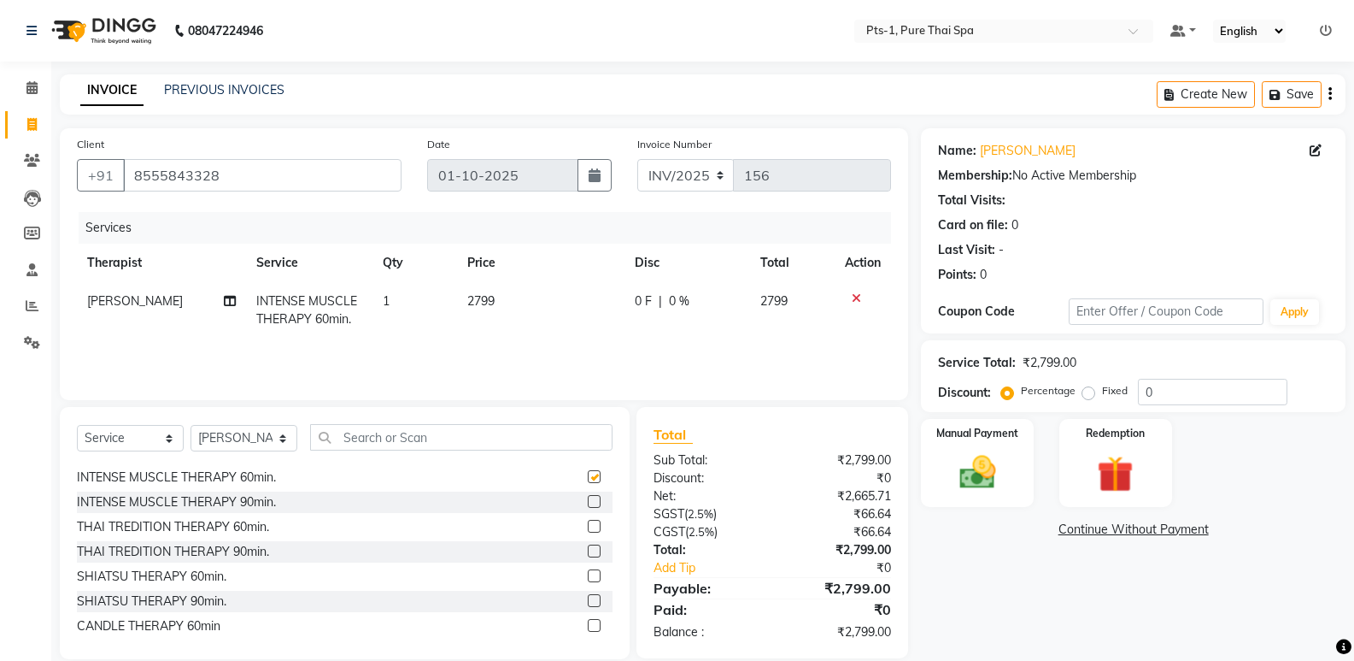
checkbox input "false"
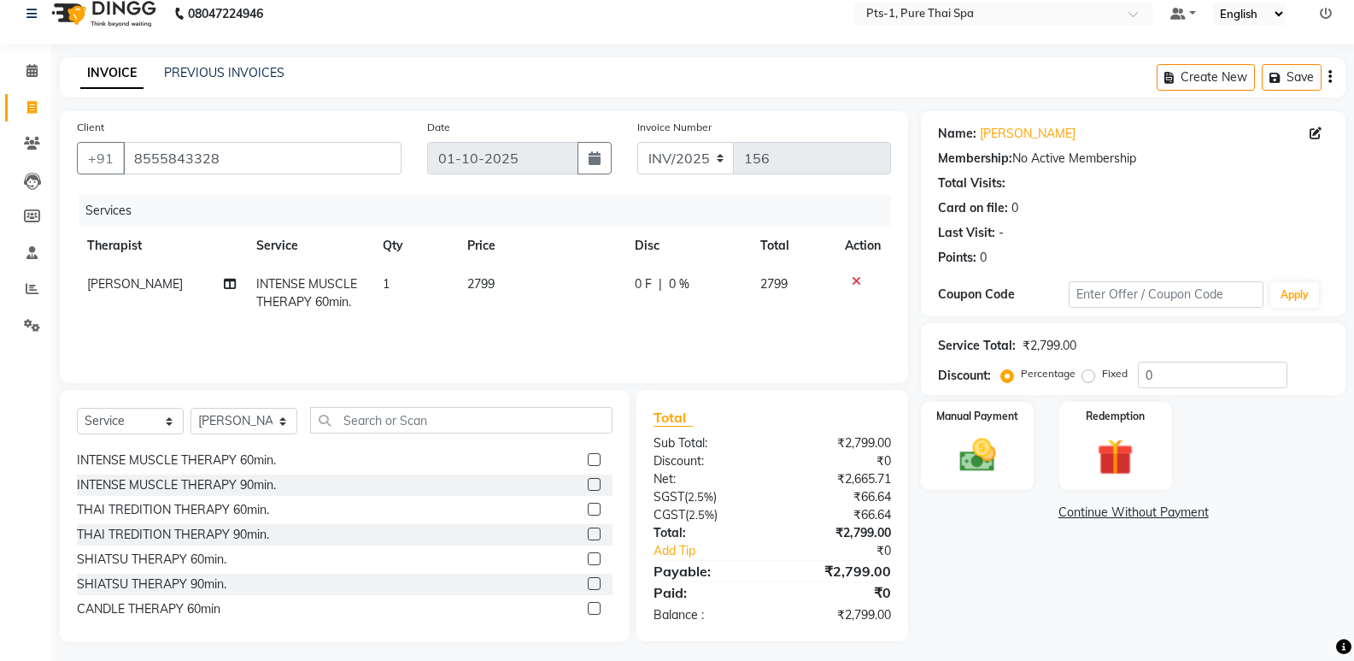
scroll to position [24, 0]
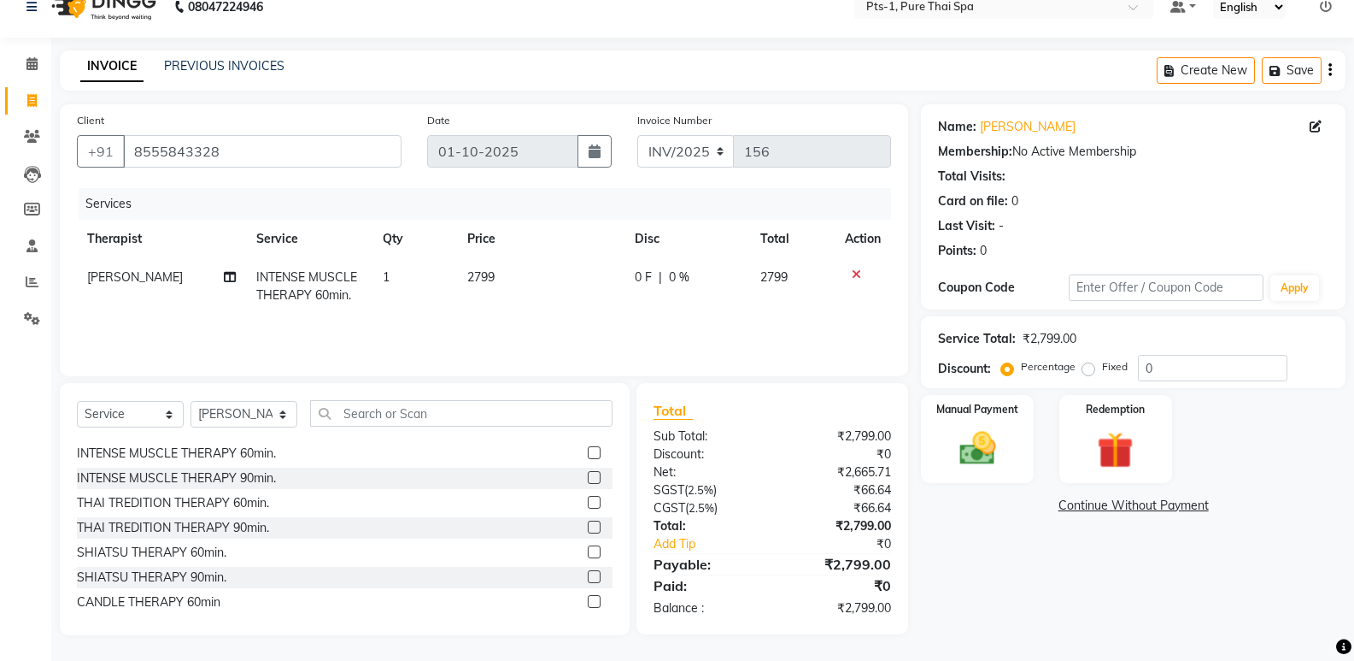
click at [1102, 367] on label "Fixed" at bounding box center [1115, 366] width 26 height 15
click at [1086, 367] on input "Fixed" at bounding box center [1092, 367] width 12 height 12
radio input "true"
click at [1162, 373] on input "0" at bounding box center [1213, 368] width 150 height 26
click at [1021, 366] on label "Percentage" at bounding box center [1048, 366] width 55 height 15
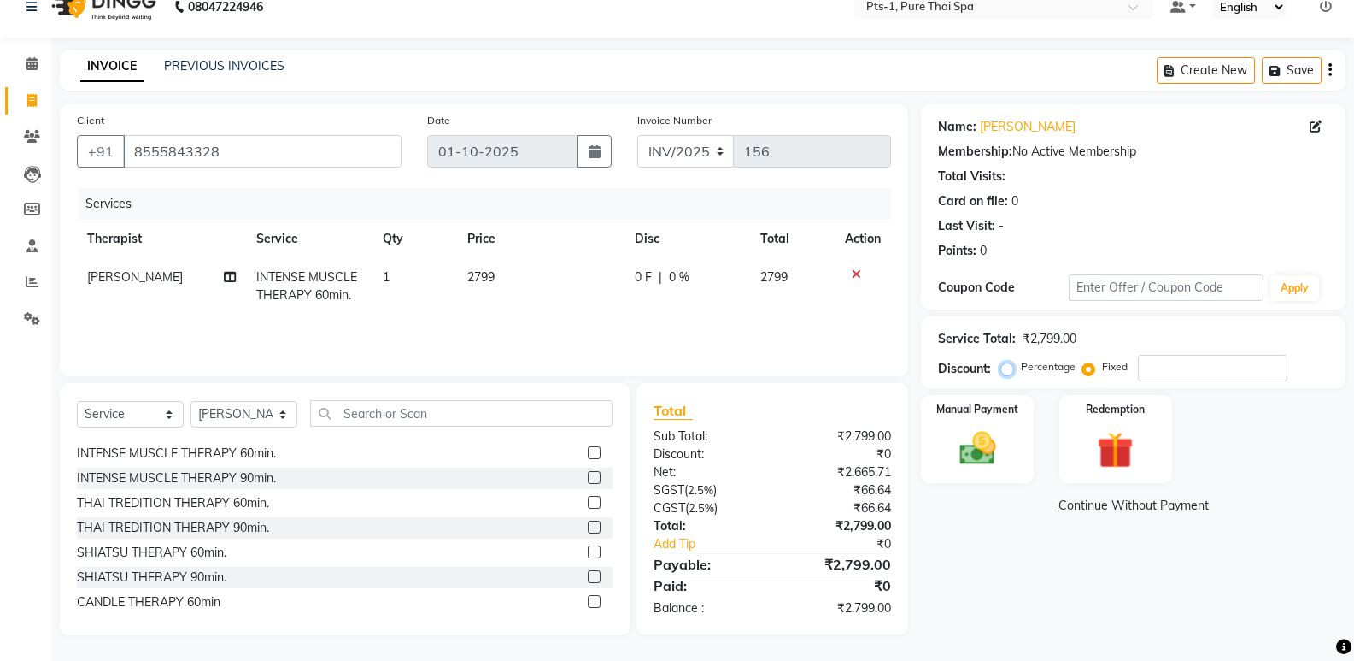
click at [1005, 366] on input "Percentage" at bounding box center [1011, 367] width 12 height 12
radio input "true"
click at [1163, 367] on input "number" at bounding box center [1213, 368] width 150 height 26
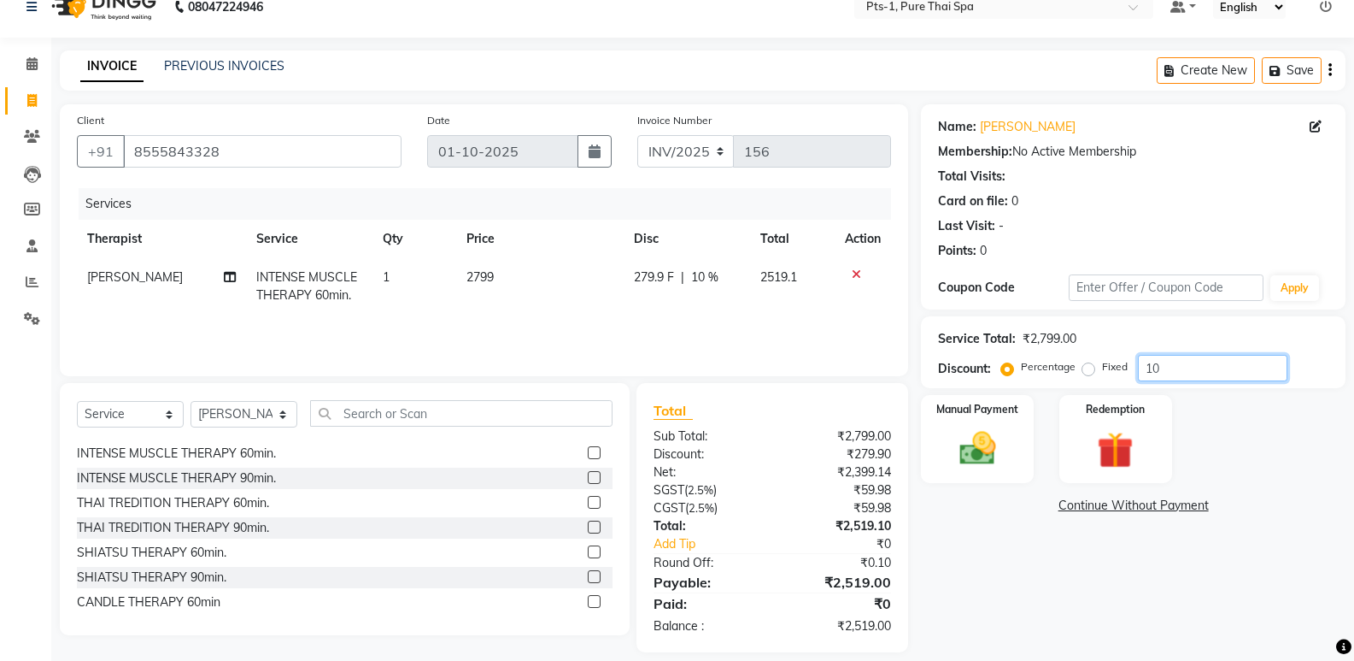
type input "1"
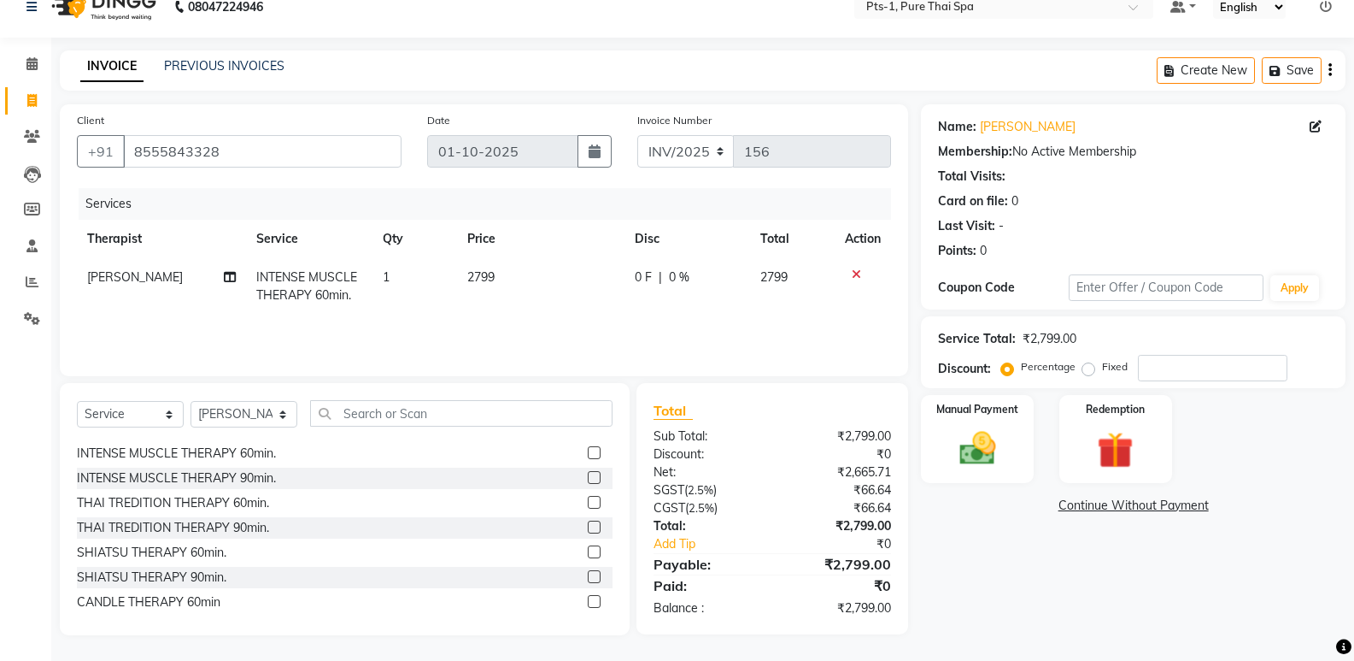
click at [1102, 369] on label "Fixed" at bounding box center [1115, 366] width 26 height 15
click at [1086, 369] on input "Fixed" at bounding box center [1092, 367] width 12 height 12
radio input "true"
click at [1159, 373] on input "number" at bounding box center [1213, 368] width 150 height 26
type input "299"
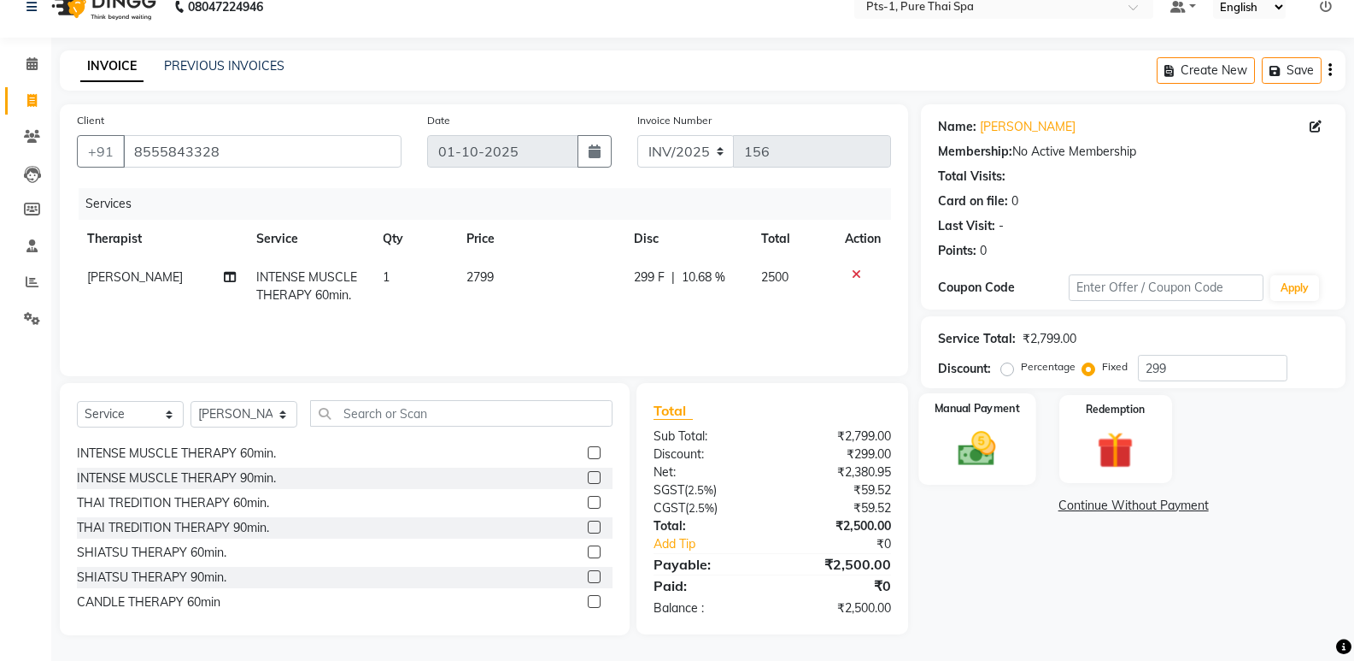
click at [983, 463] on img at bounding box center [977, 448] width 61 height 44
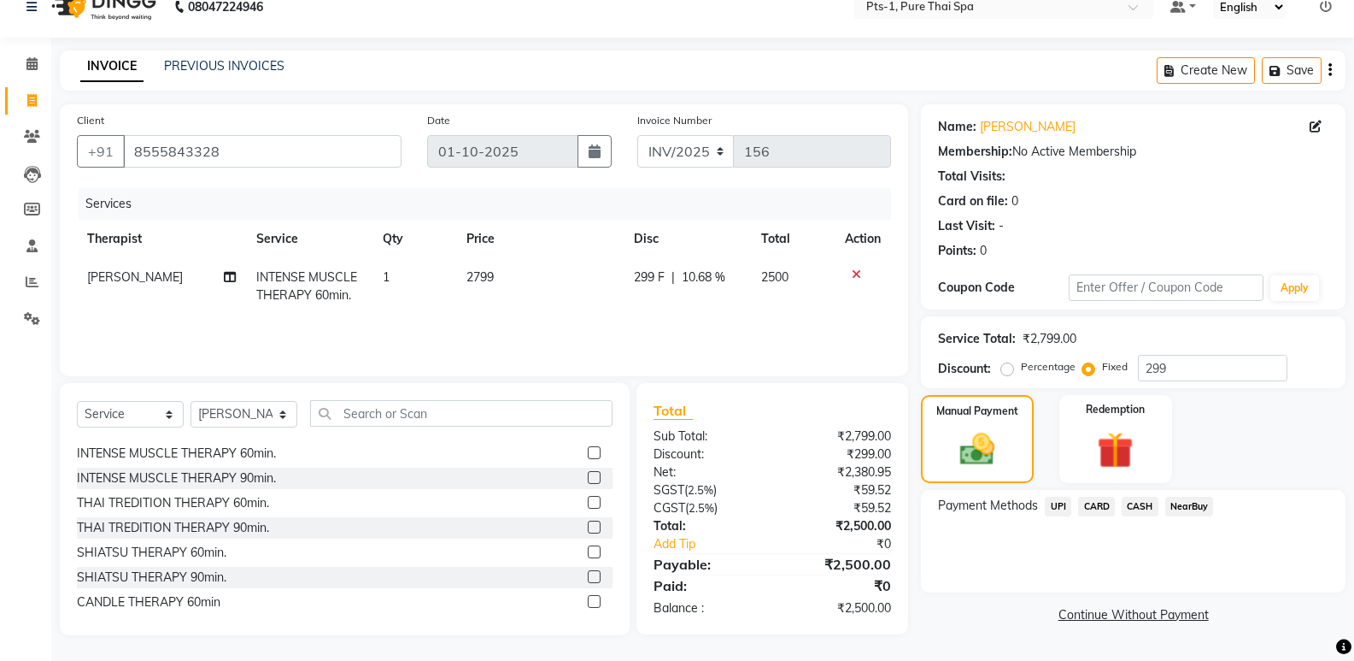
click at [1103, 505] on span "CARD" at bounding box center [1096, 506] width 37 height 20
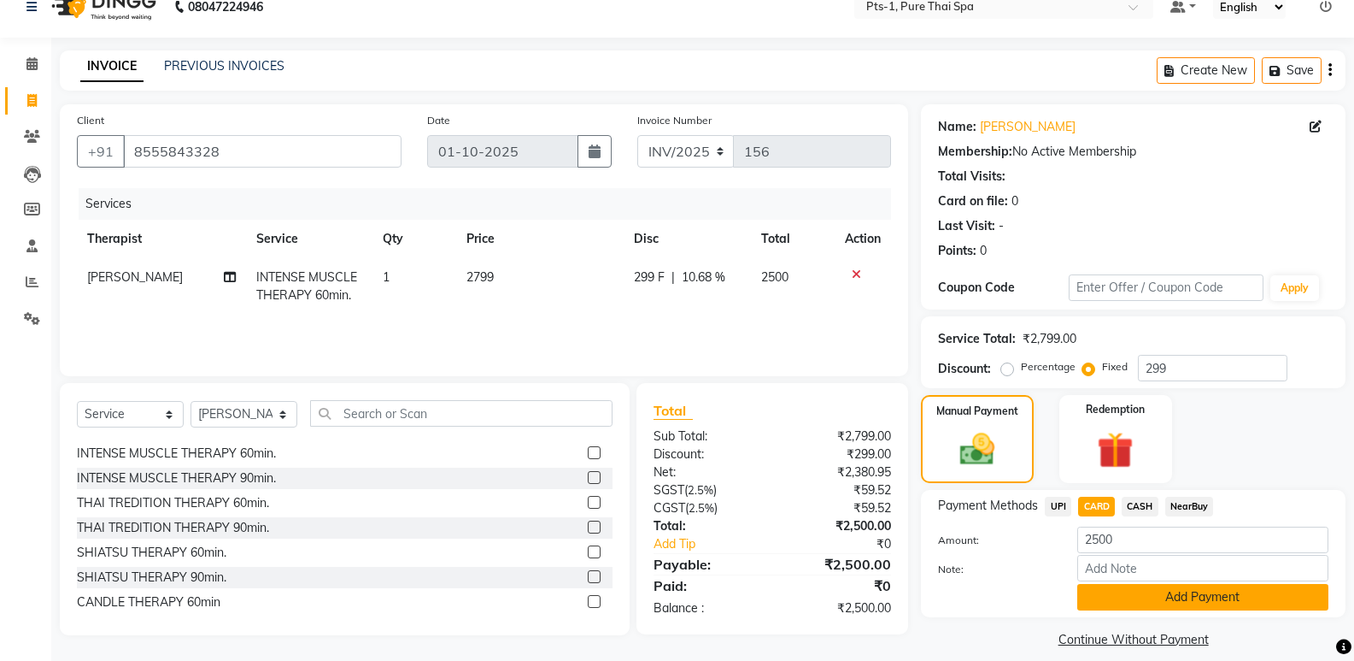
click at [1134, 599] on button "Add Payment" at bounding box center [1203, 597] width 251 height 26
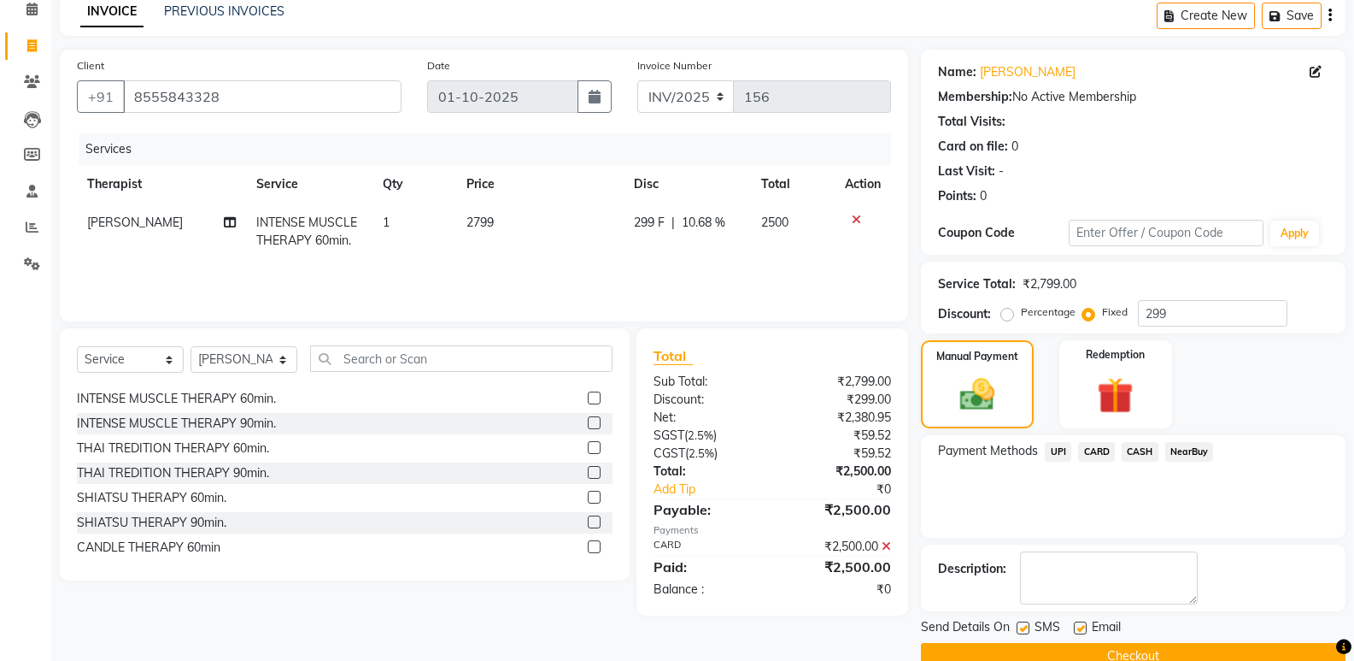
scroll to position [113, 0]
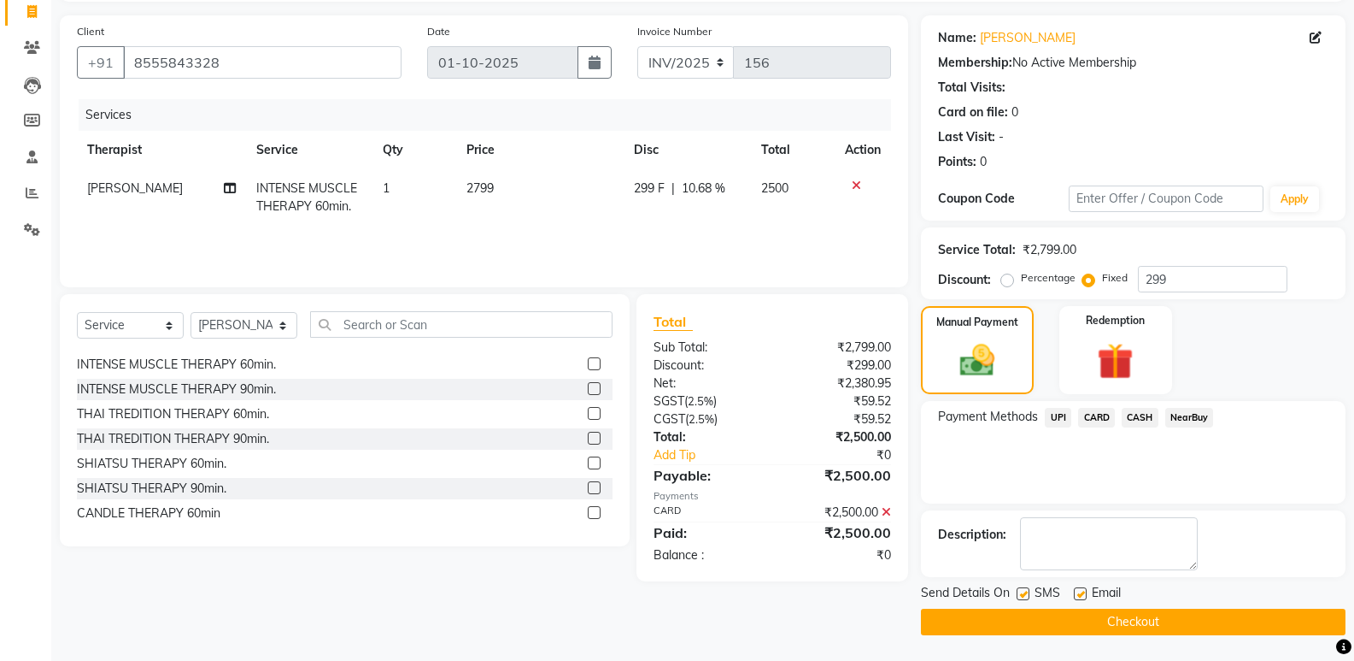
drag, startPoint x: 1023, startPoint y: 590, endPoint x: 1055, endPoint y: 589, distance: 31.7
click at [1025, 590] on label at bounding box center [1023, 593] width 13 height 13
click at [1025, 590] on input "checkbox" at bounding box center [1022, 594] width 11 height 11
checkbox input "false"
click at [1083, 589] on label at bounding box center [1080, 593] width 13 height 13
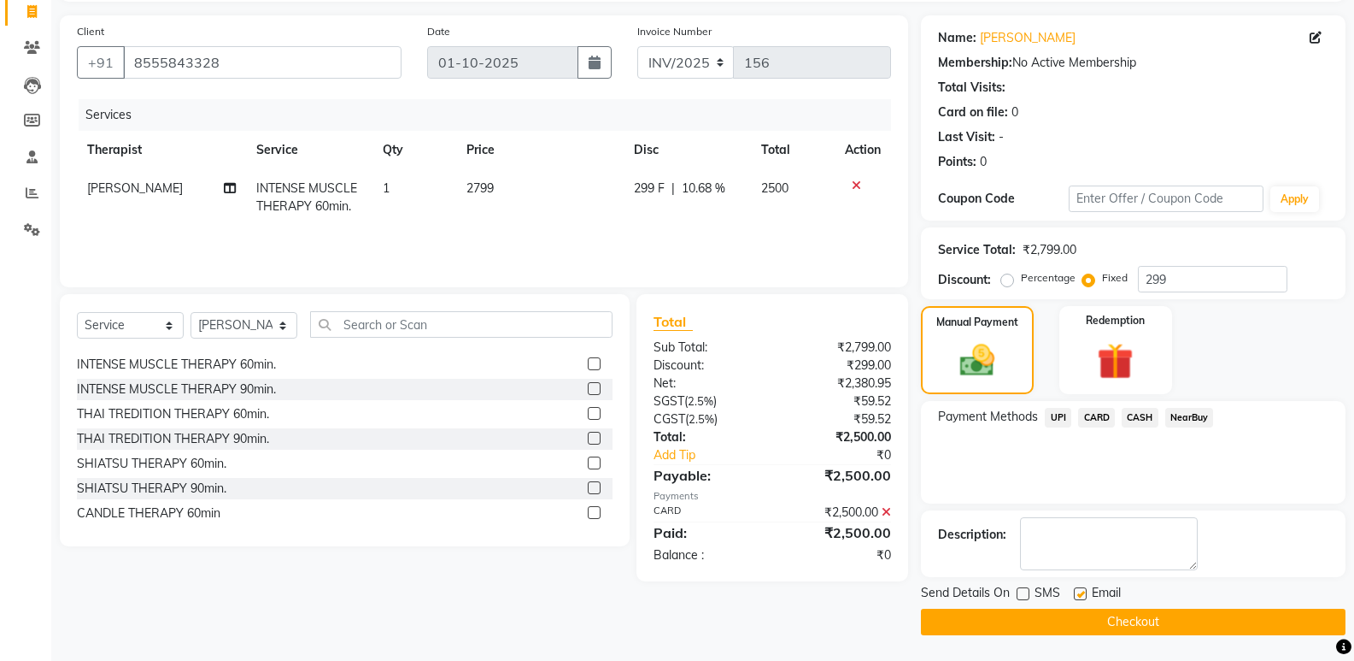
click at [1083, 589] on input "checkbox" at bounding box center [1079, 594] width 11 height 11
checkbox input "false"
click at [1024, 623] on button "Checkout" at bounding box center [1133, 621] width 425 height 26
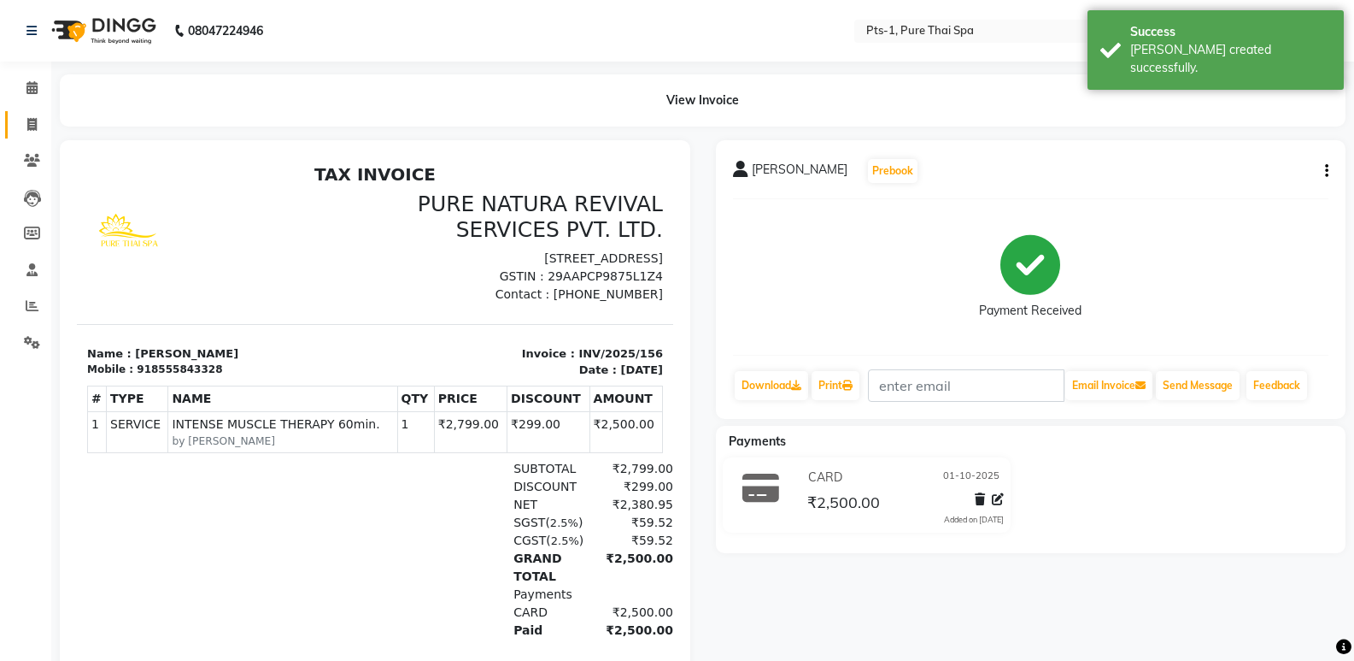
click at [31, 118] on icon at bounding box center [31, 124] width 9 height 13
select select "service"
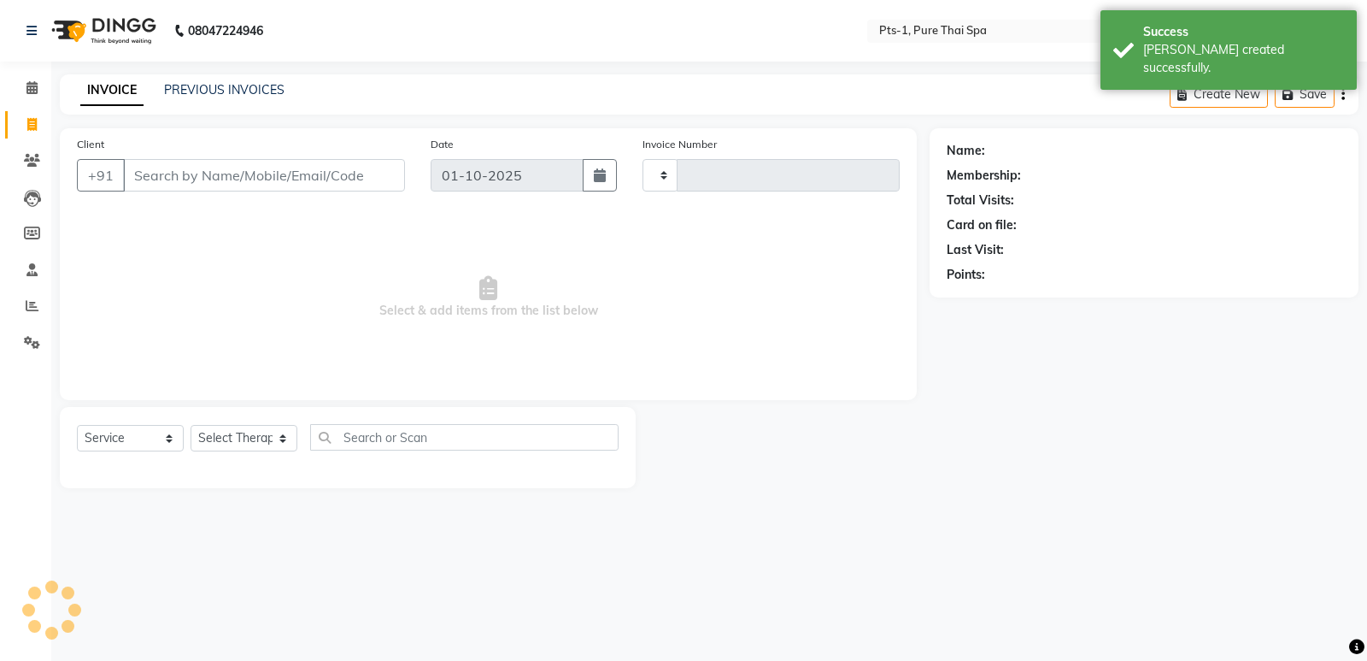
type input "157"
click at [179, 79] on div "INVOICE PREVIOUS INVOICES Create New Save" at bounding box center [709, 94] width 1299 height 40
select select "9048"
click at [180, 86] on link "PREVIOUS INVOICES" at bounding box center [224, 89] width 120 height 15
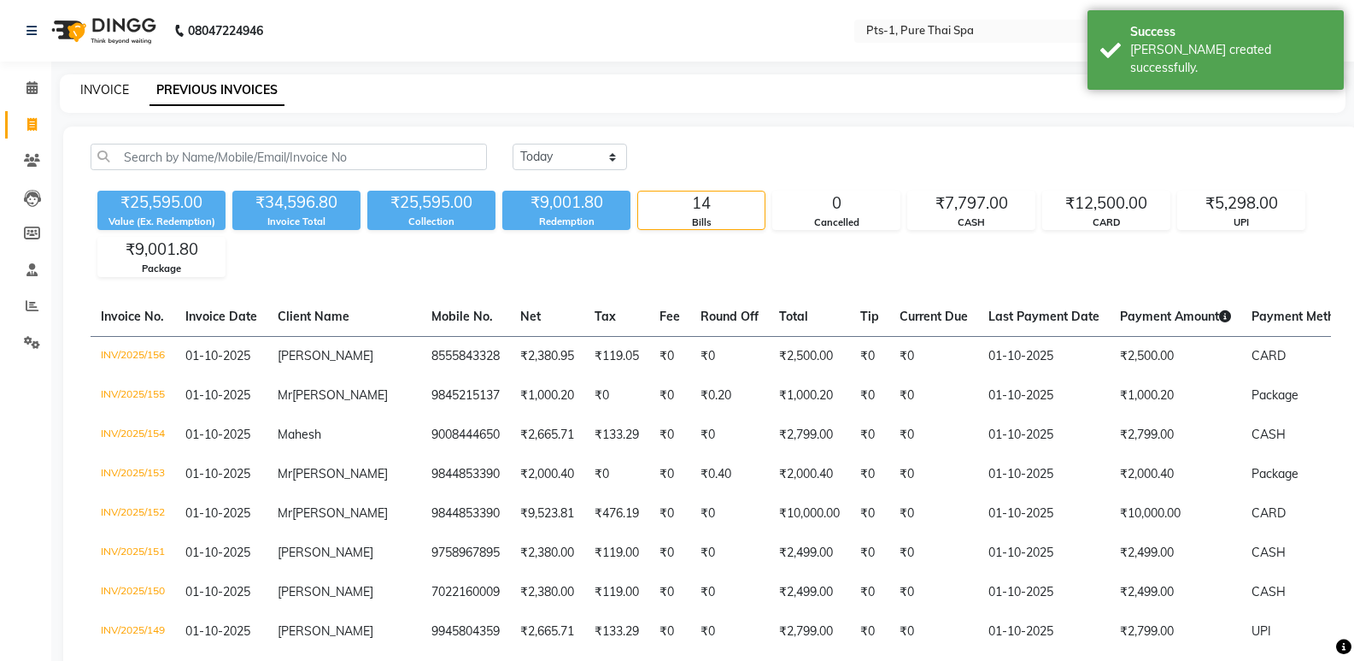
click at [105, 90] on link "INVOICE" at bounding box center [104, 89] width 49 height 15
select select "service"
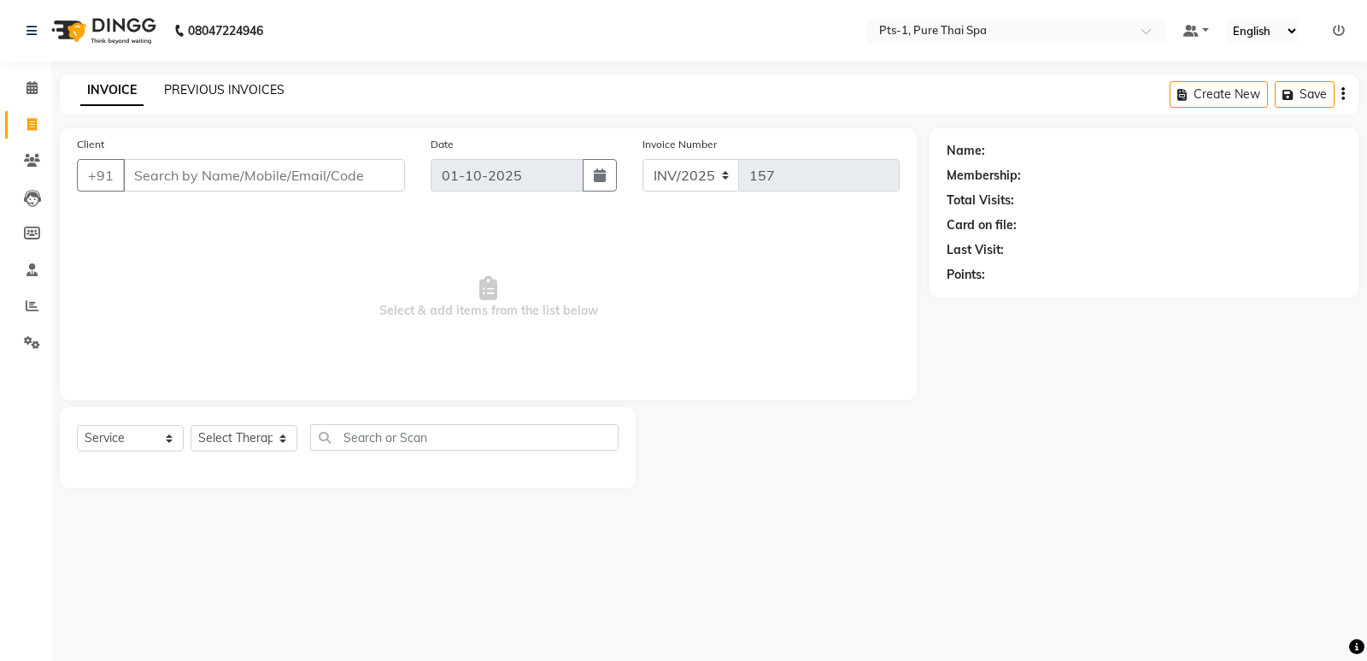
click at [241, 97] on link "PREVIOUS INVOICES" at bounding box center [224, 89] width 120 height 15
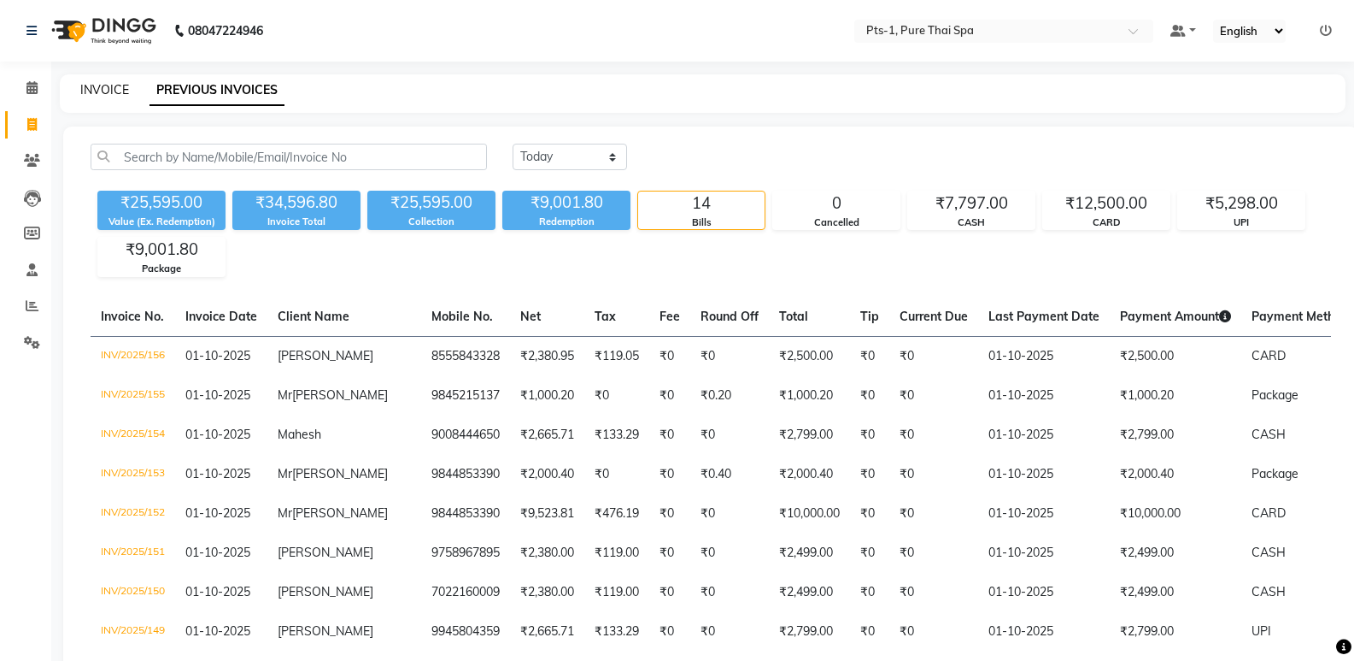
click at [105, 88] on link "INVOICE" at bounding box center [104, 89] width 49 height 15
select select "service"
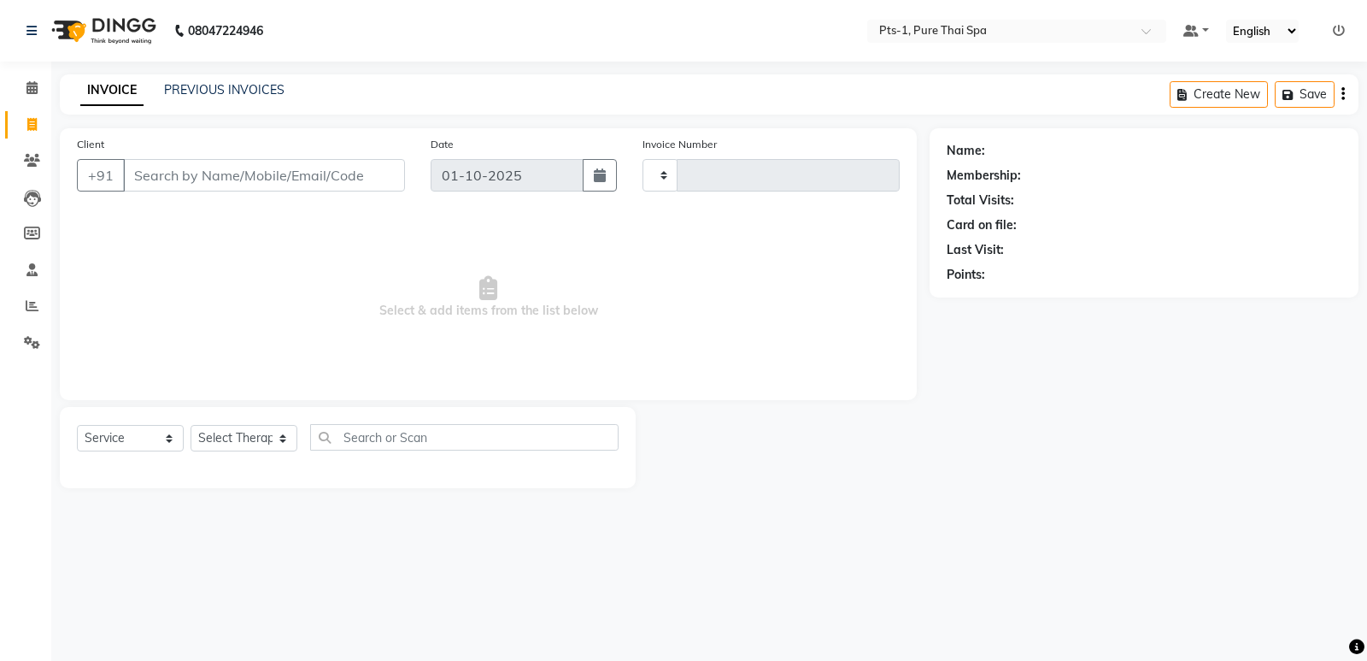
type input "157"
select select "9048"
click at [247, 92] on link "PREVIOUS INVOICES" at bounding box center [224, 89] width 120 height 15
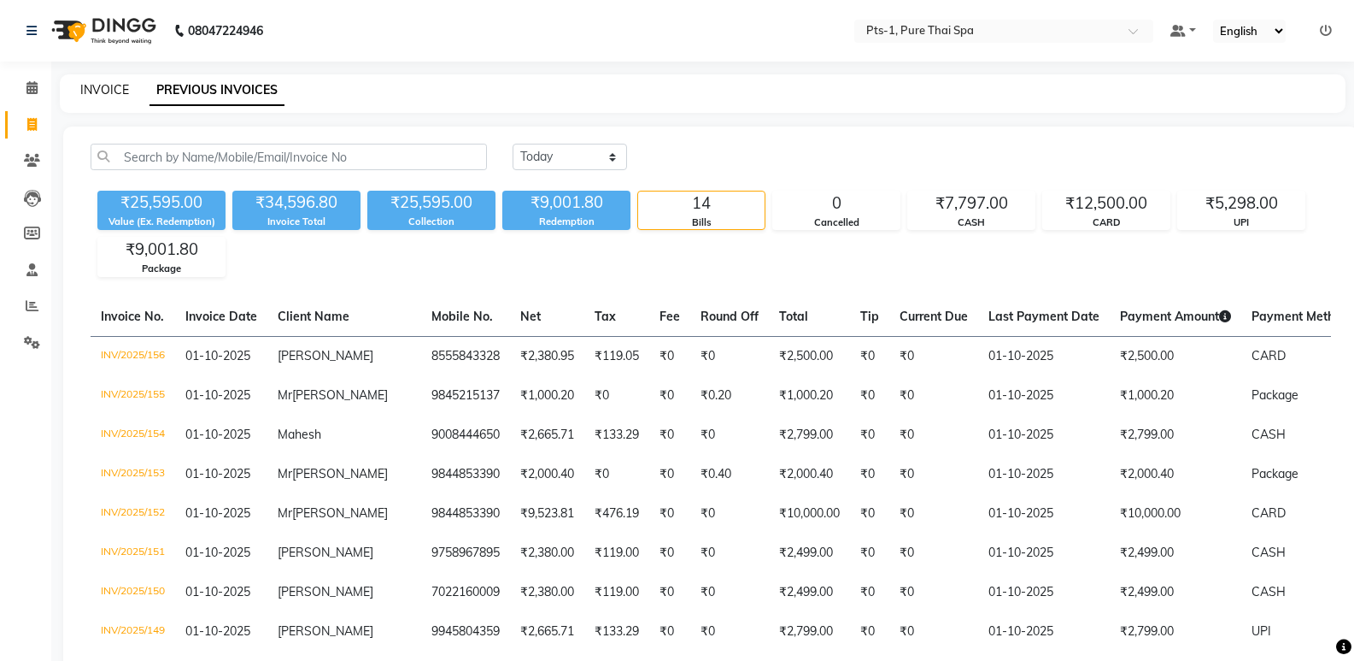
click at [118, 87] on link "INVOICE" at bounding box center [104, 89] width 49 height 15
select select "service"
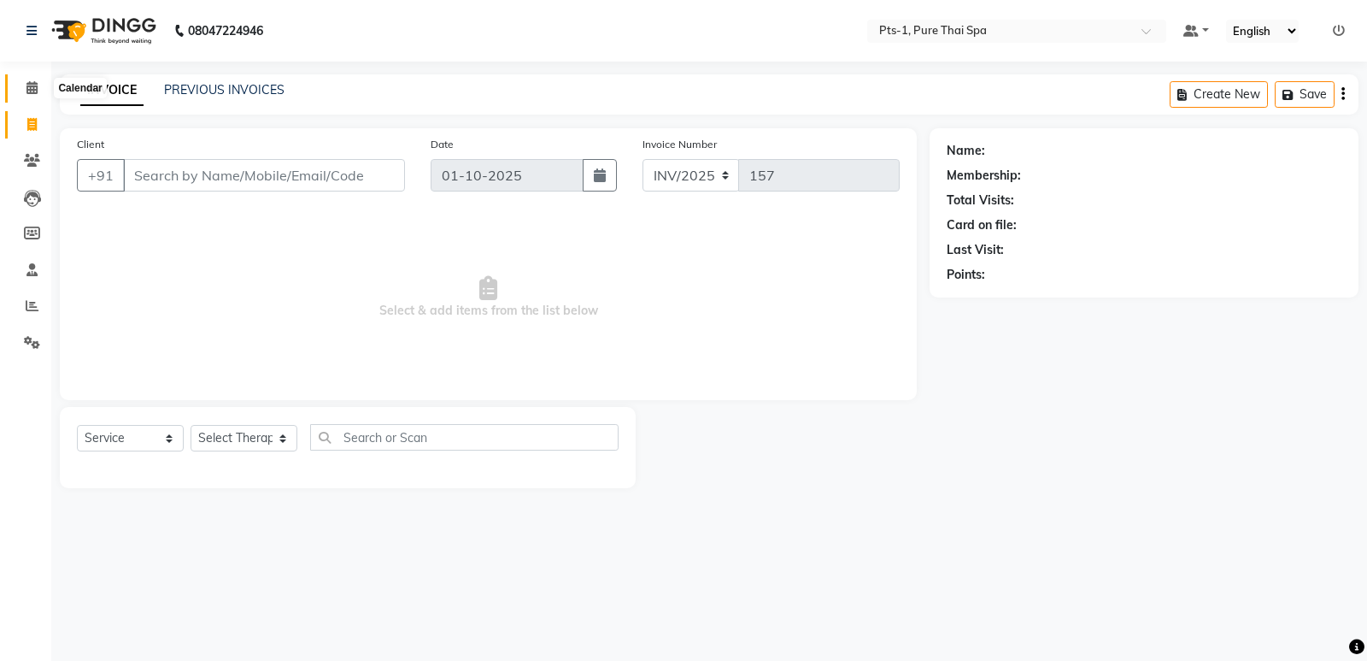
click at [29, 83] on icon at bounding box center [31, 87] width 11 height 13
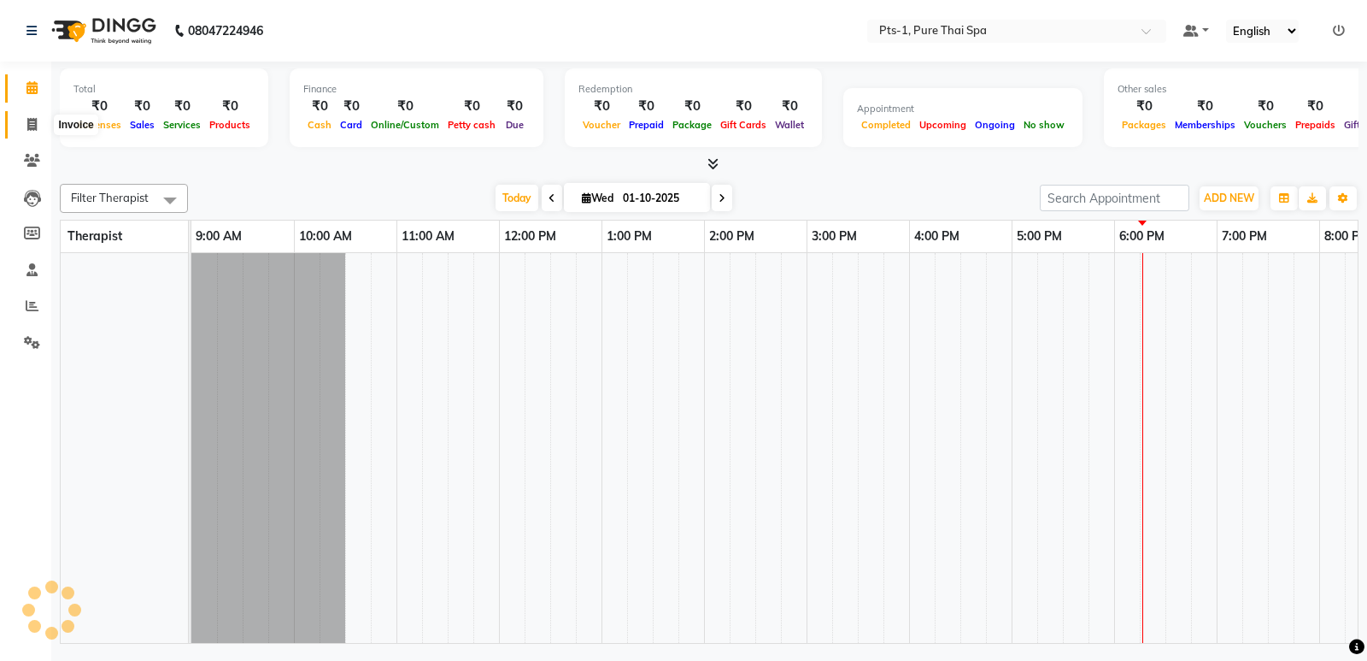
click at [32, 125] on icon at bounding box center [31, 124] width 9 height 13
select select "service"
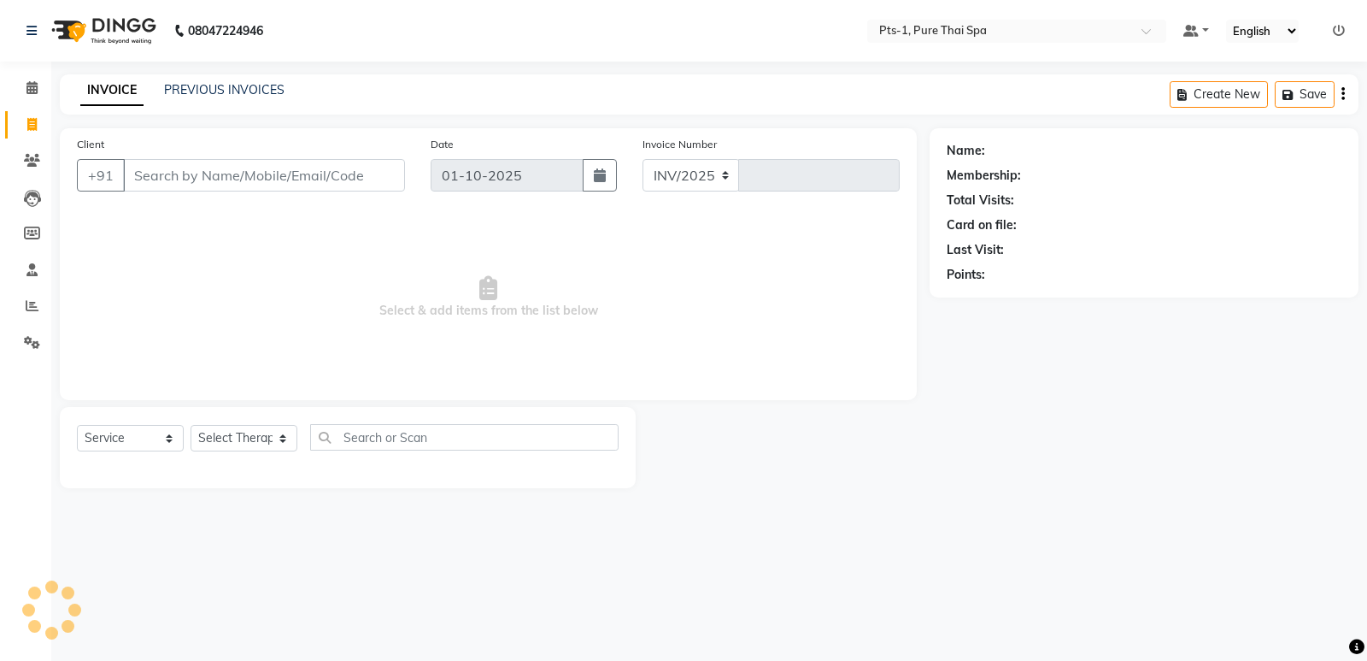
select select "9048"
type input "157"
click at [223, 90] on link "PREVIOUS INVOICES" at bounding box center [224, 89] width 120 height 15
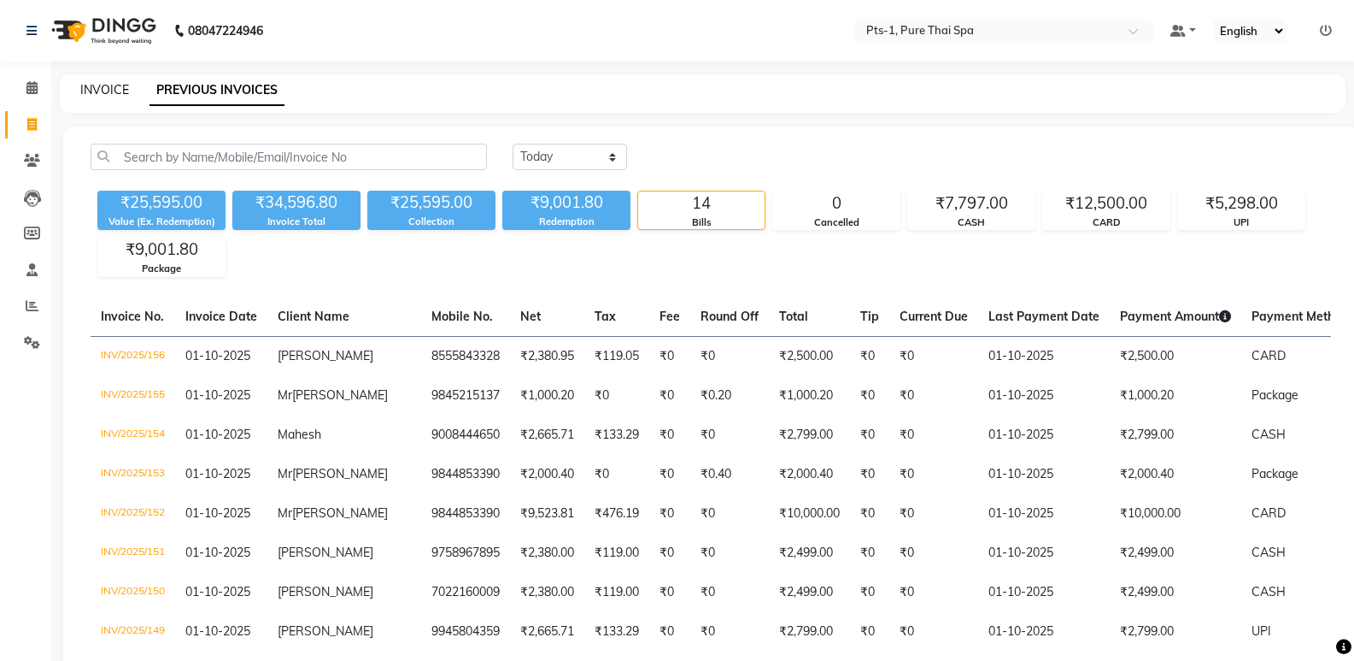
click at [109, 93] on link "INVOICE" at bounding box center [104, 89] width 49 height 15
select select "service"
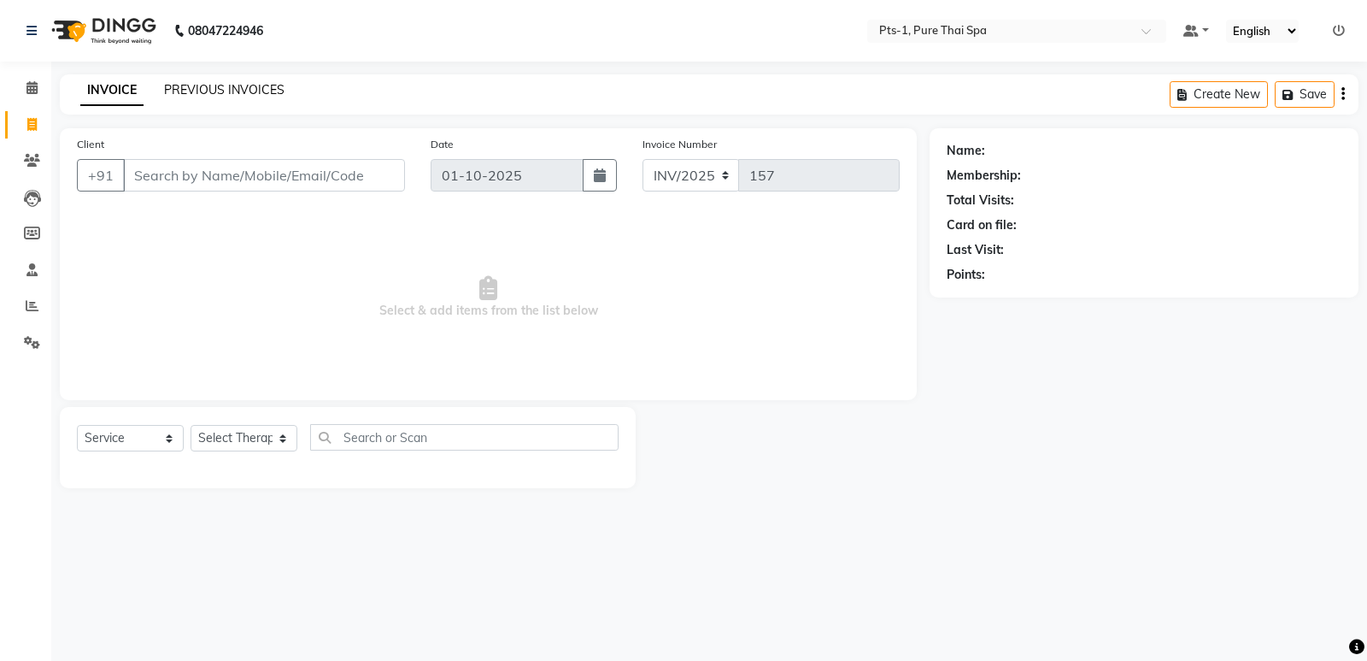
click at [199, 96] on div "PREVIOUS INVOICES" at bounding box center [224, 90] width 120 height 18
click at [213, 94] on link "PREVIOUS INVOICES" at bounding box center [224, 89] width 120 height 15
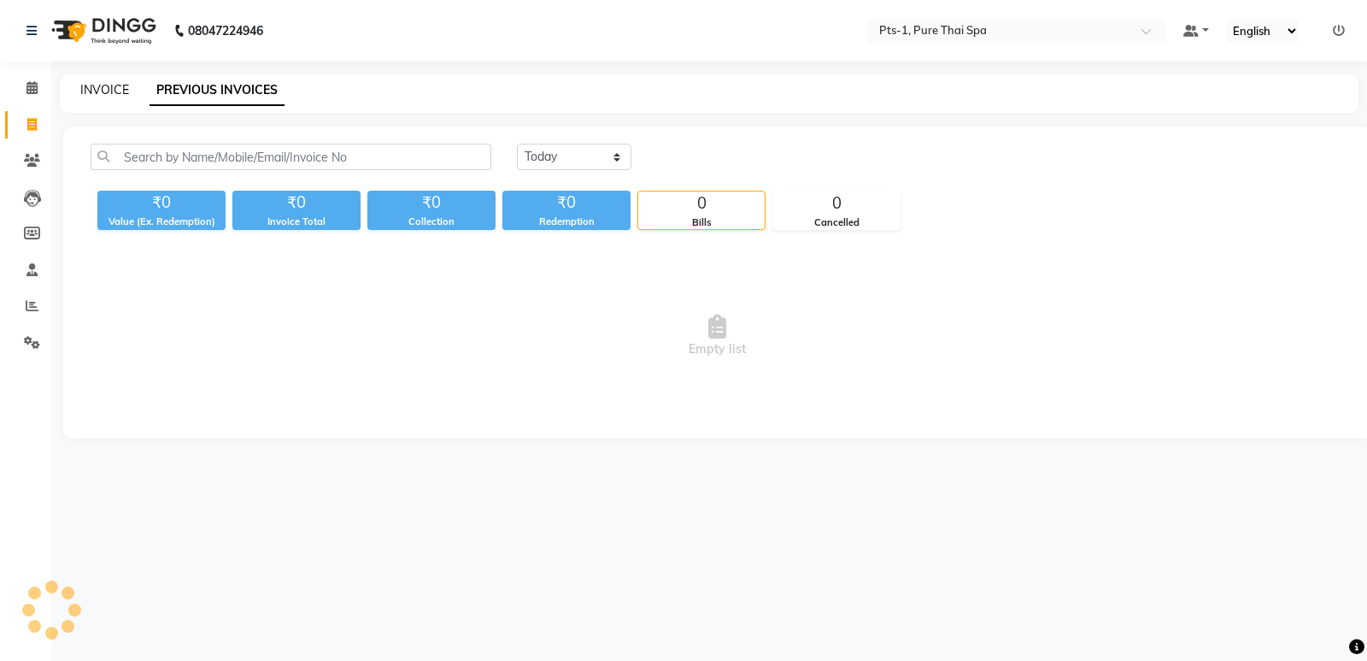
click at [96, 83] on link "INVOICE" at bounding box center [104, 89] width 49 height 15
select select "service"
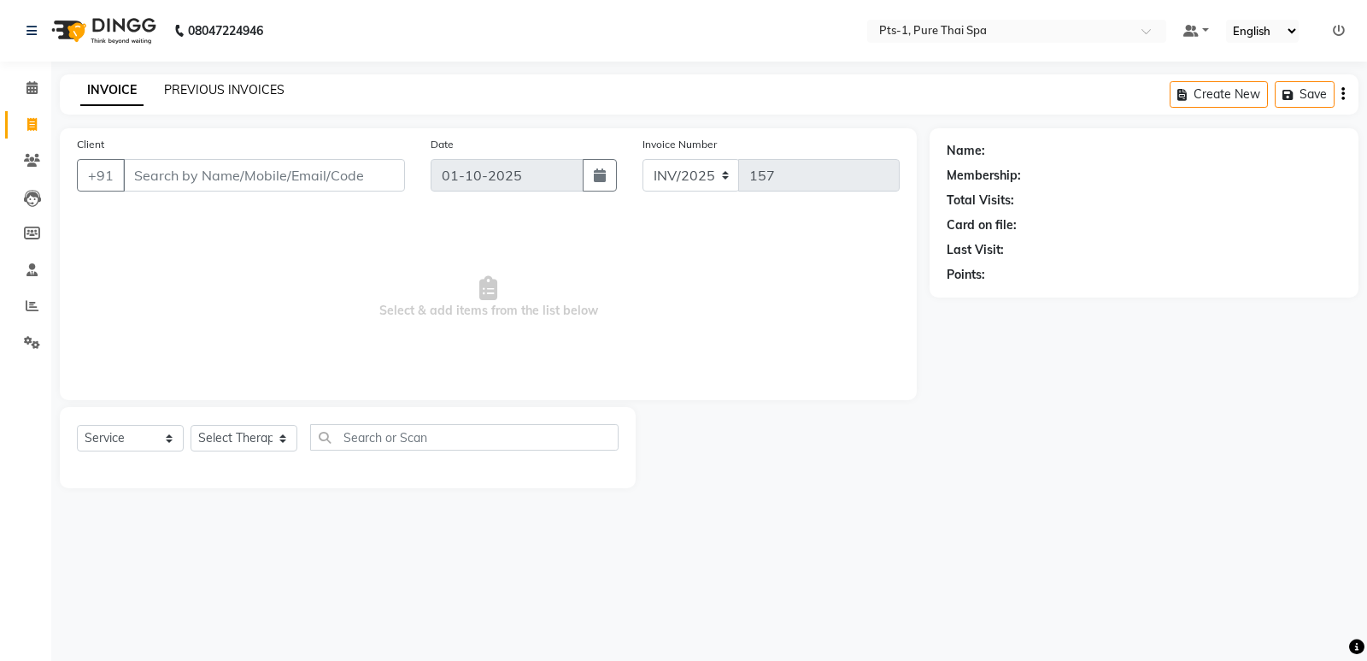
click at [200, 92] on link "PREVIOUS INVOICES" at bounding box center [224, 89] width 120 height 15
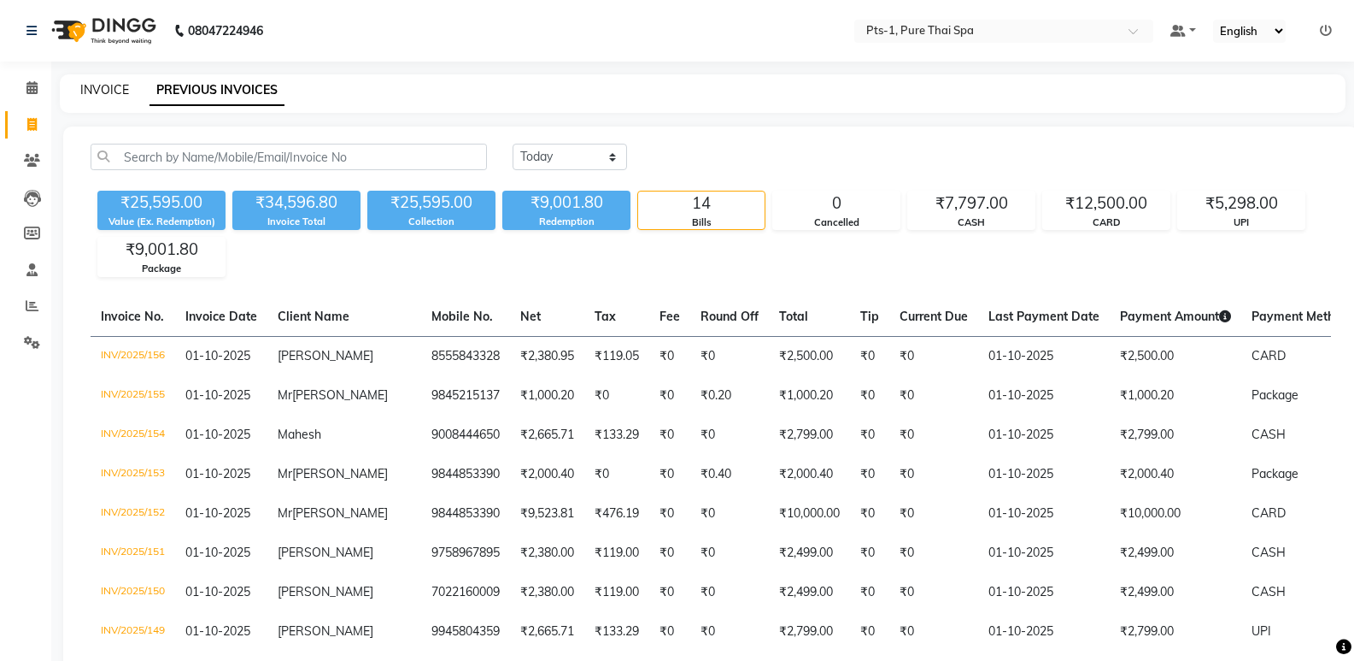
click at [97, 91] on link "INVOICE" at bounding box center [104, 89] width 49 height 15
select select "service"
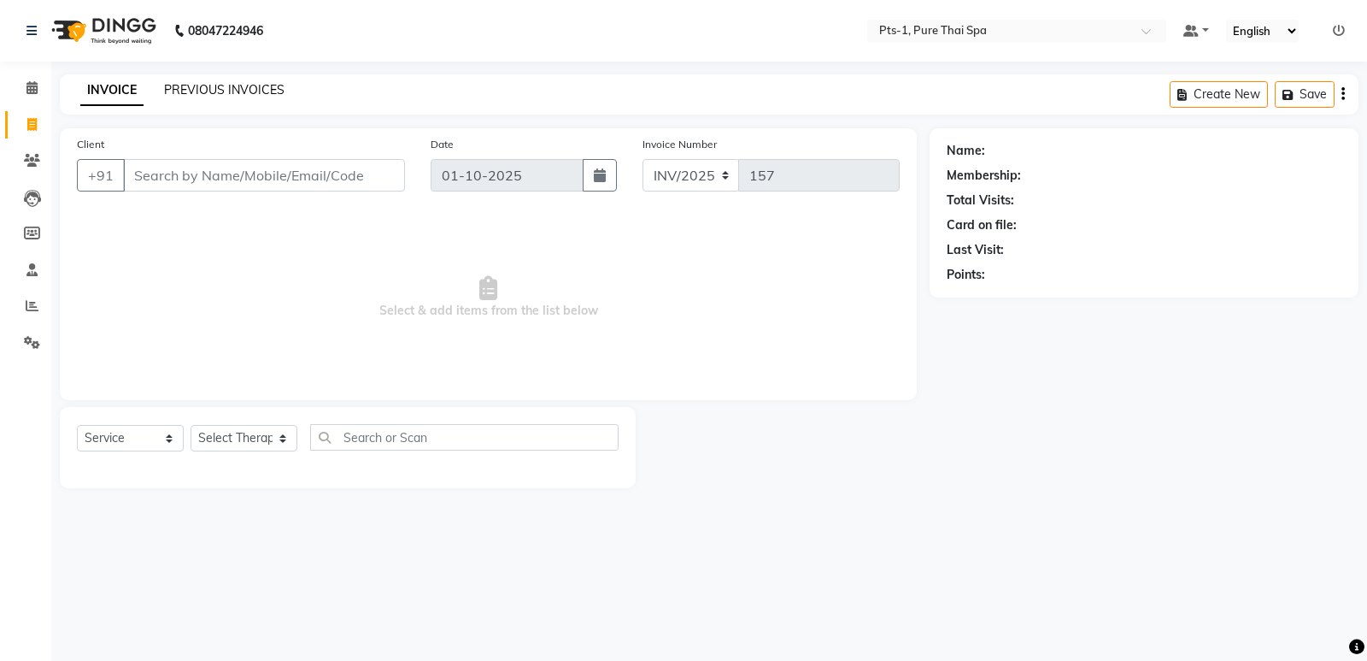
click at [193, 91] on link "PREVIOUS INVOICES" at bounding box center [224, 89] width 120 height 15
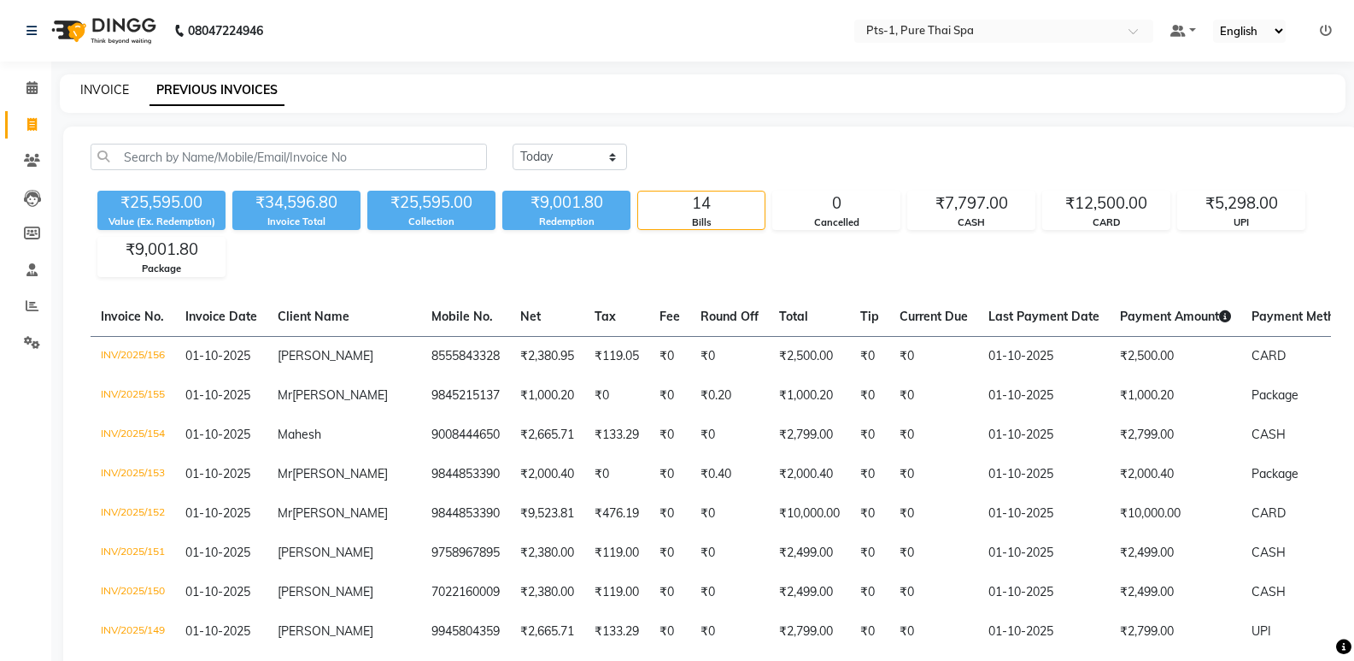
click at [110, 90] on link "INVOICE" at bounding box center [104, 89] width 49 height 15
select select "service"
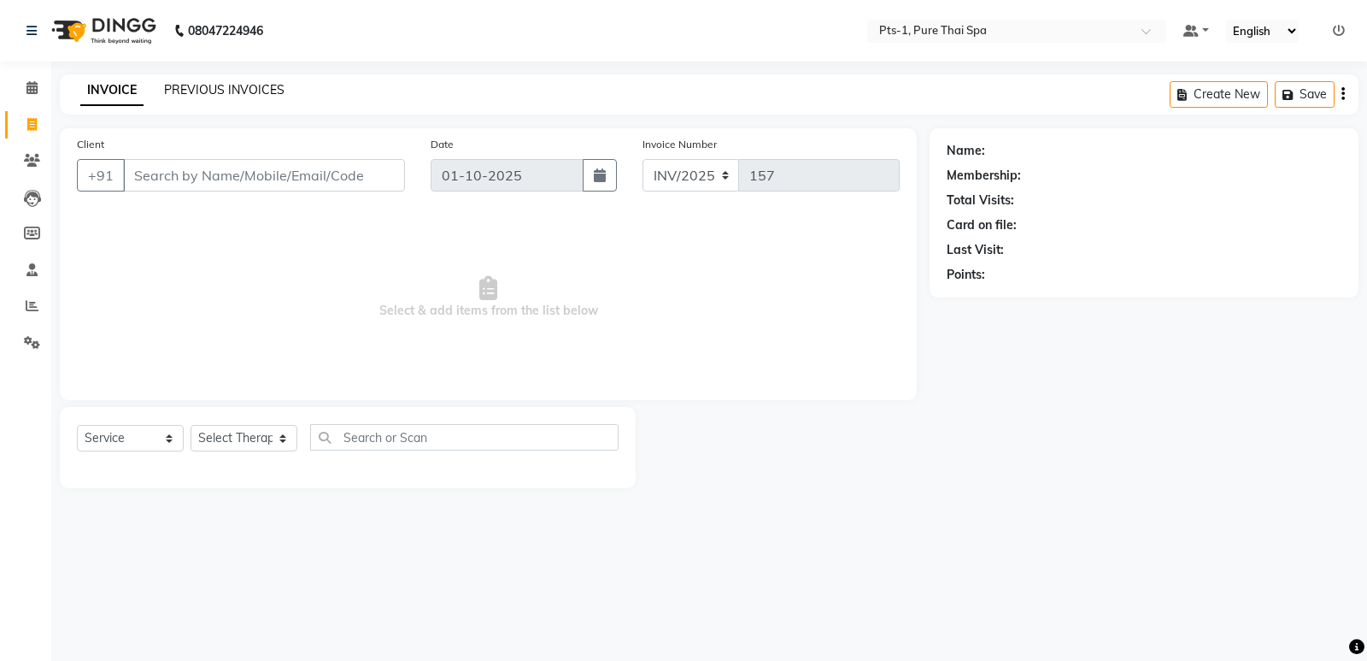
click at [181, 86] on link "PREVIOUS INVOICES" at bounding box center [224, 89] width 120 height 15
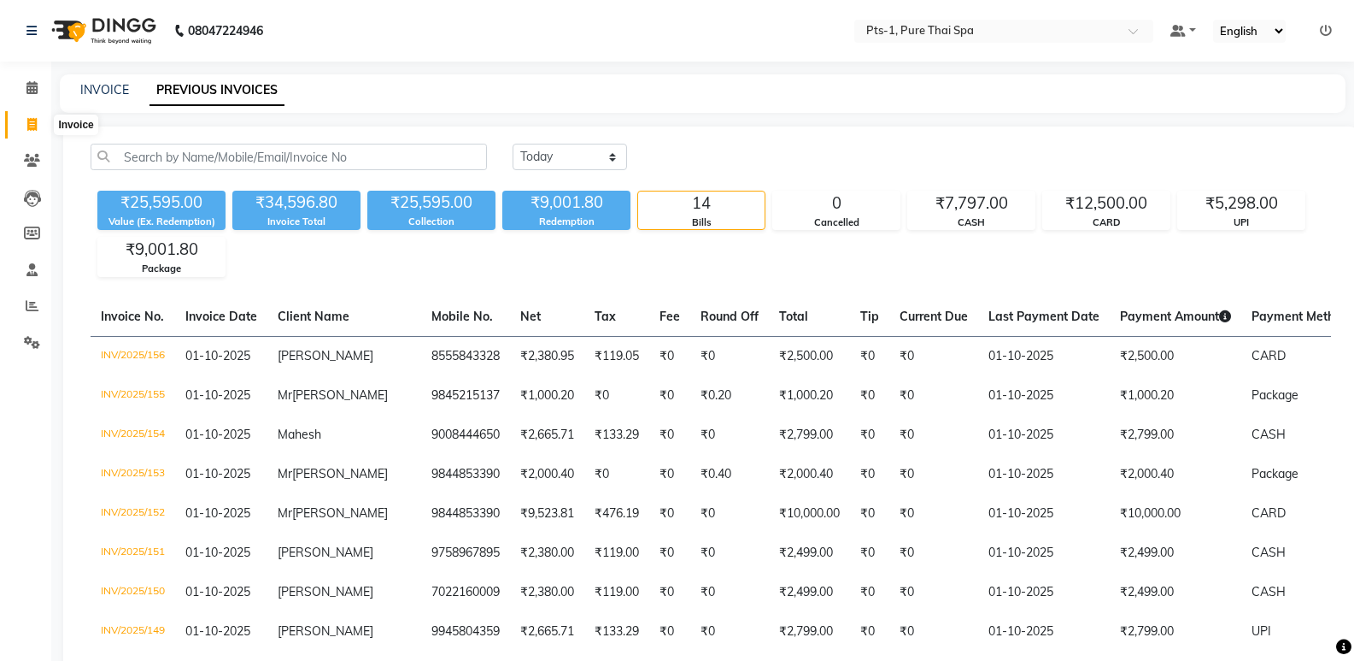
click at [32, 126] on icon at bounding box center [31, 124] width 9 height 13
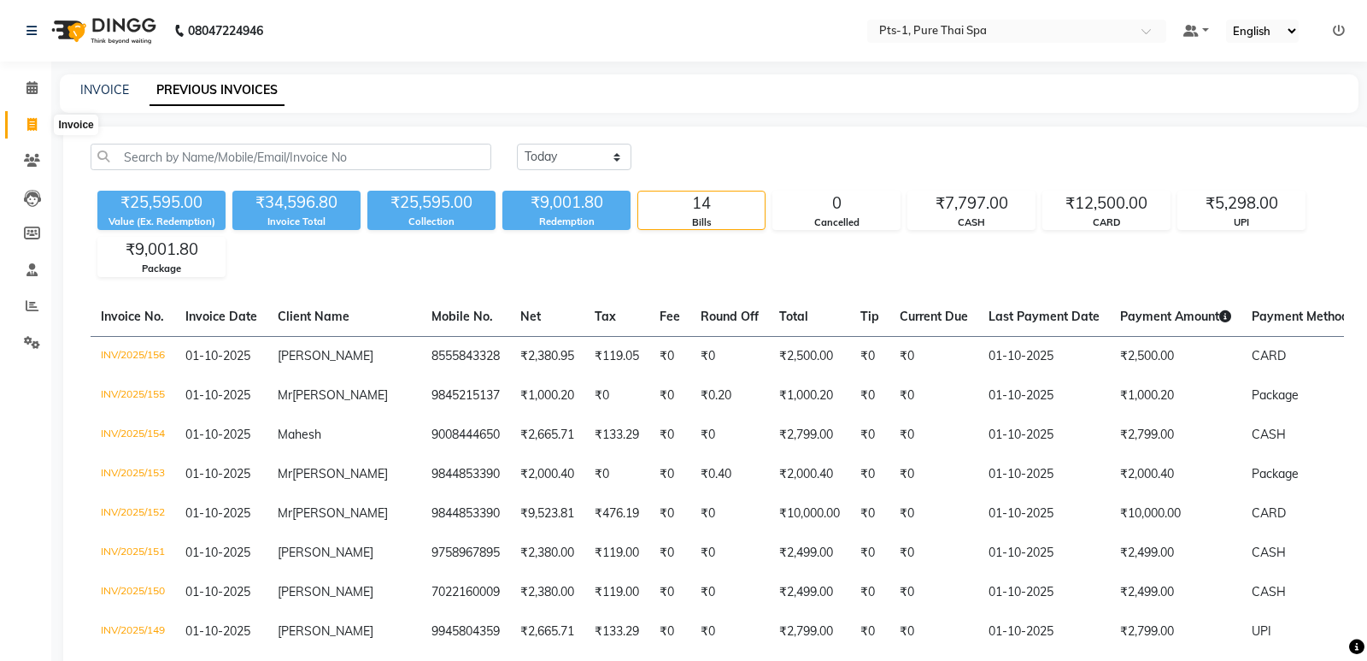
select select "service"
